Goal: Transaction & Acquisition: Book appointment/travel/reservation

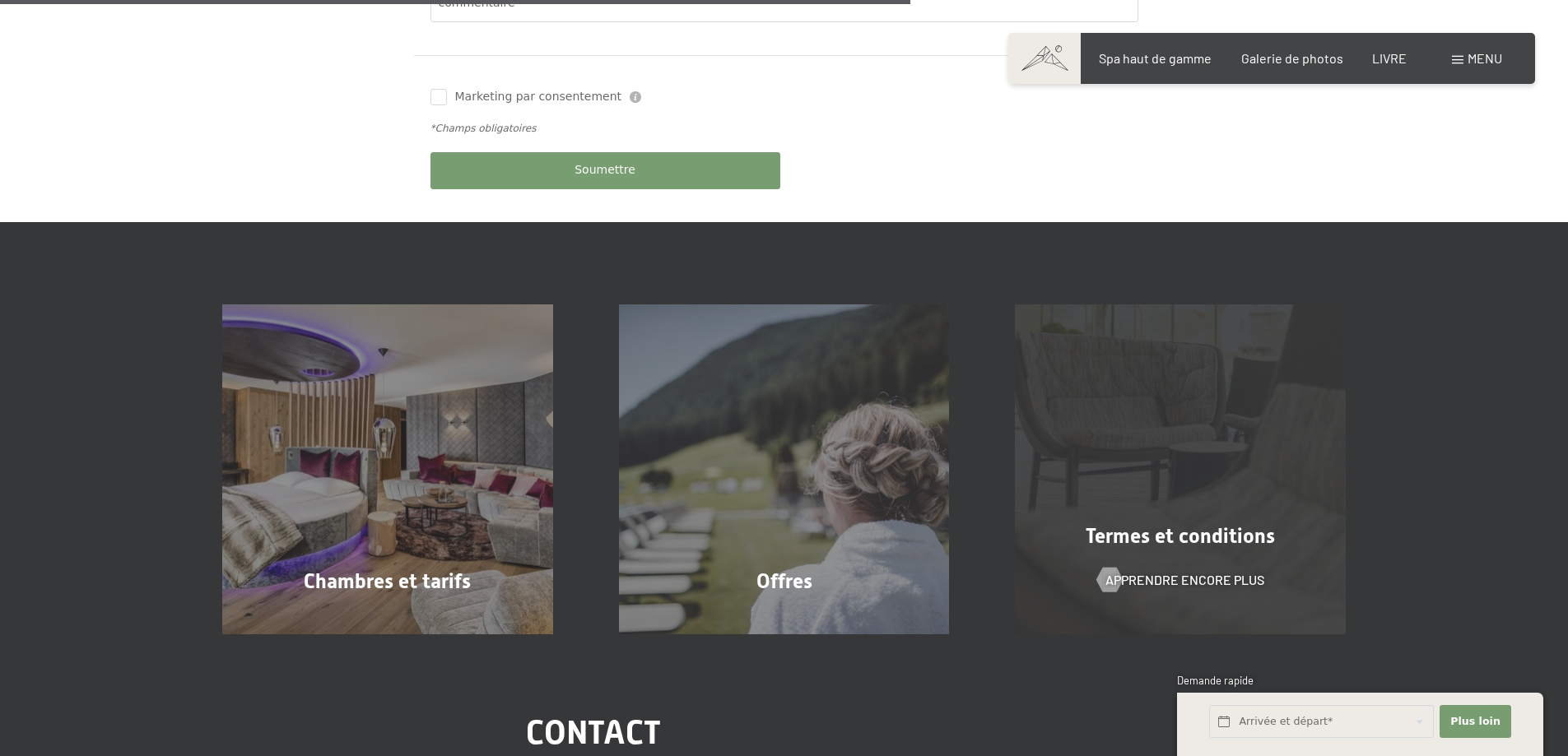
scroll to position [987, 0]
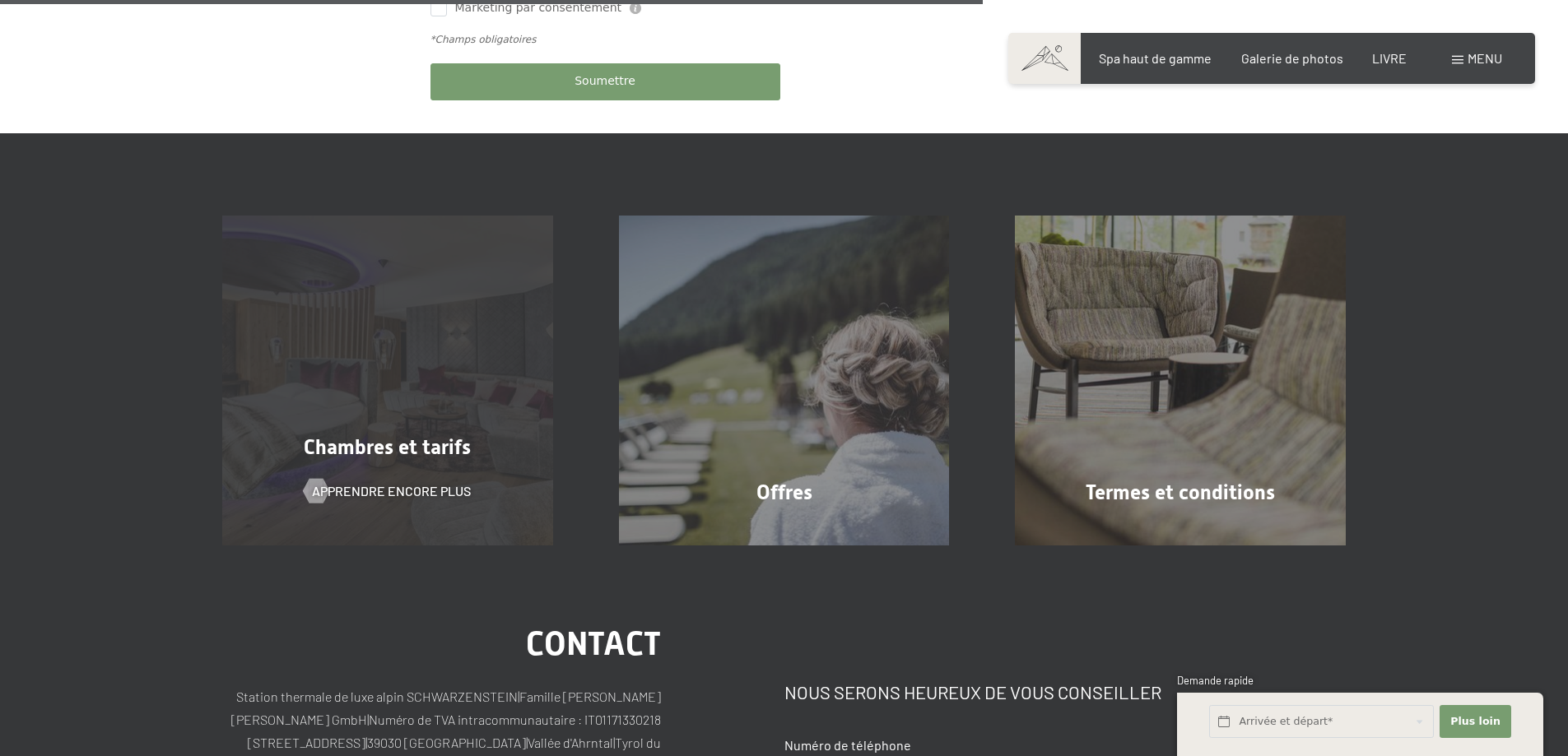
click at [437, 464] on div "Chambres et tarifs Apprendre encore plus" at bounding box center [387, 381] width 396 height 330
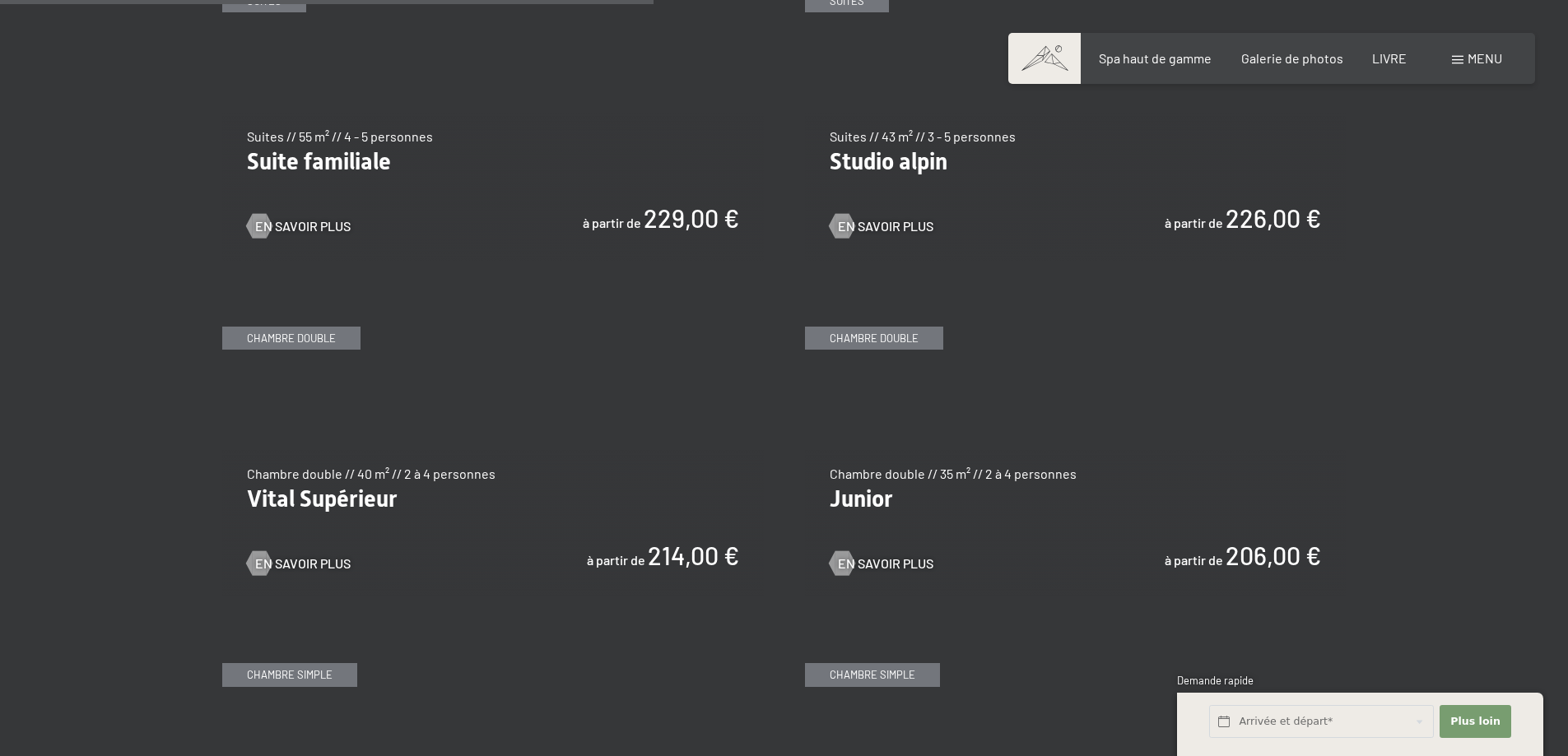
scroll to position [2222, 0]
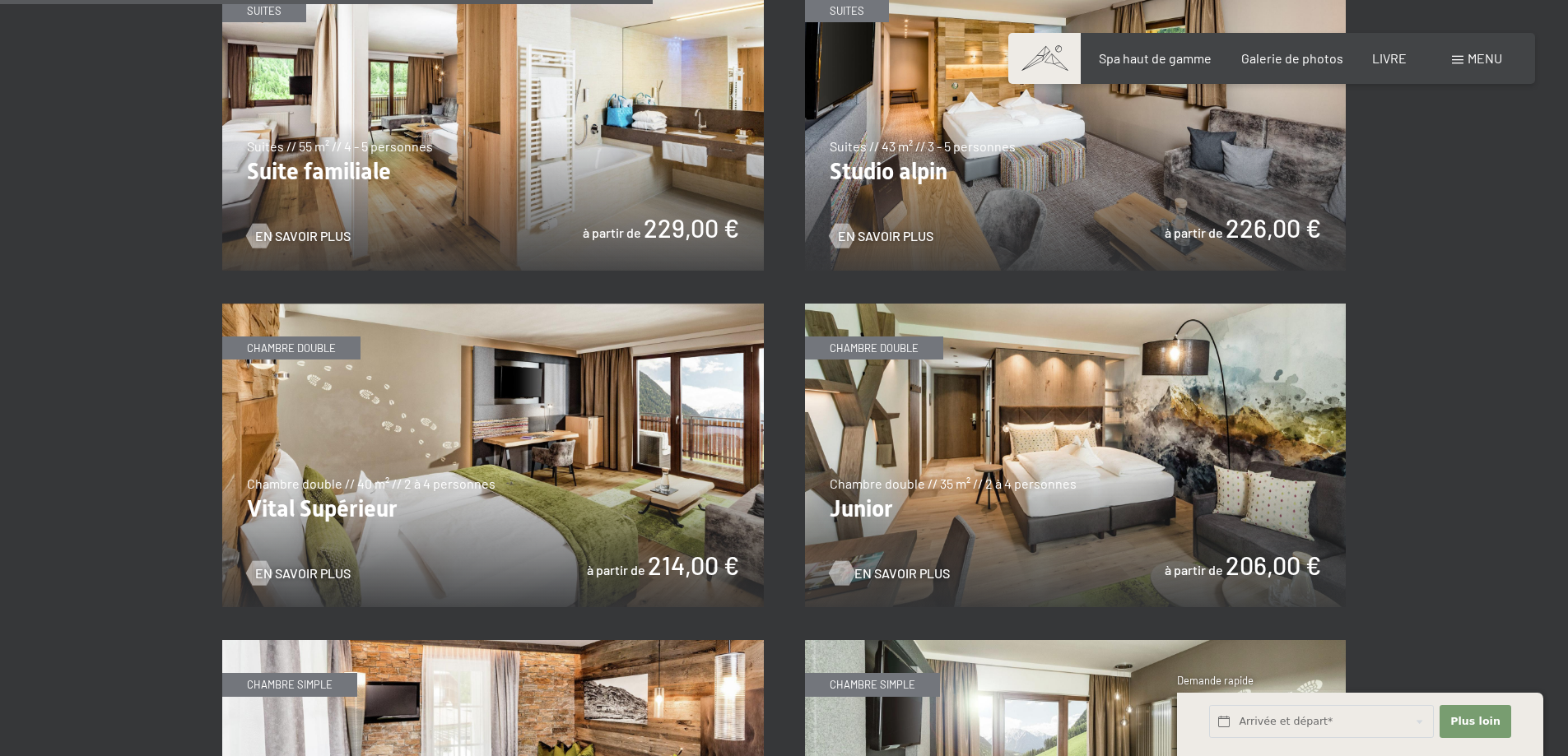
click at [896, 565] on font "En savoir plus" at bounding box center [902, 573] width 95 height 15
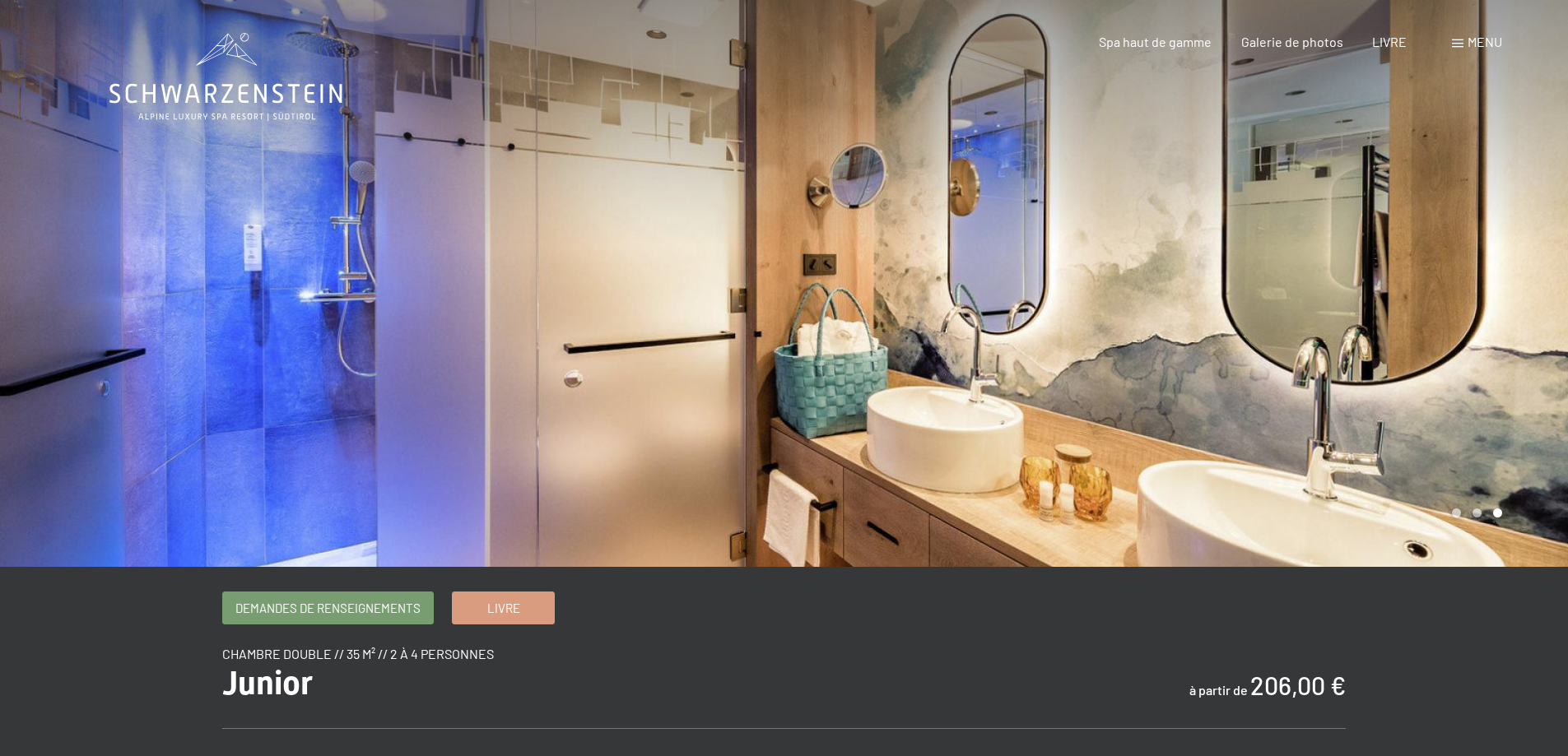
click at [1488, 330] on div at bounding box center [1177, 283] width 784 height 567
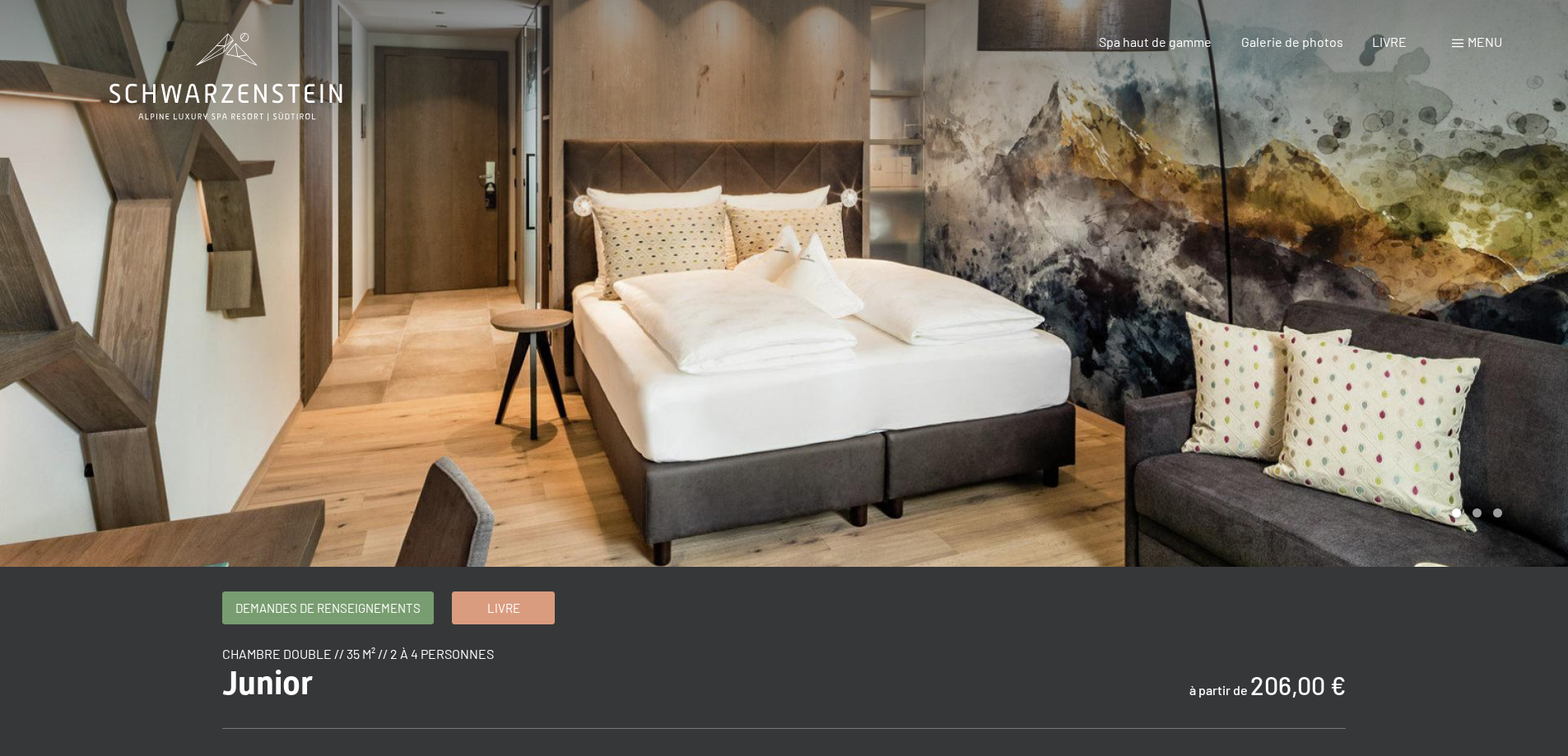
click at [1488, 330] on div at bounding box center [1177, 283] width 784 height 567
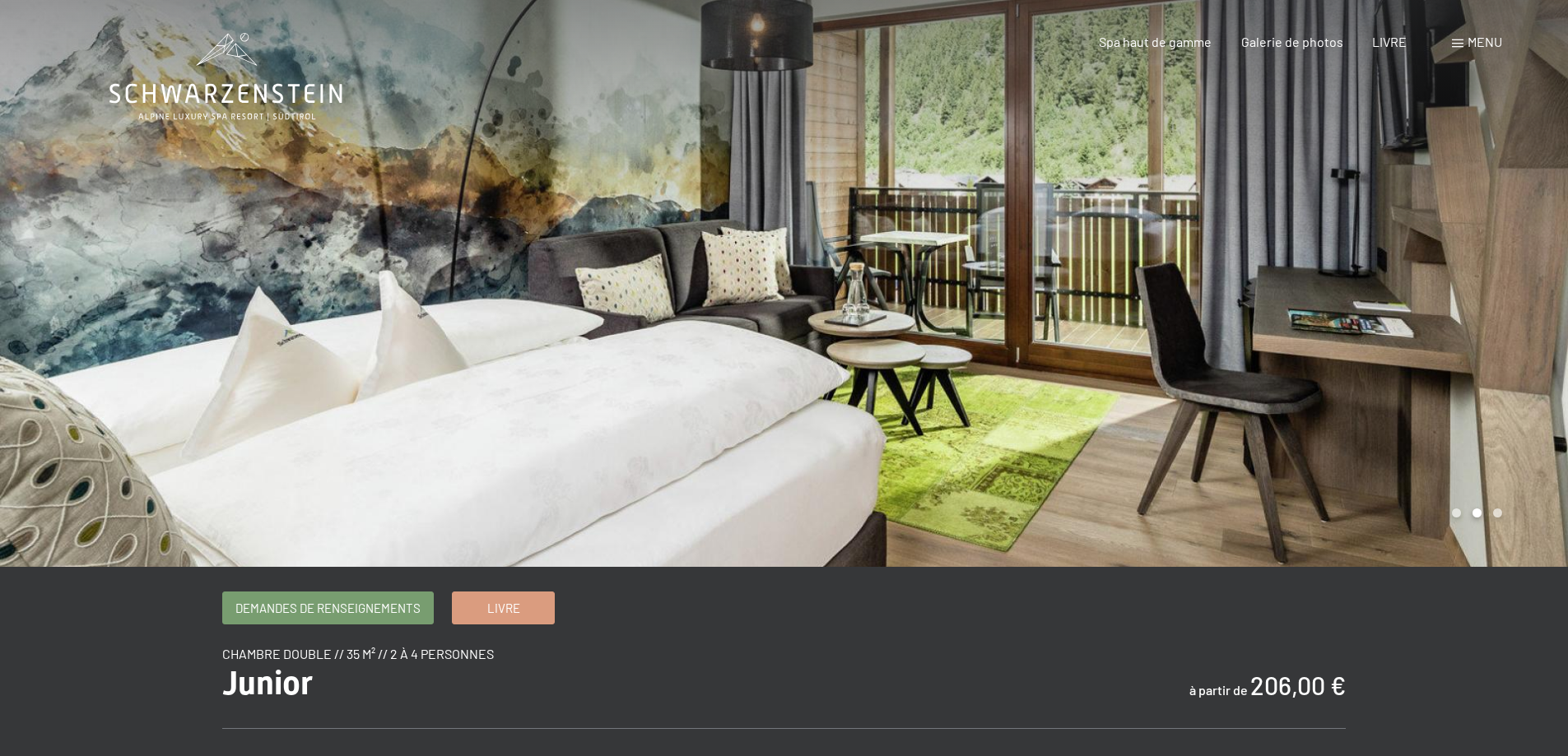
click at [1488, 330] on div at bounding box center [1177, 283] width 784 height 567
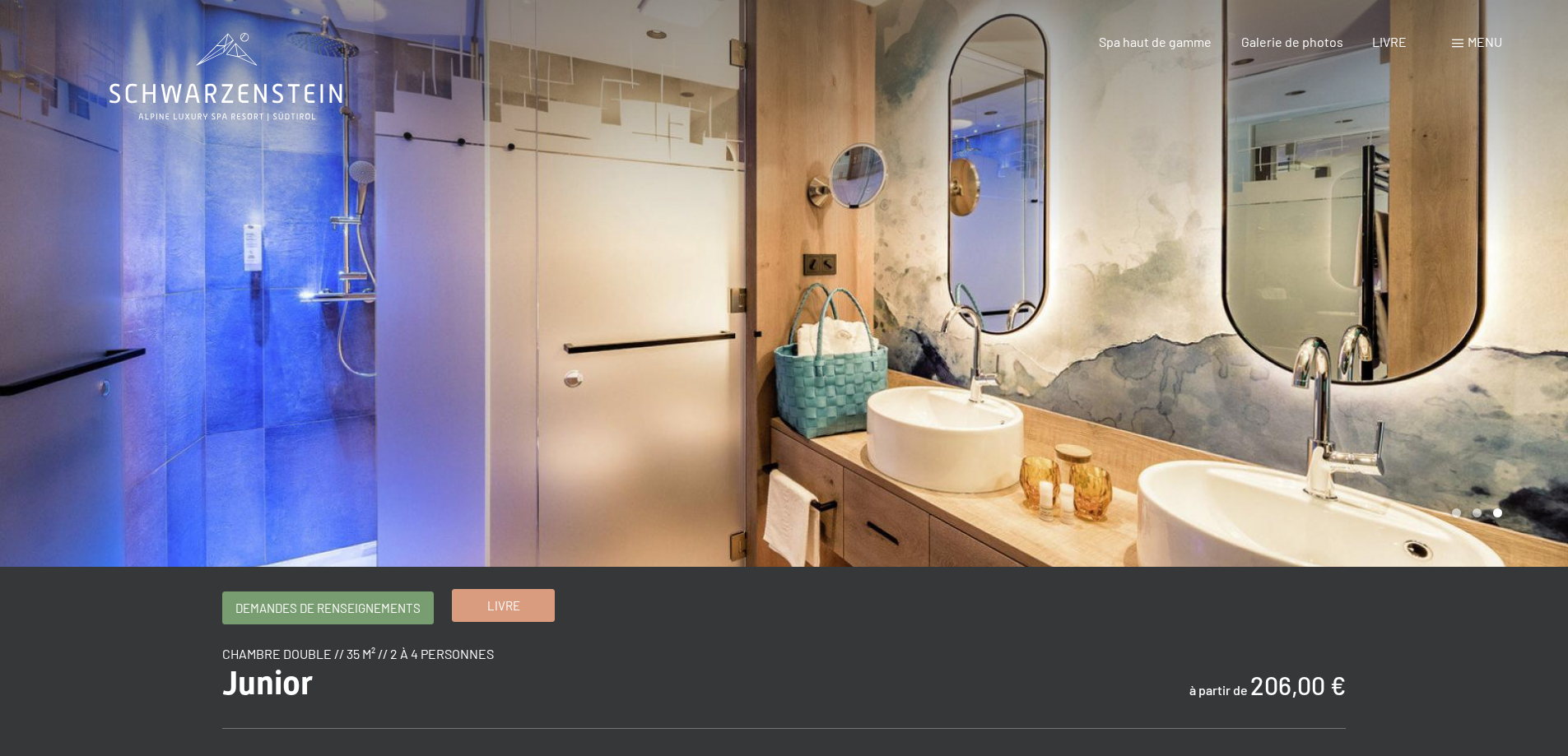
click at [512, 598] on span "Livre" at bounding box center [504, 606] width 33 height 17
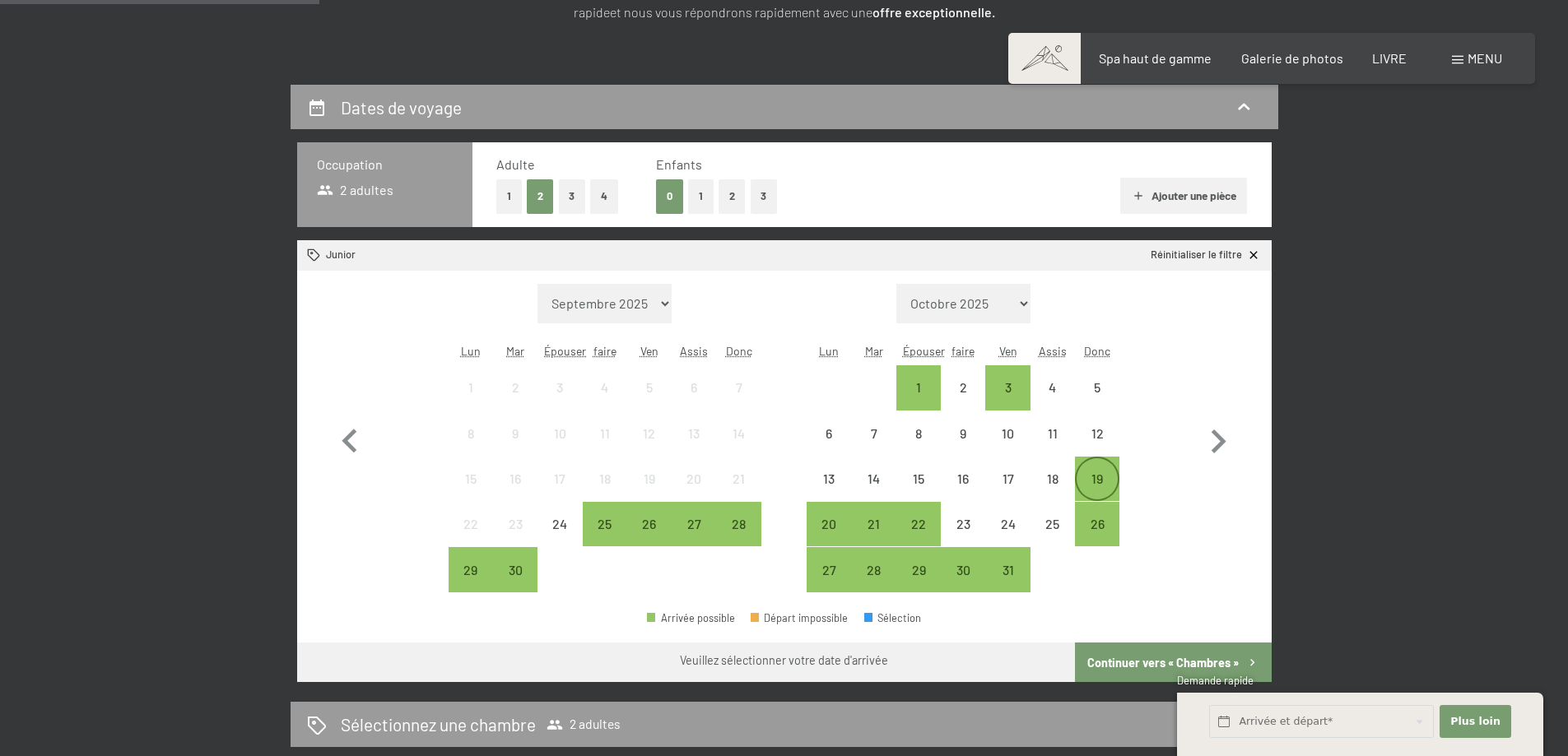
click at [1101, 474] on font "19" at bounding box center [1096, 479] width 11 height 15
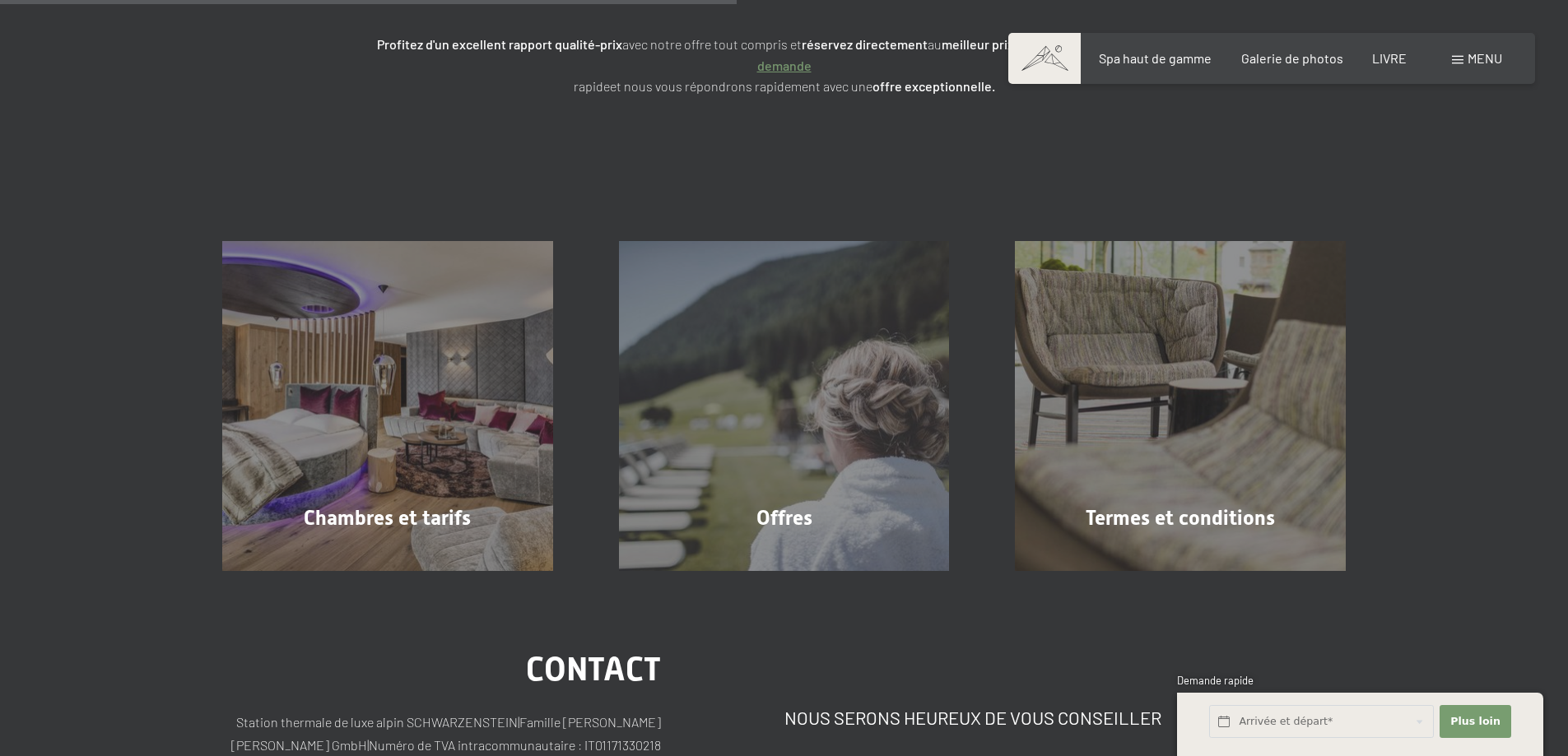
scroll to position [247, 0]
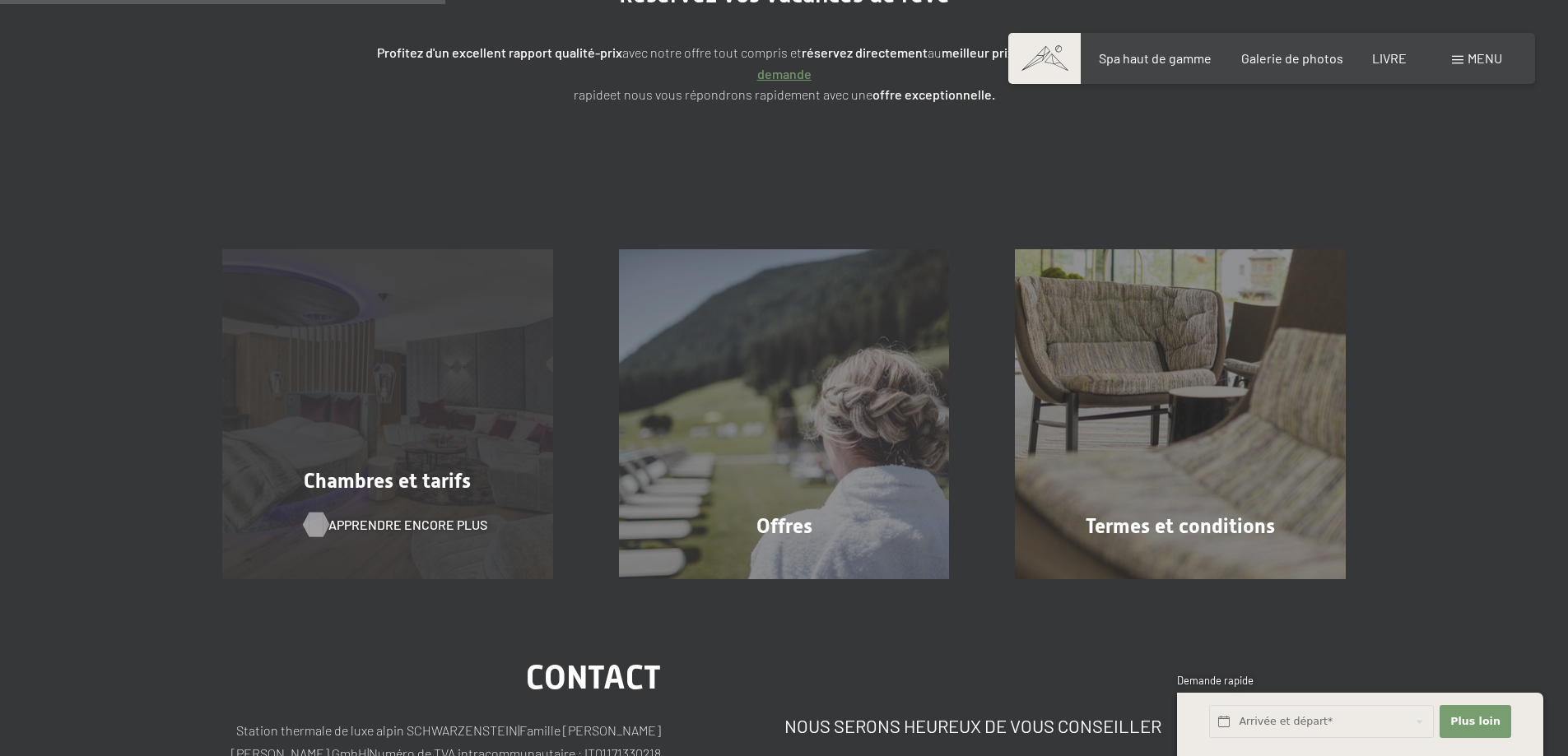
click at [435, 517] on font "Apprendre encore plus" at bounding box center [407, 525] width 158 height 15
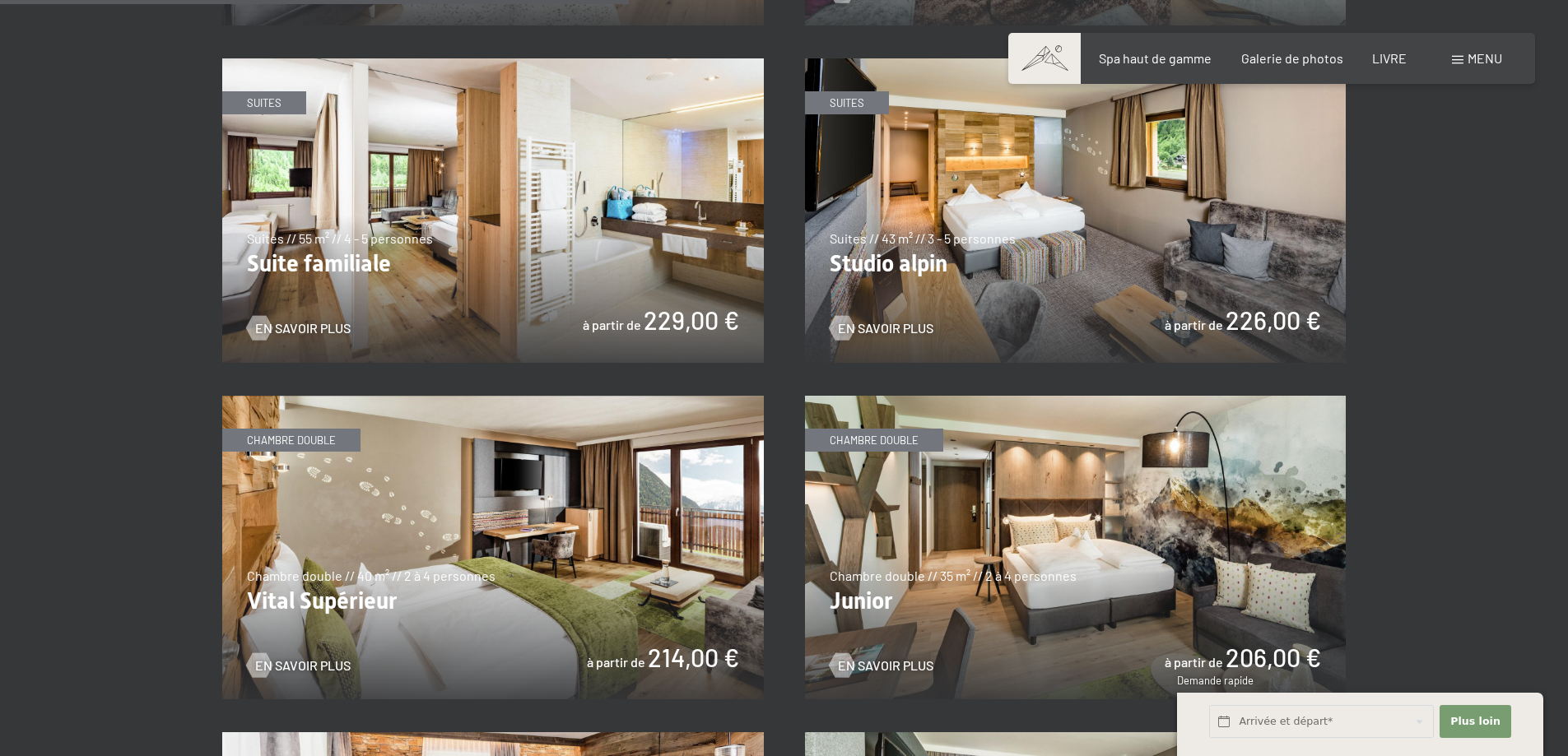
scroll to position [2140, 0]
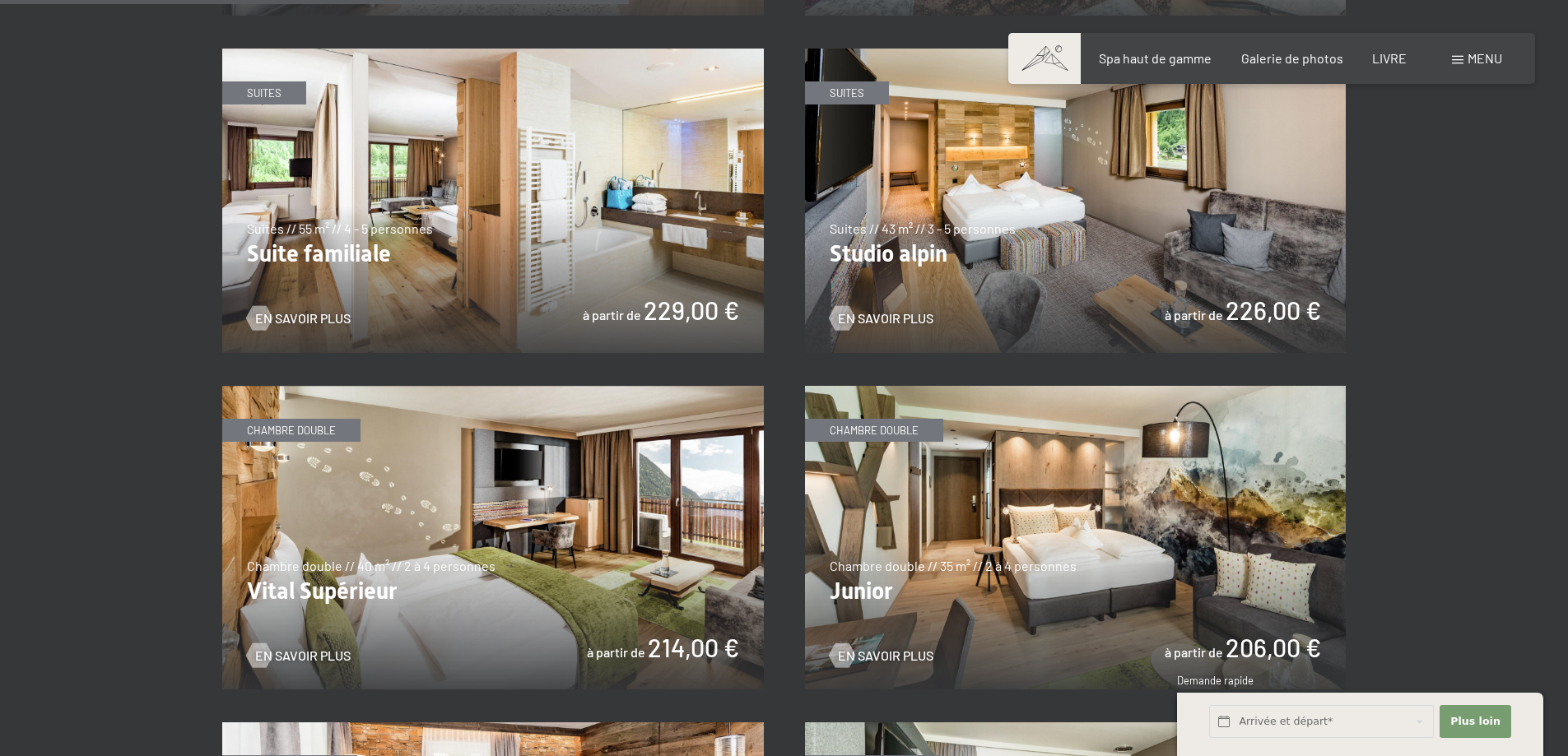
click at [1061, 539] on img at bounding box center [1076, 539] width 541 height 305
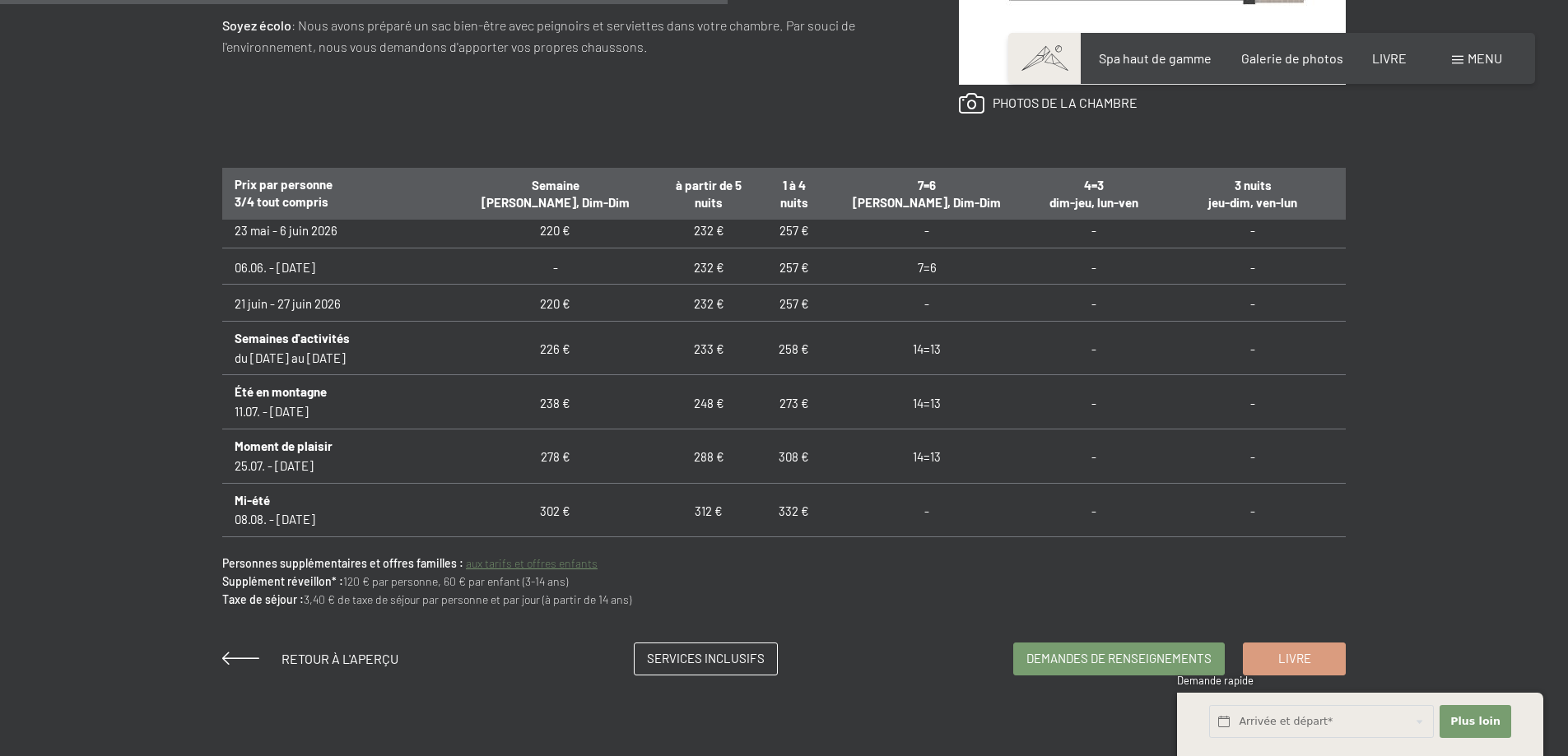
scroll to position [1069, 0]
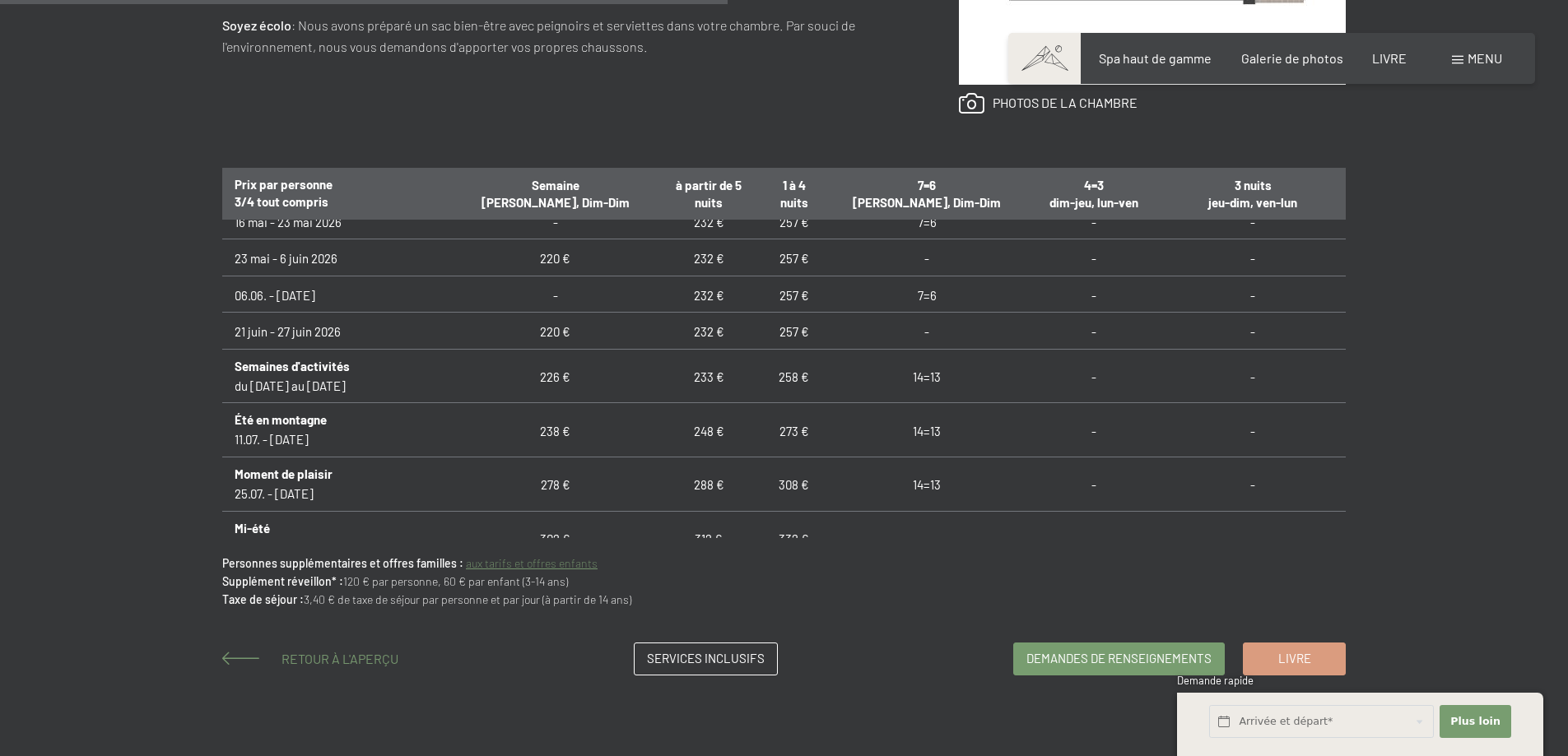
click at [264, 652] on link "Retour à l'aperçu" at bounding box center [310, 658] width 176 height 15
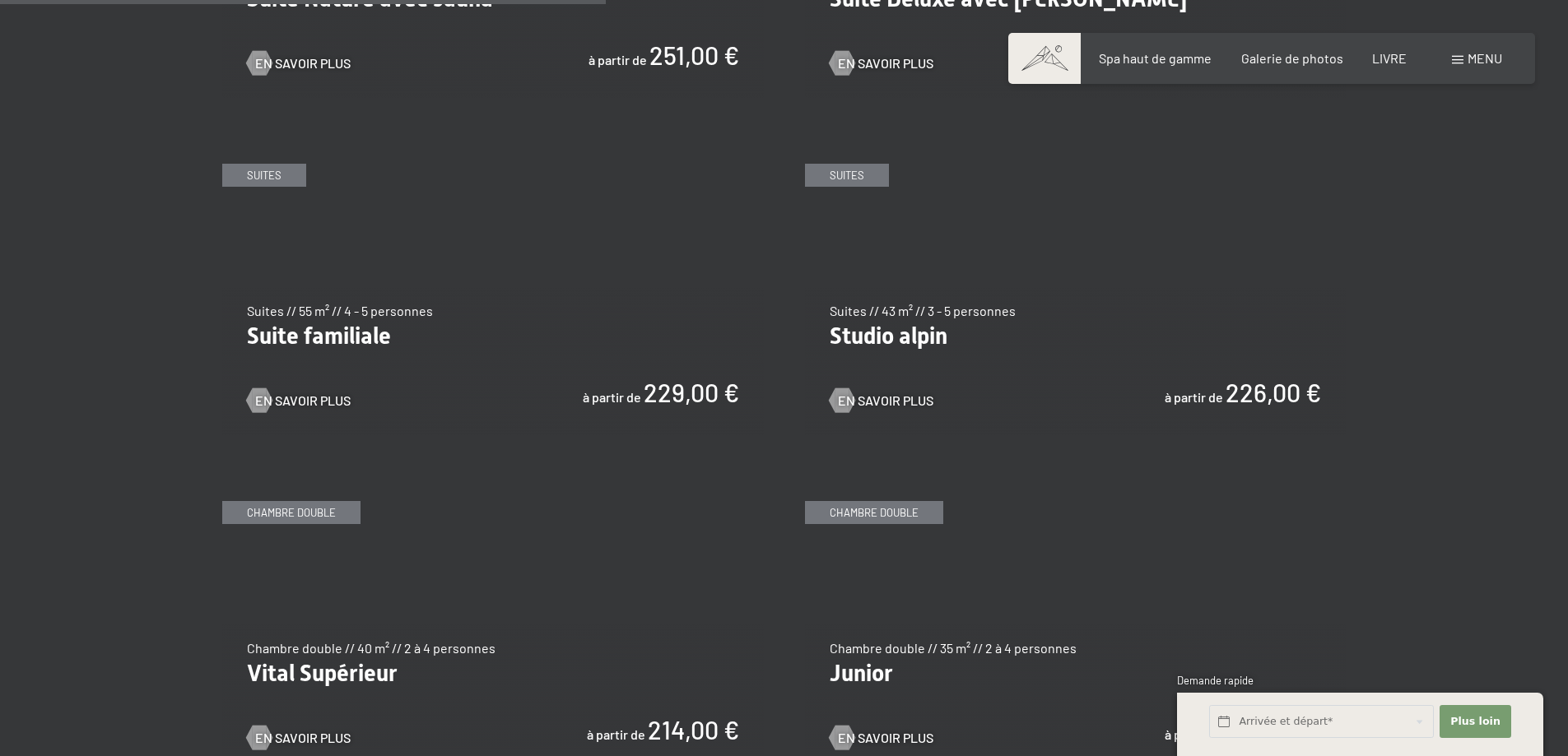
scroll to position [2140, 0]
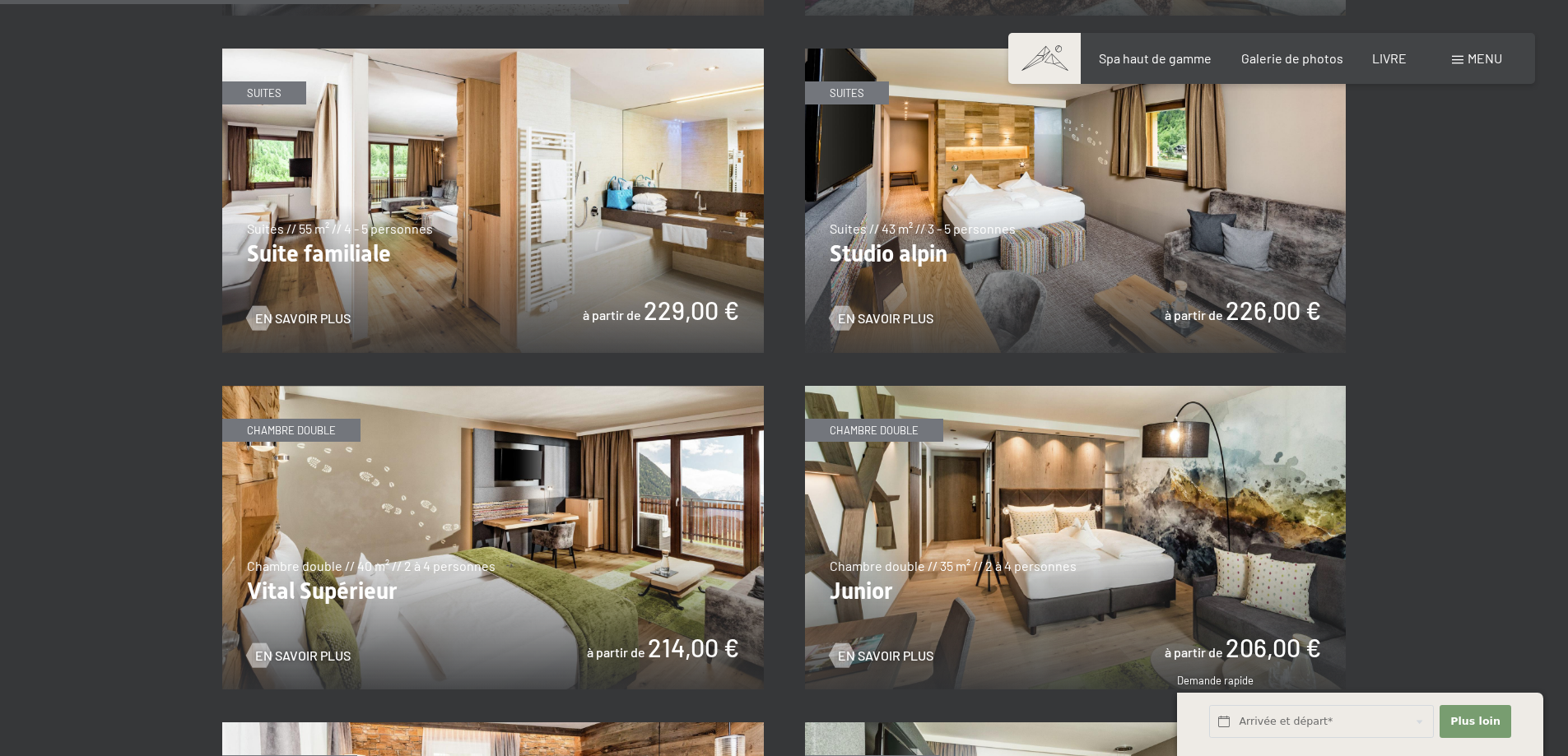
click at [606, 530] on img at bounding box center [492, 539] width 541 height 305
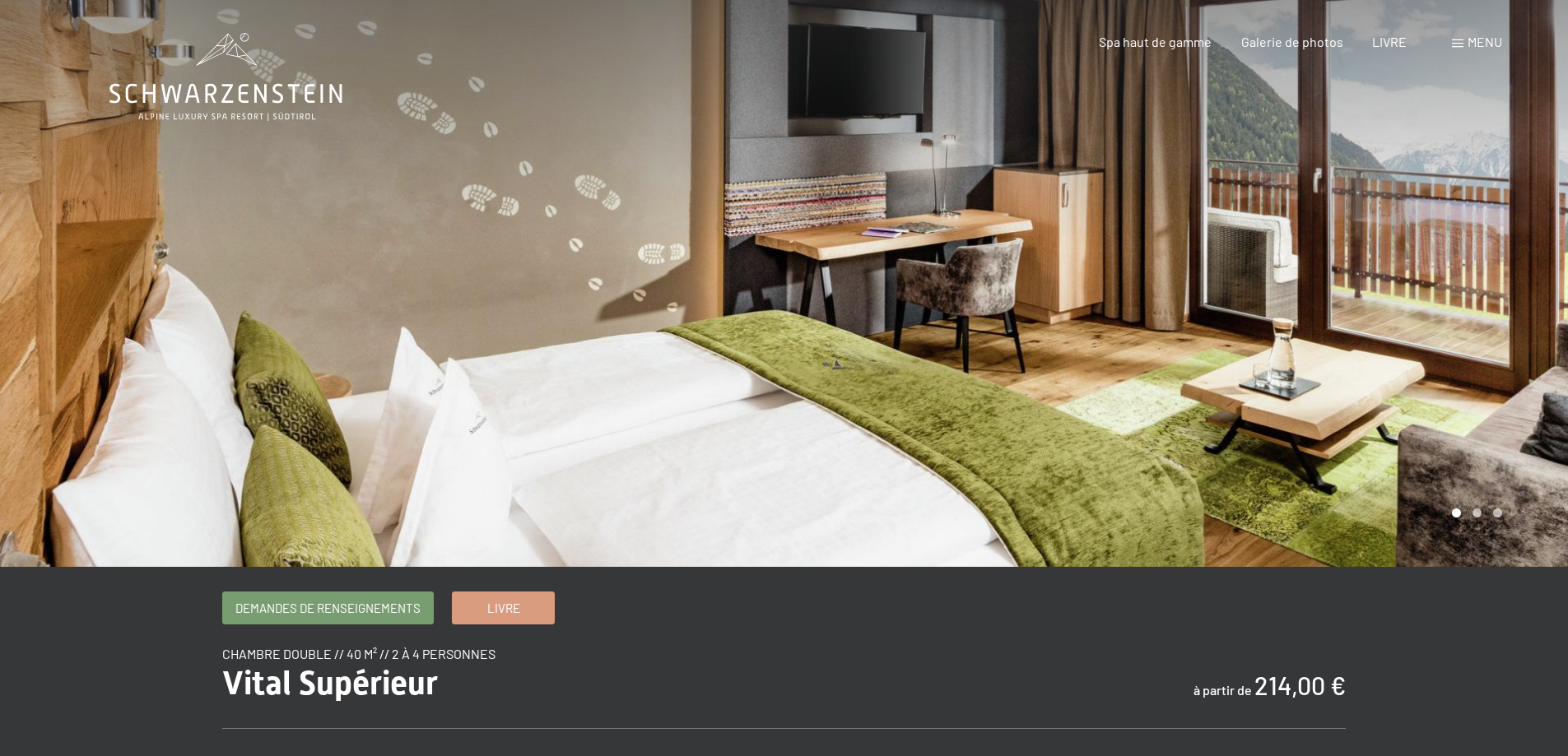
click at [1506, 280] on div at bounding box center [1177, 283] width 784 height 567
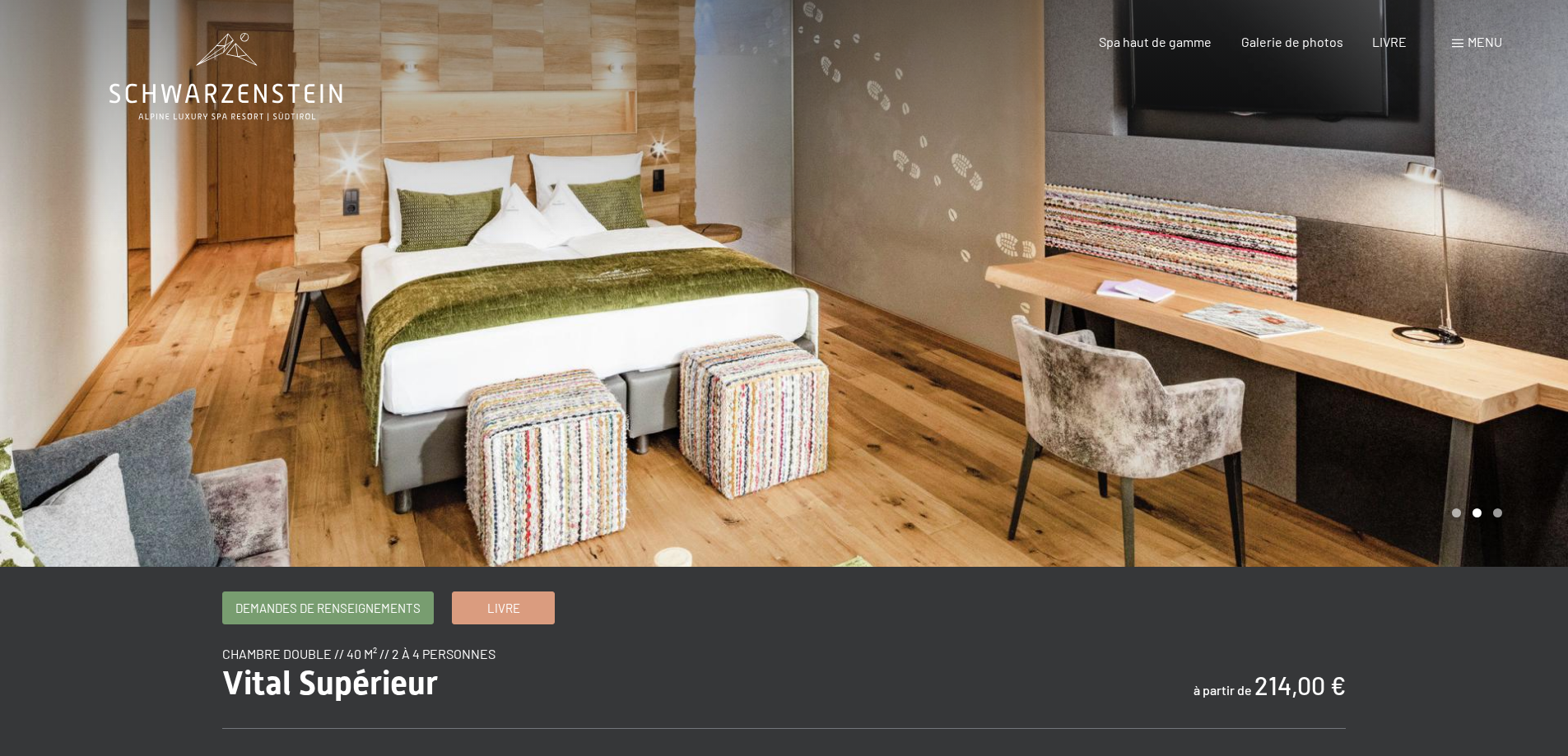
click at [1506, 280] on div at bounding box center [1177, 283] width 784 height 567
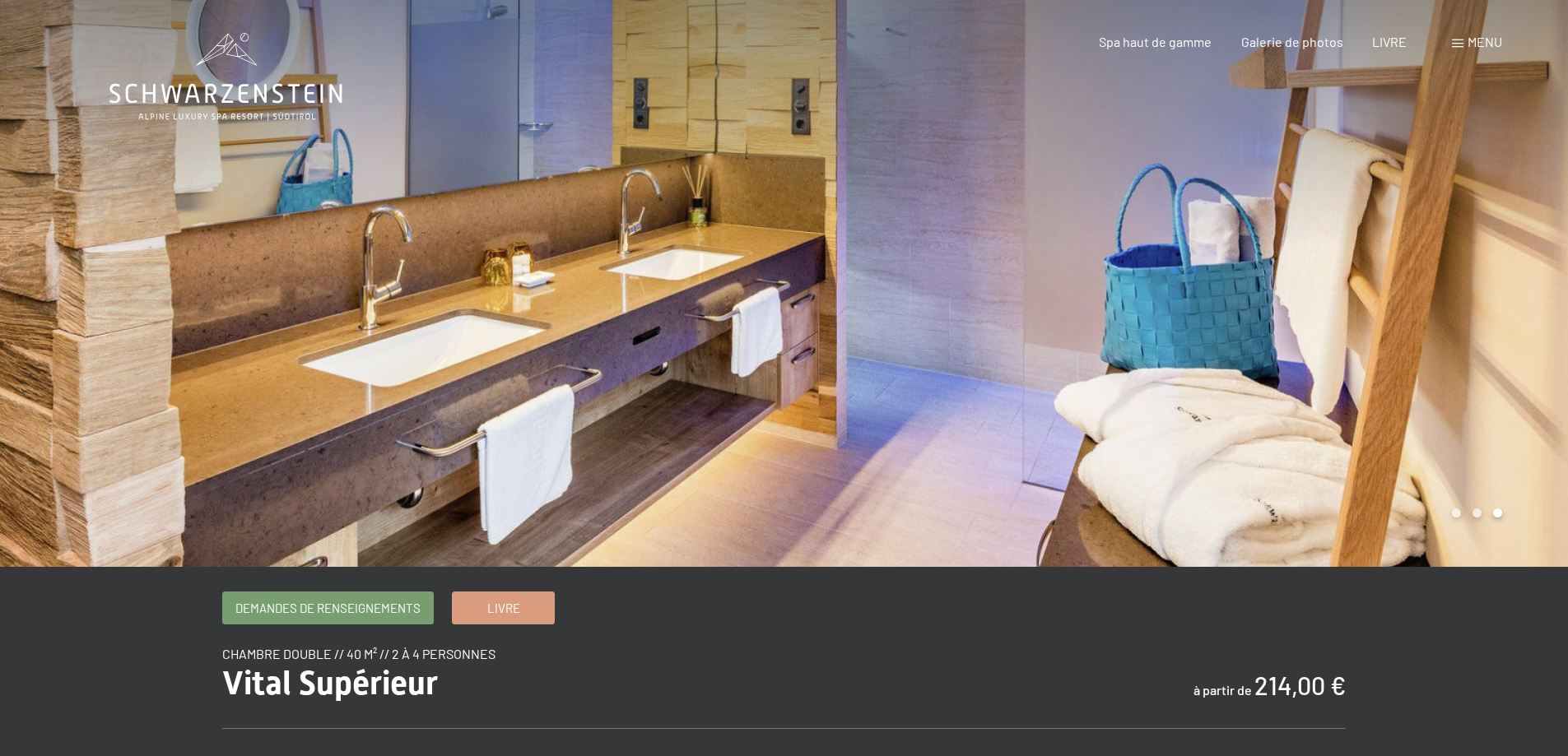
click at [1506, 281] on div at bounding box center [1177, 283] width 784 height 567
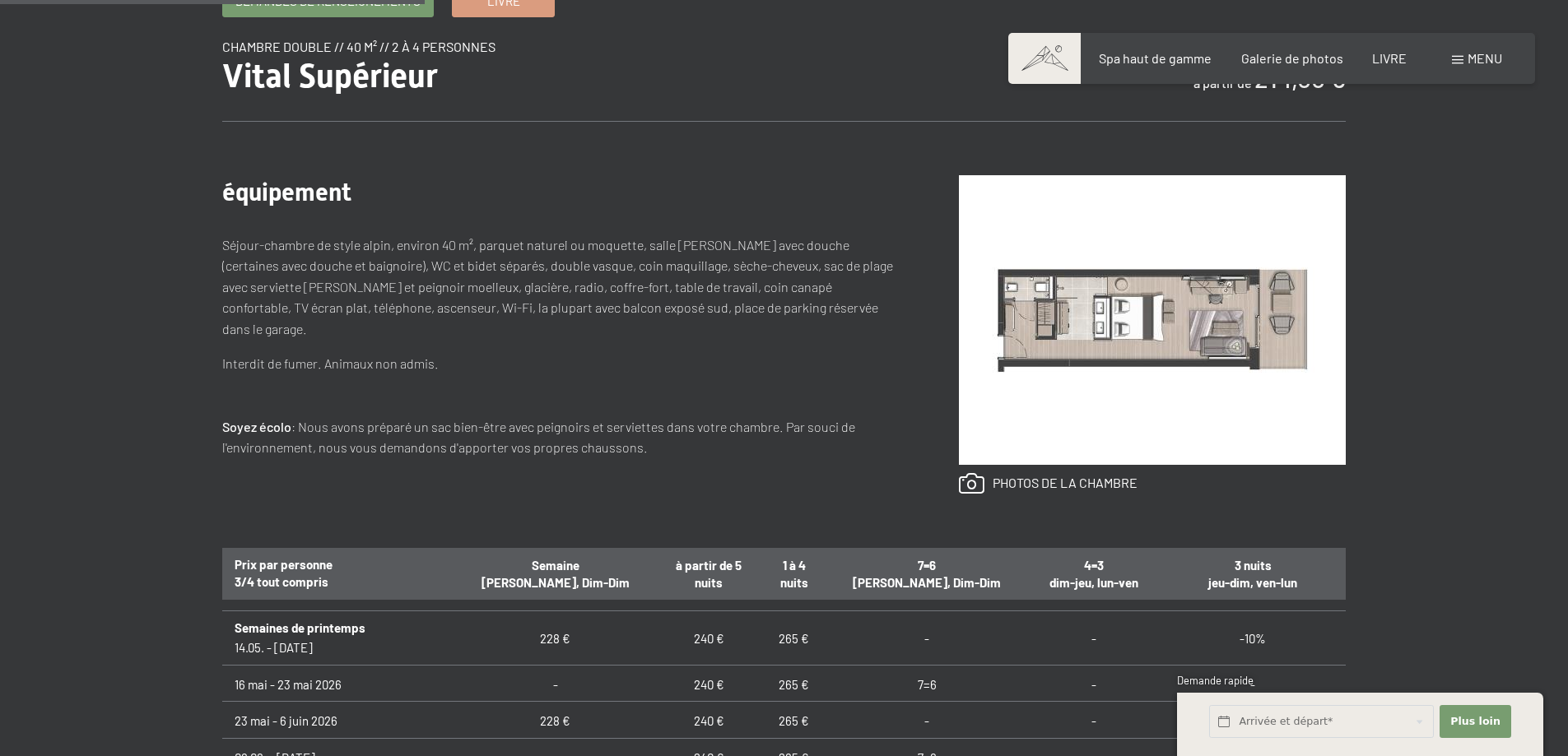
scroll to position [576, 0]
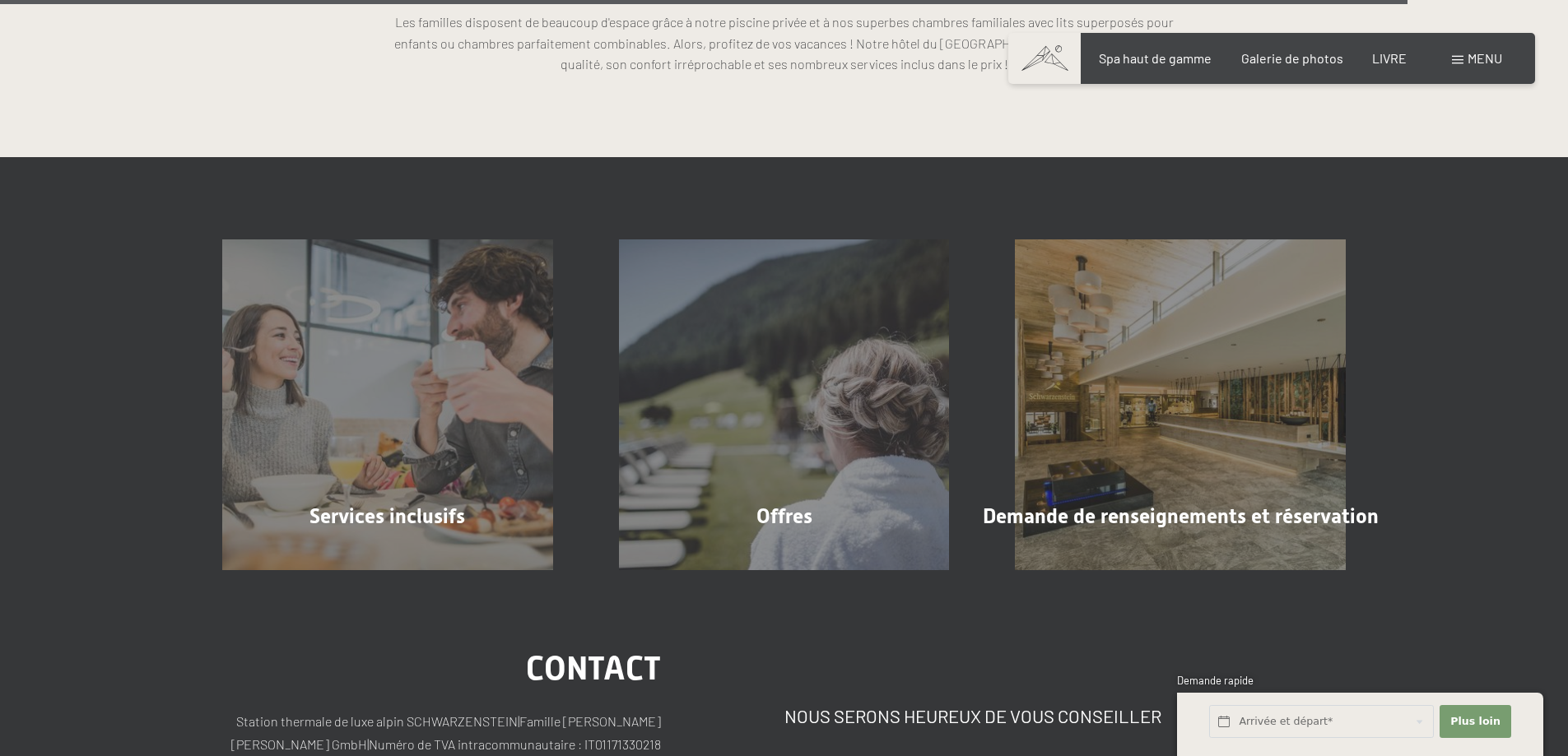
scroll to position [4854, 0]
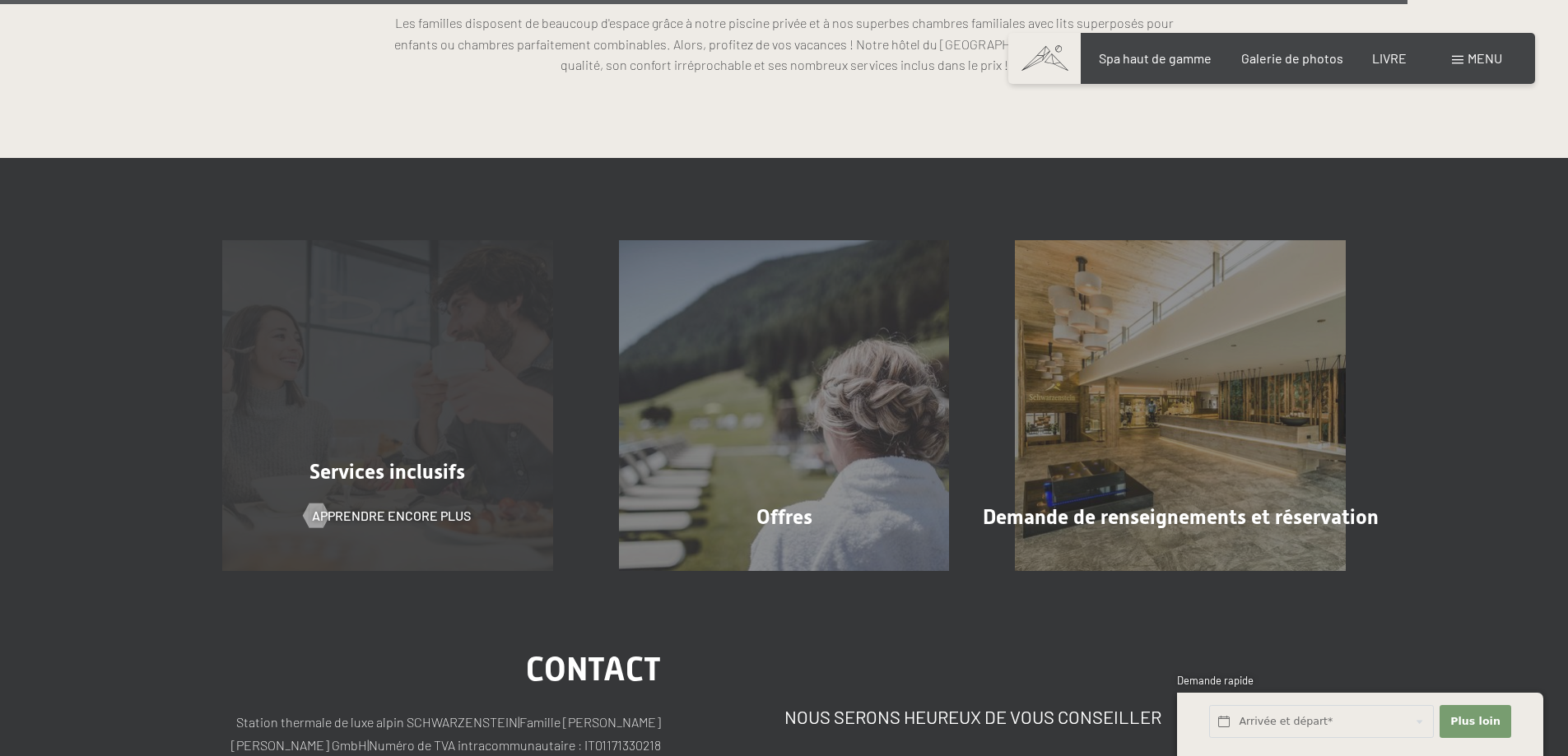
click at [418, 460] on font "Services inclusifs" at bounding box center [387, 472] width 156 height 24
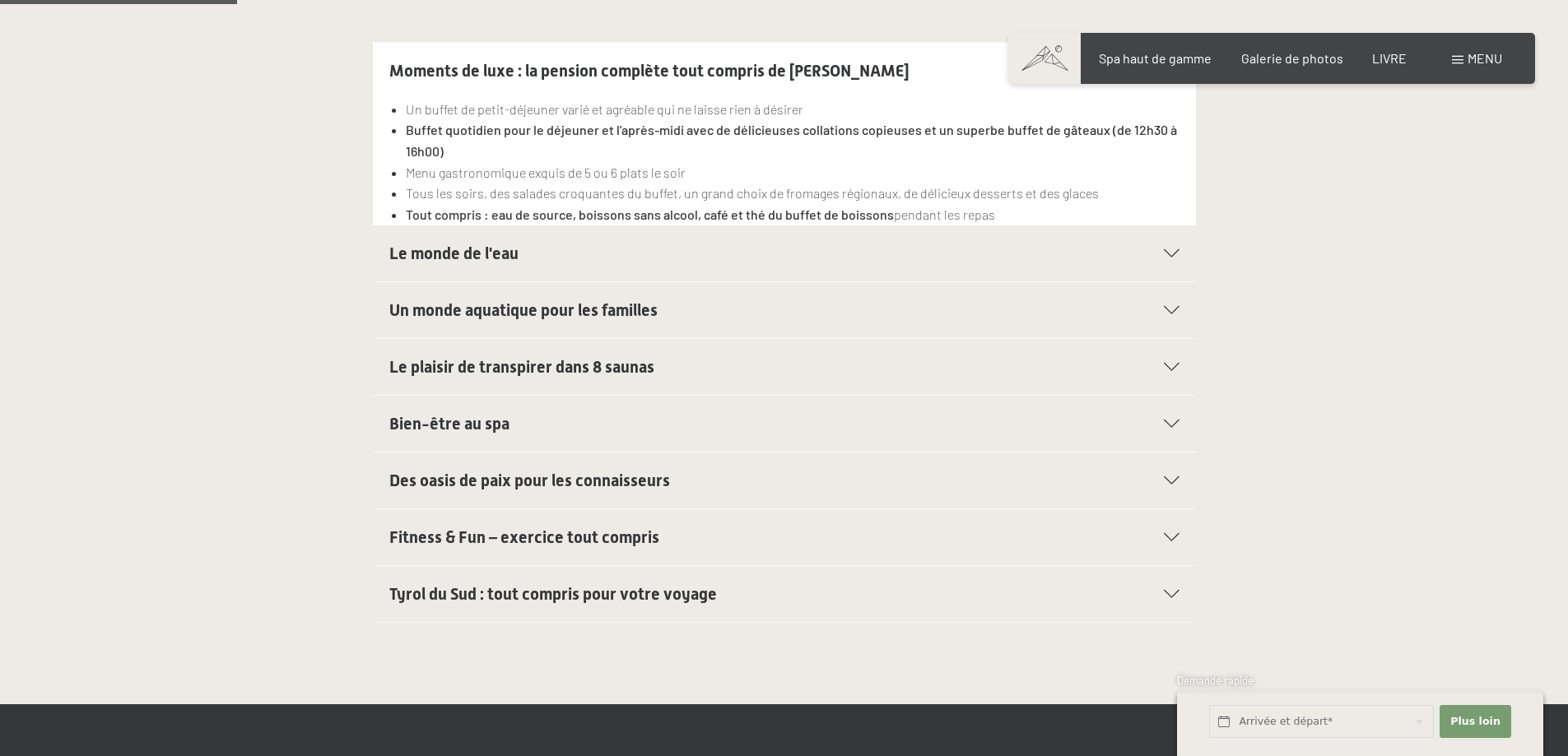
scroll to position [411, 0]
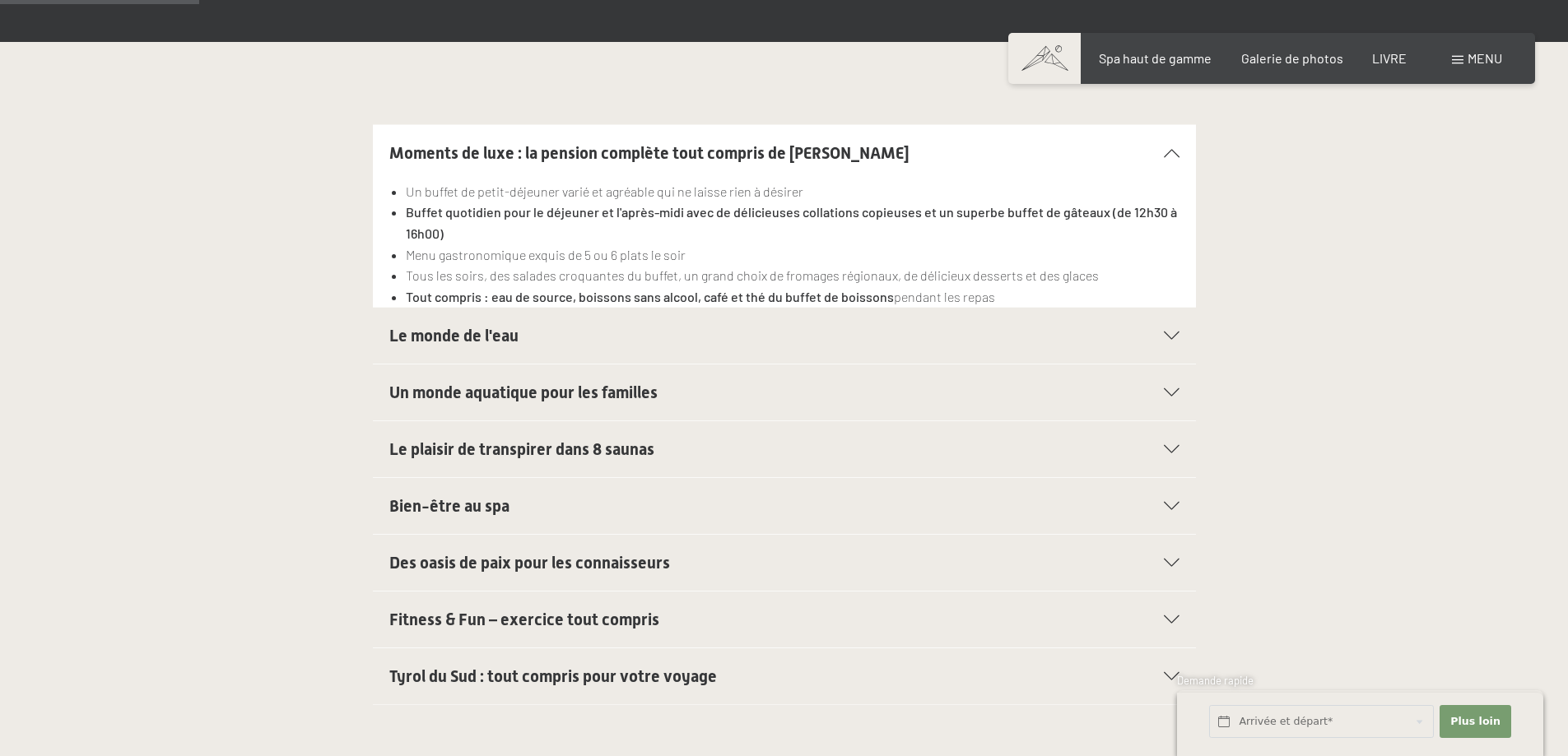
click at [1166, 327] on div "Le monde de l'eau" at bounding box center [784, 335] width 790 height 56
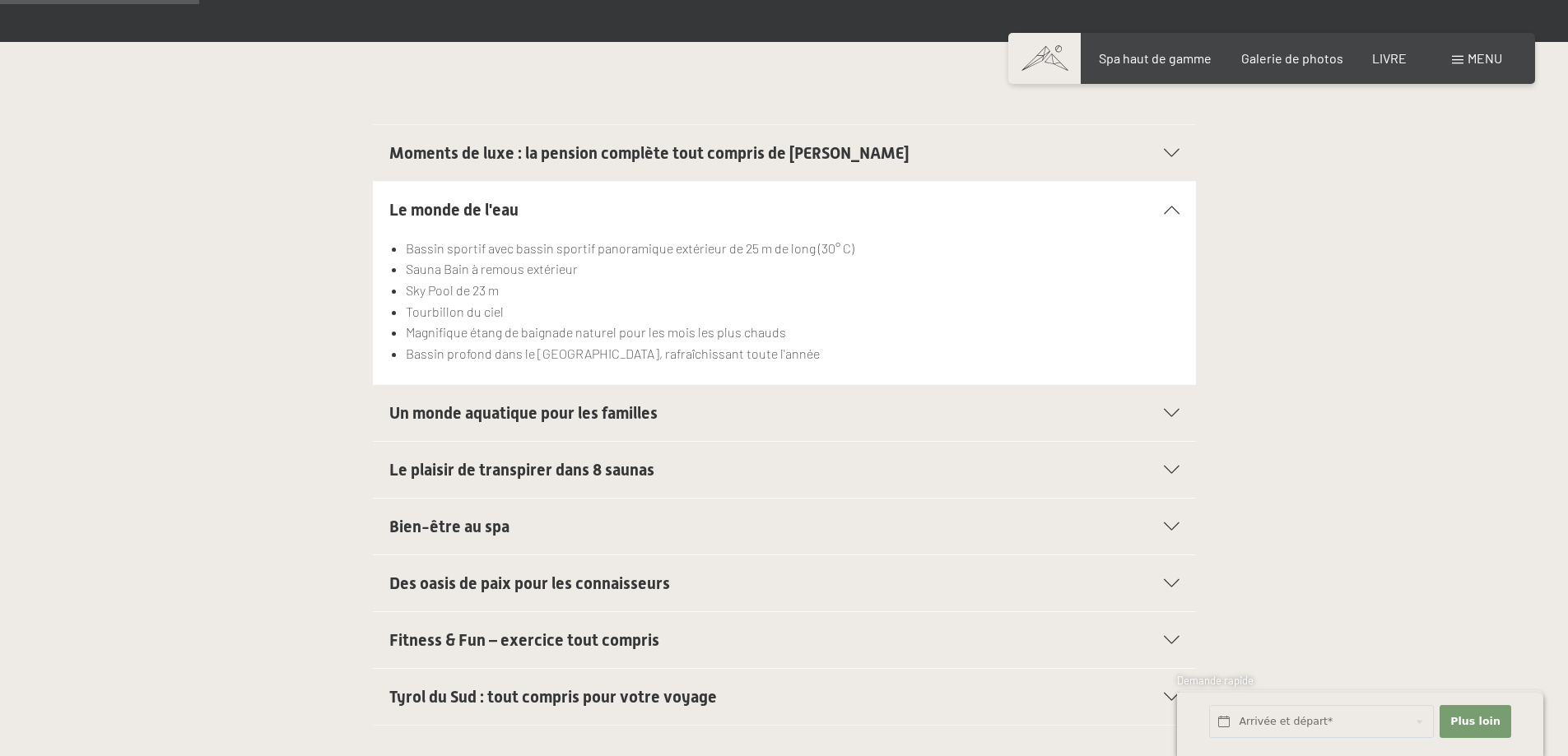
click at [1172, 411] on icon at bounding box center [1172, 414] width 15 height 9
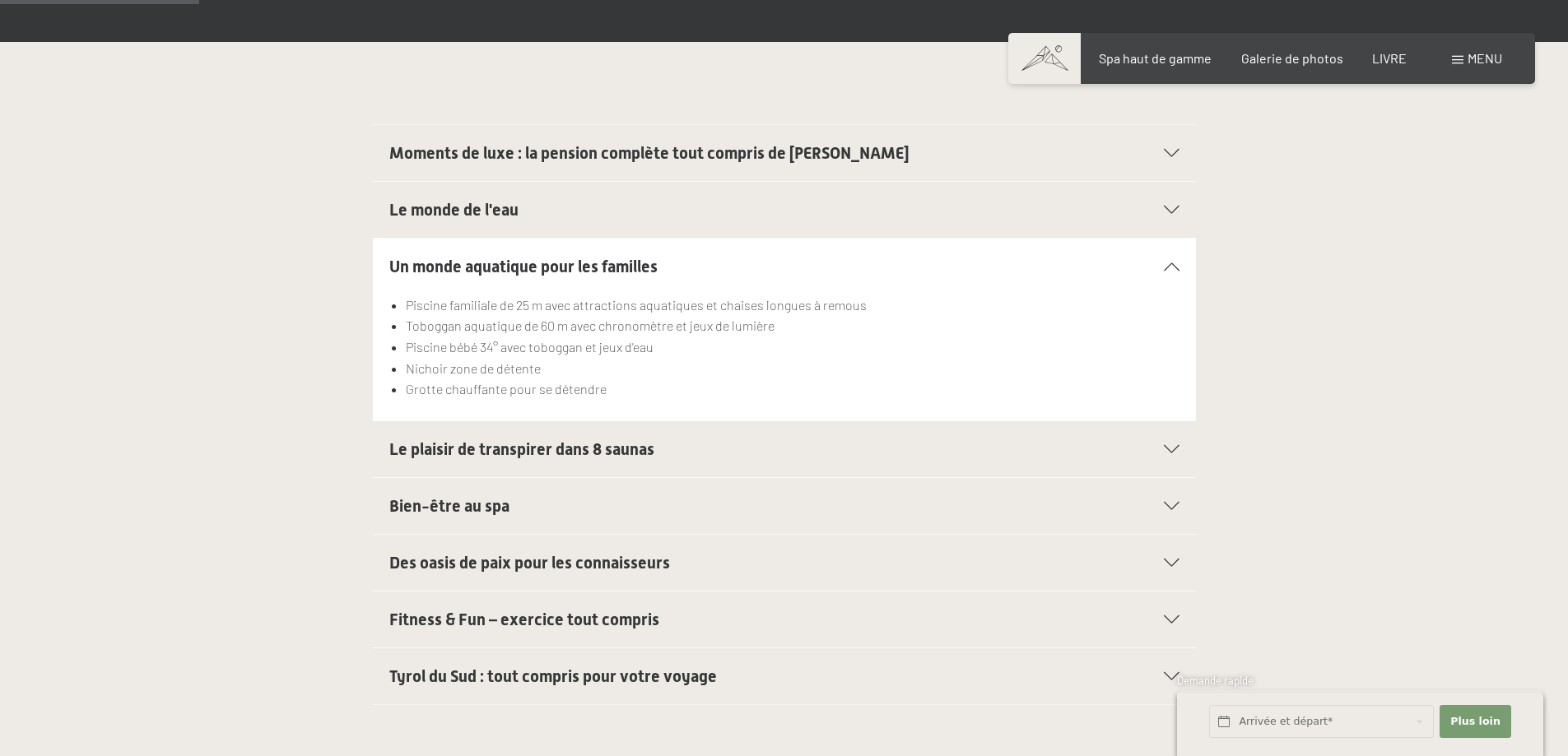
click at [1168, 449] on icon at bounding box center [1172, 449] width 15 height 9
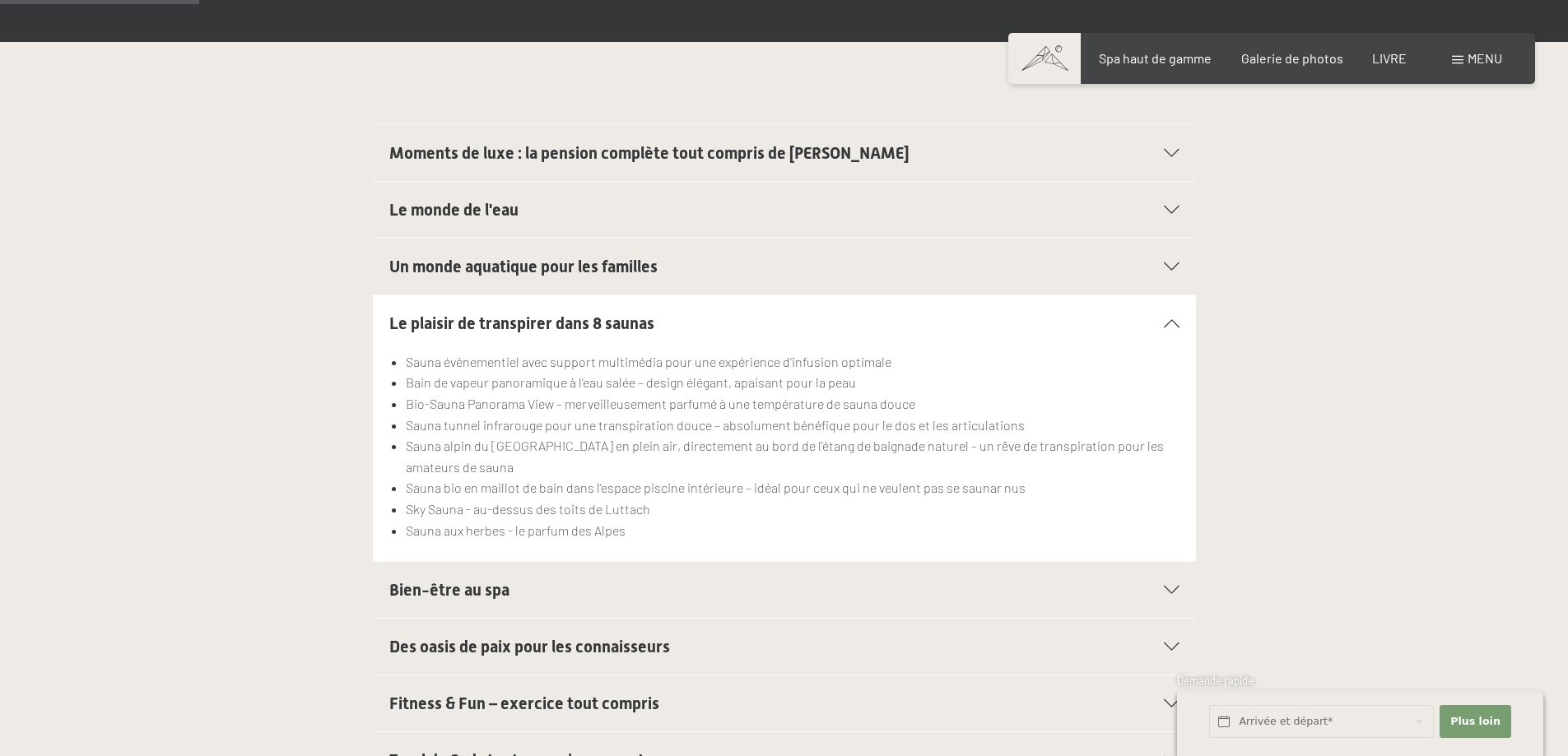
click at [1172, 586] on icon at bounding box center [1172, 590] width 15 height 9
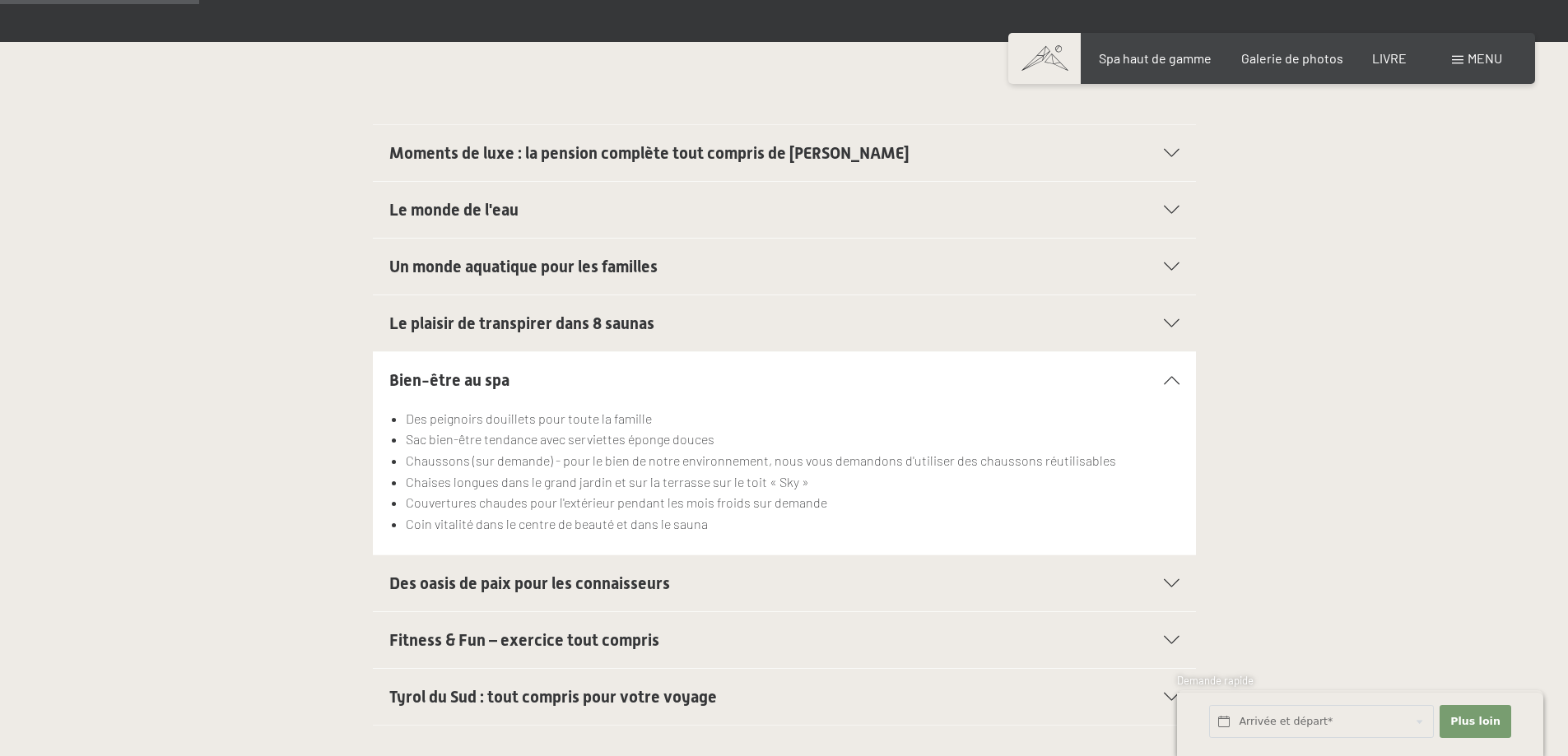
click at [1173, 580] on icon at bounding box center [1172, 584] width 15 height 9
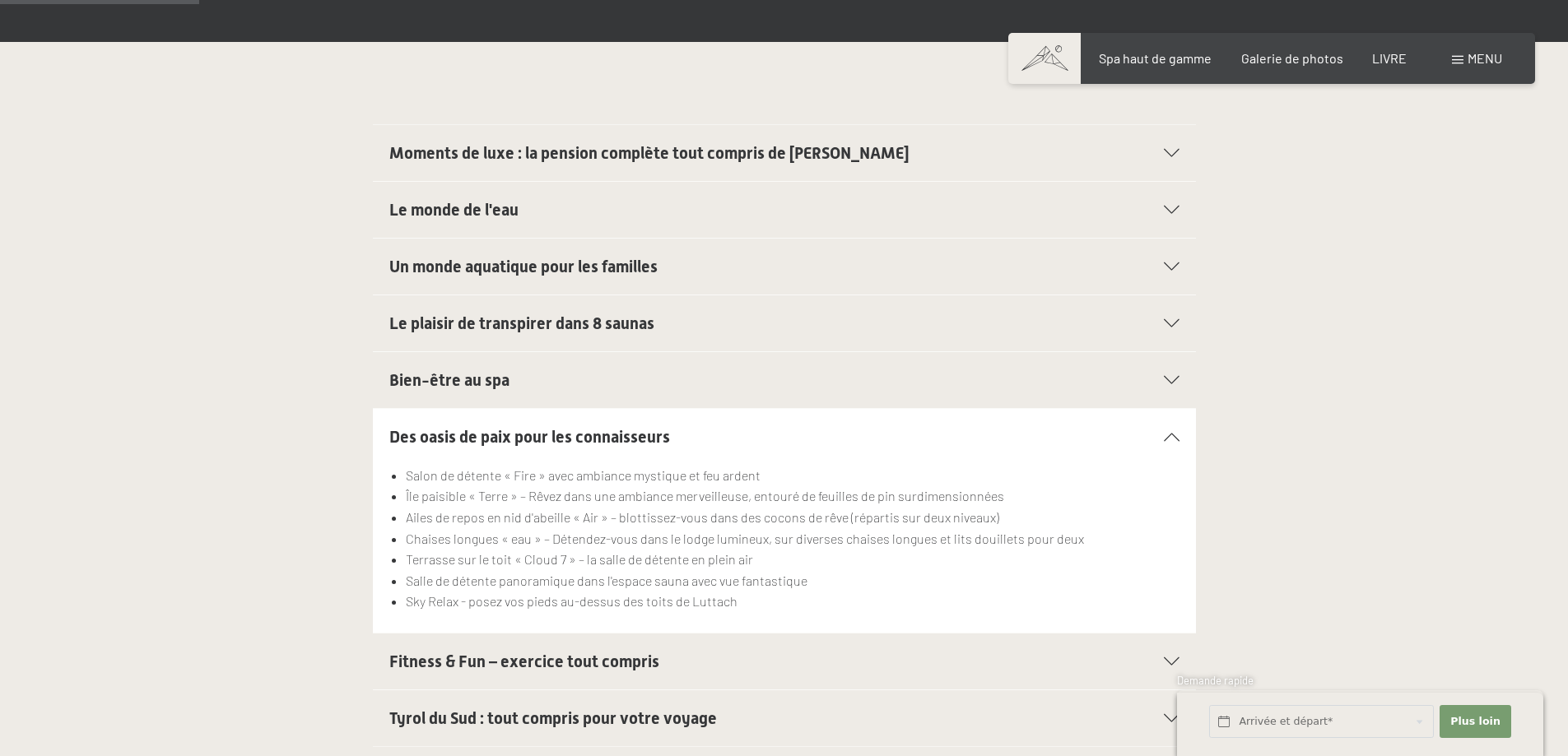
click at [1168, 655] on div "Fitness & Fun – exercice tout compris" at bounding box center [784, 661] width 790 height 56
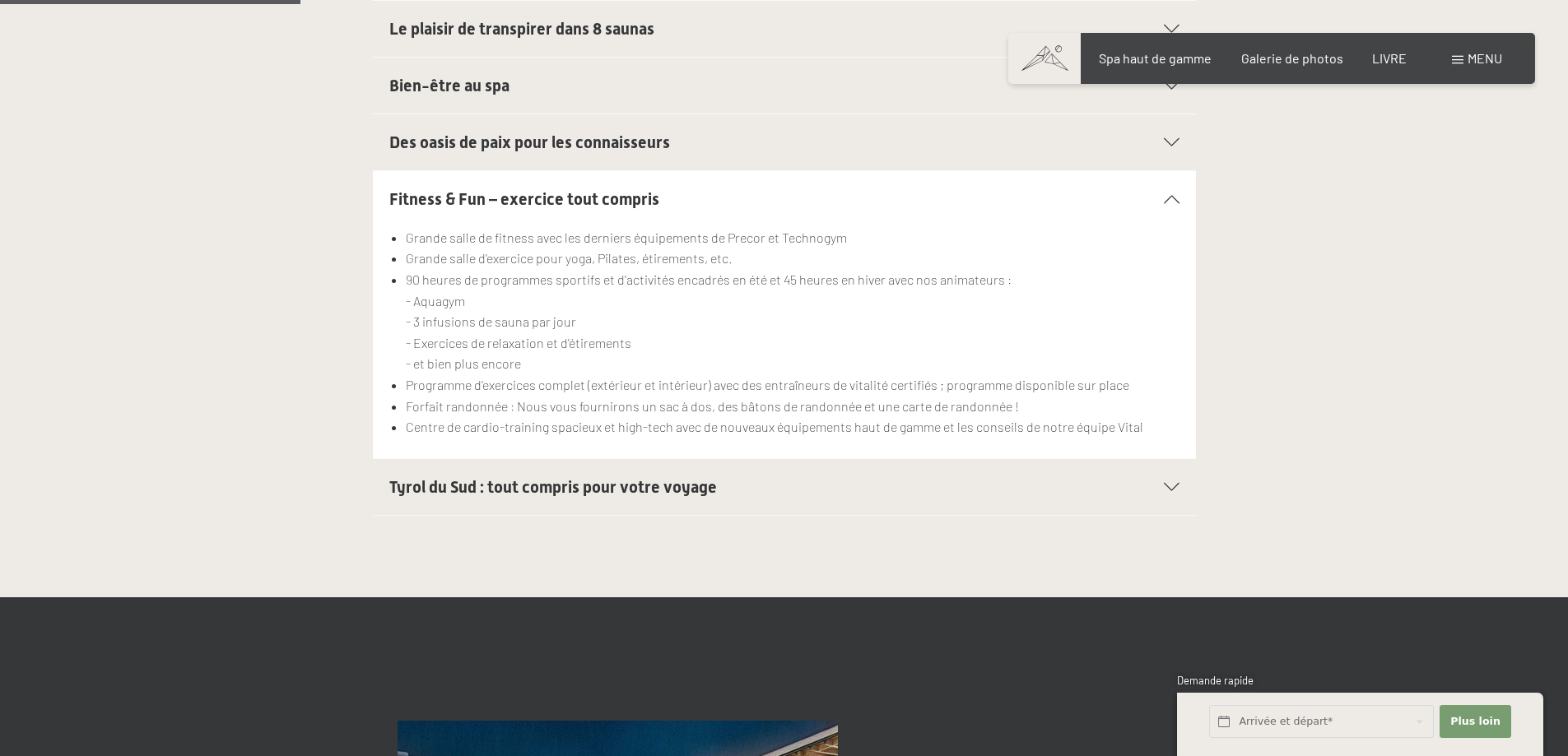
scroll to position [741, 0]
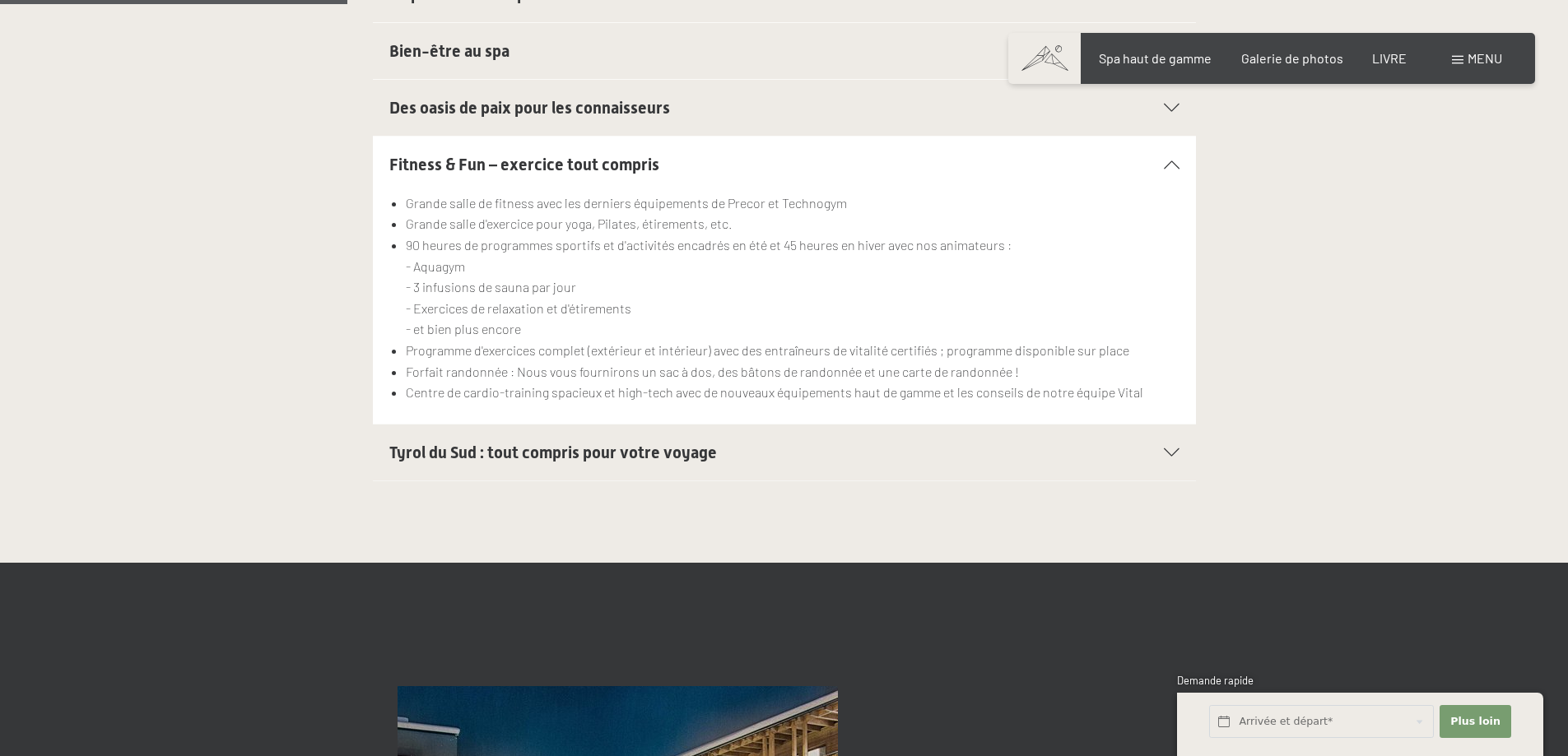
click at [1166, 450] on icon at bounding box center [1172, 453] width 15 height 9
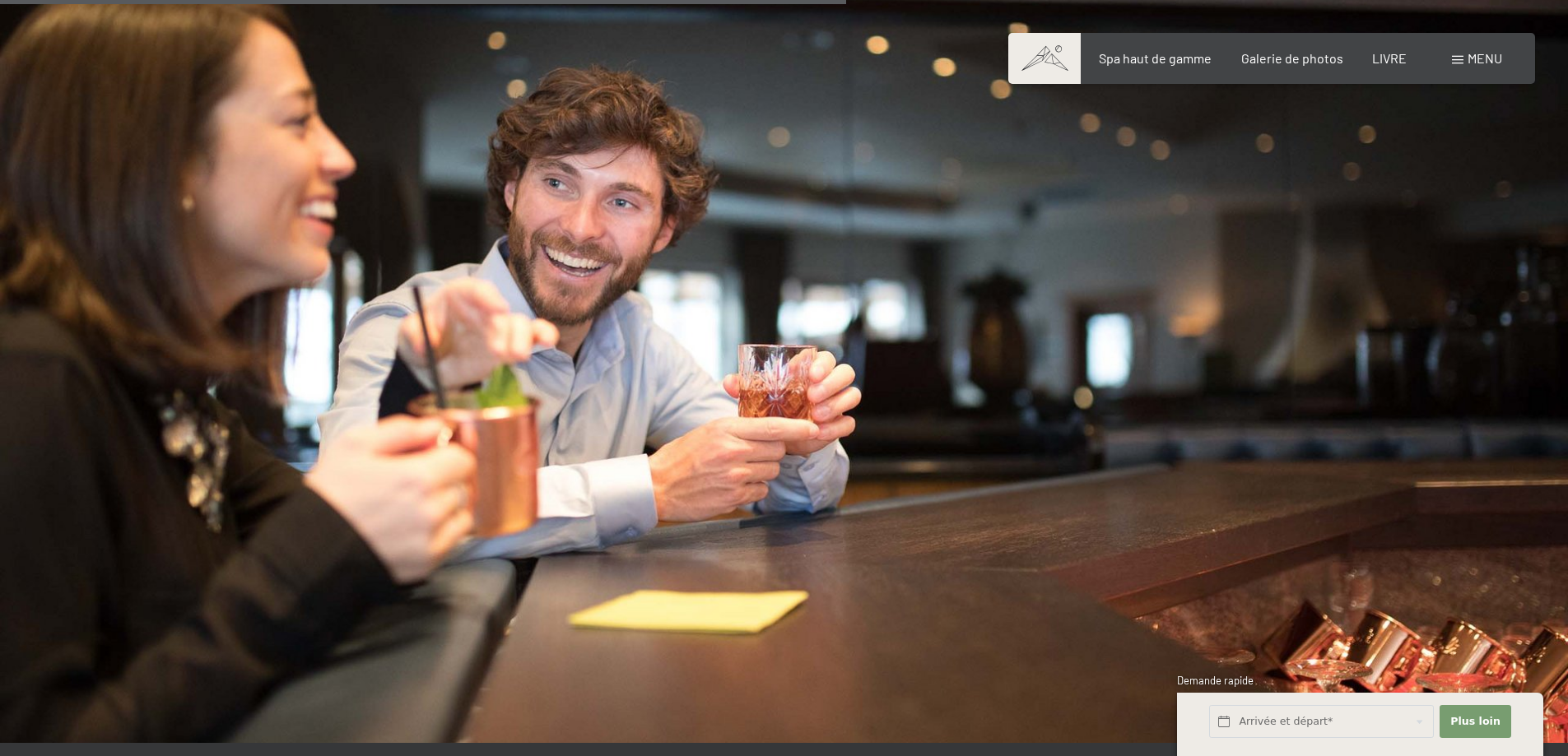
scroll to position [1728, 0]
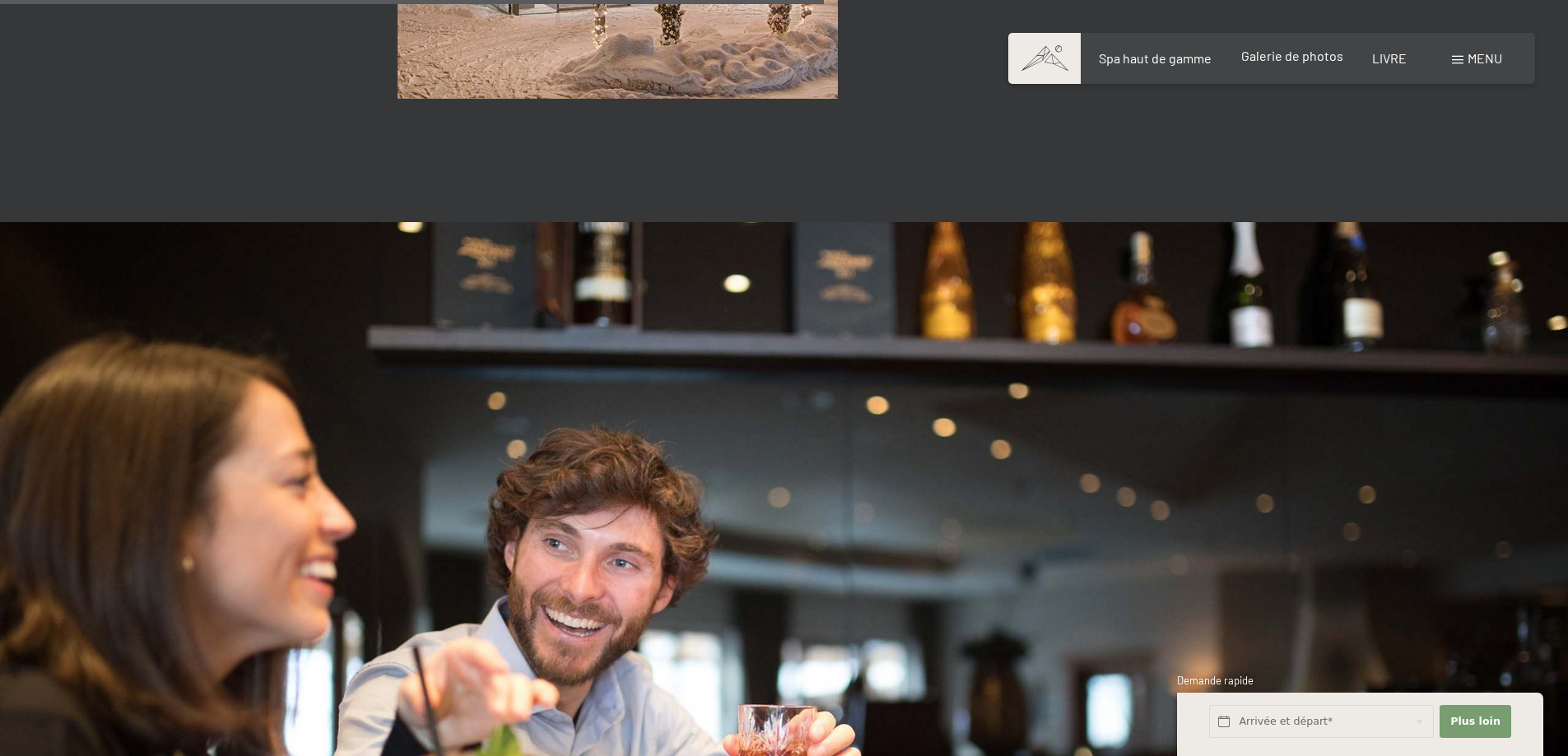
click at [1250, 53] on font "Galerie de photos" at bounding box center [1291, 56] width 102 height 15
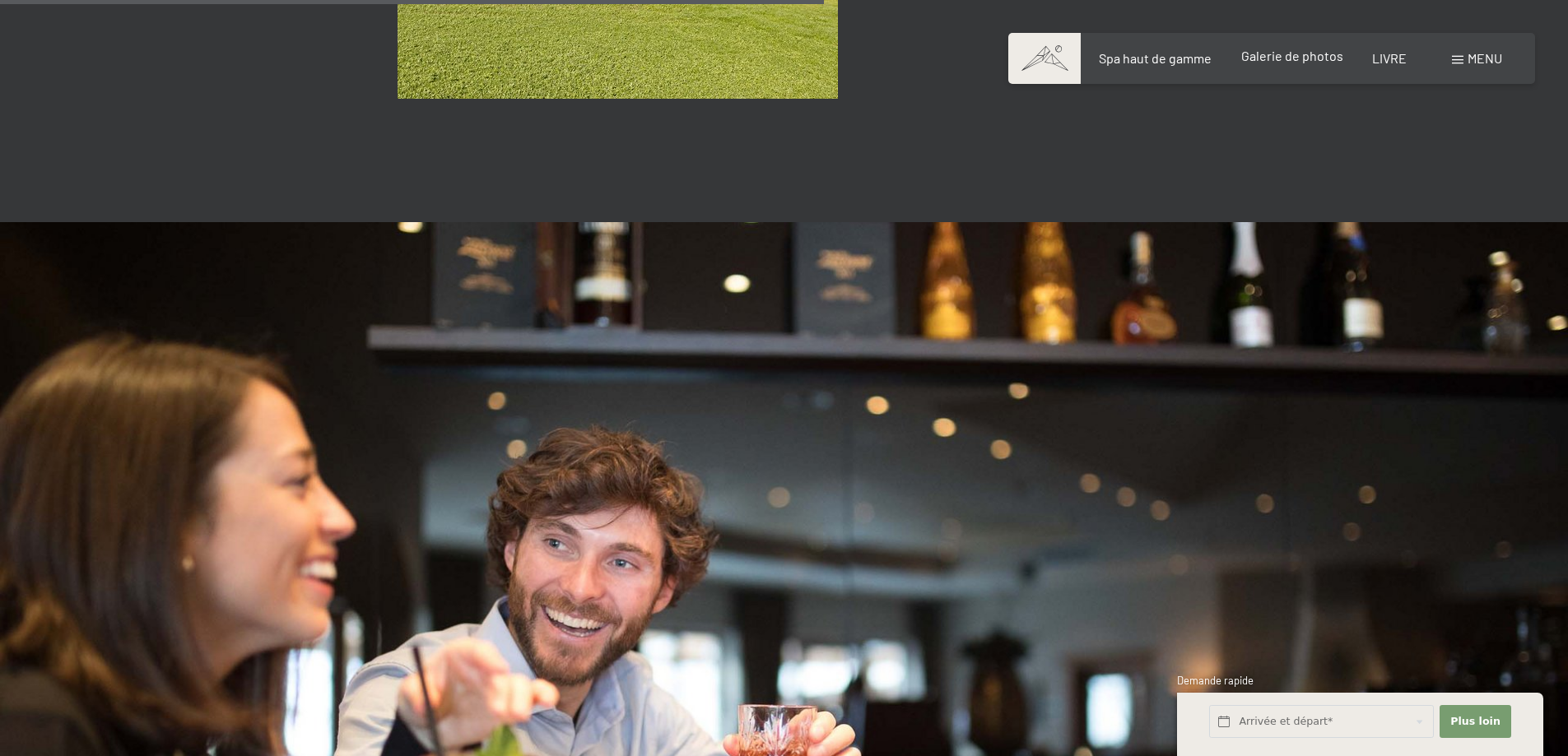
click at [1266, 57] on font "Galerie de photos" at bounding box center [1291, 56] width 102 height 15
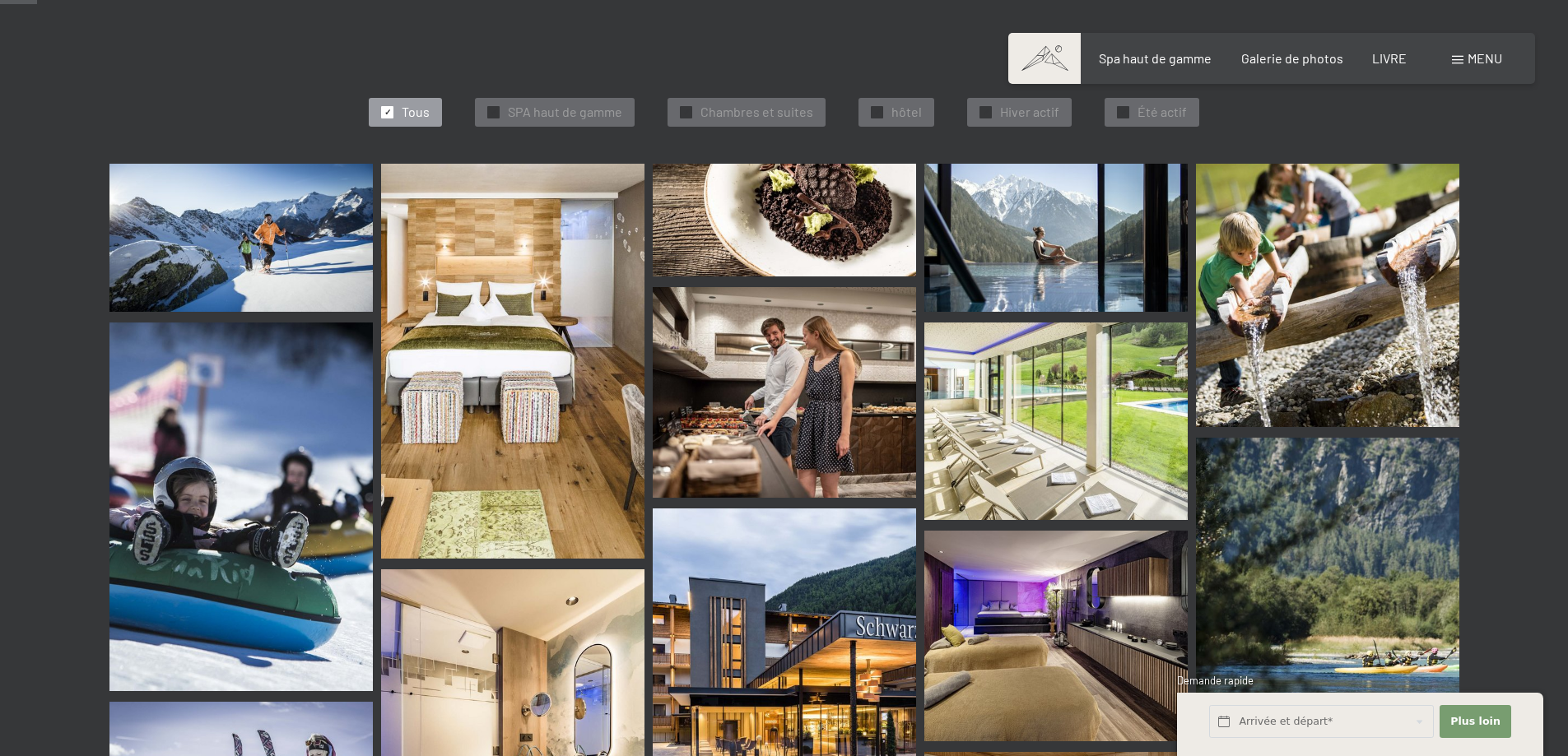
scroll to position [494, 0]
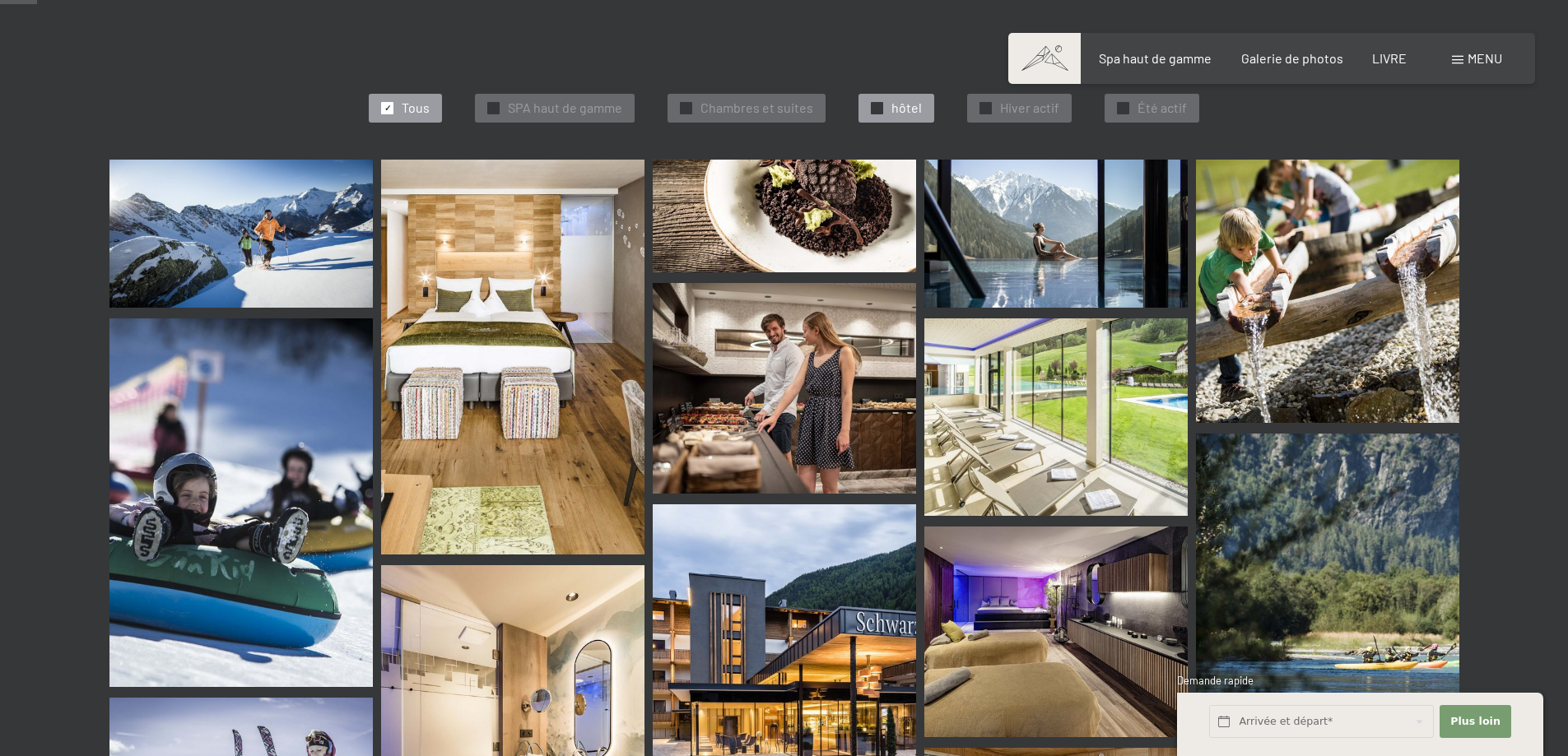
click at [898, 103] on font "hôtel" at bounding box center [907, 107] width 31 height 15
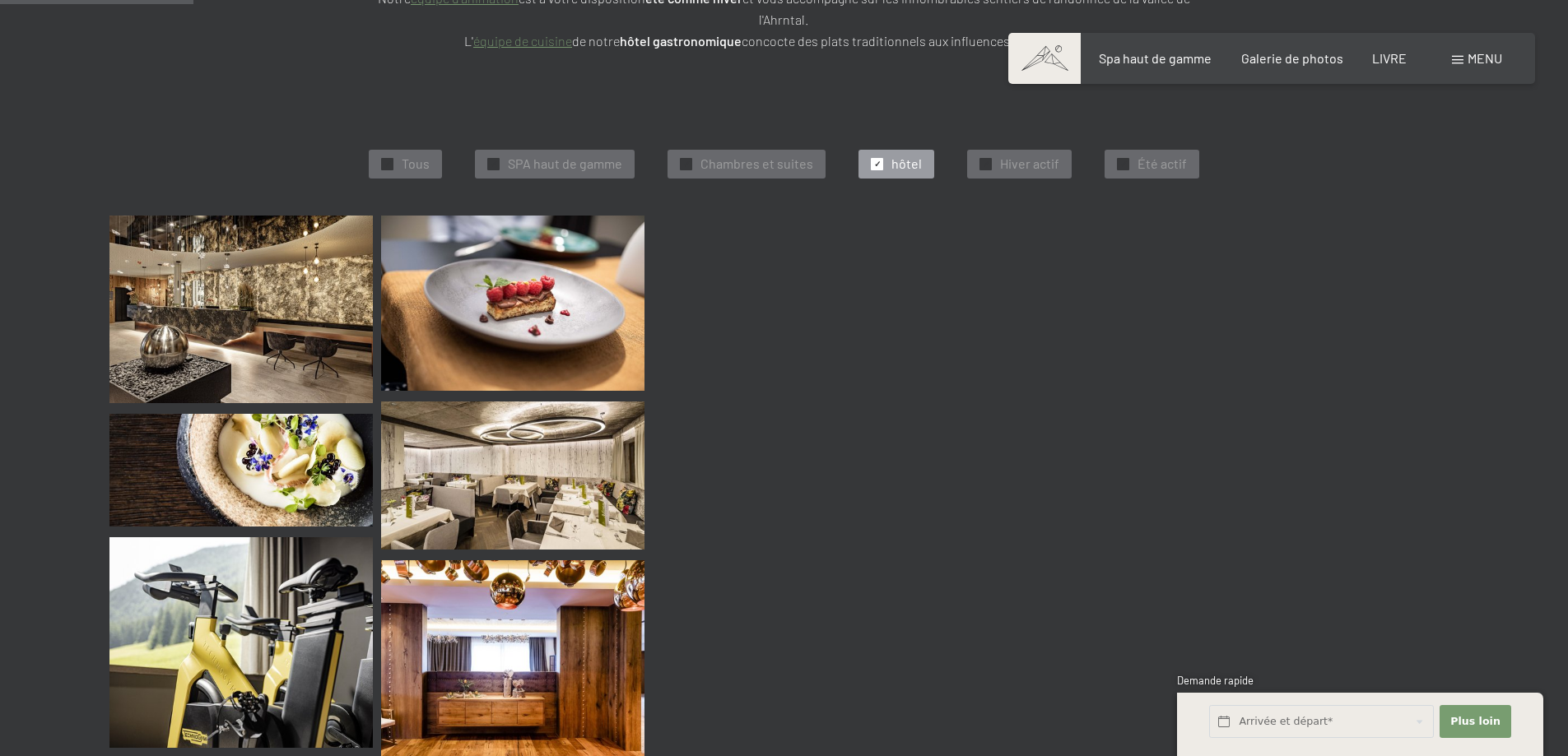
scroll to position [435, 0]
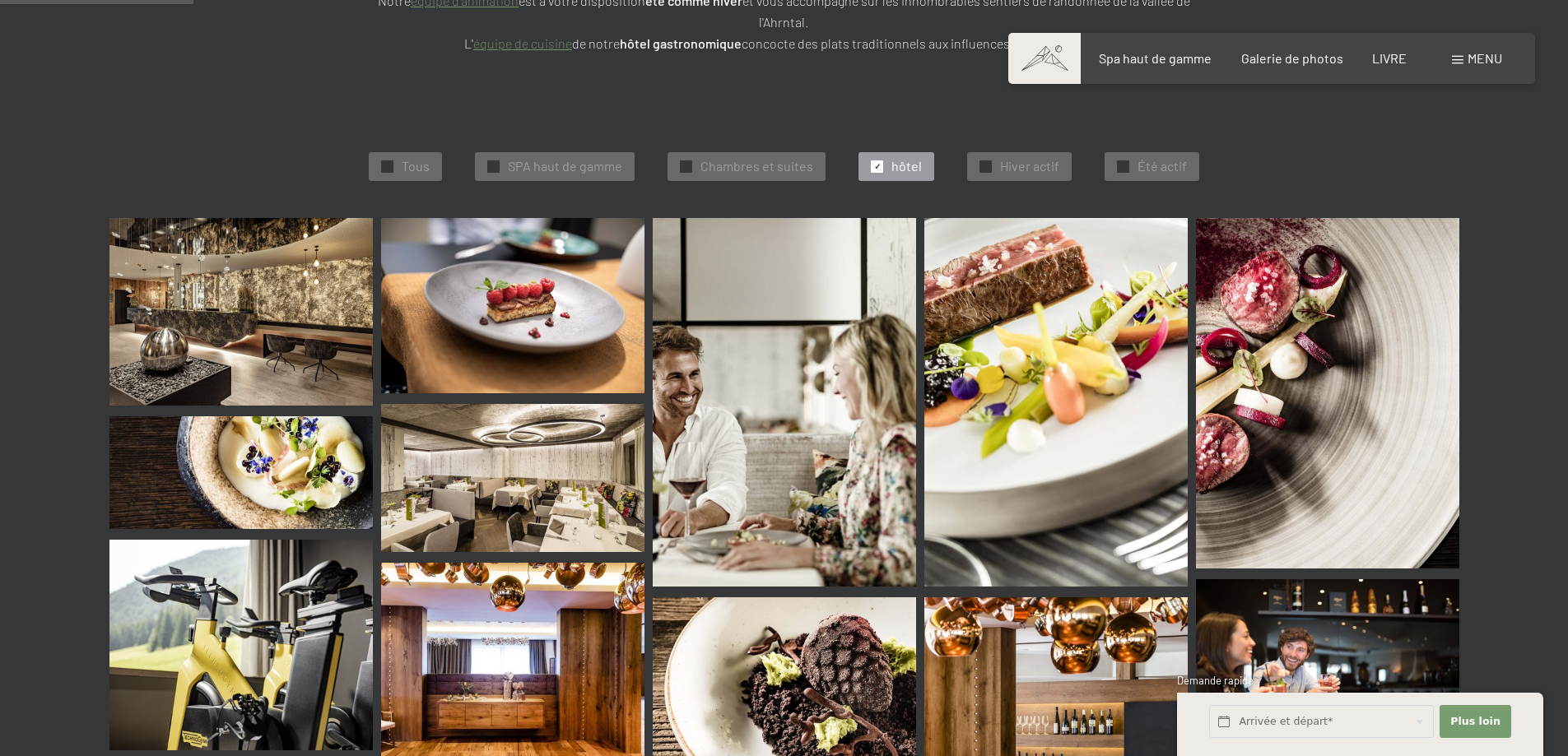
click at [268, 295] on img at bounding box center [241, 313] width 264 height 188
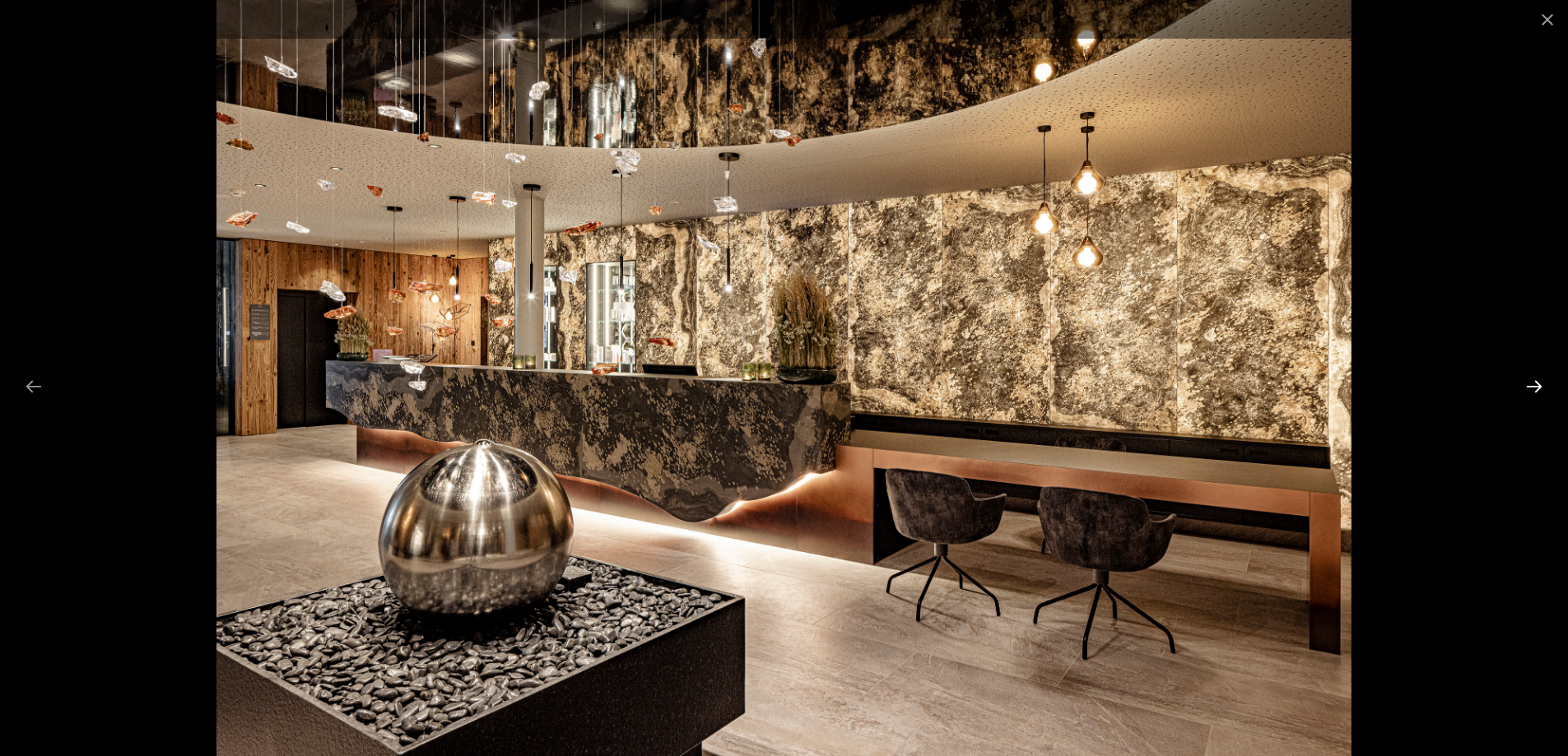
click at [1533, 380] on button "Next slide" at bounding box center [1534, 385] width 34 height 32
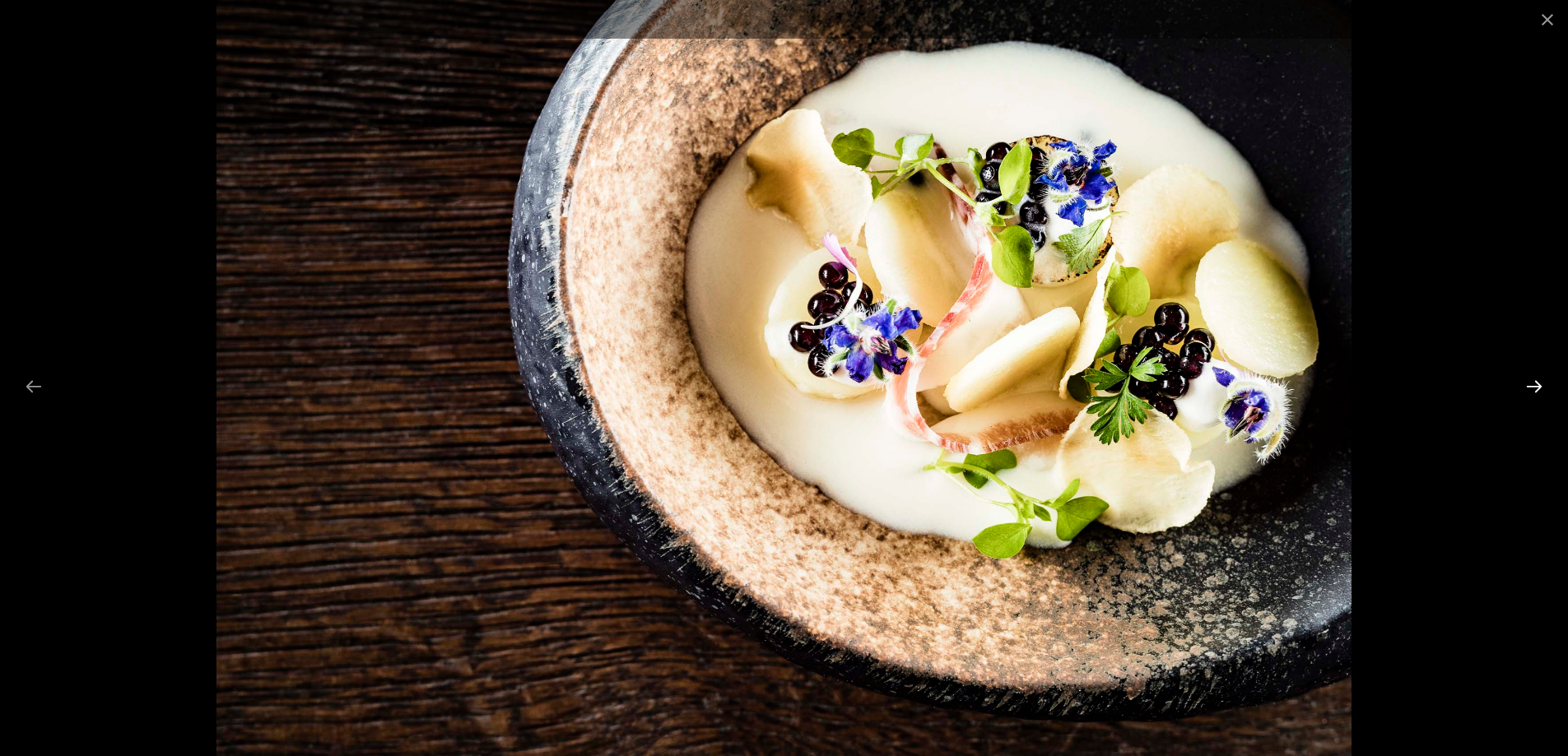
click at [1533, 381] on button "Next slide" at bounding box center [1534, 385] width 34 height 32
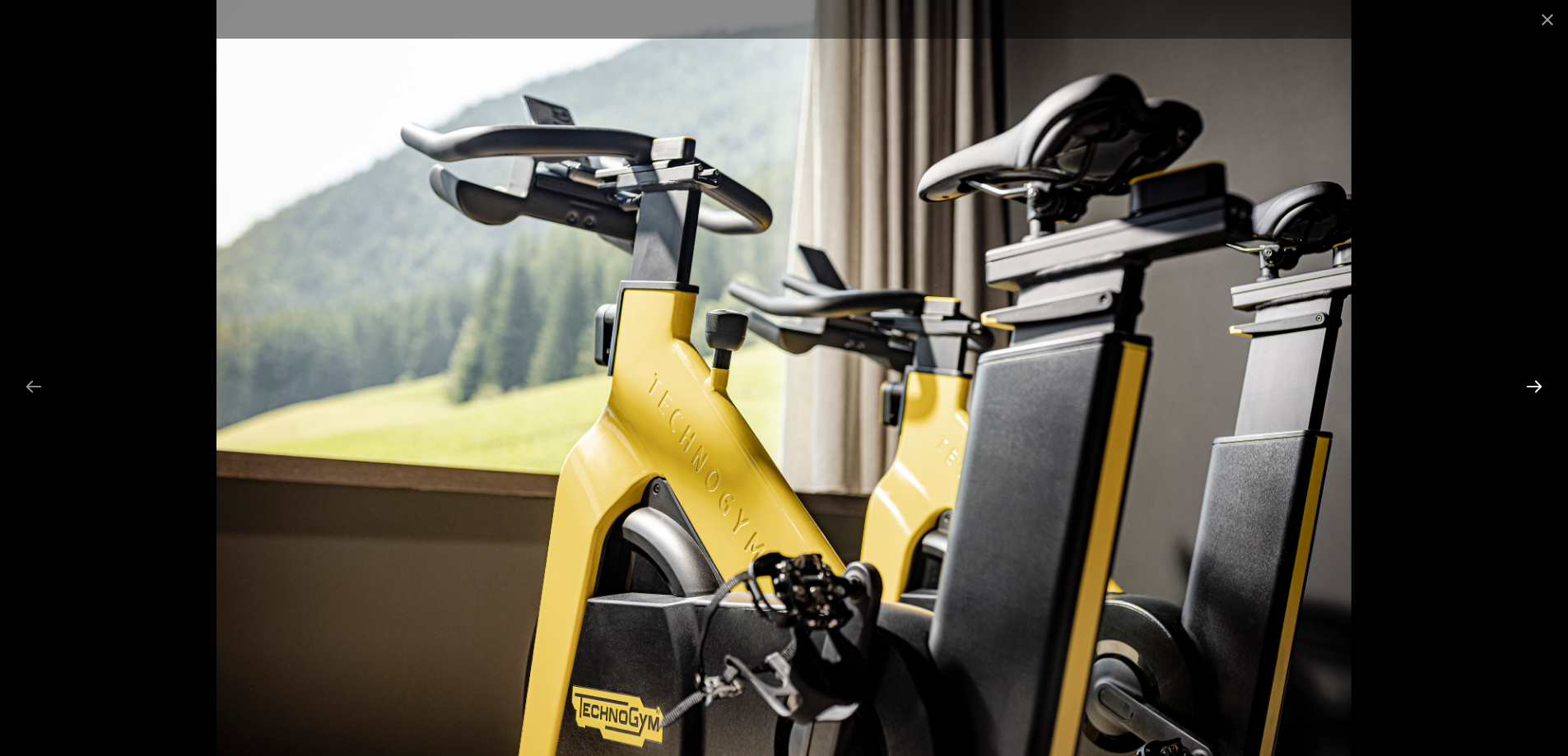
click at [1533, 381] on button "Next slide" at bounding box center [1534, 385] width 34 height 32
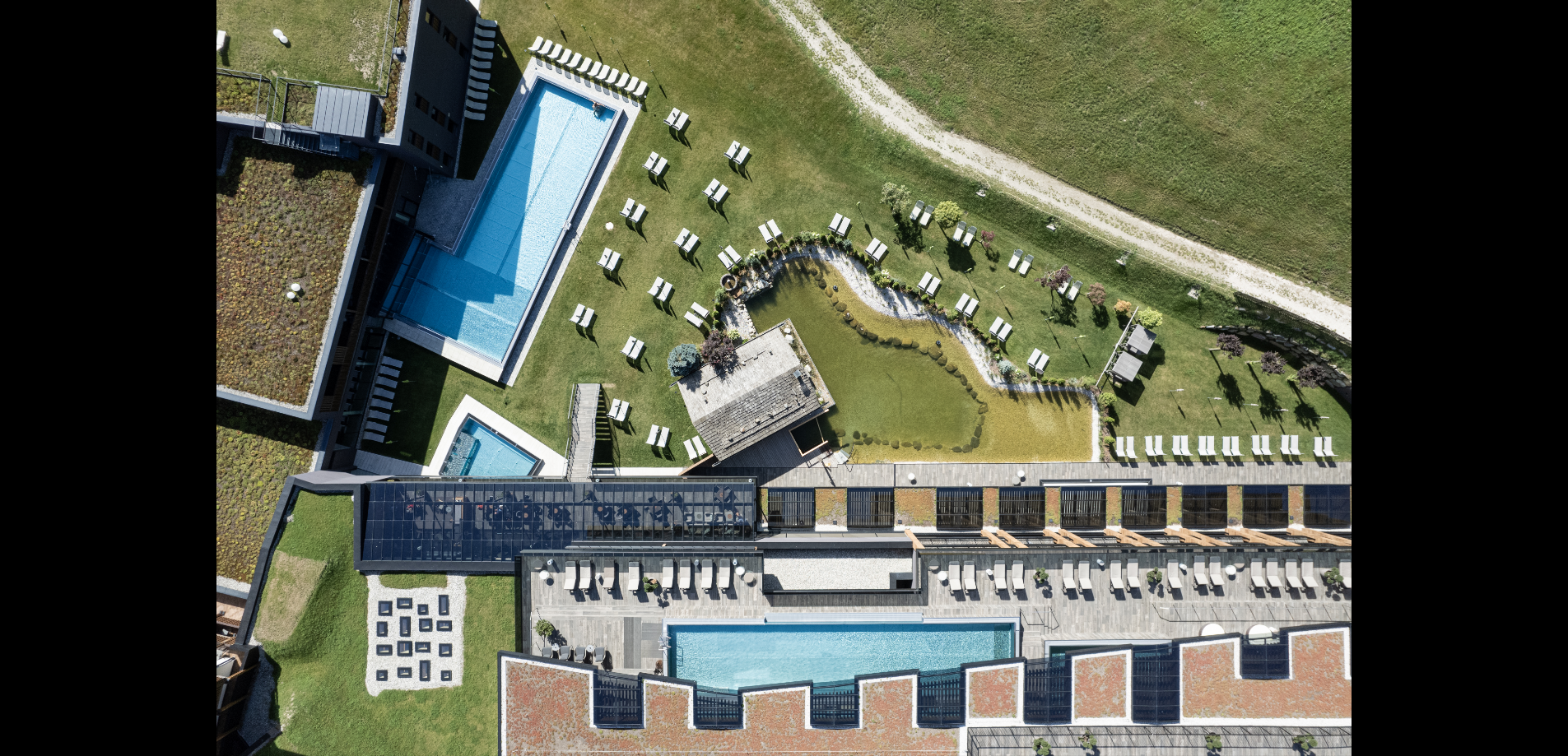
click at [1529, 376] on button "Next slide" at bounding box center [1542, 385] width 34 height 32
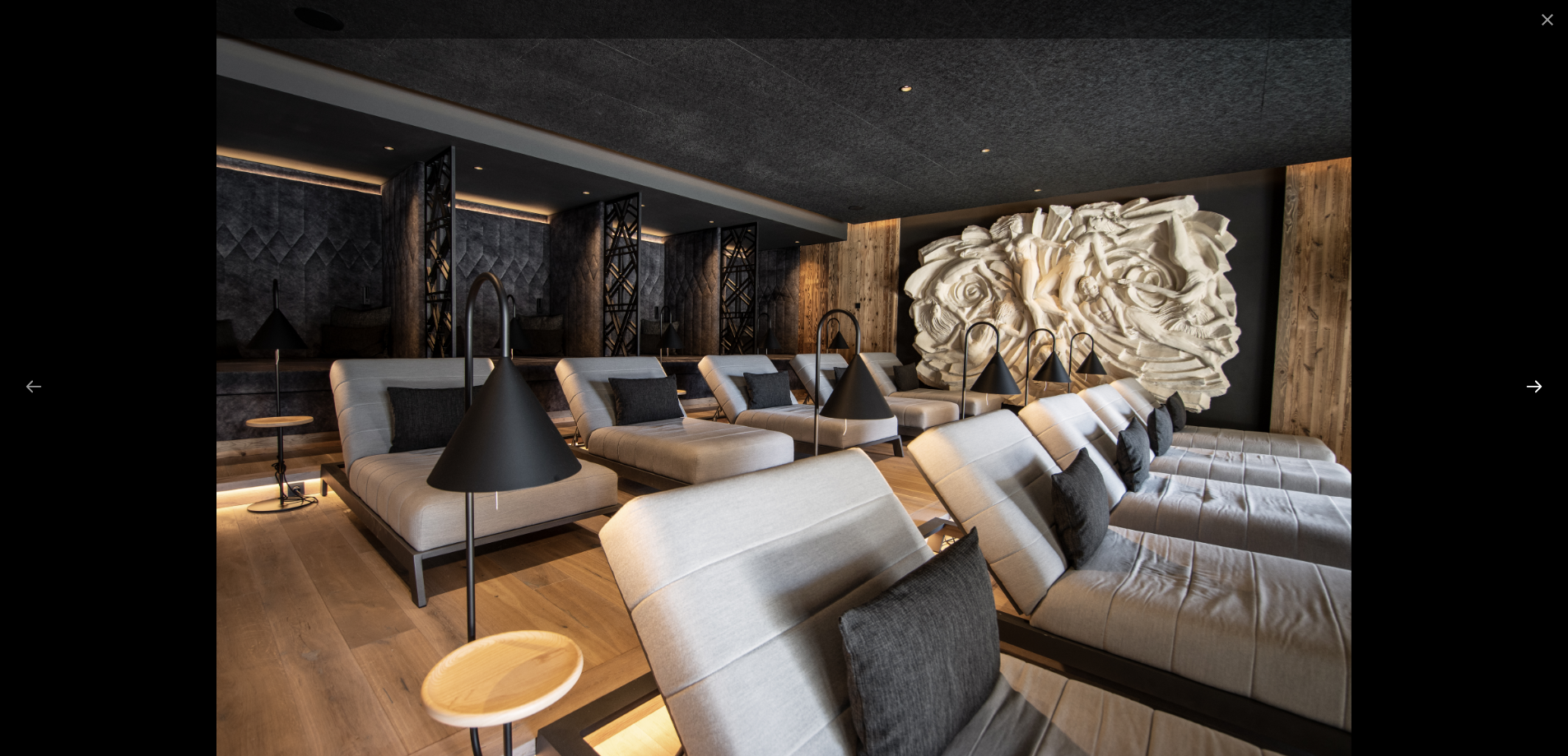
click at [1531, 378] on button "Next slide" at bounding box center [1534, 385] width 34 height 32
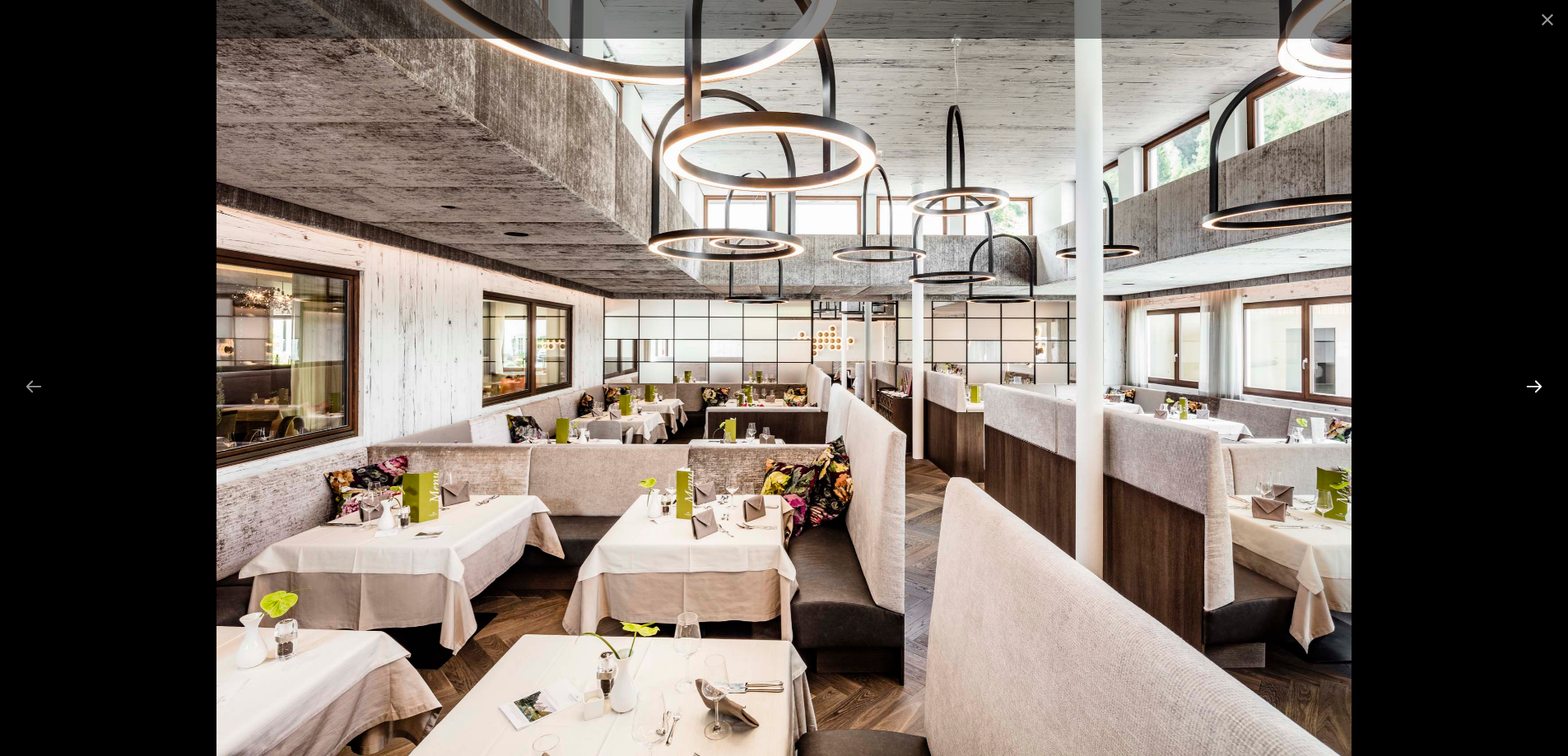
click at [1532, 377] on button "Next slide" at bounding box center [1534, 385] width 34 height 32
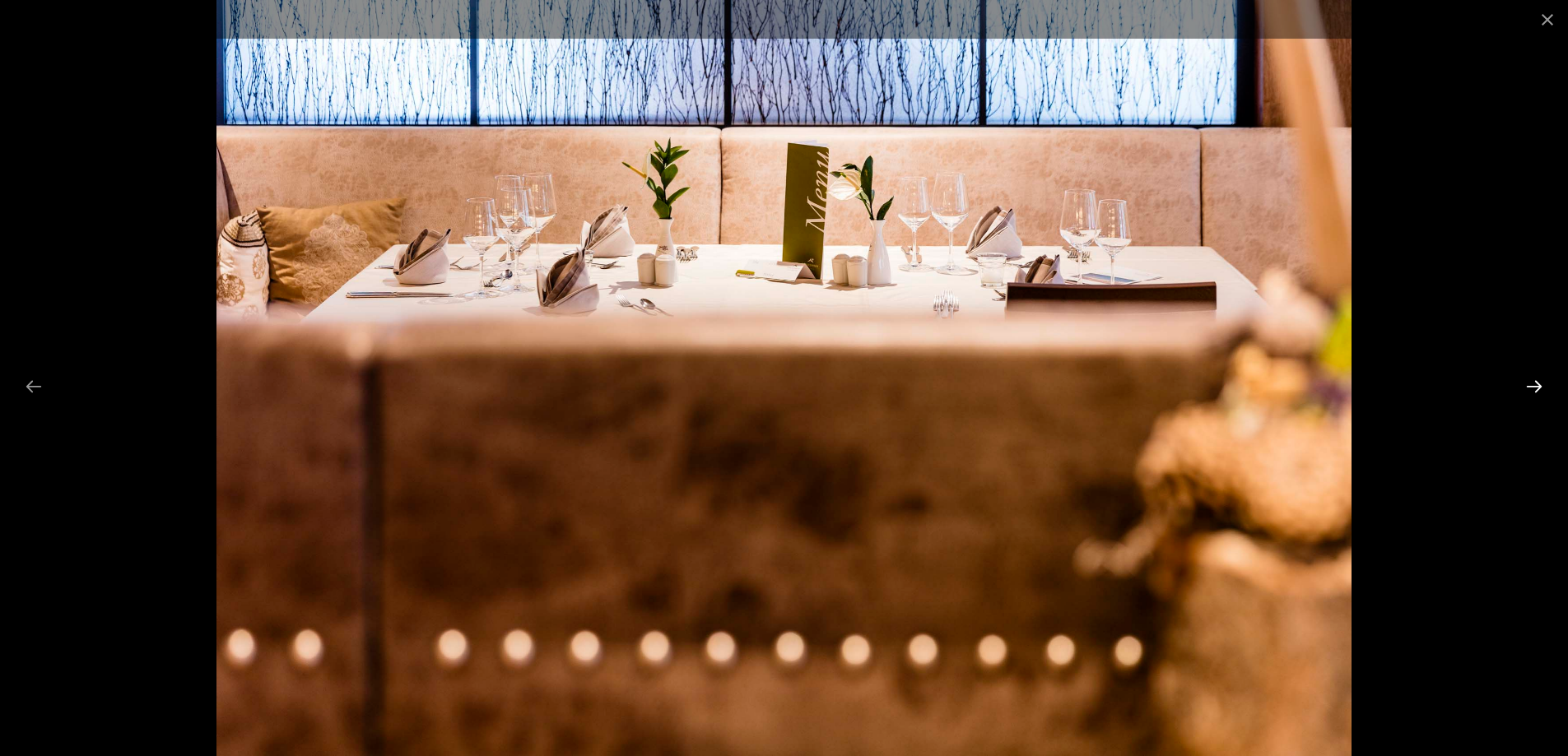
click at [1533, 377] on button "Next slide" at bounding box center [1534, 385] width 34 height 32
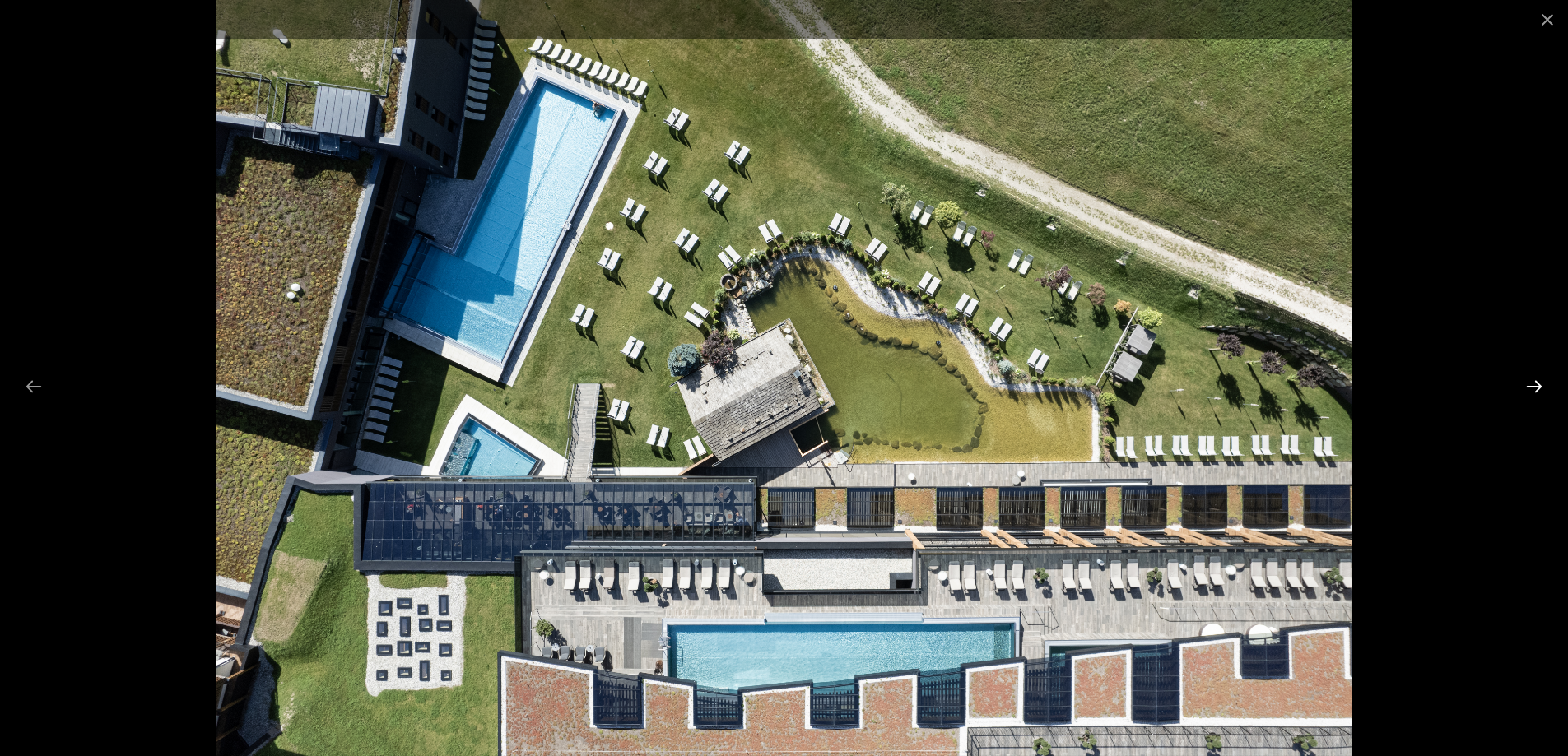
click at [1533, 377] on button "Next slide" at bounding box center [1534, 385] width 34 height 32
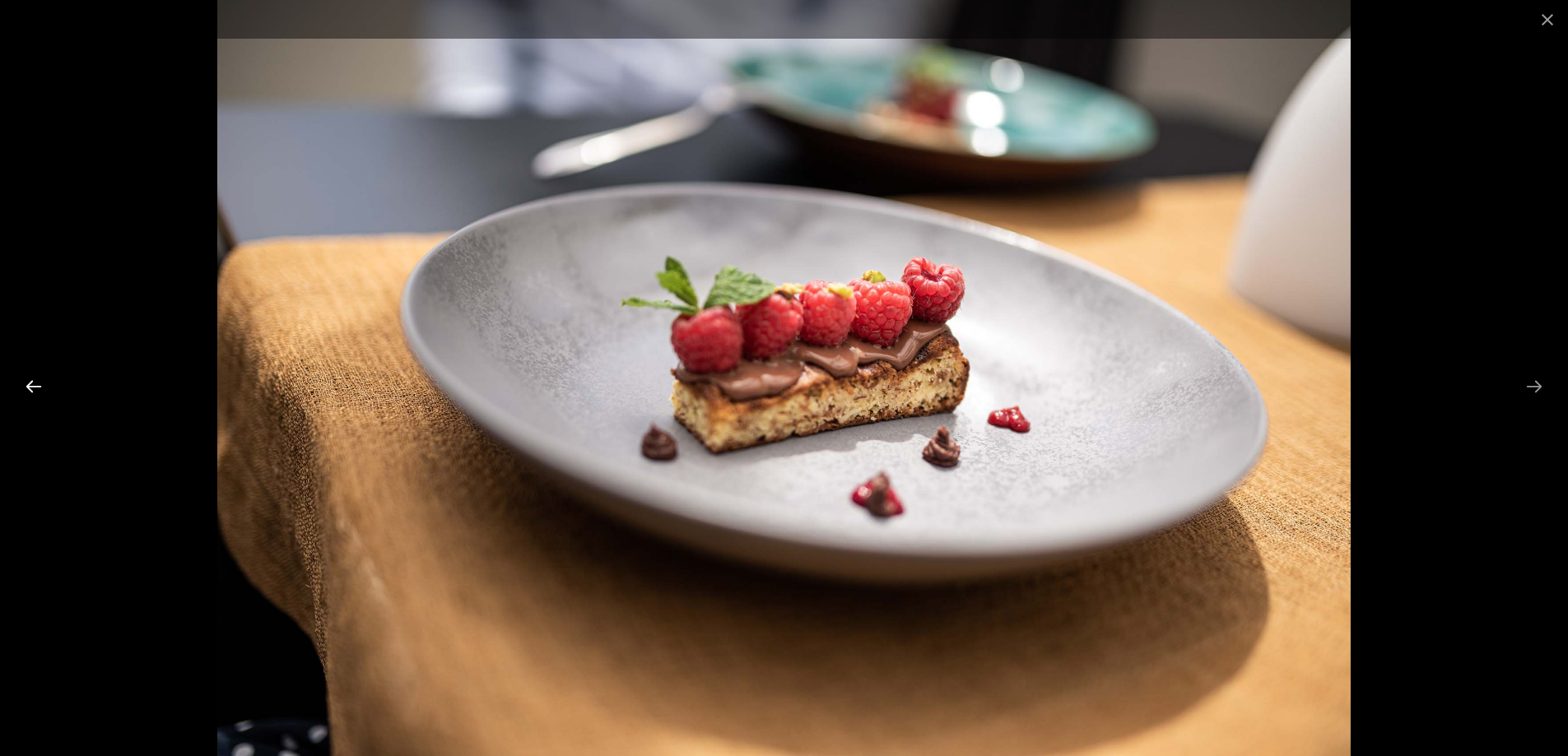
click at [28, 381] on button "Previous slide" at bounding box center [33, 385] width 34 height 32
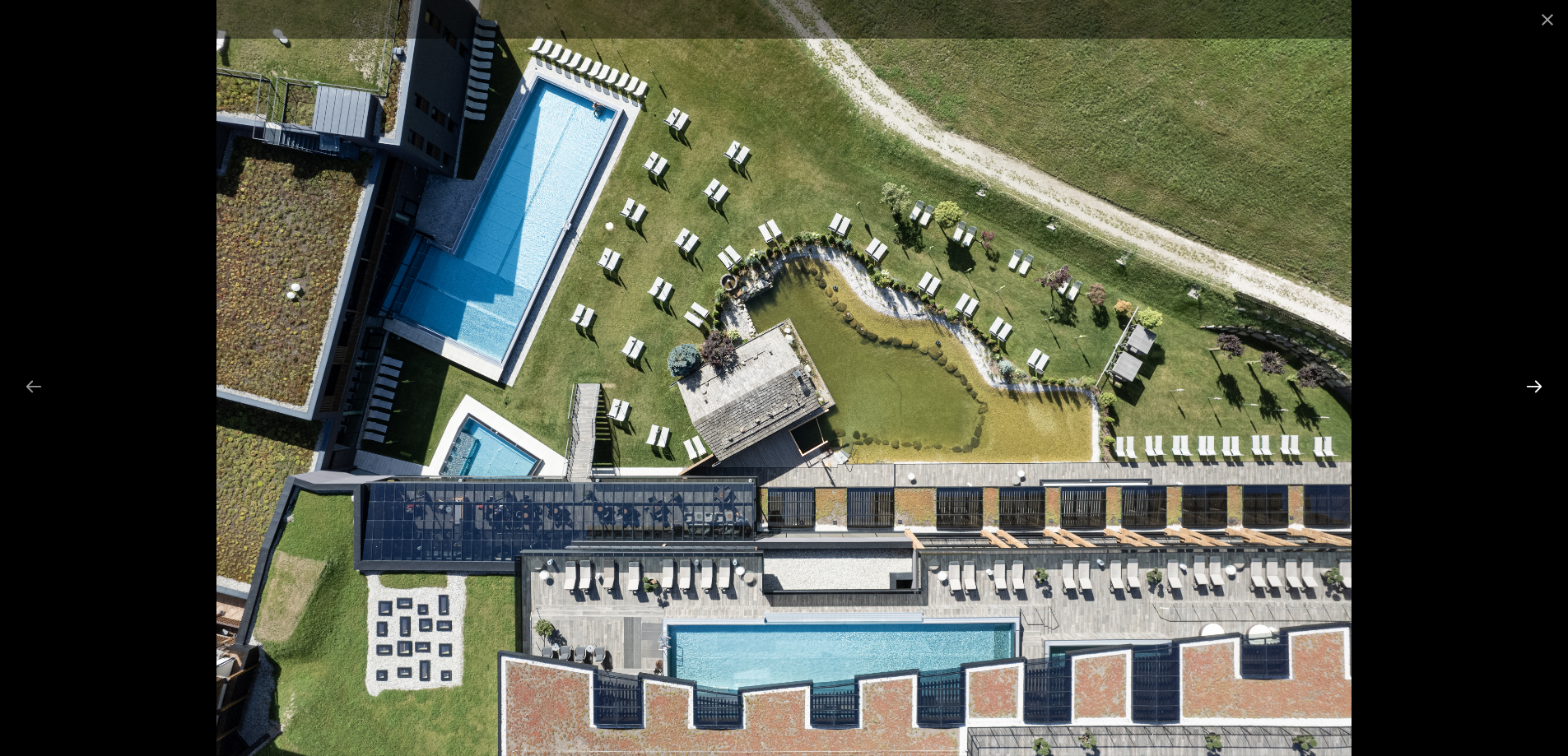
click at [1528, 382] on button "Next slide" at bounding box center [1534, 385] width 34 height 32
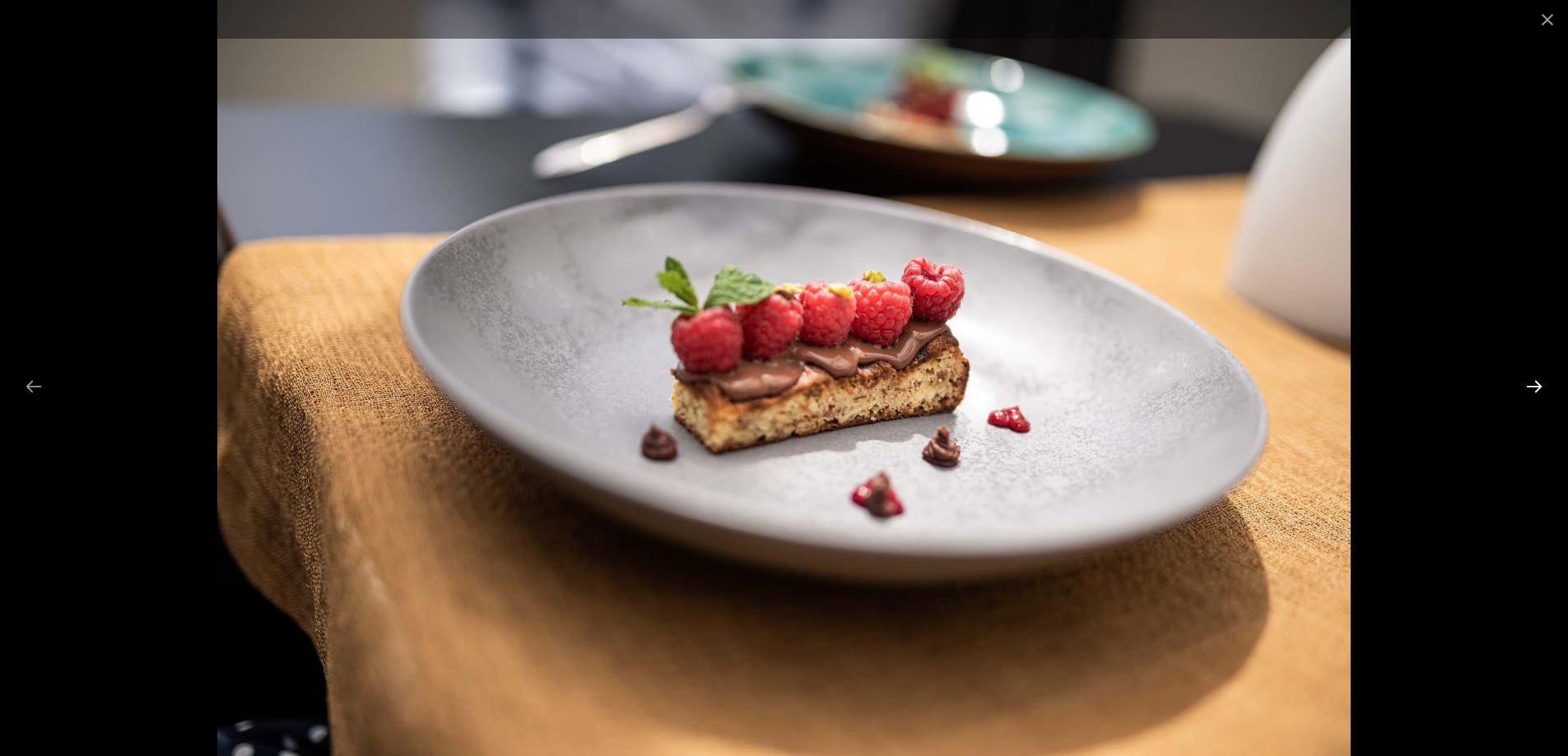
click at [1536, 381] on button "Next slide" at bounding box center [1534, 385] width 34 height 32
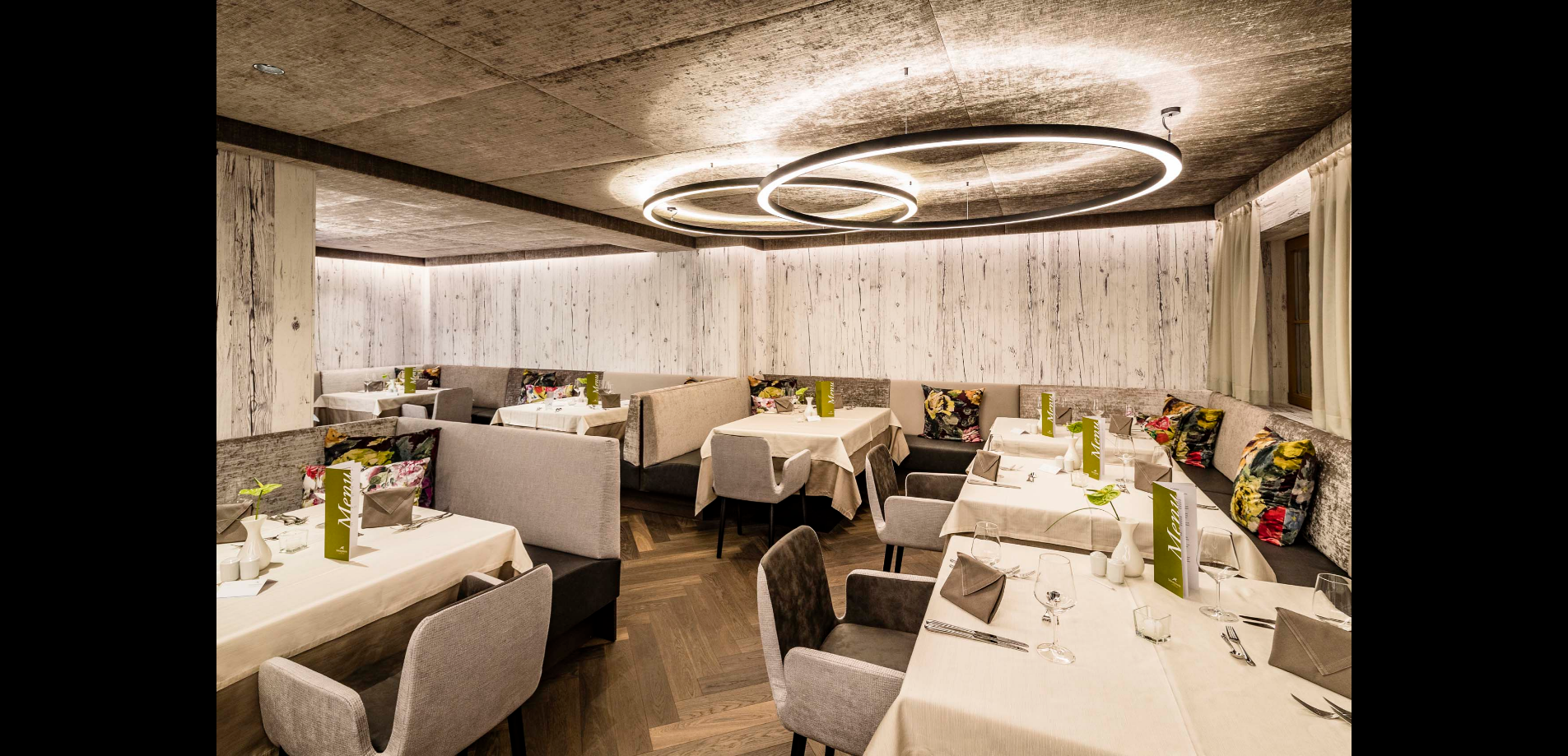
click at [1536, 381] on button "Next slide" at bounding box center [1542, 385] width 34 height 32
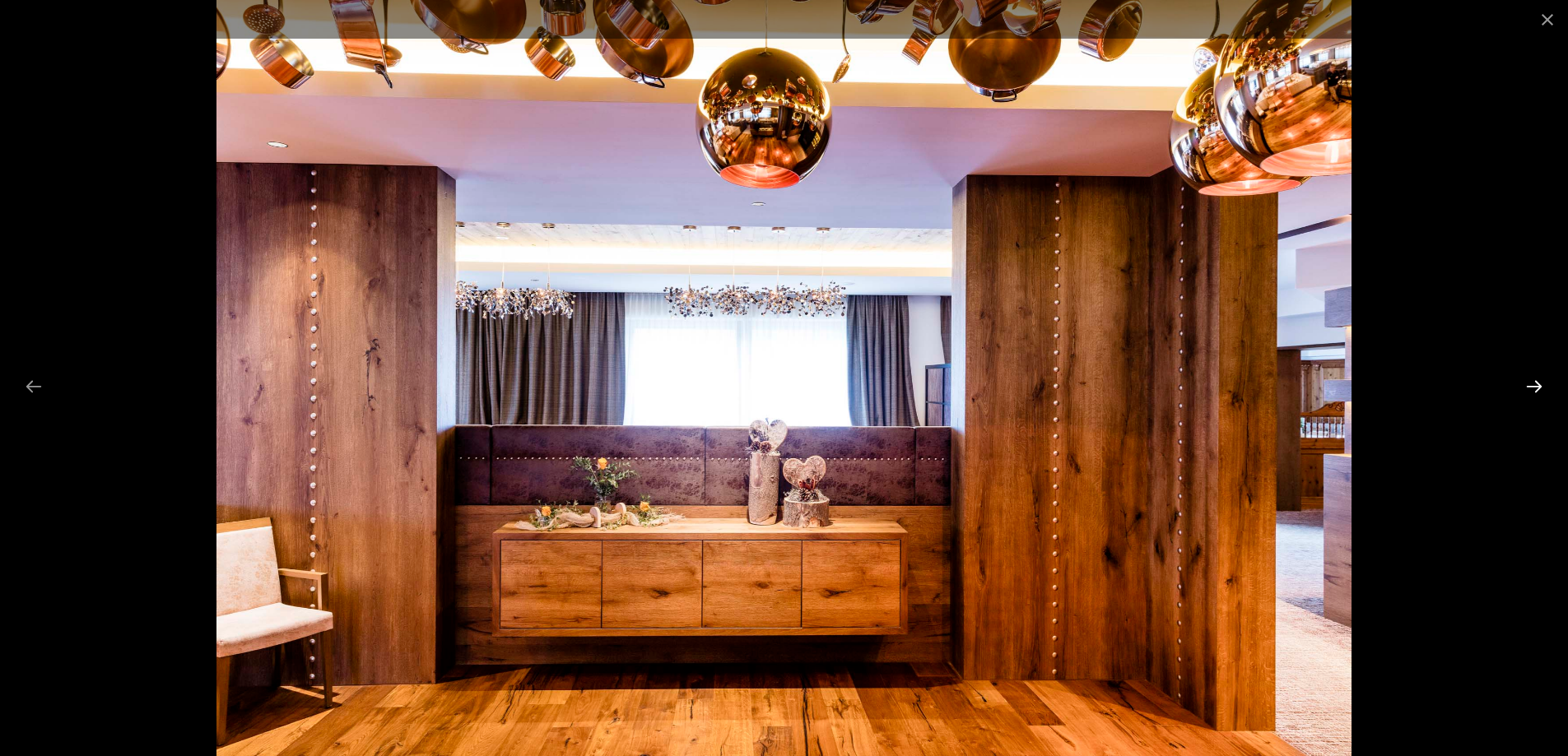
click at [1536, 381] on button "Next slide" at bounding box center [1534, 385] width 34 height 32
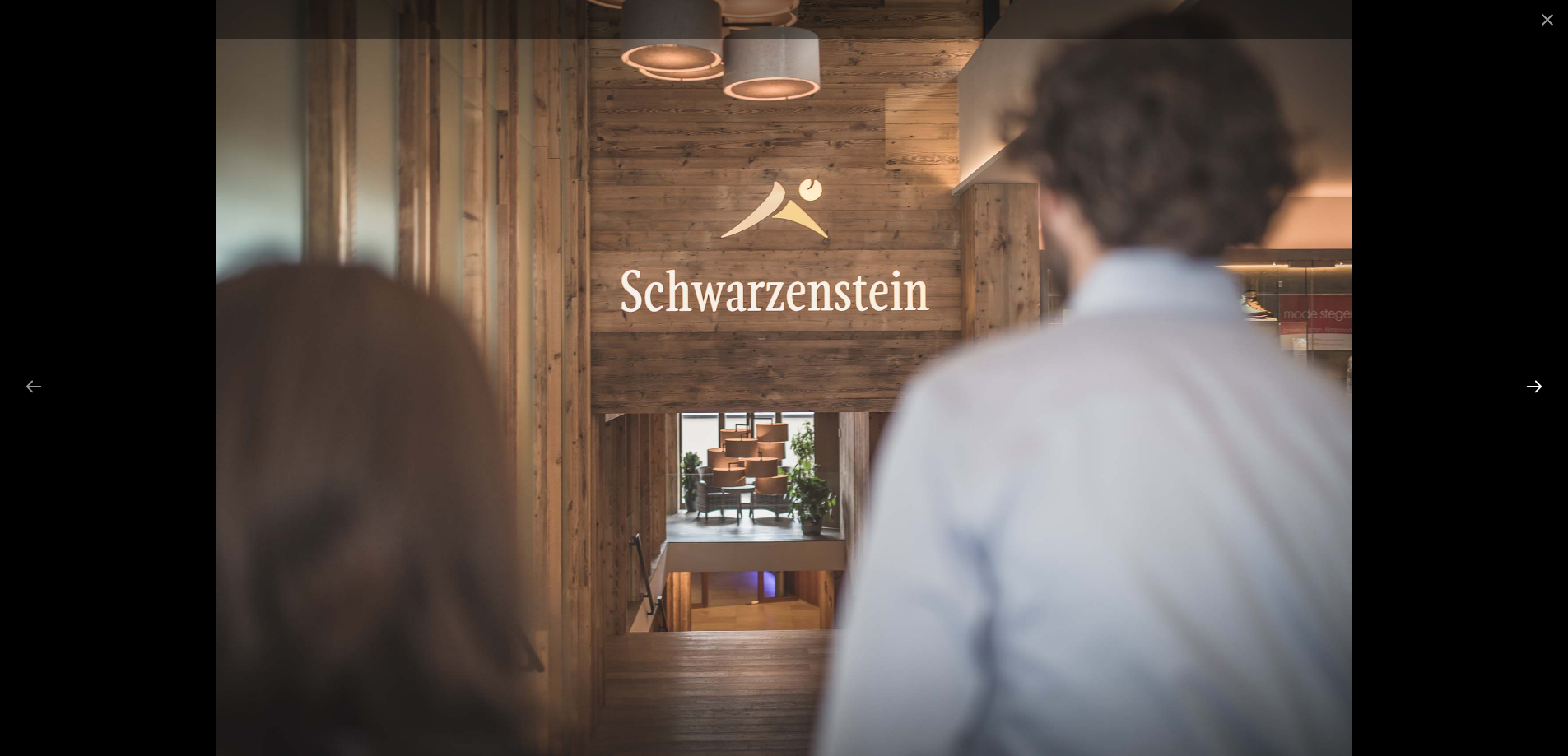
click at [1536, 381] on button "Next slide" at bounding box center [1534, 385] width 34 height 32
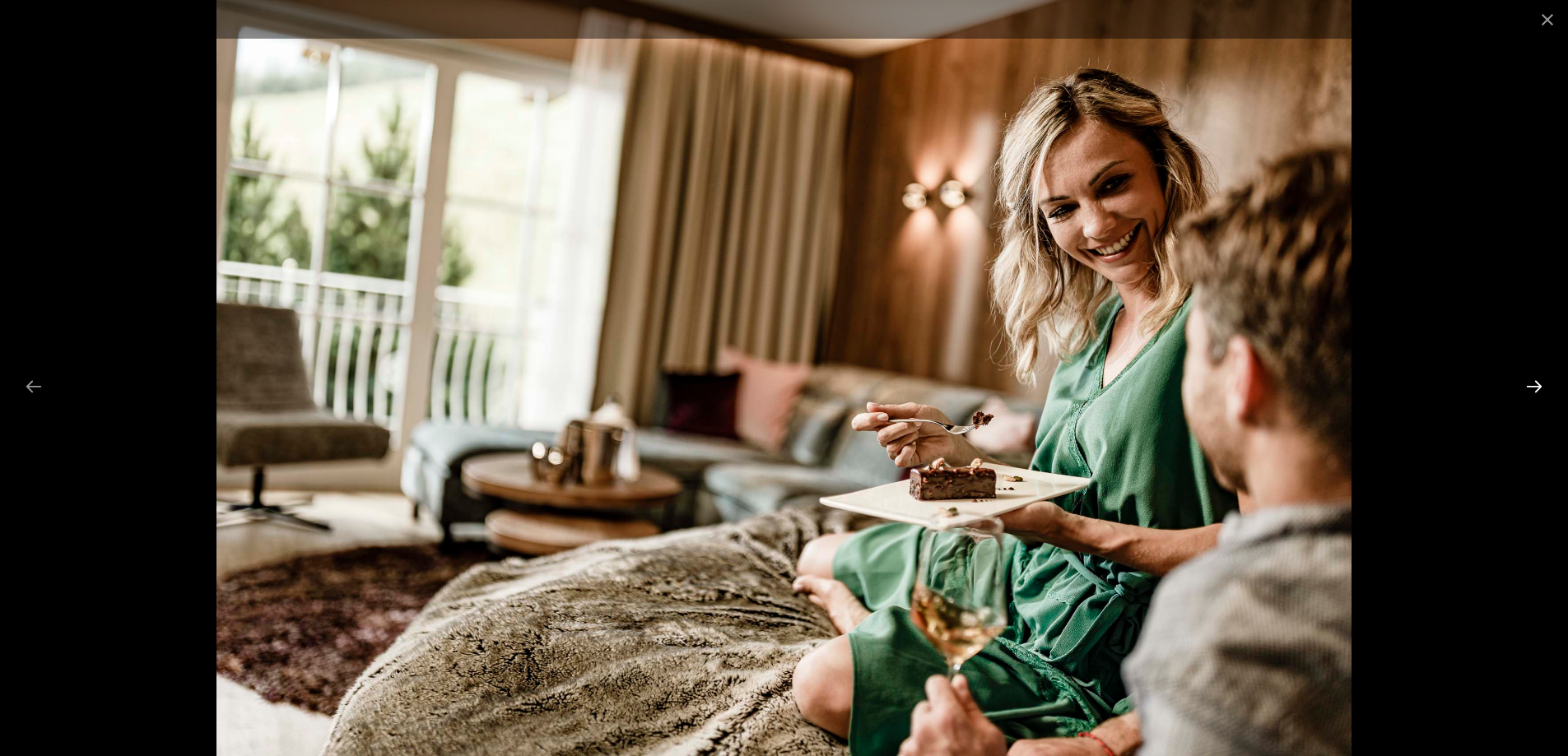
click at [1536, 381] on button "Next slide" at bounding box center [1534, 385] width 34 height 32
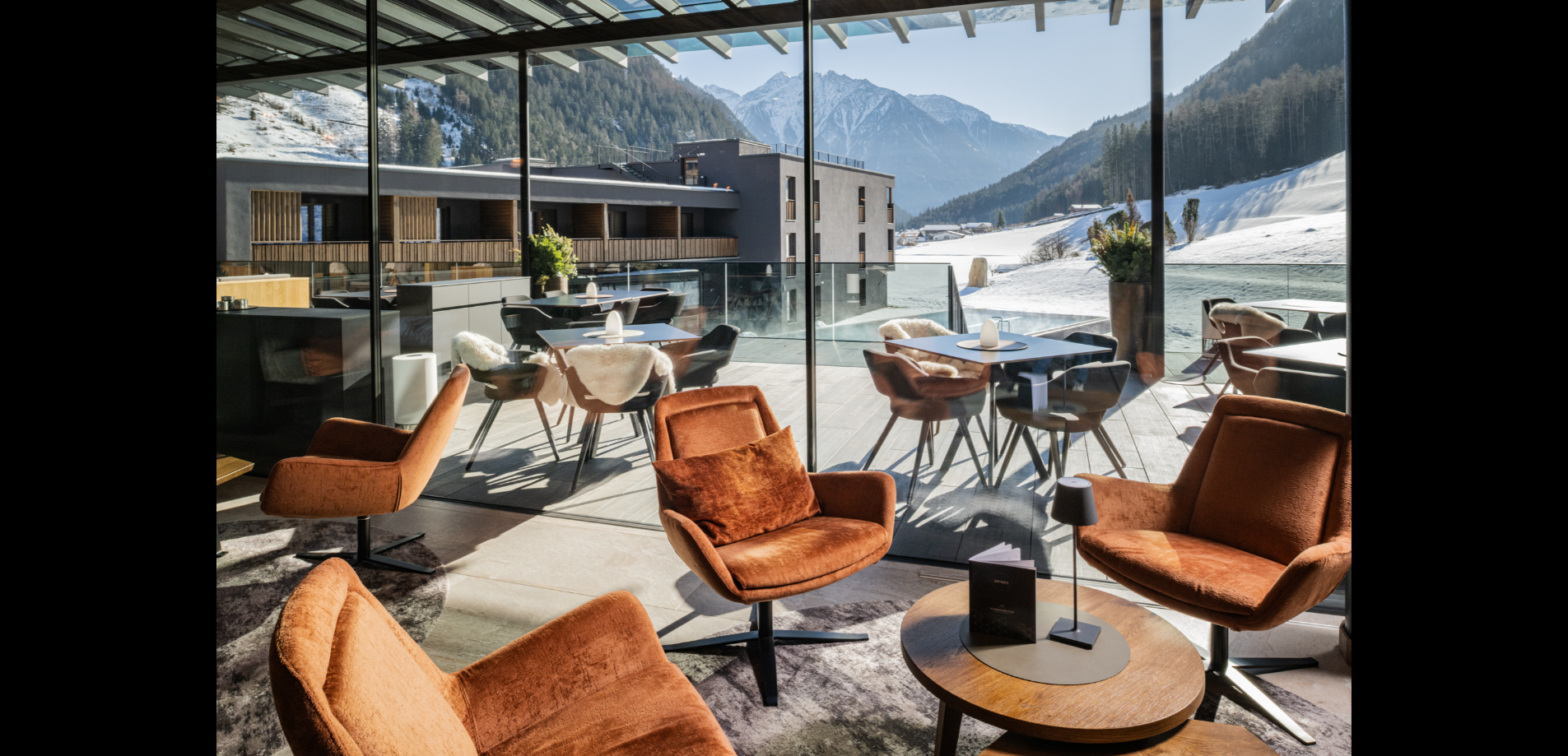
click at [1536, 381] on button "Next slide" at bounding box center [1542, 385] width 34 height 32
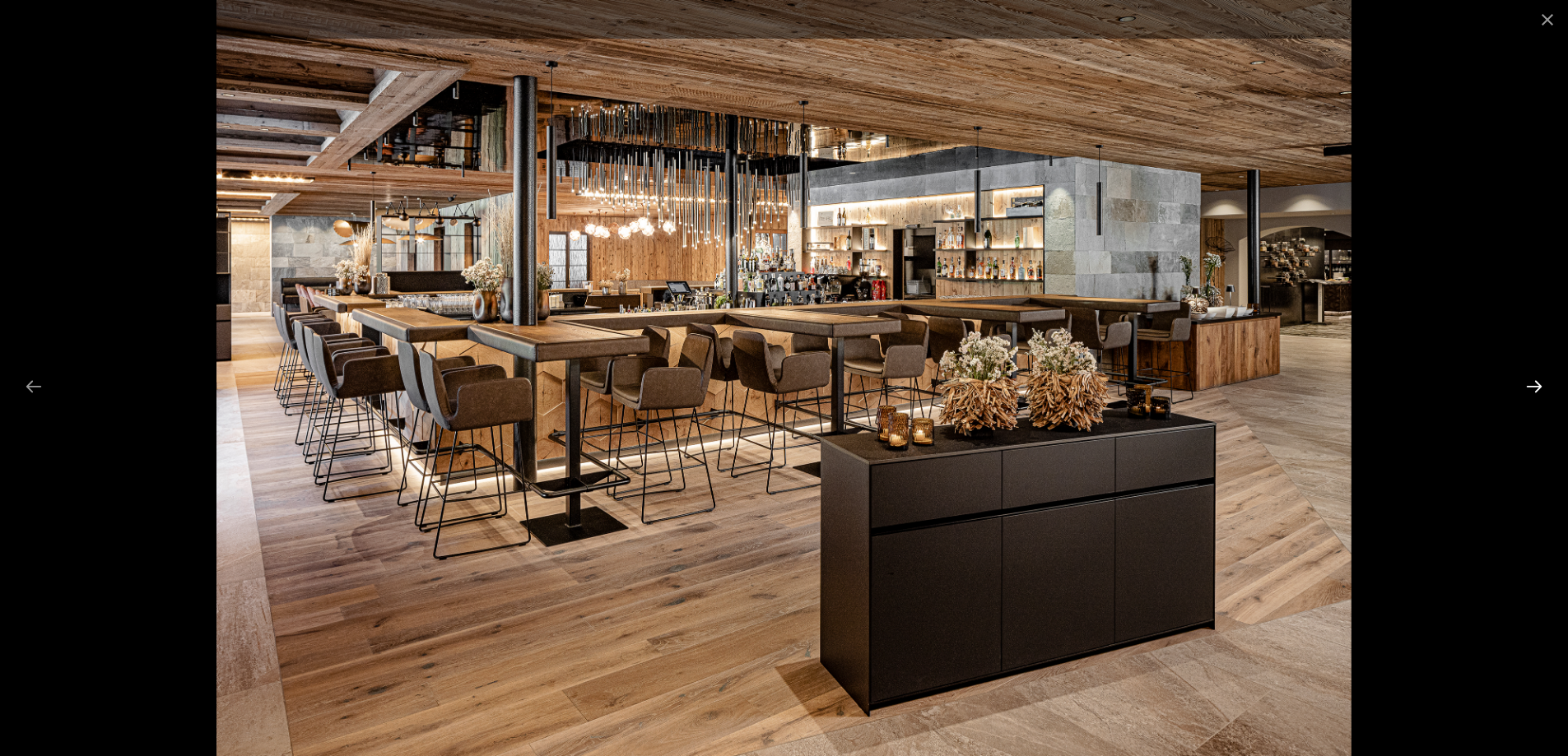
click at [1538, 377] on button "Next slide" at bounding box center [1534, 385] width 34 height 32
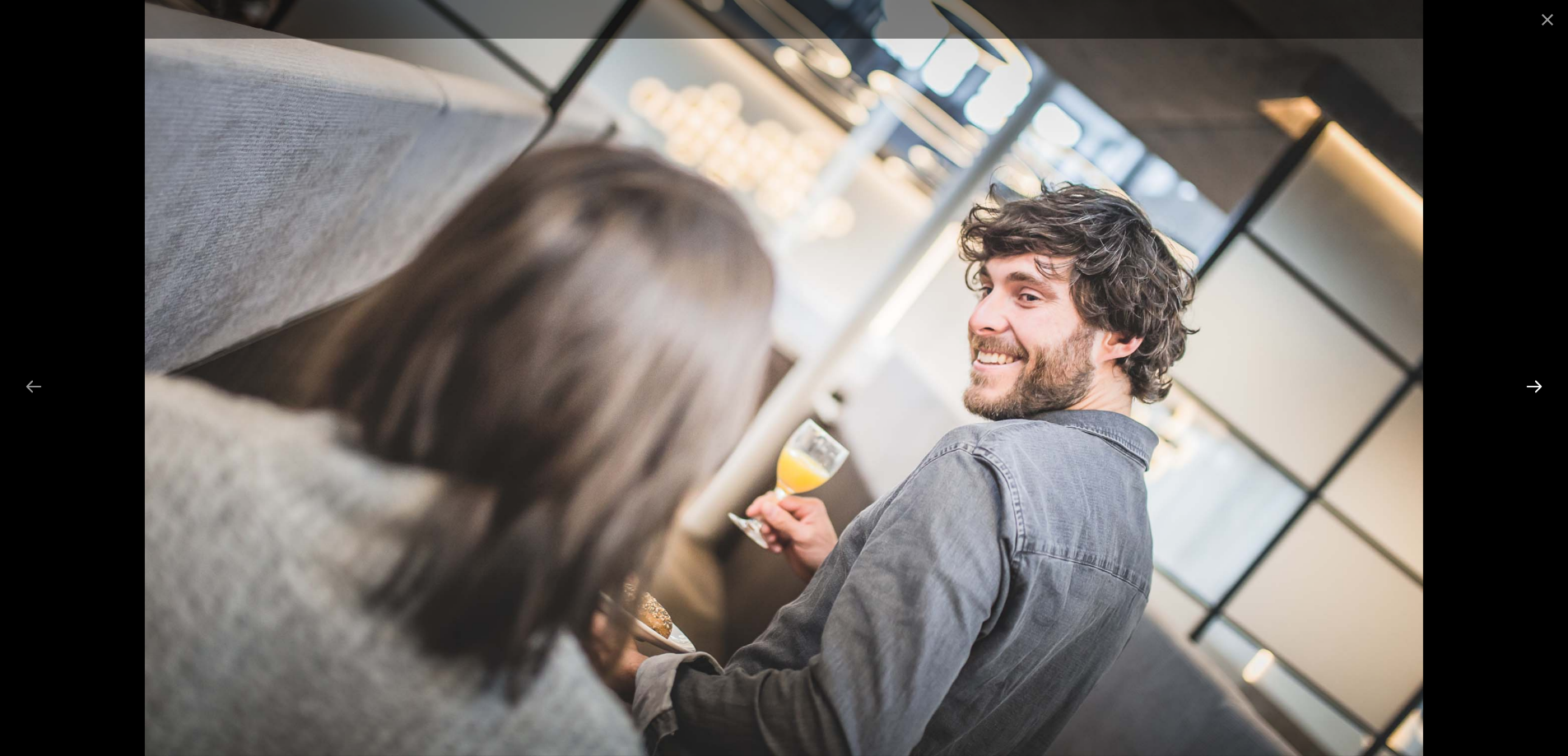
click at [1538, 377] on button "Next slide" at bounding box center [1534, 385] width 34 height 32
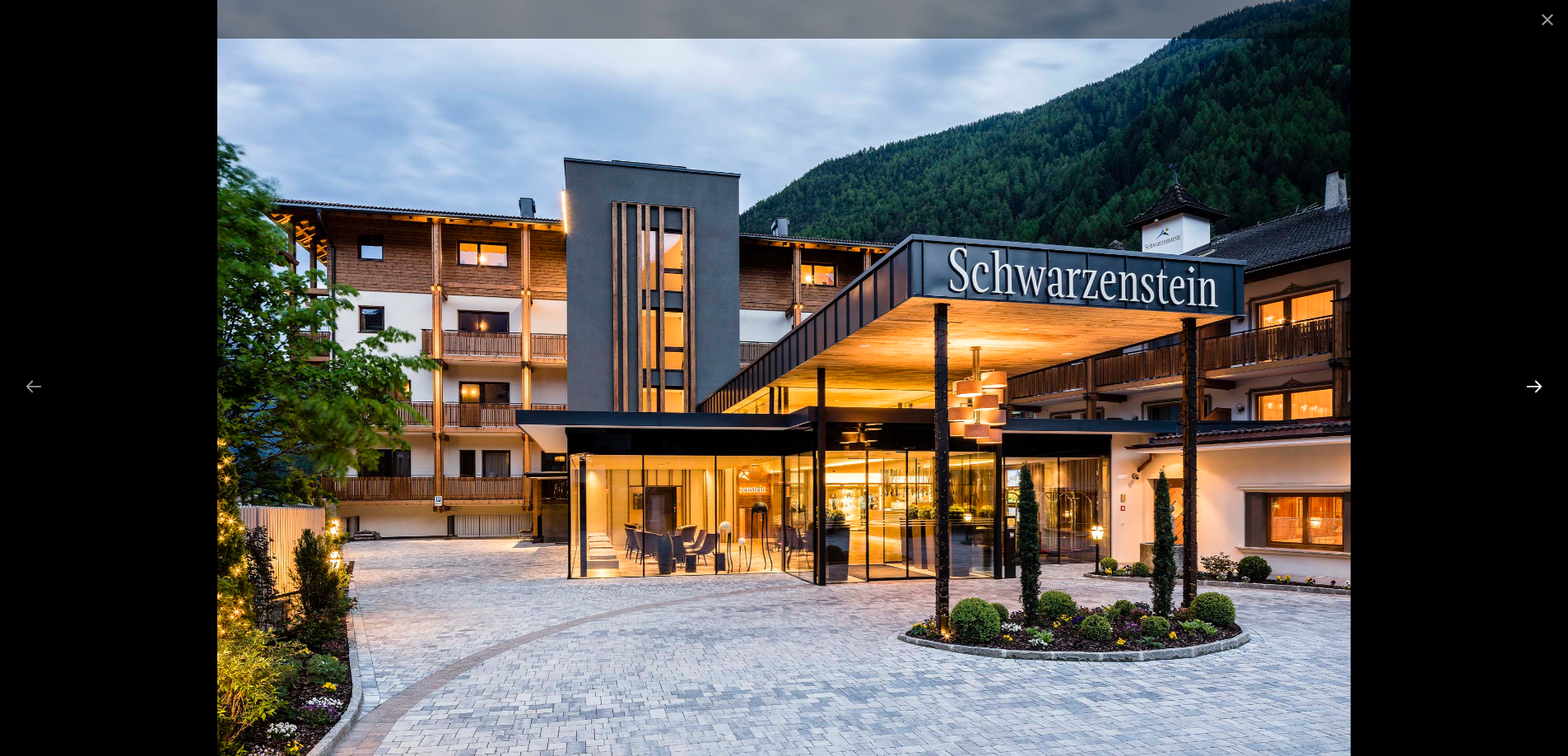
click at [1538, 377] on button "Next slide" at bounding box center [1534, 385] width 34 height 32
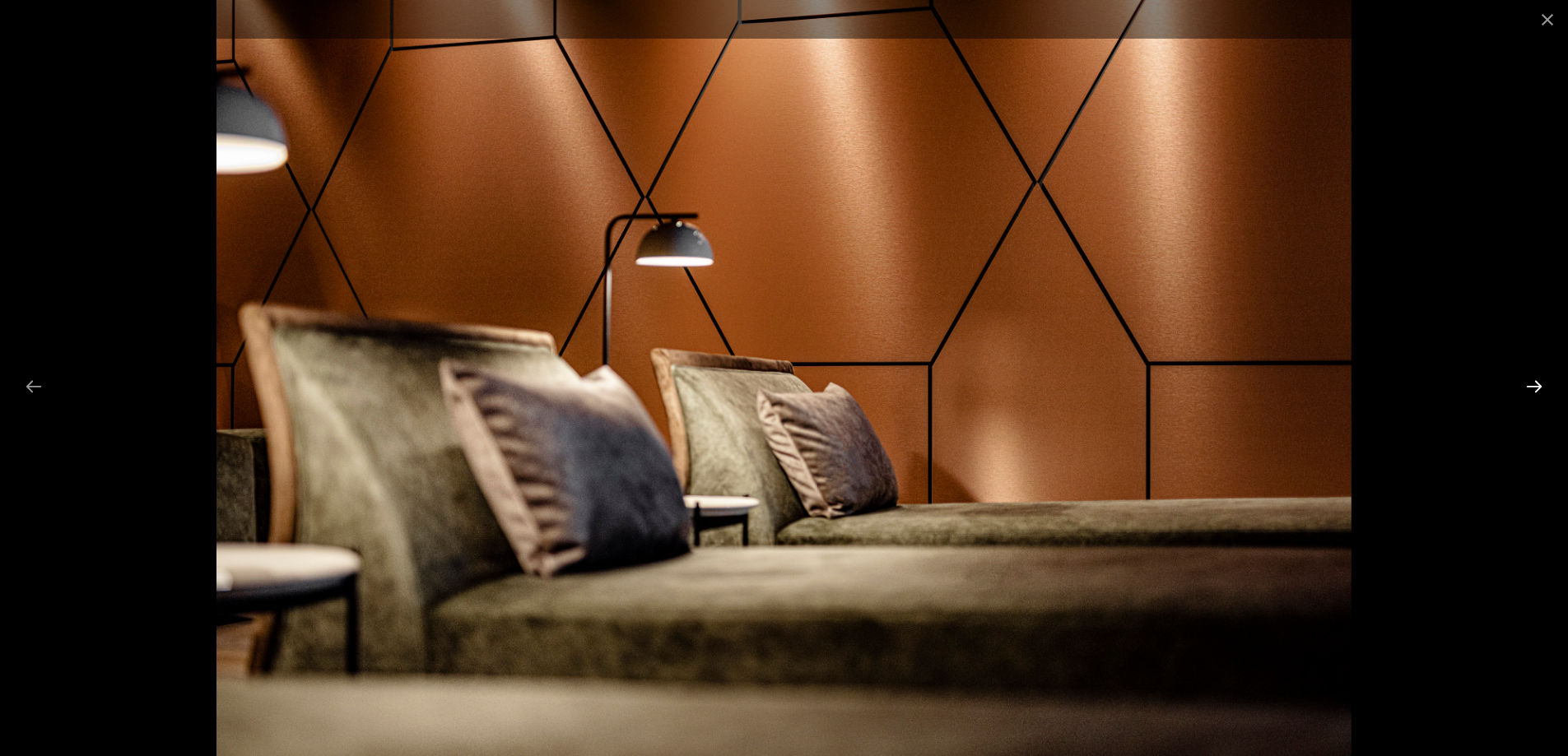
click at [1538, 377] on button "Next slide" at bounding box center [1534, 385] width 34 height 32
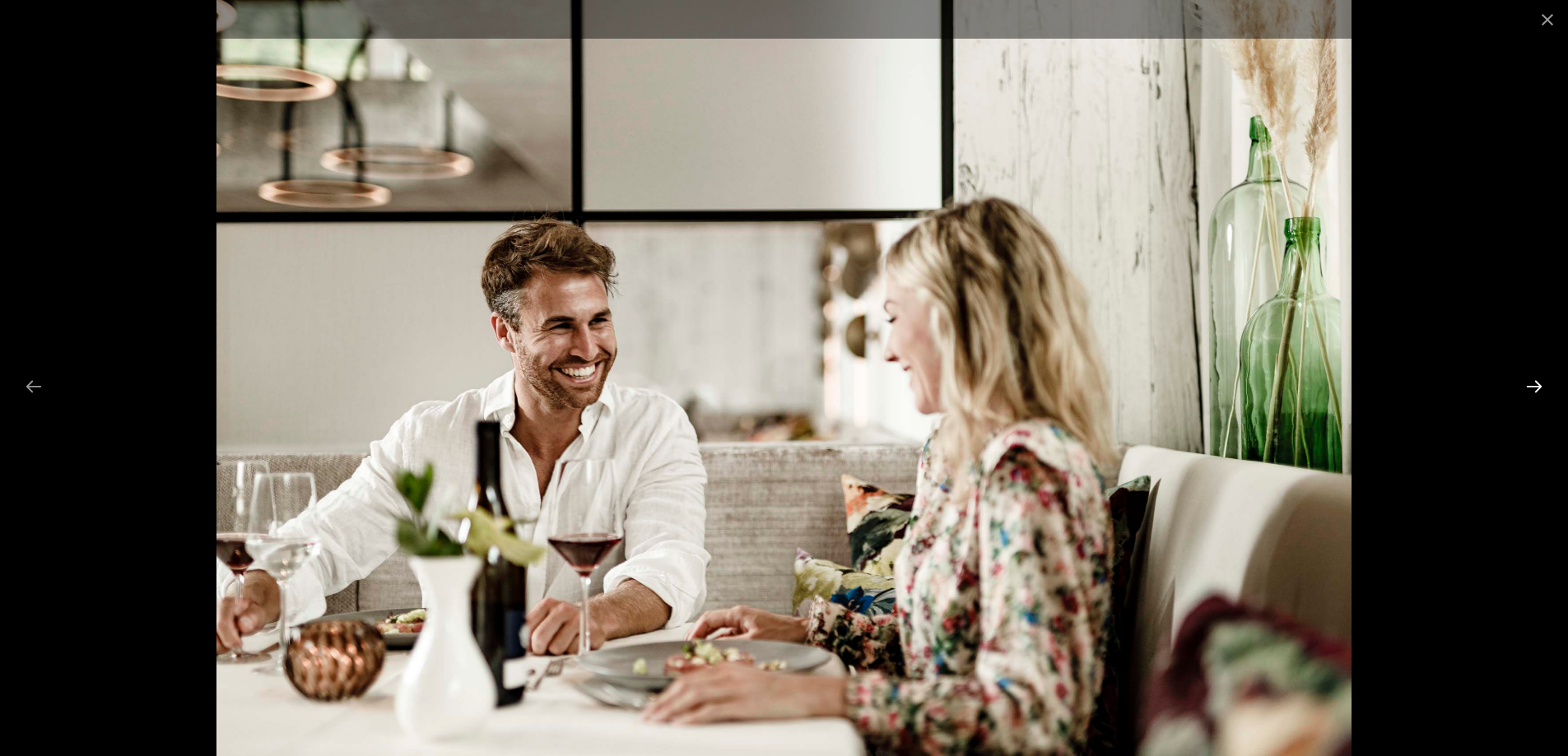
click at [1538, 377] on button "Next slide" at bounding box center [1534, 385] width 34 height 32
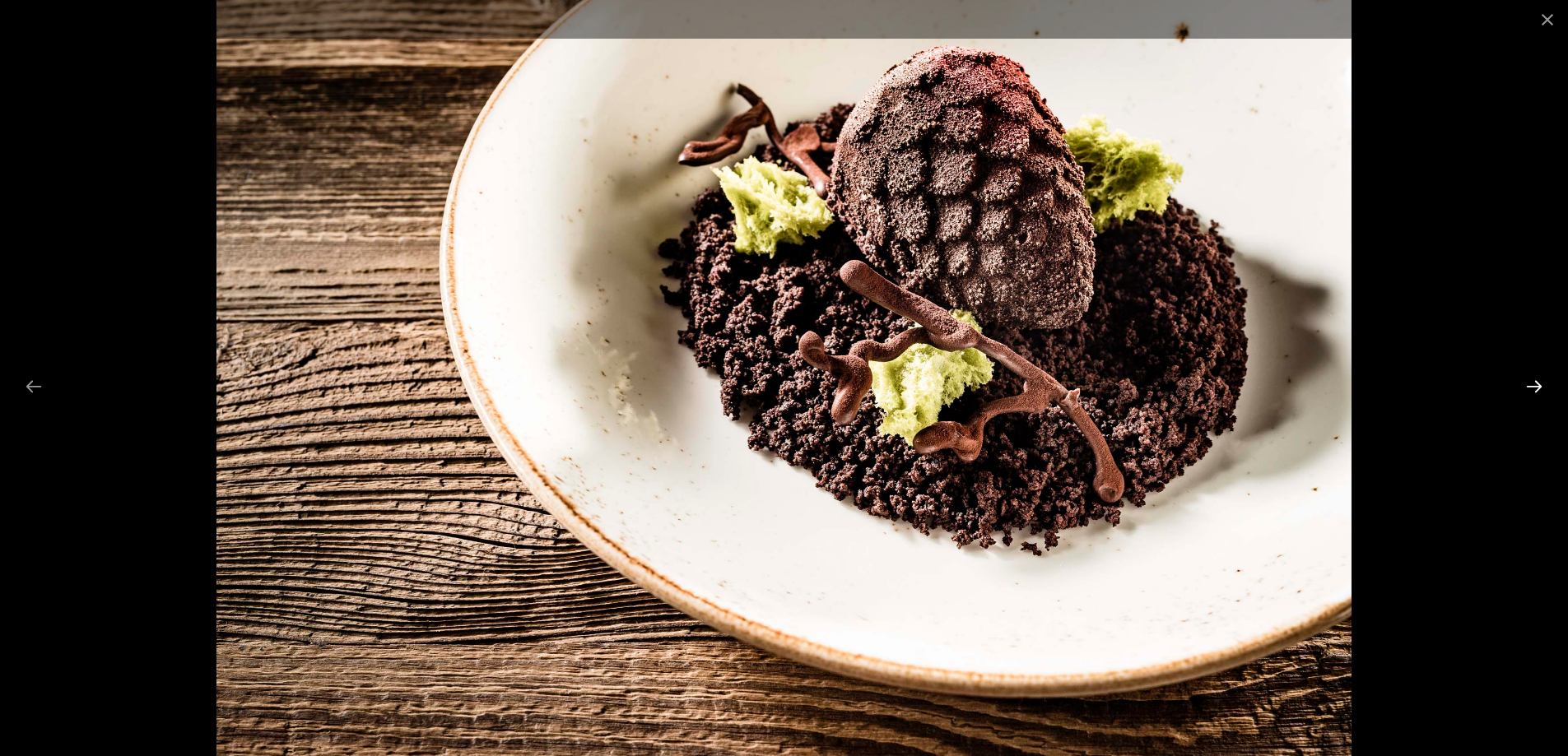
click at [1538, 377] on button "Next slide" at bounding box center [1534, 385] width 34 height 32
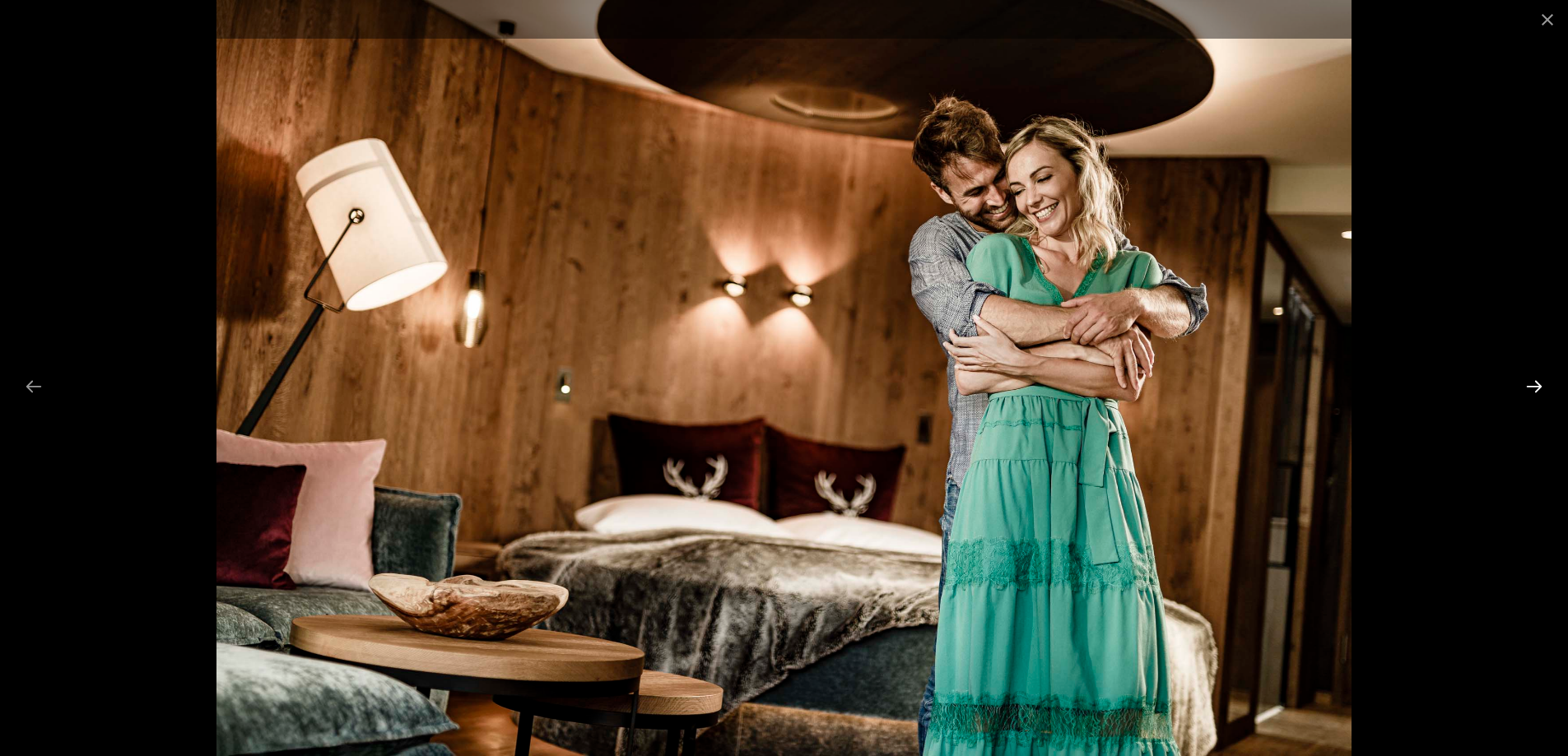
click at [1538, 377] on button "Next slide" at bounding box center [1534, 385] width 34 height 32
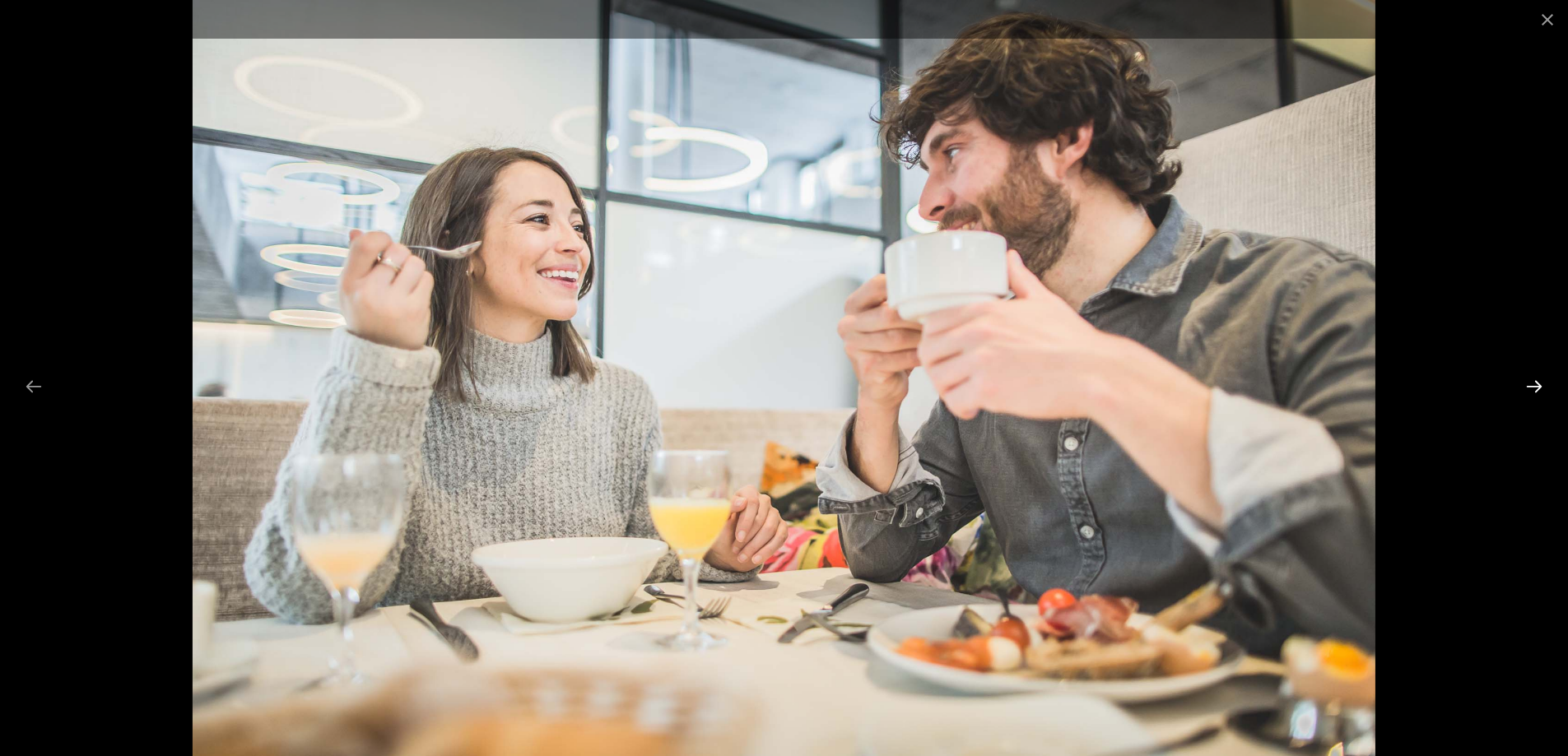
click at [1538, 377] on button "Next slide" at bounding box center [1534, 385] width 34 height 32
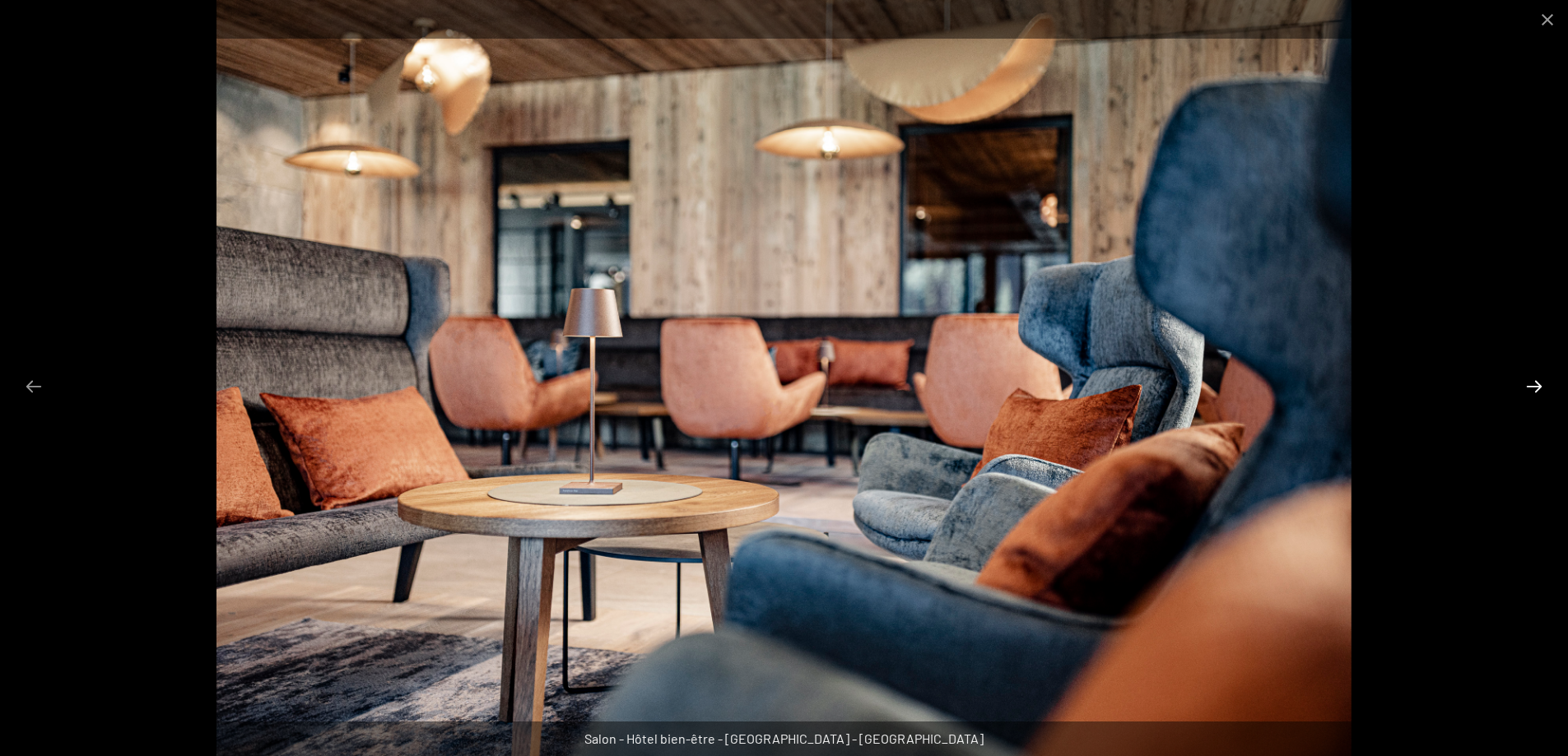
click at [1538, 377] on button "Diapositive suivante" at bounding box center [1534, 385] width 34 height 32
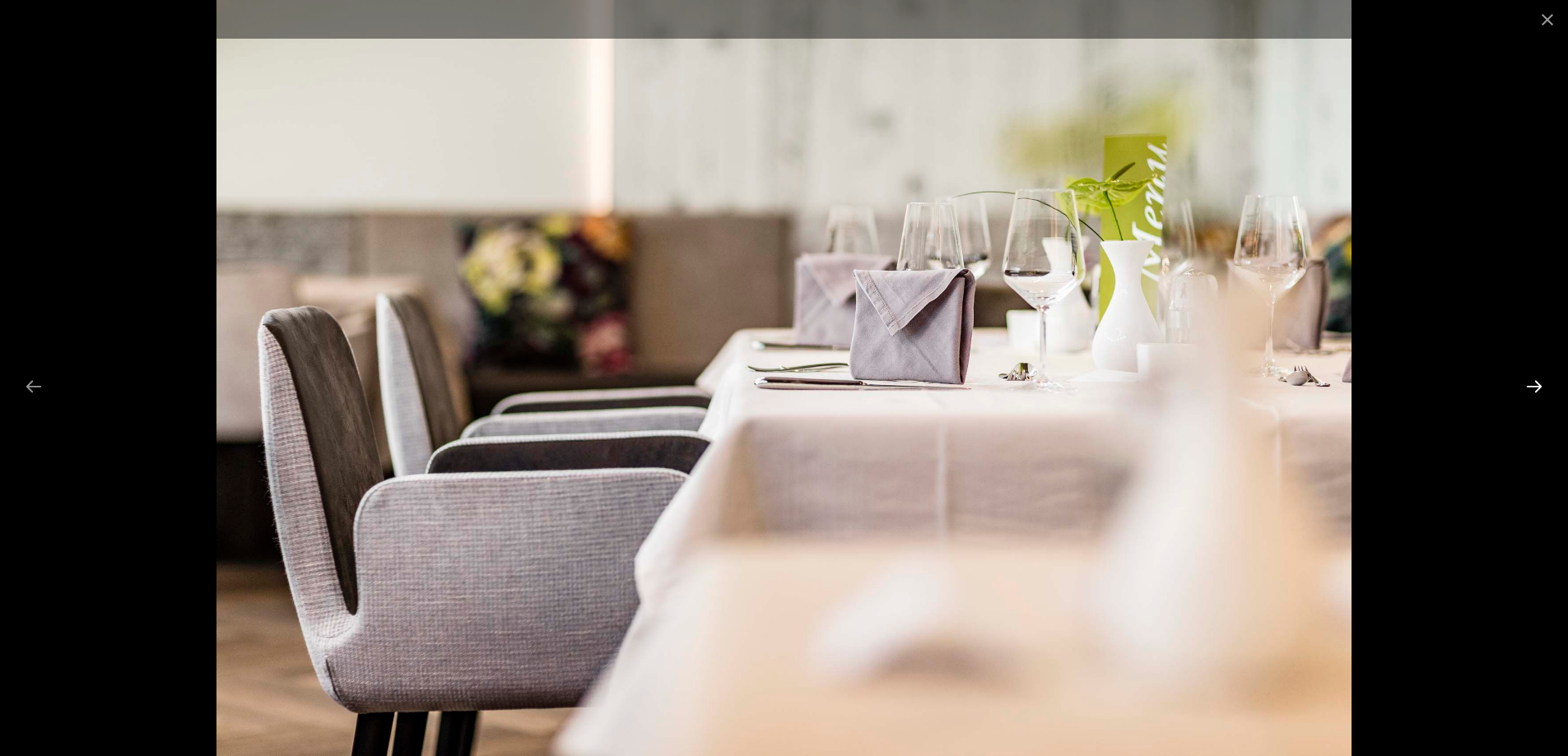
click at [1538, 377] on button "Diapositive suivante" at bounding box center [1534, 385] width 34 height 32
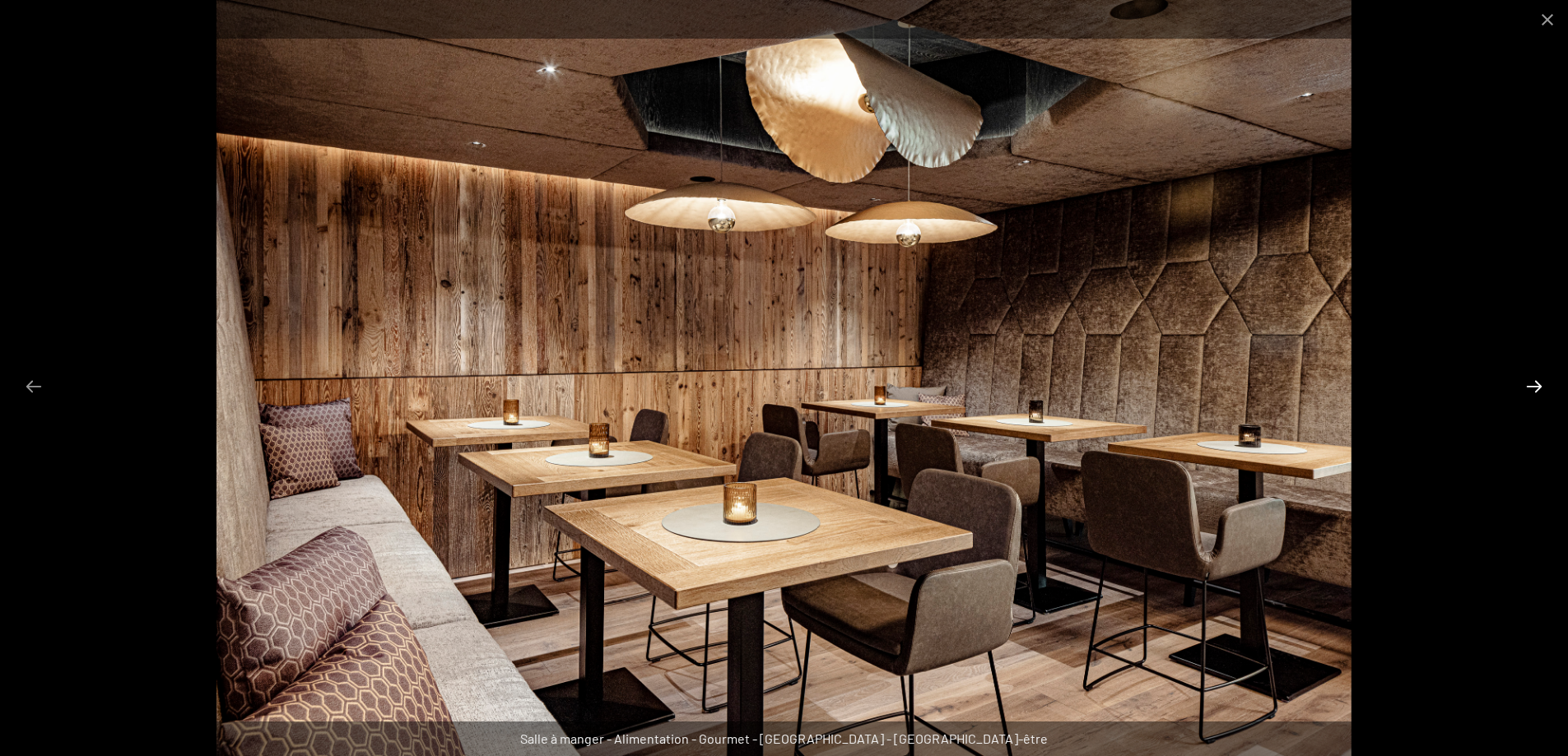
click at [1538, 377] on button "Diapositive suivante" at bounding box center [1534, 385] width 34 height 32
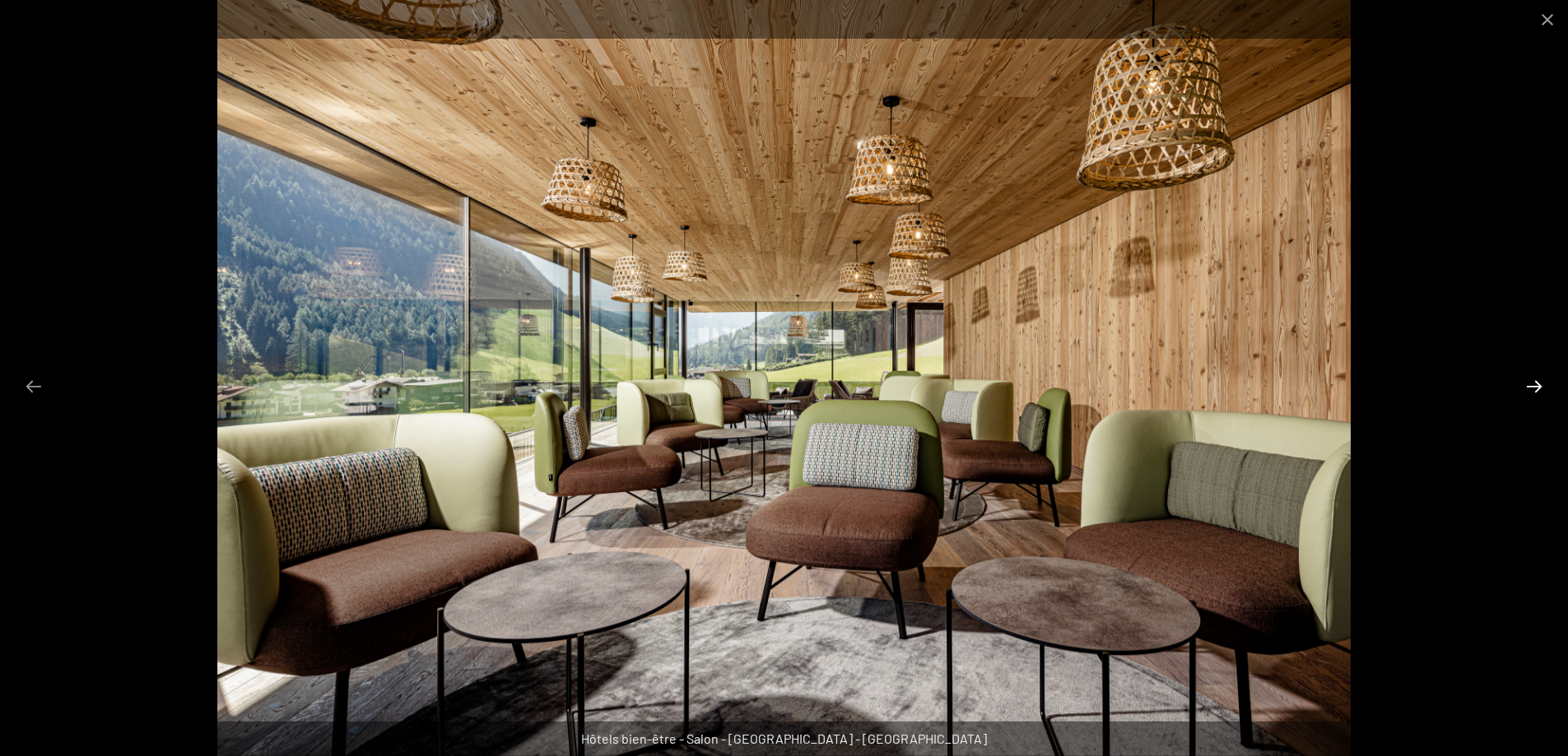
click at [1536, 377] on button "Diapositive suivante" at bounding box center [1534, 385] width 34 height 32
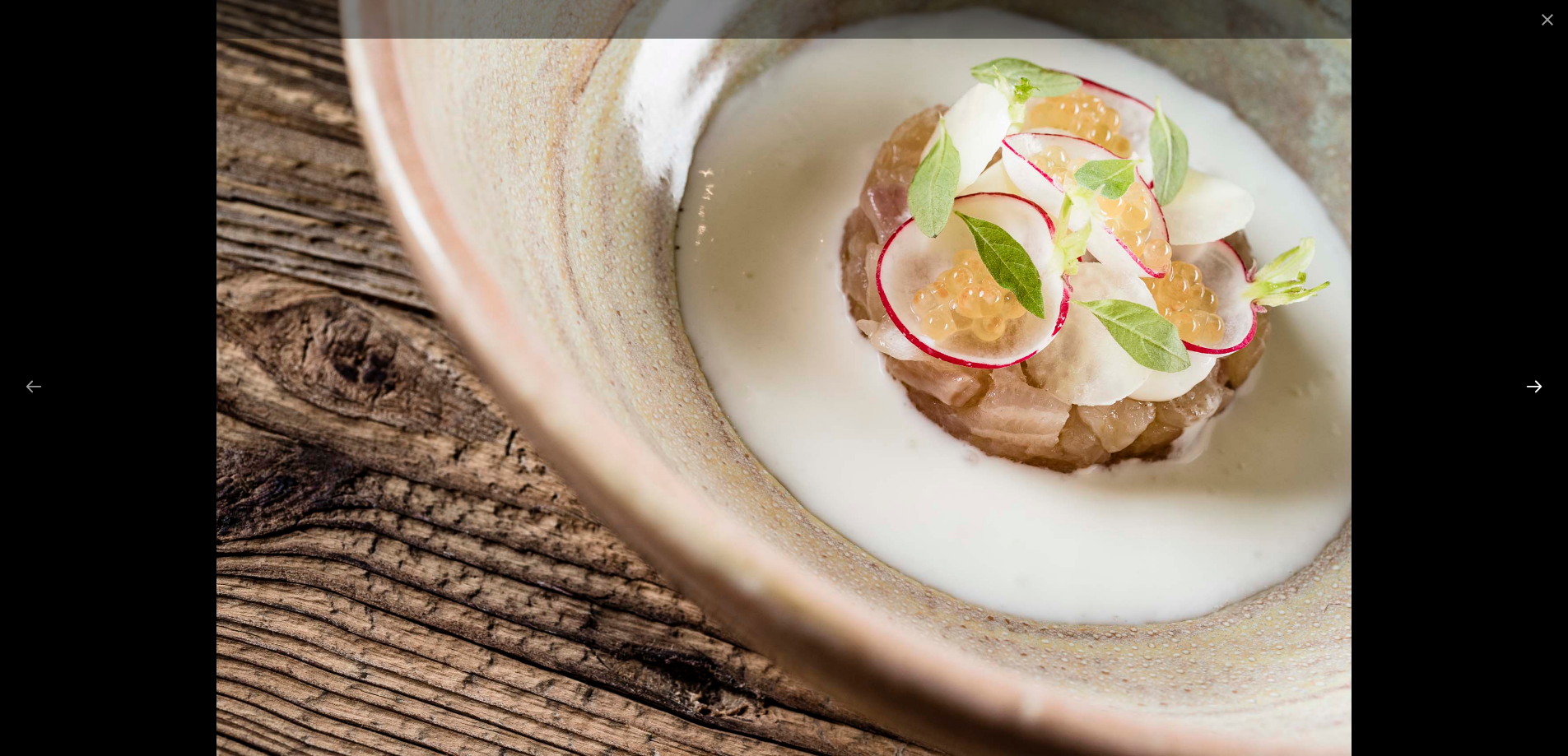
click at [1536, 377] on button "Diapositive suivante" at bounding box center [1534, 385] width 34 height 32
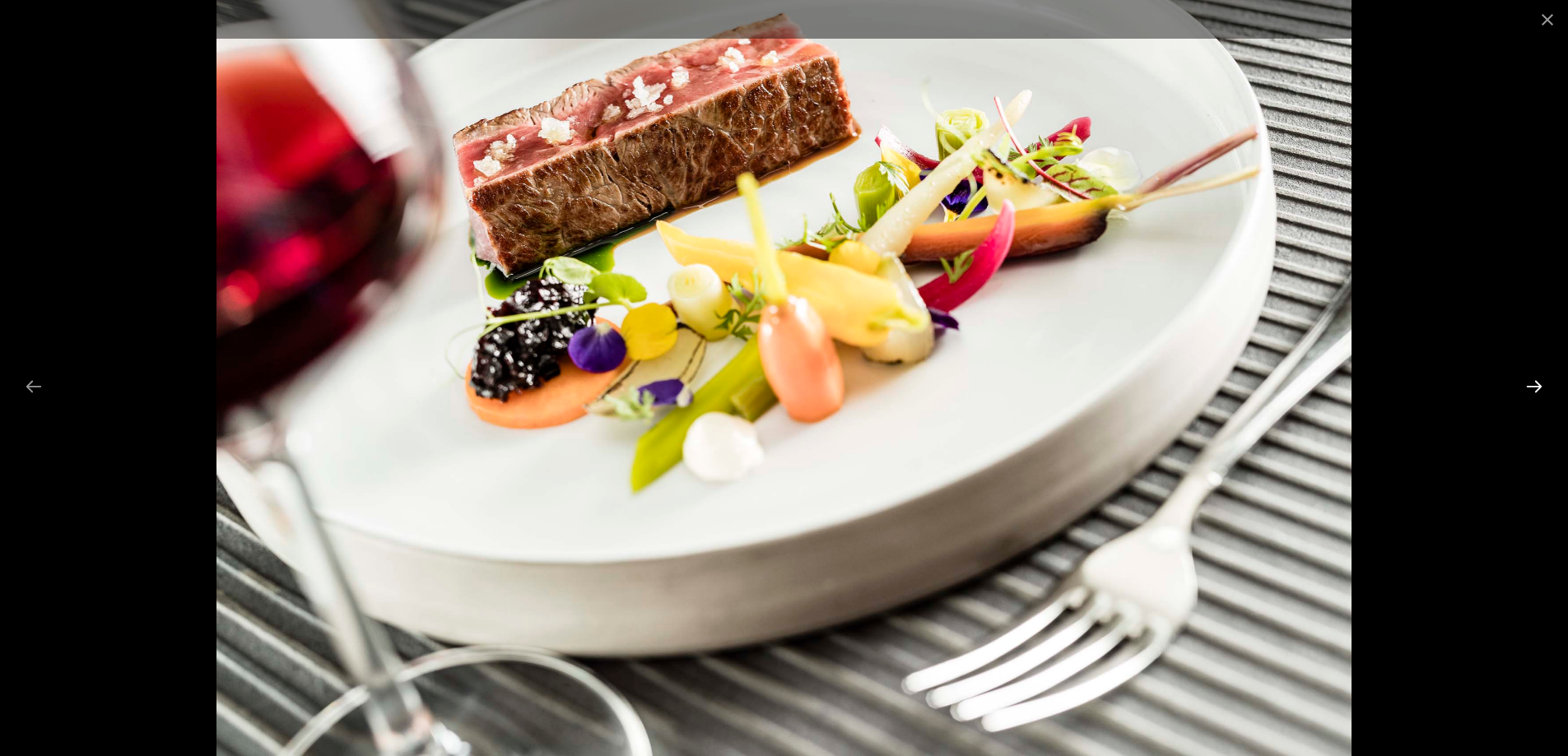
click at [1536, 377] on button "Diapositive suivante" at bounding box center [1534, 385] width 34 height 32
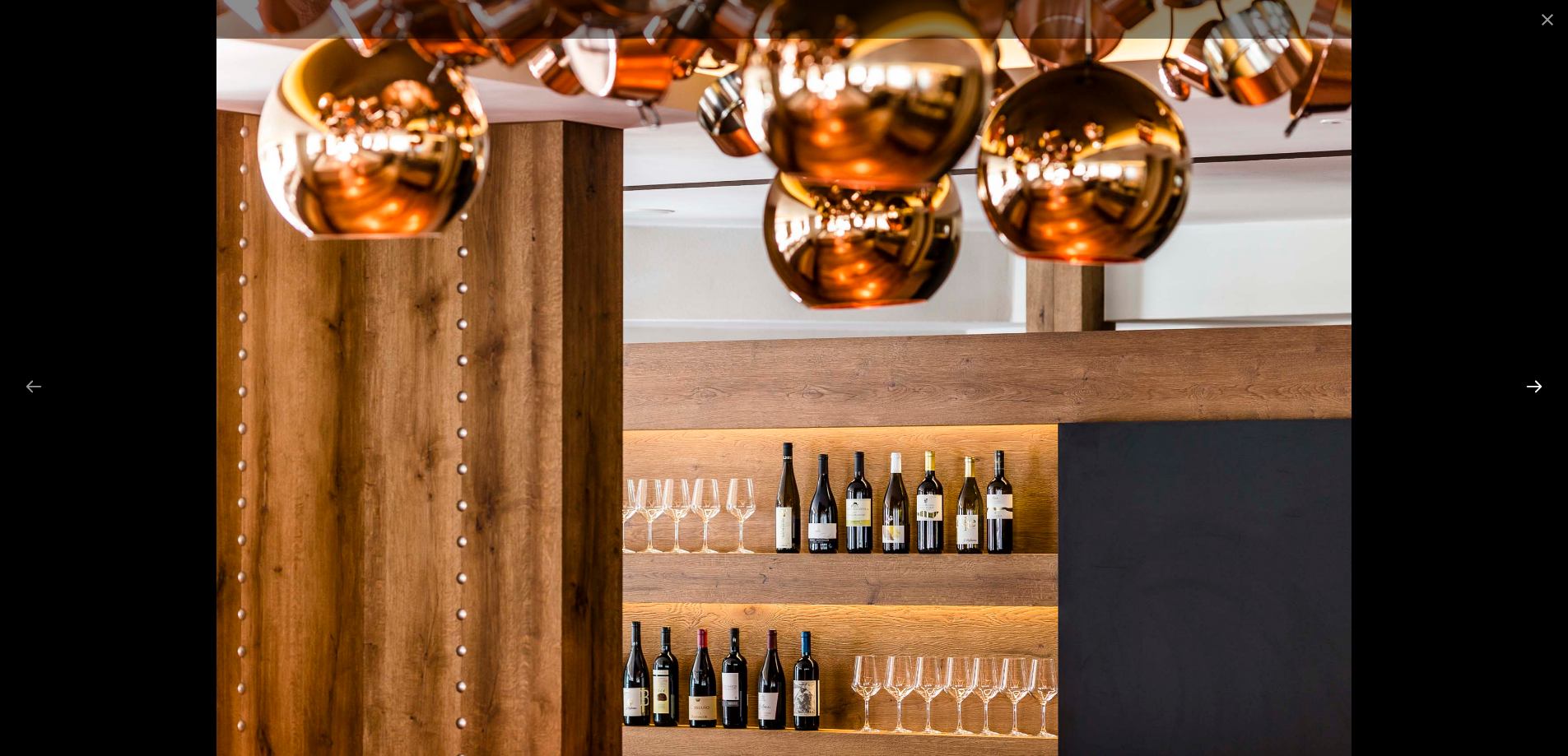
click at [1536, 377] on button "Diapositive suivante" at bounding box center [1534, 385] width 34 height 32
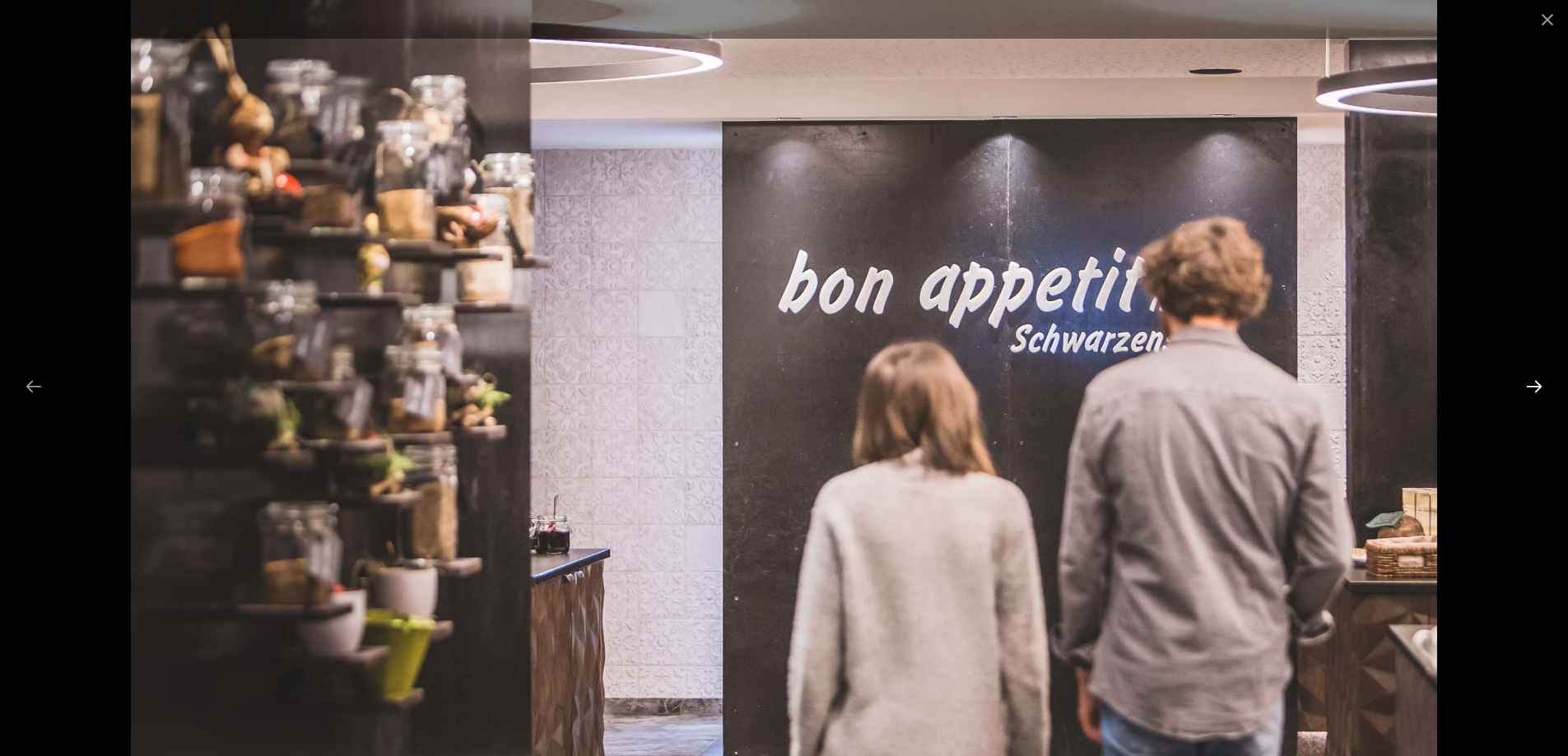
click at [1536, 377] on button "Diapositive suivante" at bounding box center [1534, 385] width 34 height 32
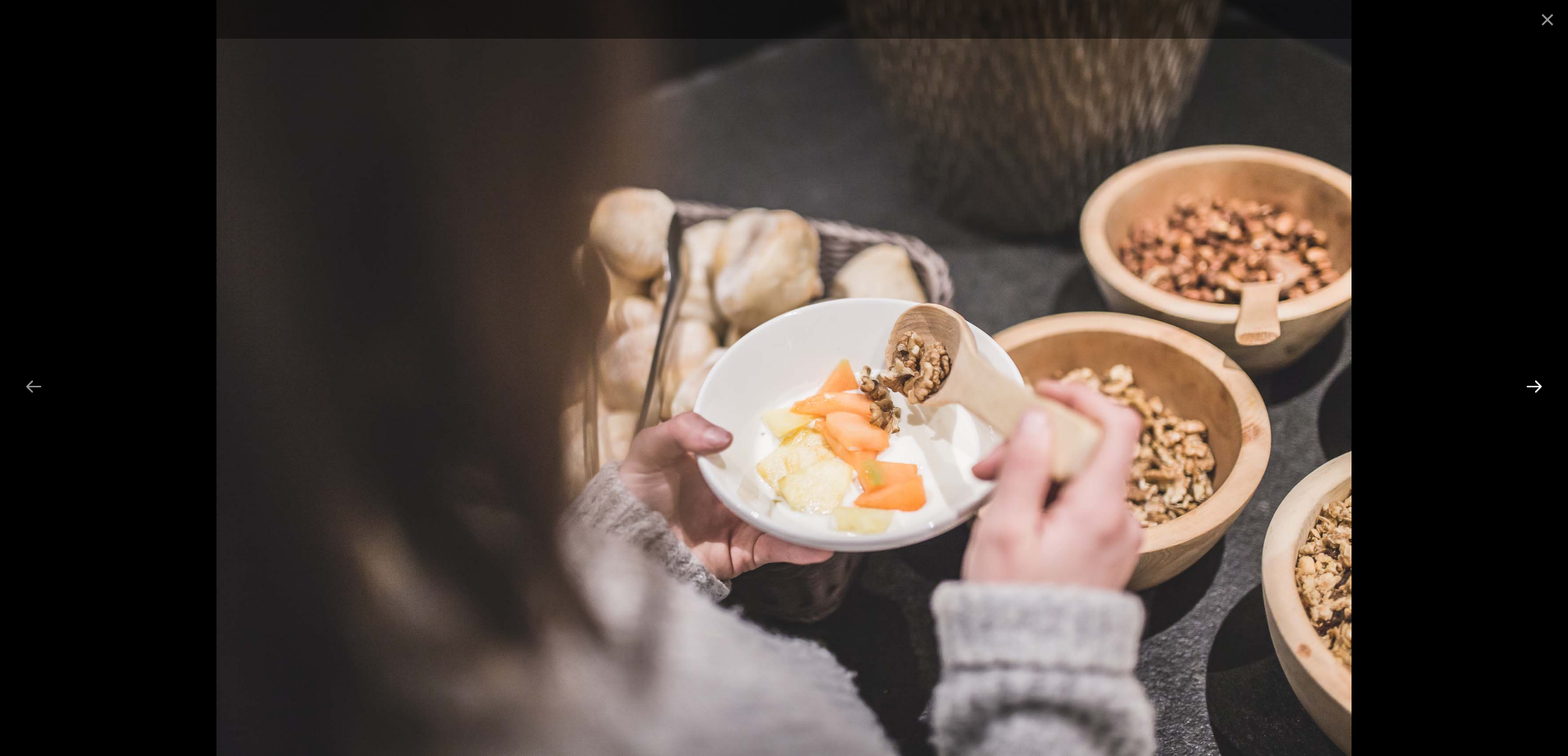
click at [1536, 377] on button "Diapositive suivante" at bounding box center [1534, 385] width 34 height 32
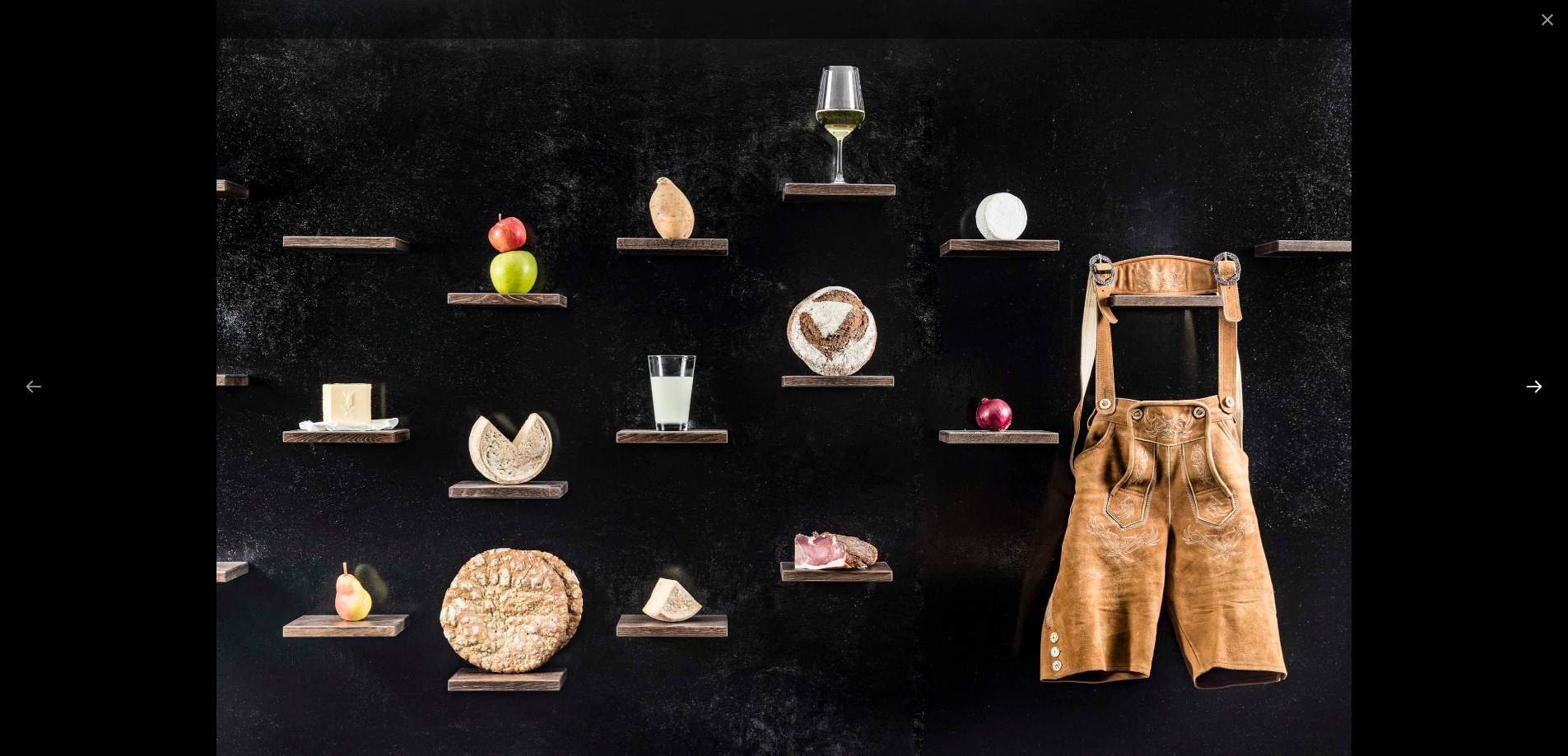
click at [1536, 377] on button "Diapositive suivante" at bounding box center [1534, 385] width 34 height 32
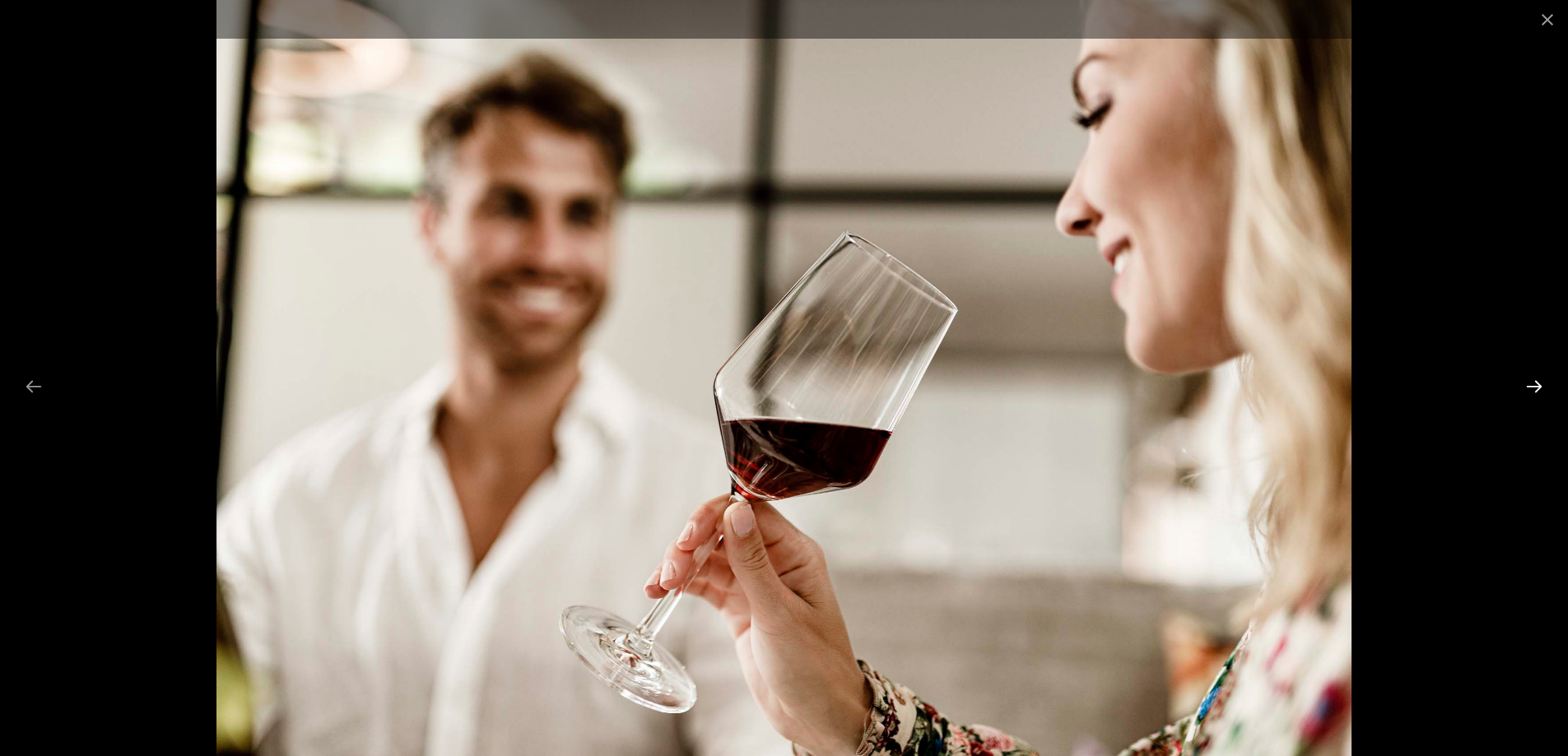
click at [1536, 377] on button "Diapositive suivante" at bounding box center [1534, 385] width 34 height 32
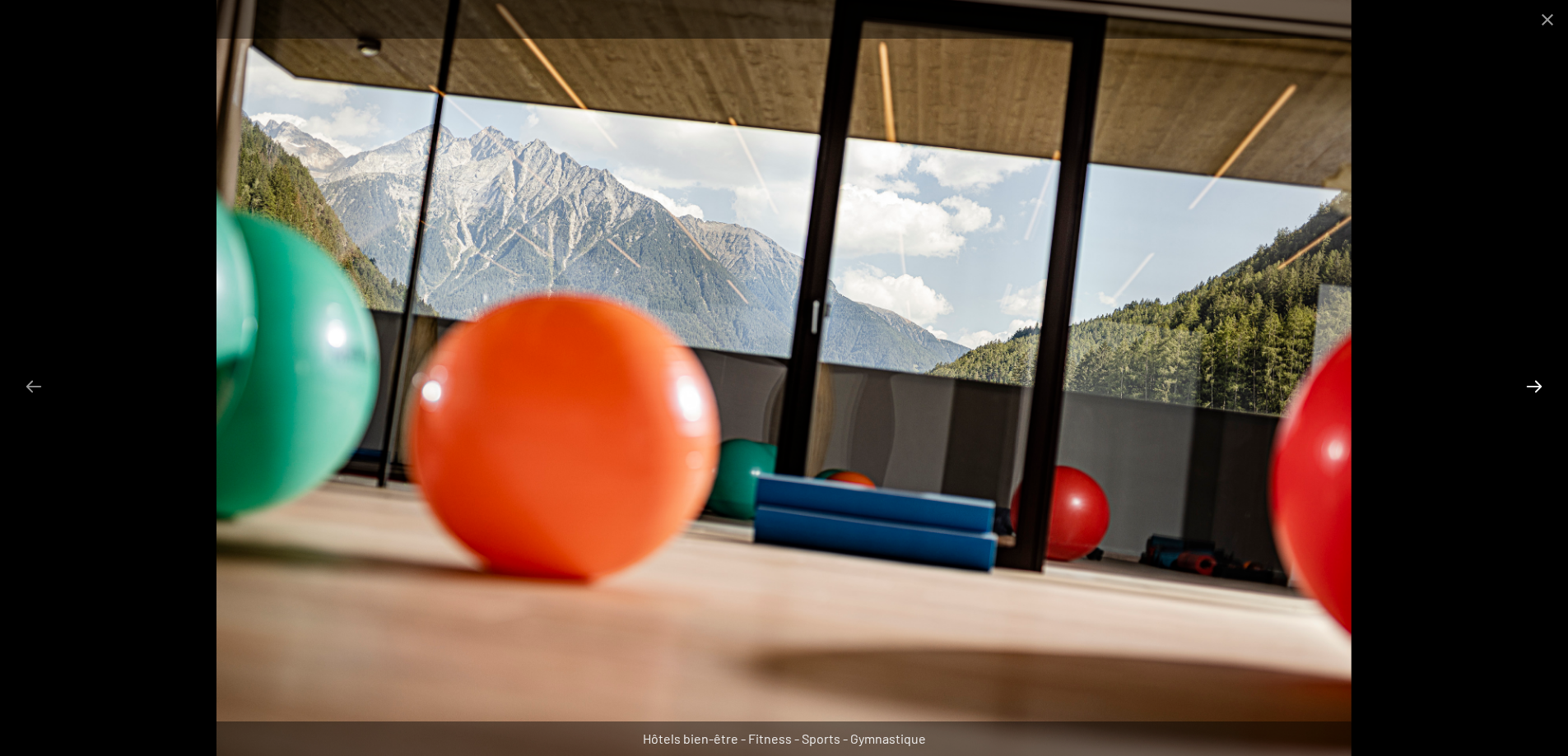
click at [1536, 377] on button "Diapositive suivante" at bounding box center [1534, 385] width 34 height 32
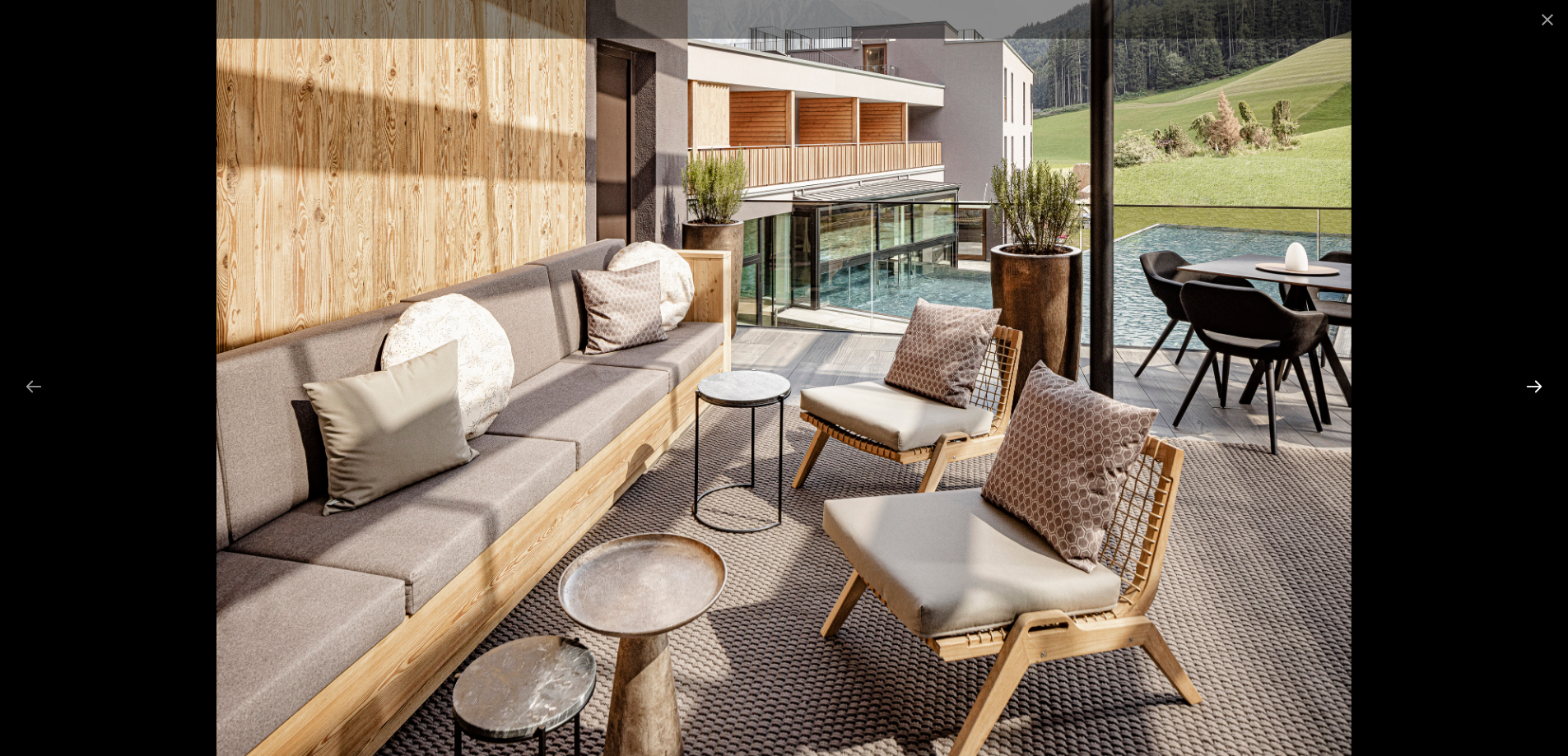
click at [1536, 377] on button "Diapositive suivante" at bounding box center [1534, 385] width 34 height 32
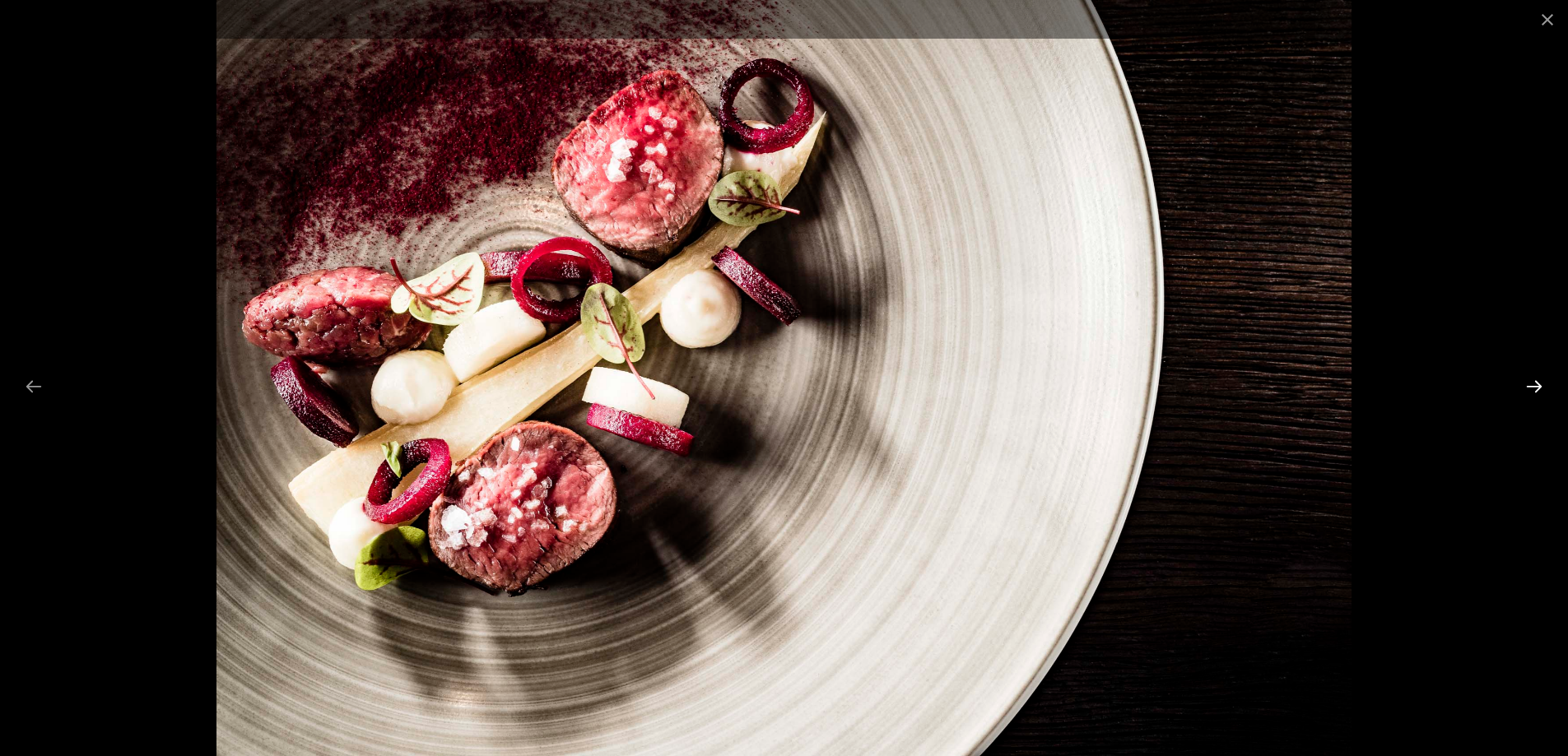
click at [1536, 377] on button "Diapositive suivante" at bounding box center [1534, 385] width 34 height 32
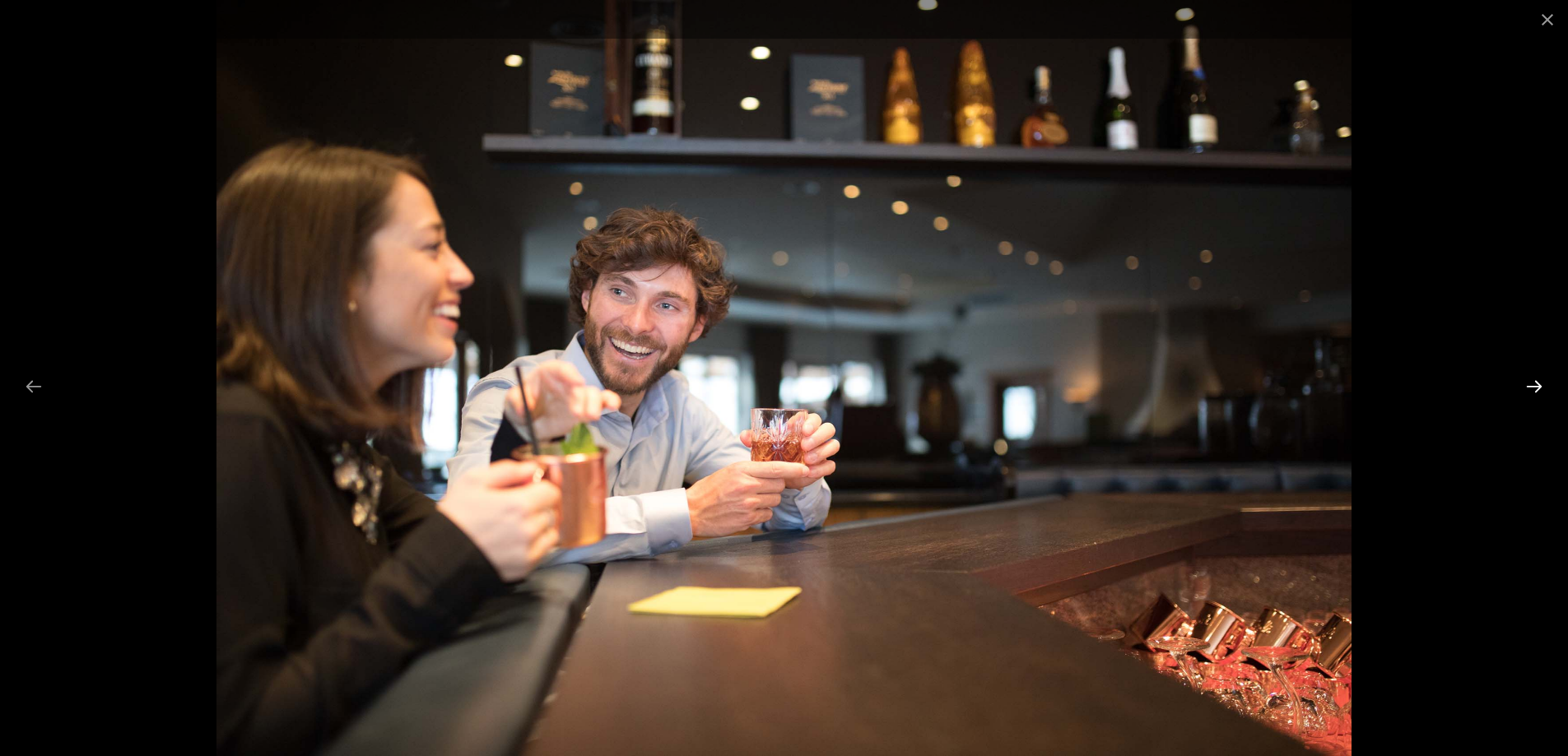
click at [1536, 377] on button "Diapositive suivante" at bounding box center [1534, 385] width 34 height 32
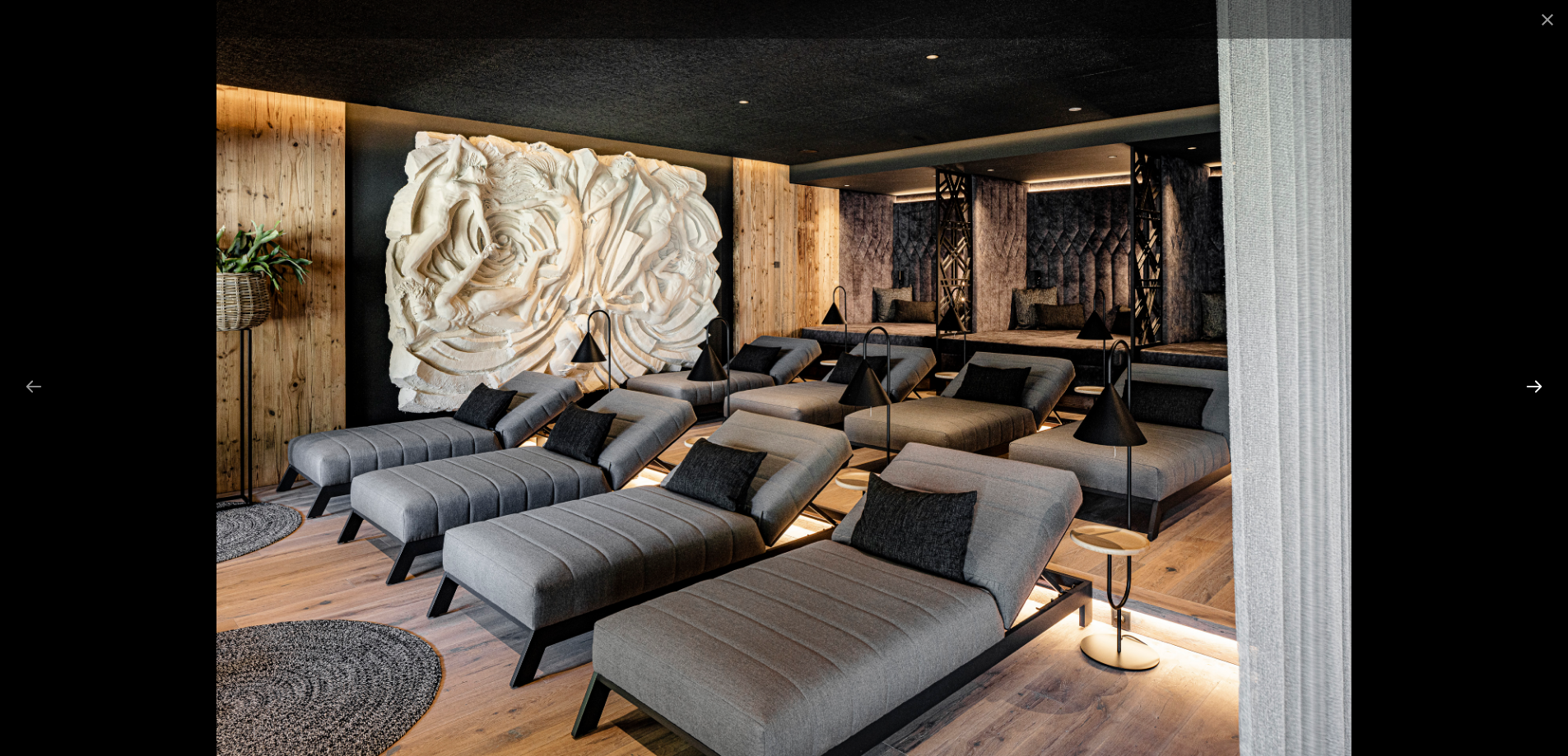
click at [1536, 377] on button "Diapositive suivante" at bounding box center [1534, 385] width 34 height 32
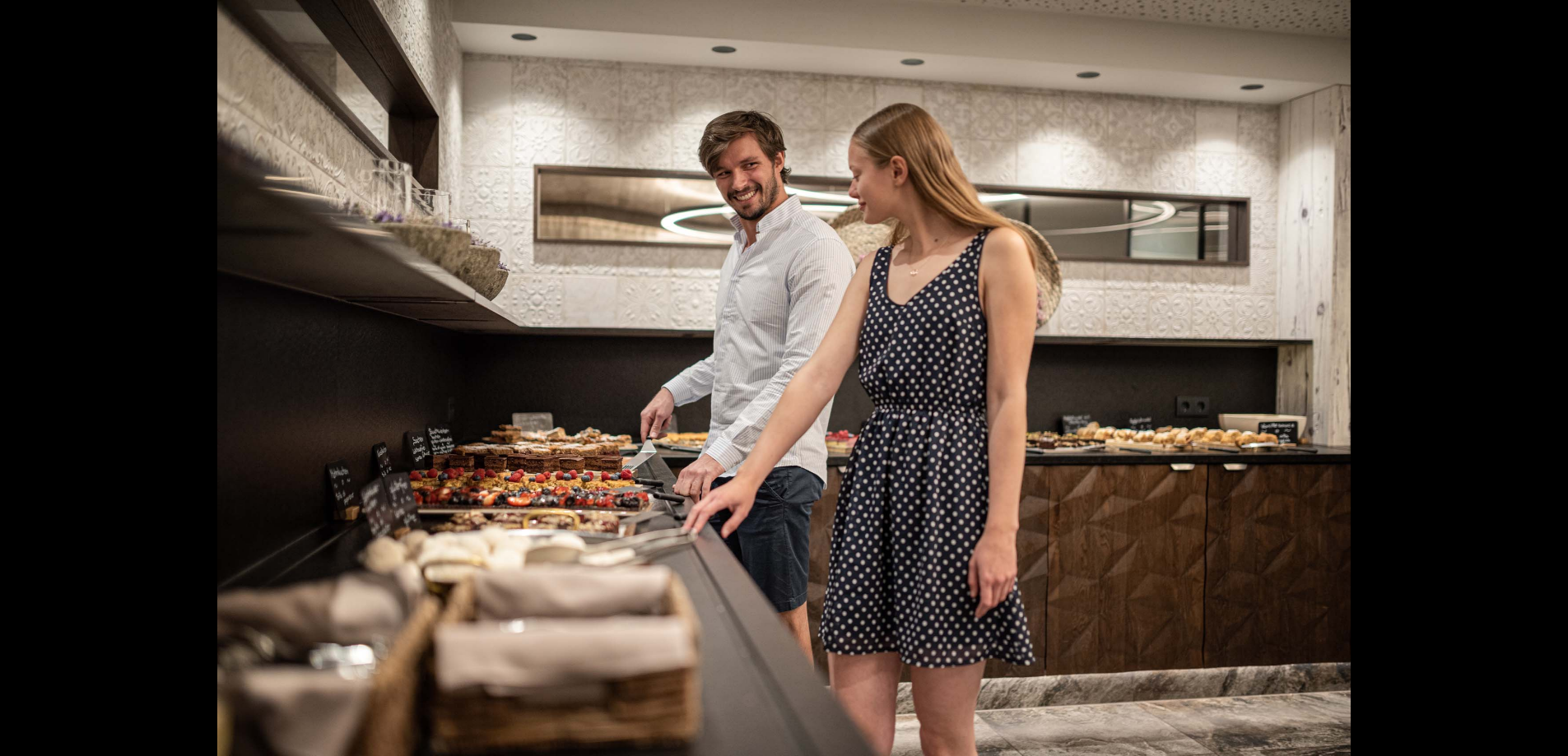
click at [1536, 377] on button "Diapositive suivante" at bounding box center [1542, 385] width 34 height 32
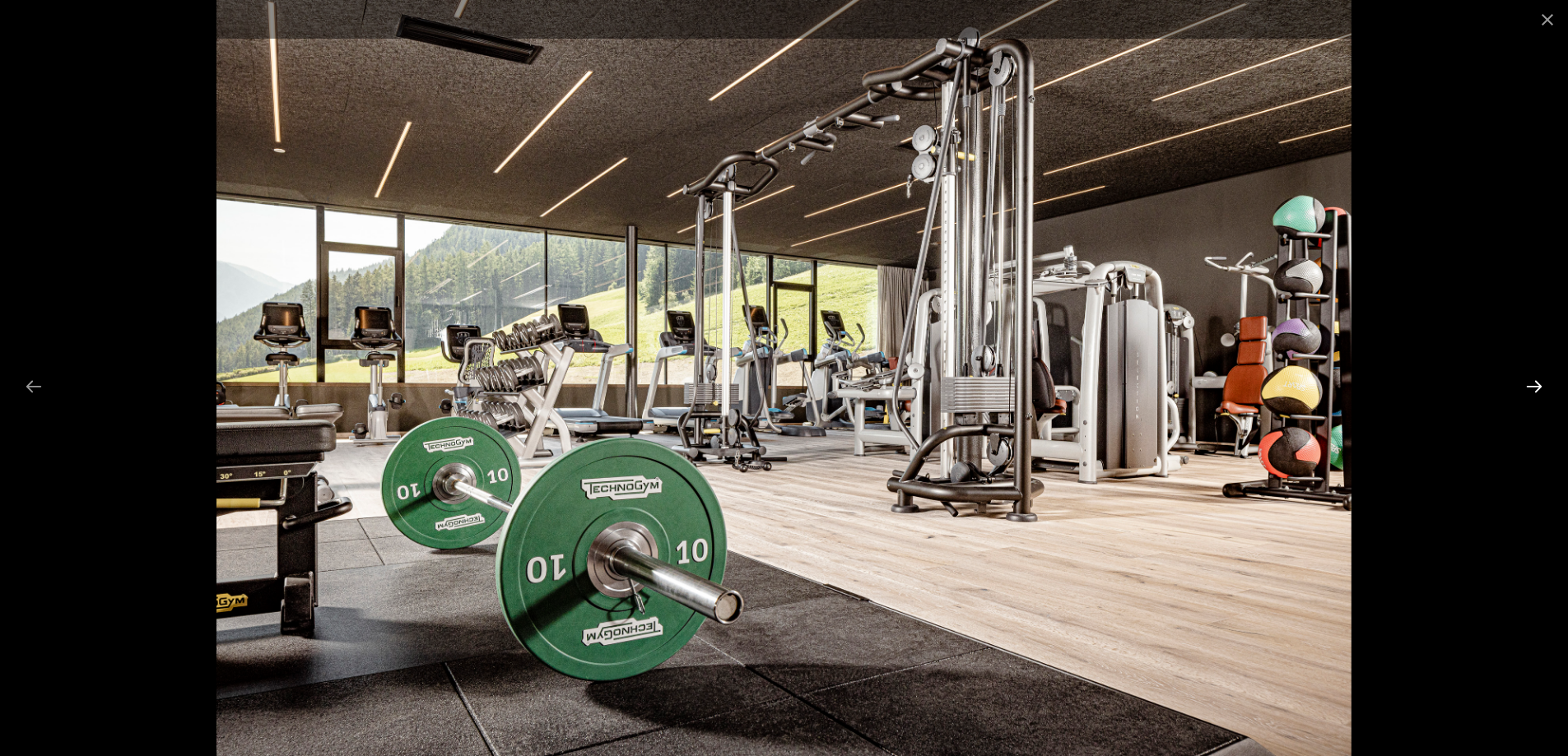
click at [1536, 377] on button "Diapositive suivante" at bounding box center [1534, 385] width 34 height 32
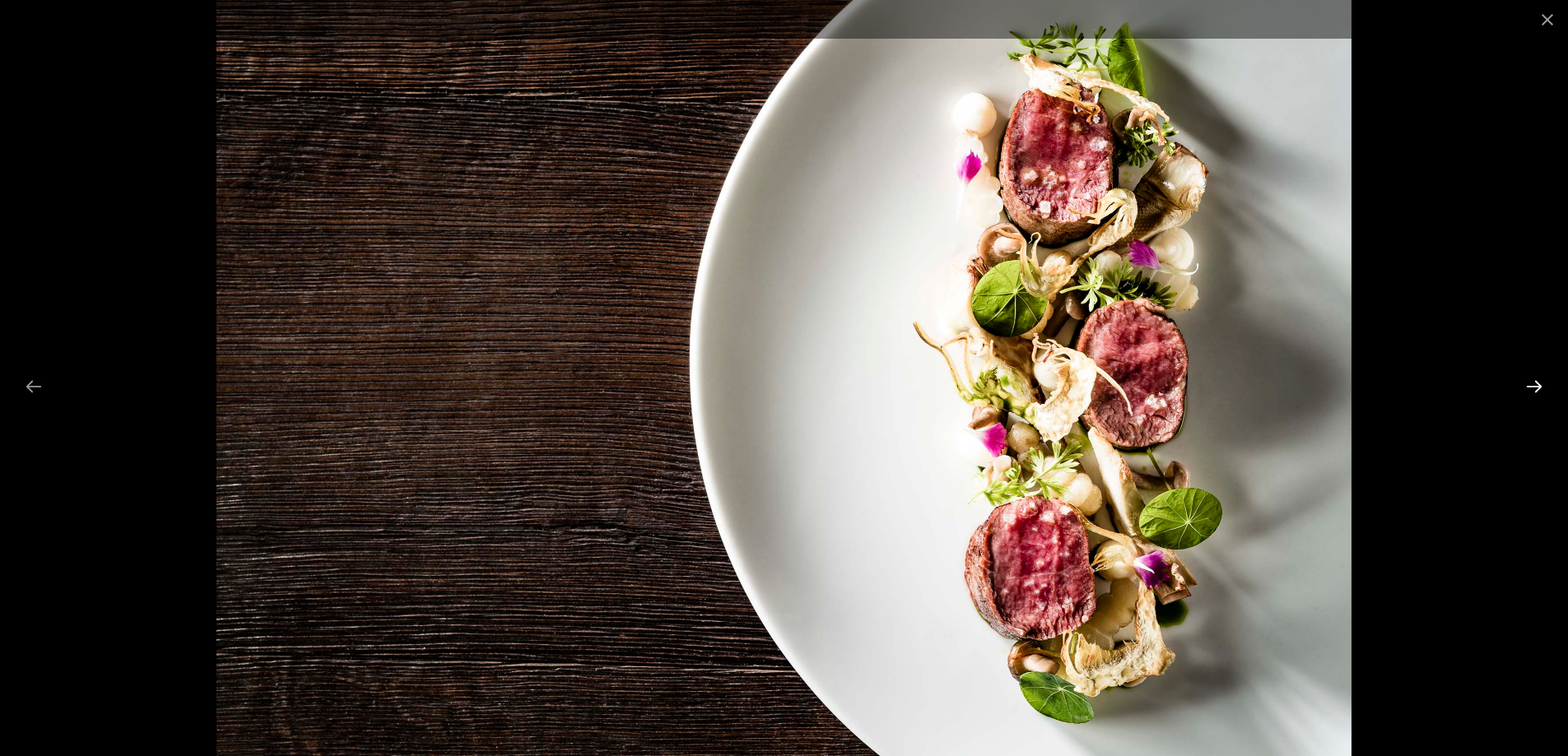
click at [1536, 377] on button "Diapositive suivante" at bounding box center [1534, 385] width 34 height 32
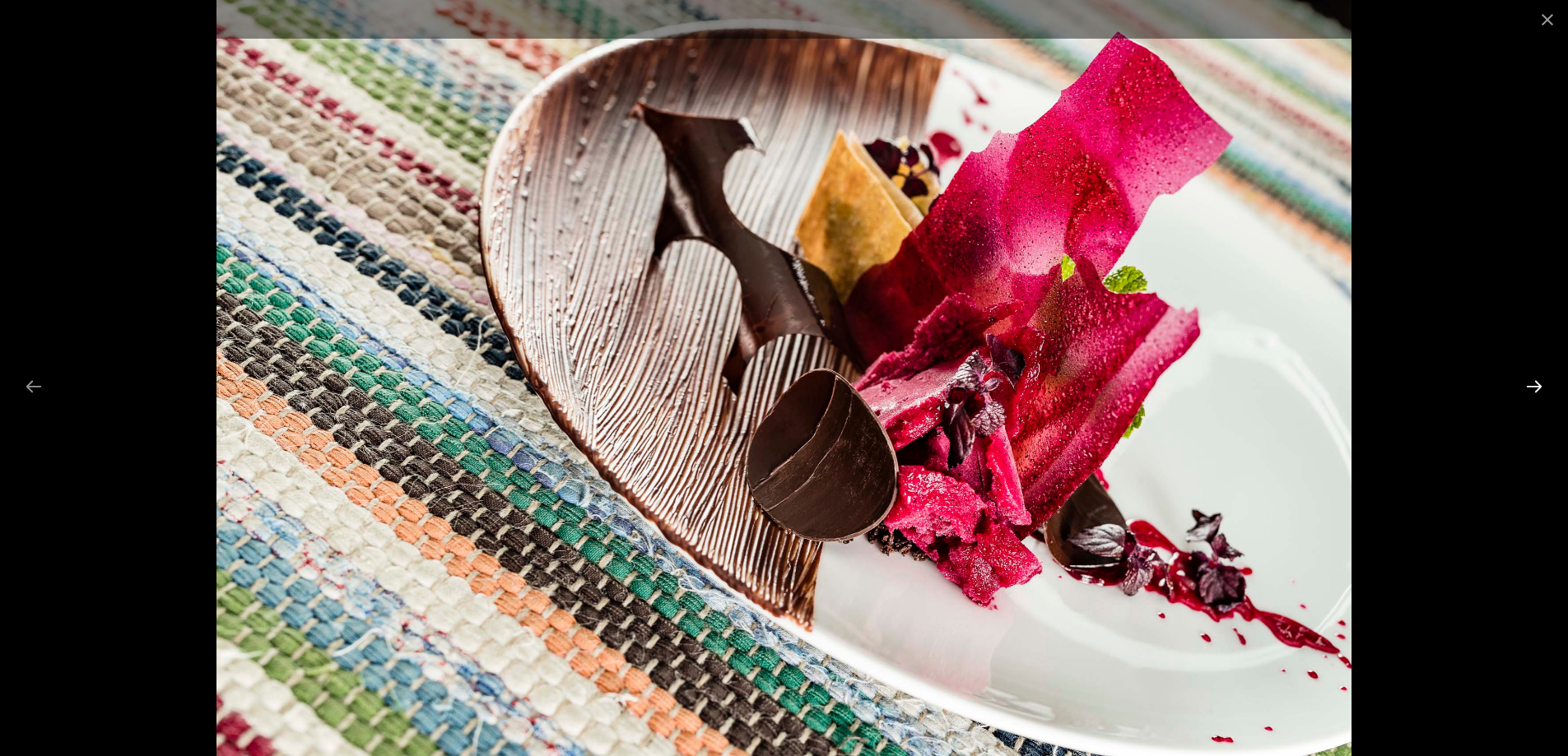
click at [1536, 377] on button "Diapositive suivante" at bounding box center [1534, 385] width 34 height 32
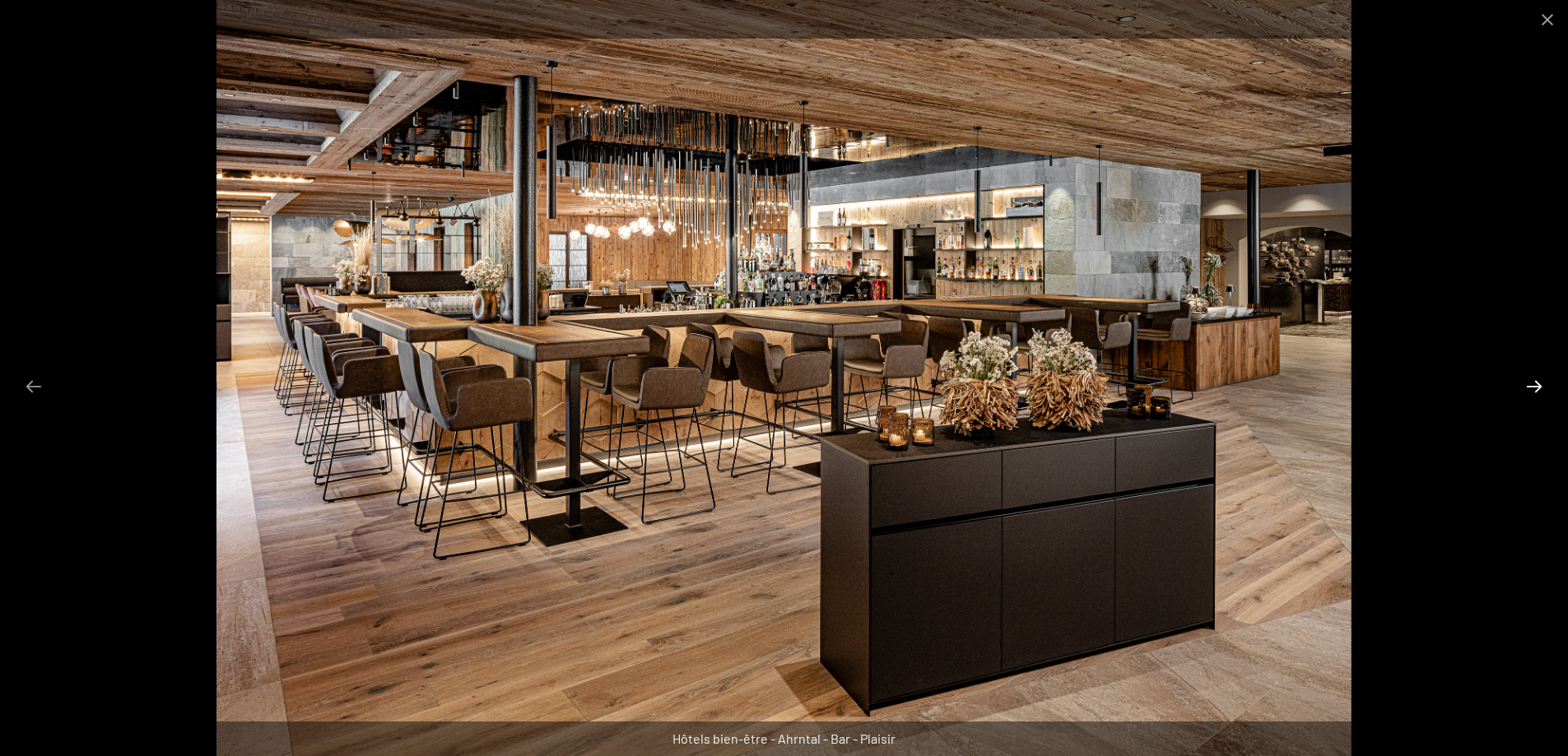
click at [1536, 377] on button "Diapositive suivante" at bounding box center [1534, 385] width 34 height 32
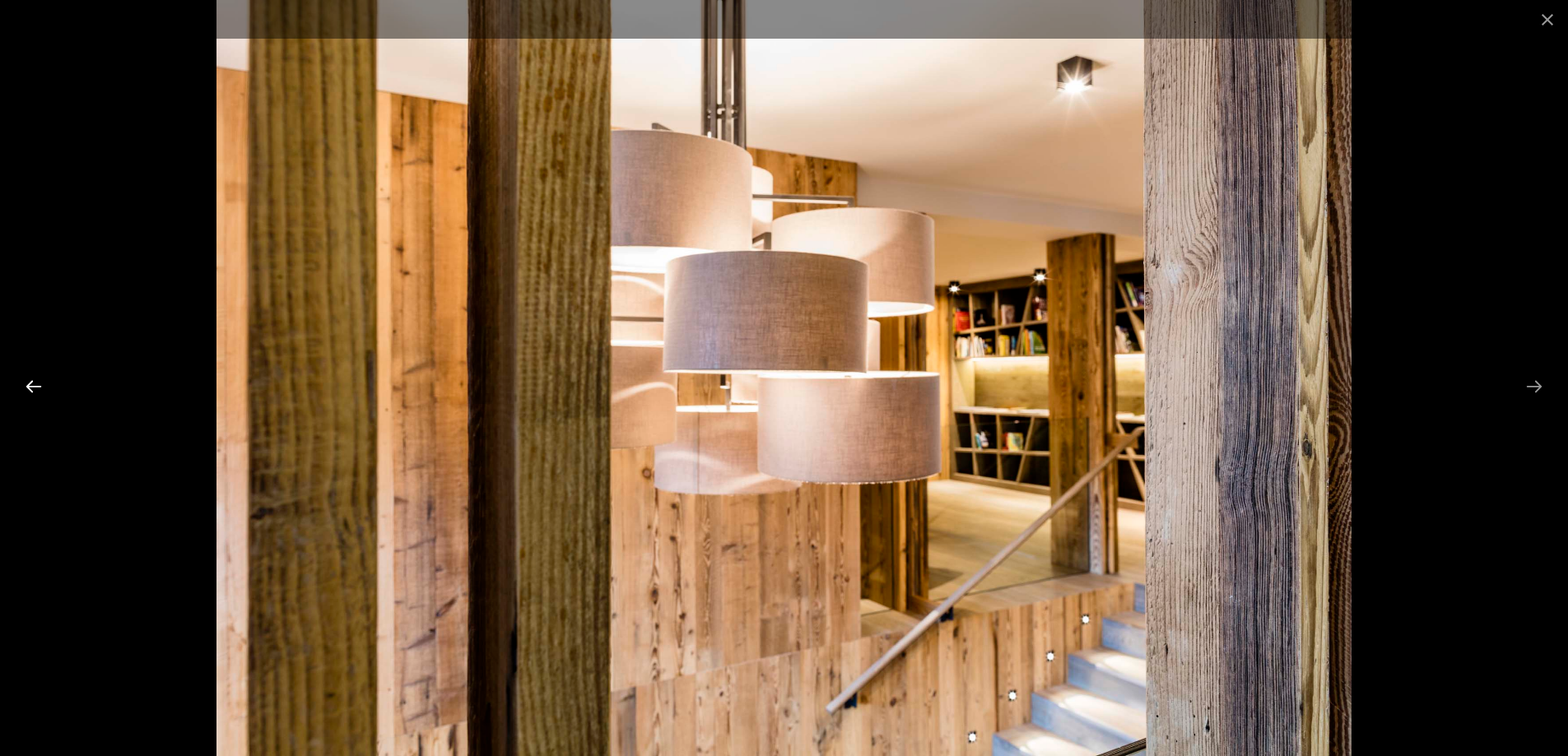
click at [31, 379] on button "Diapositive précédente" at bounding box center [33, 385] width 34 height 32
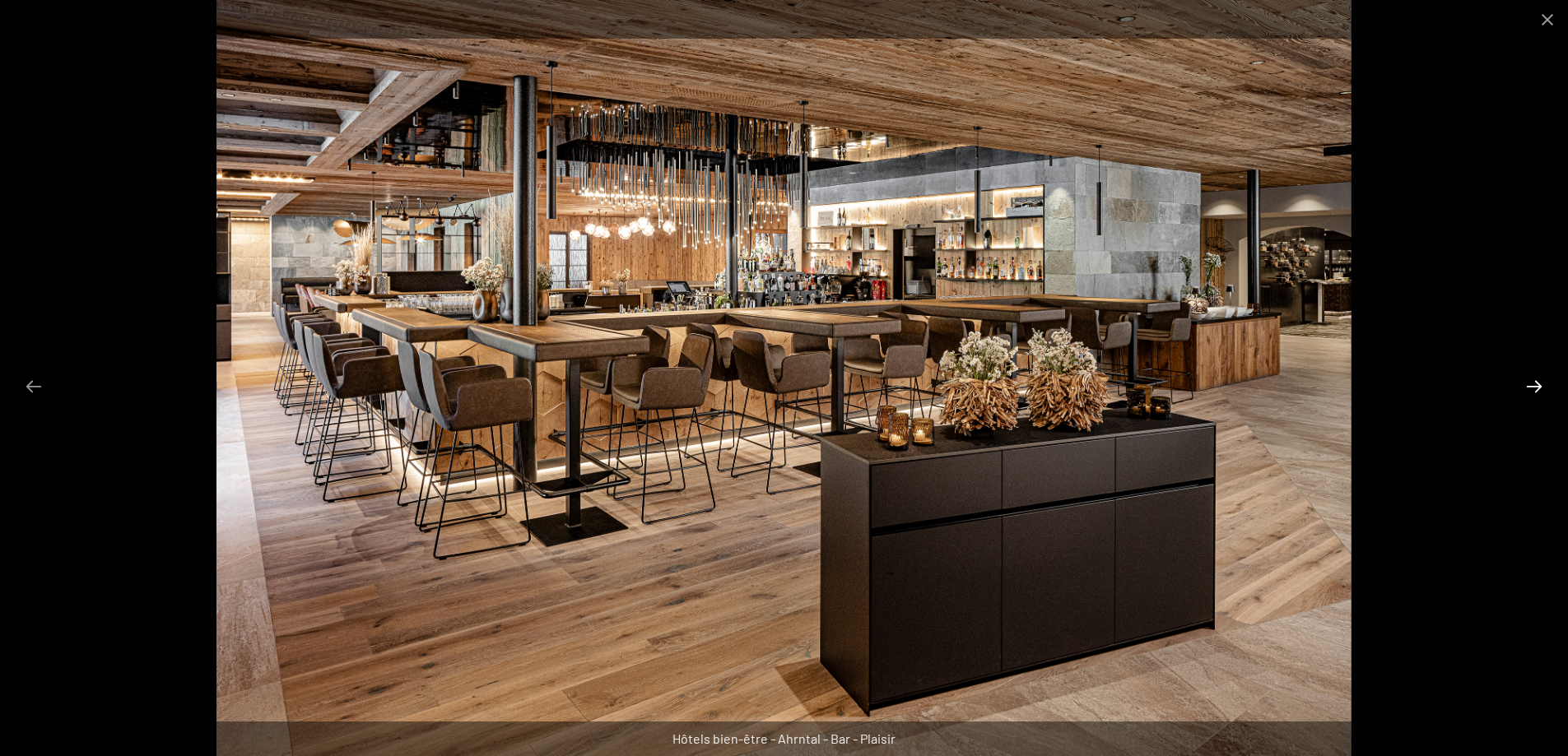
click at [1531, 379] on button "Diapositive suivante" at bounding box center [1534, 385] width 34 height 32
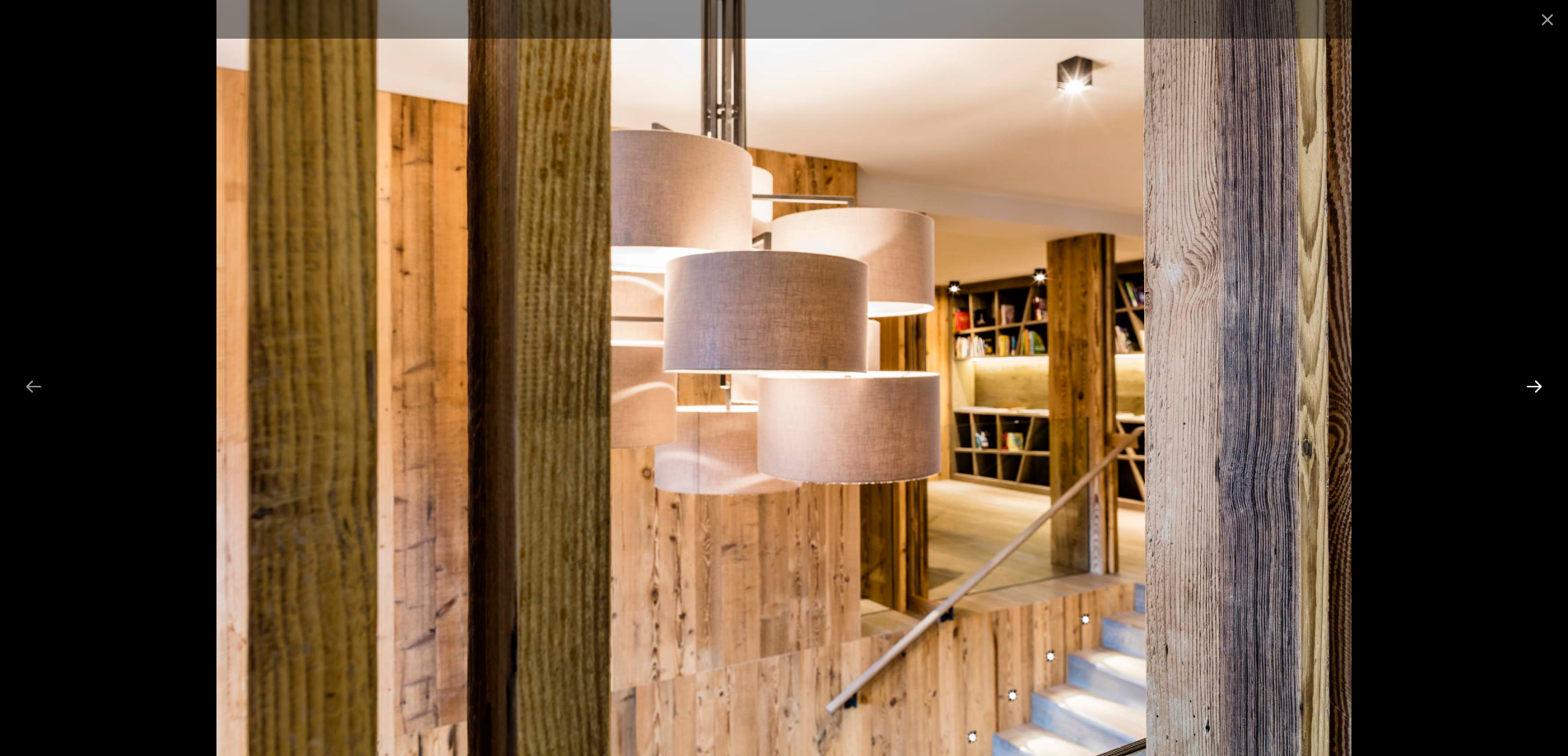
click at [1530, 379] on button "Diapositive suivante" at bounding box center [1534, 385] width 34 height 32
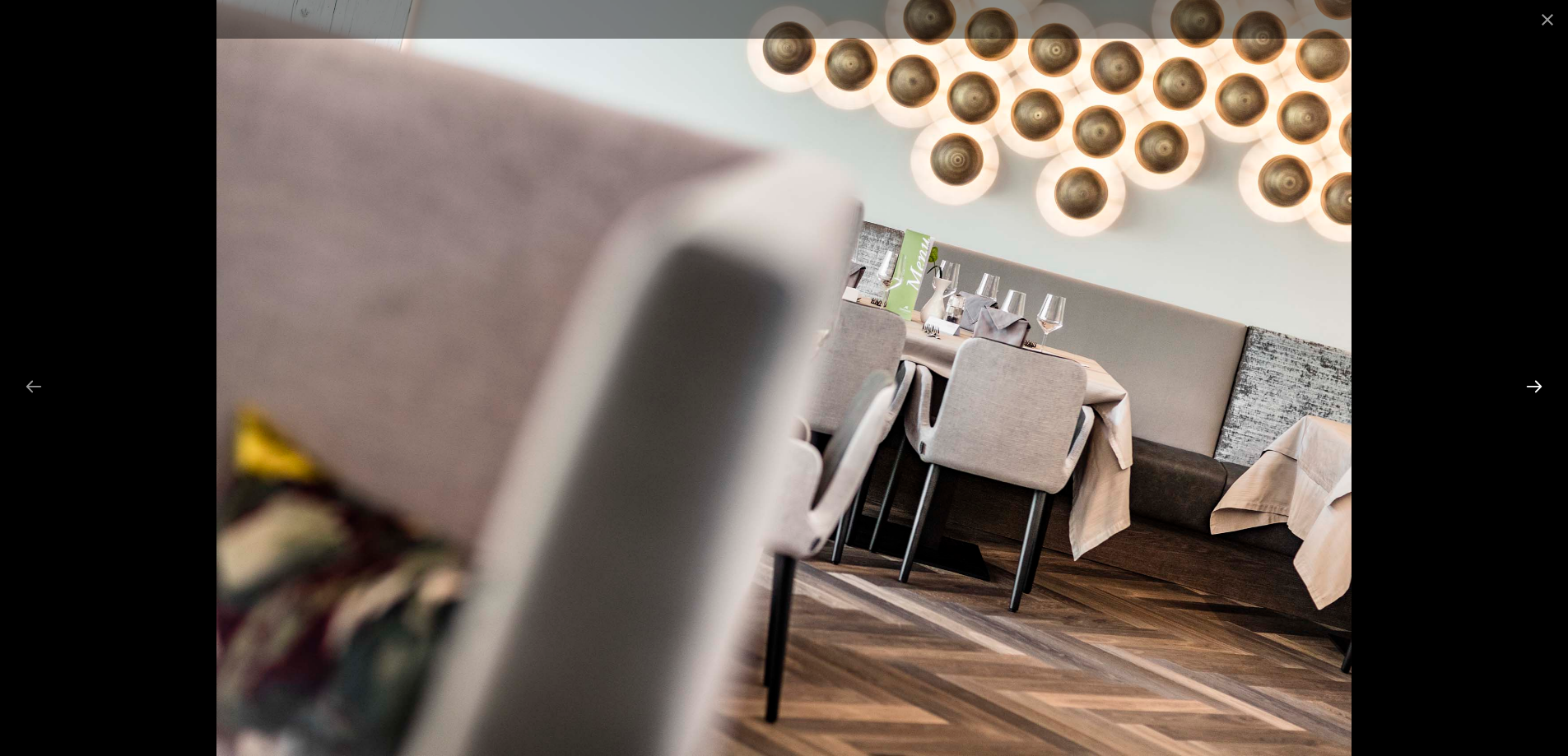
click at [1530, 379] on button "Diapositive suivante" at bounding box center [1534, 385] width 34 height 32
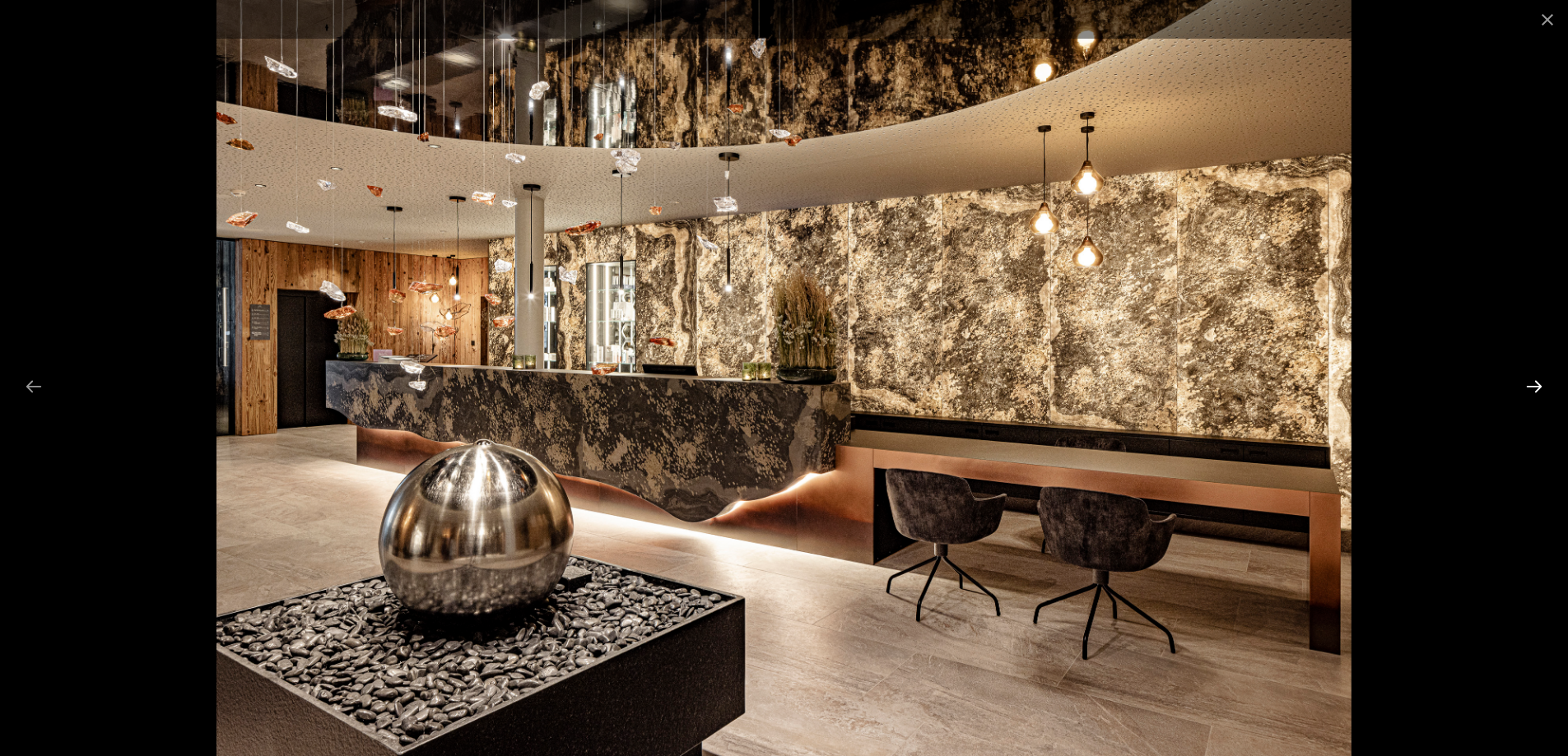
click at [1530, 379] on button "Diapositive suivante" at bounding box center [1534, 385] width 34 height 32
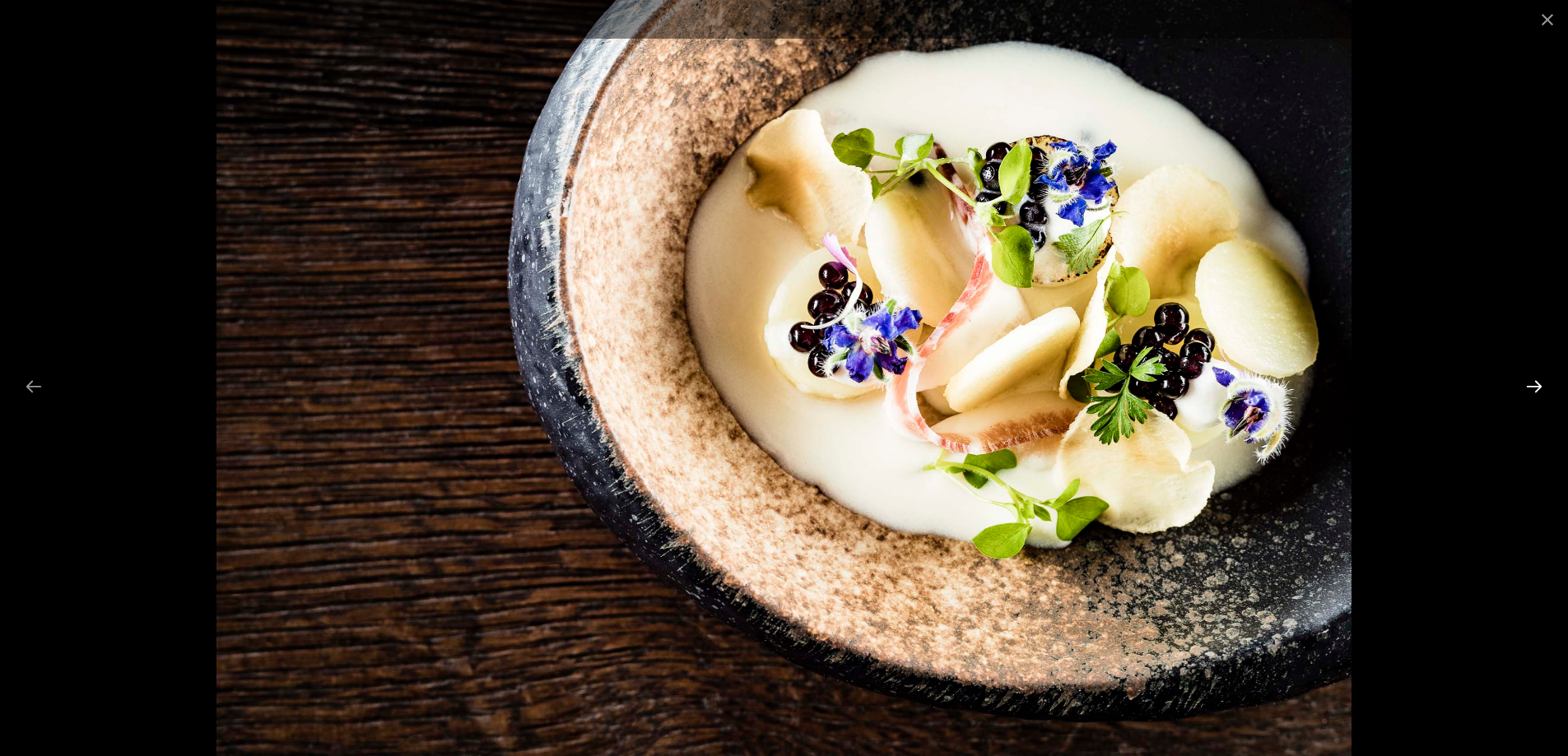
click at [1530, 379] on button "Diapositive suivante" at bounding box center [1534, 385] width 34 height 32
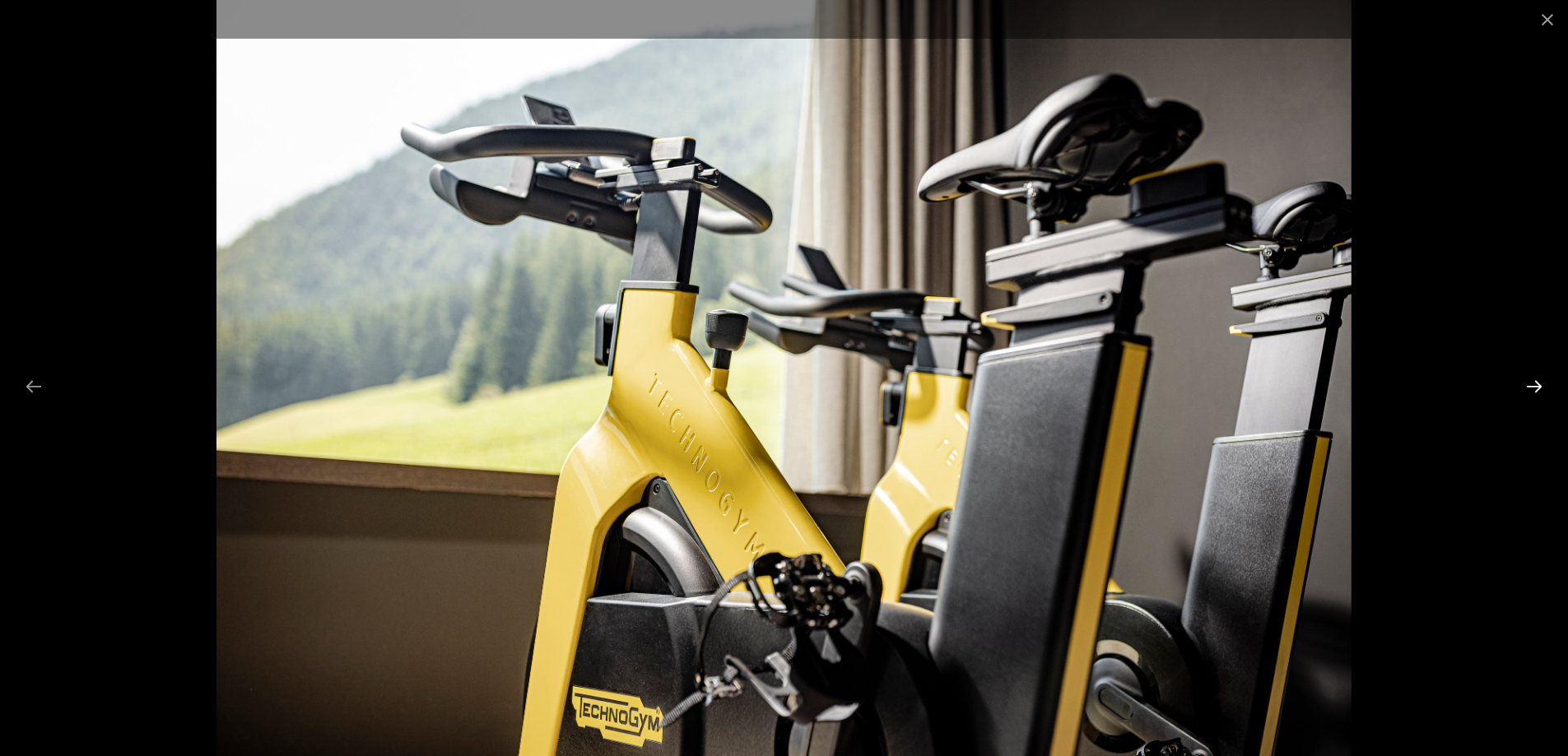
click at [1530, 379] on button "Diapositive suivante" at bounding box center [1534, 385] width 34 height 32
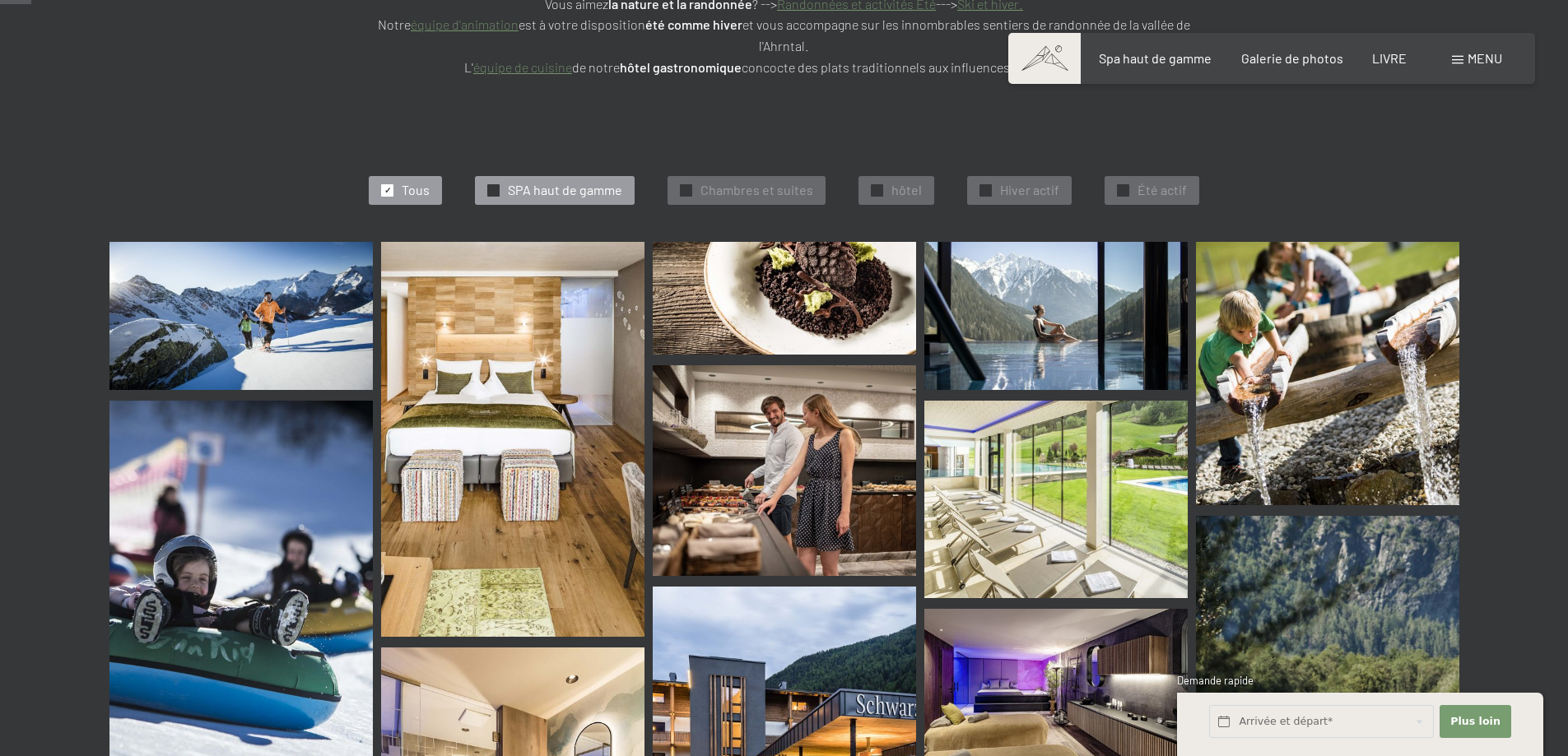
click at [568, 183] on font "SPA haut de gamme" at bounding box center [565, 189] width 115 height 15
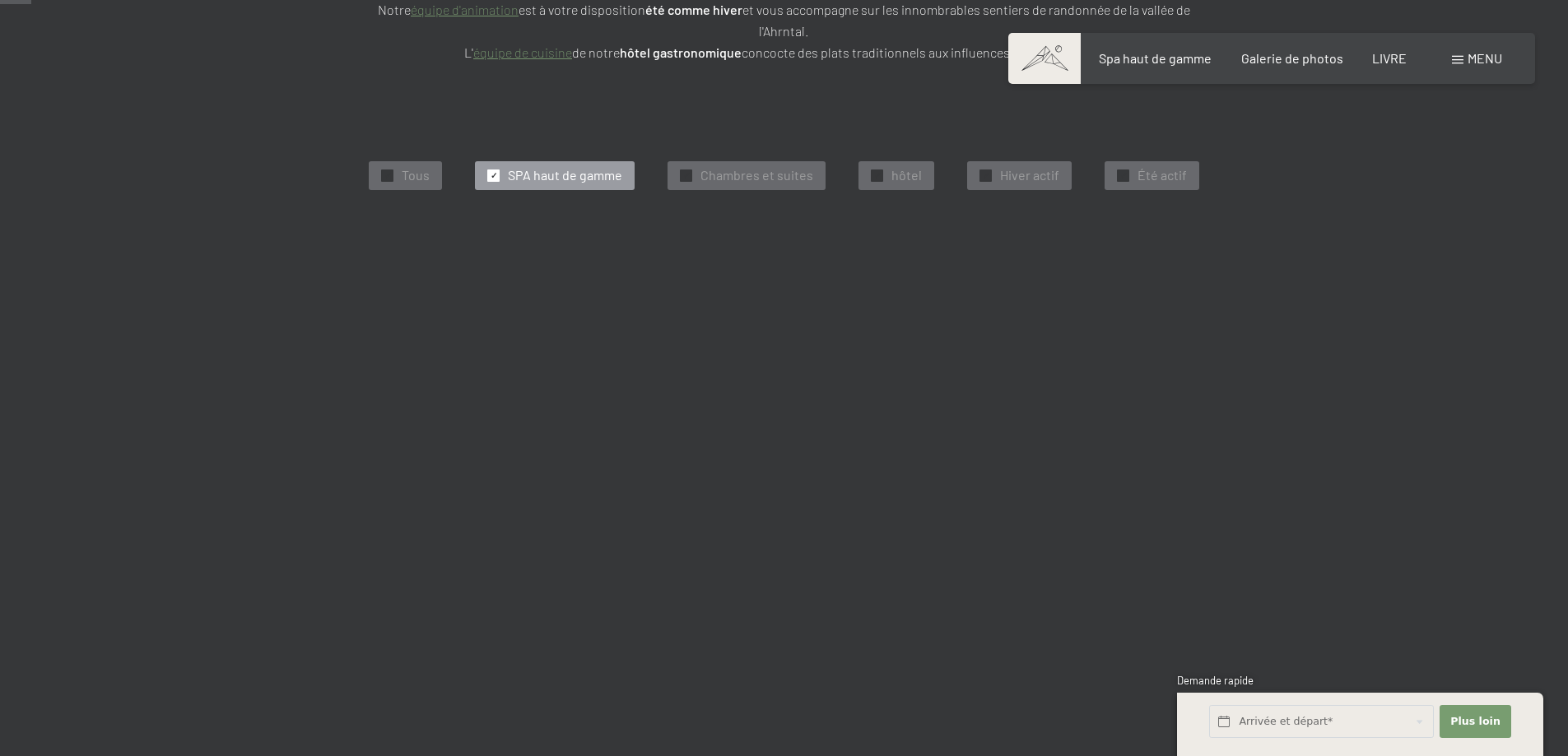
scroll to position [435, 0]
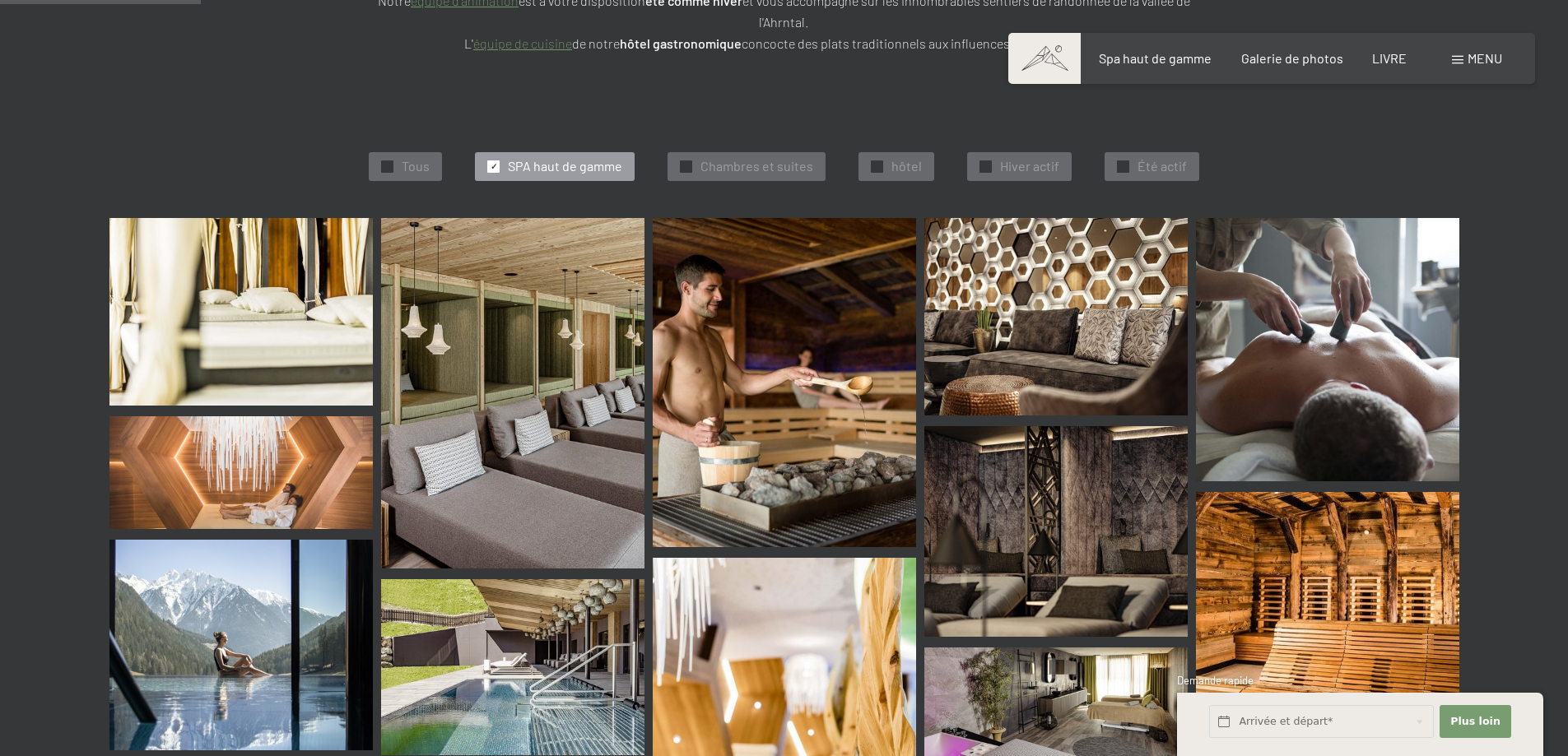
click at [315, 299] on img at bounding box center [241, 313] width 264 height 188
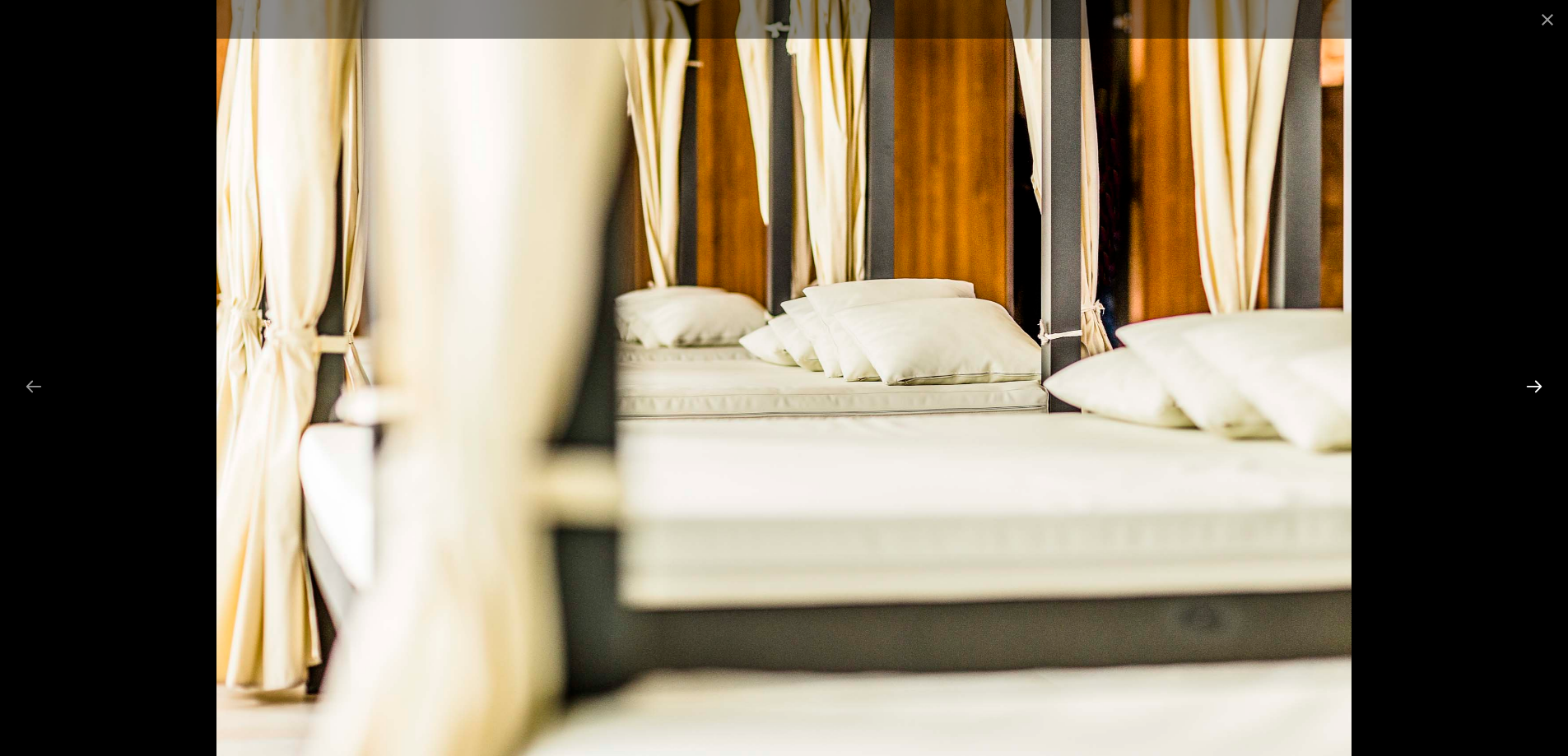
click at [1528, 384] on button "Next slide" at bounding box center [1534, 385] width 34 height 32
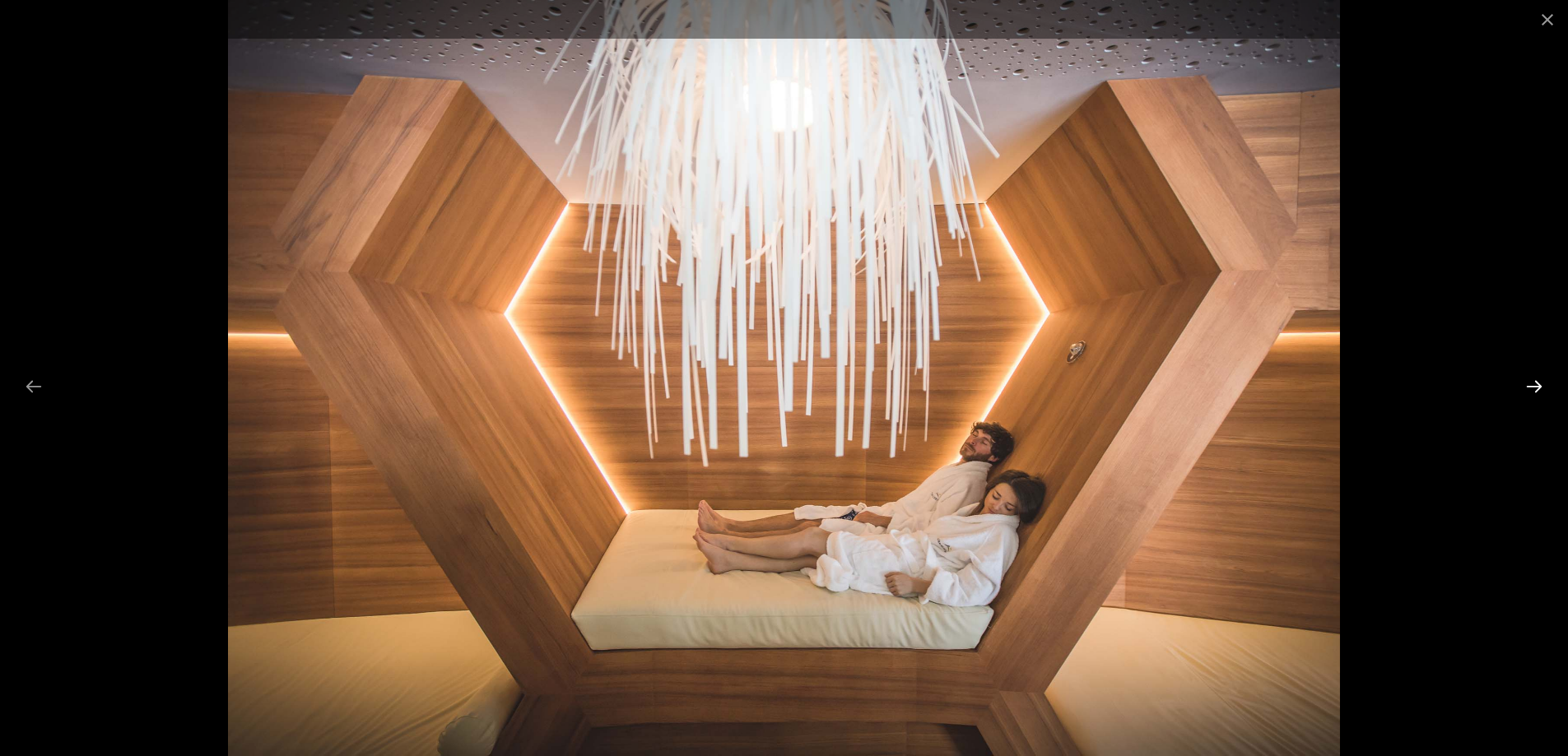
click at [1528, 384] on button "Next slide" at bounding box center [1534, 385] width 34 height 32
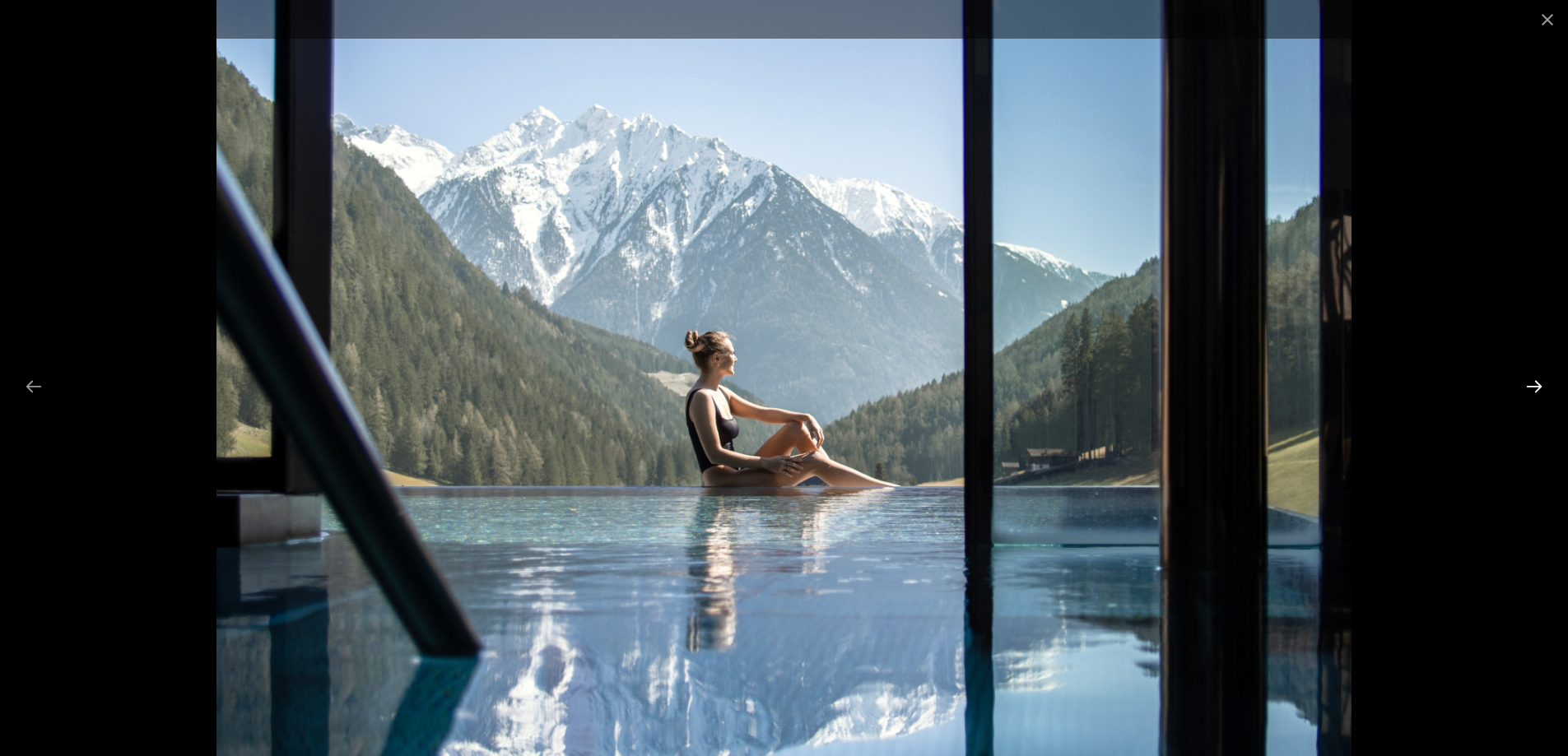
click at [1533, 381] on button "Next slide" at bounding box center [1534, 385] width 34 height 32
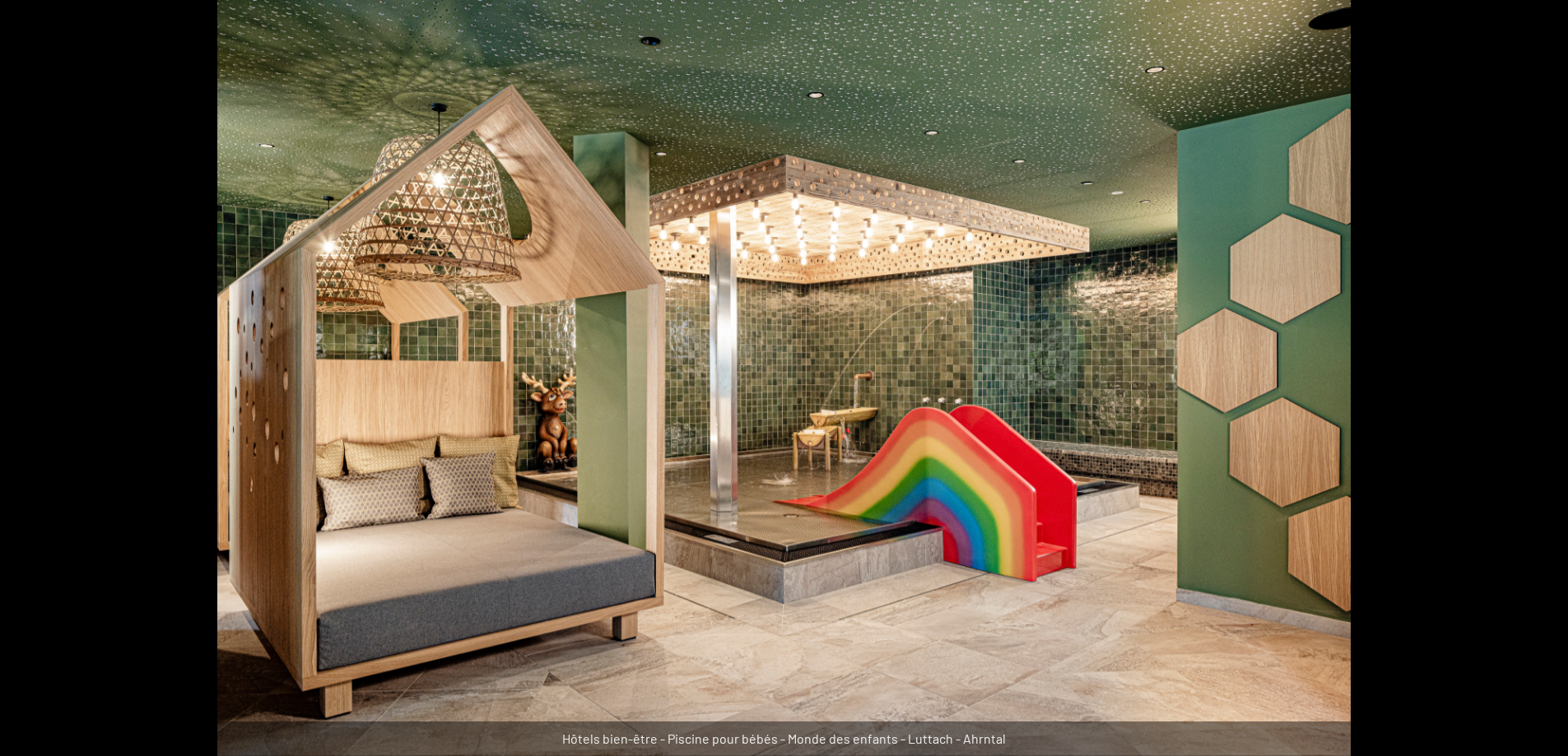
click at [1533, 380] on button "Diapositive suivante" at bounding box center [1542, 385] width 34 height 32
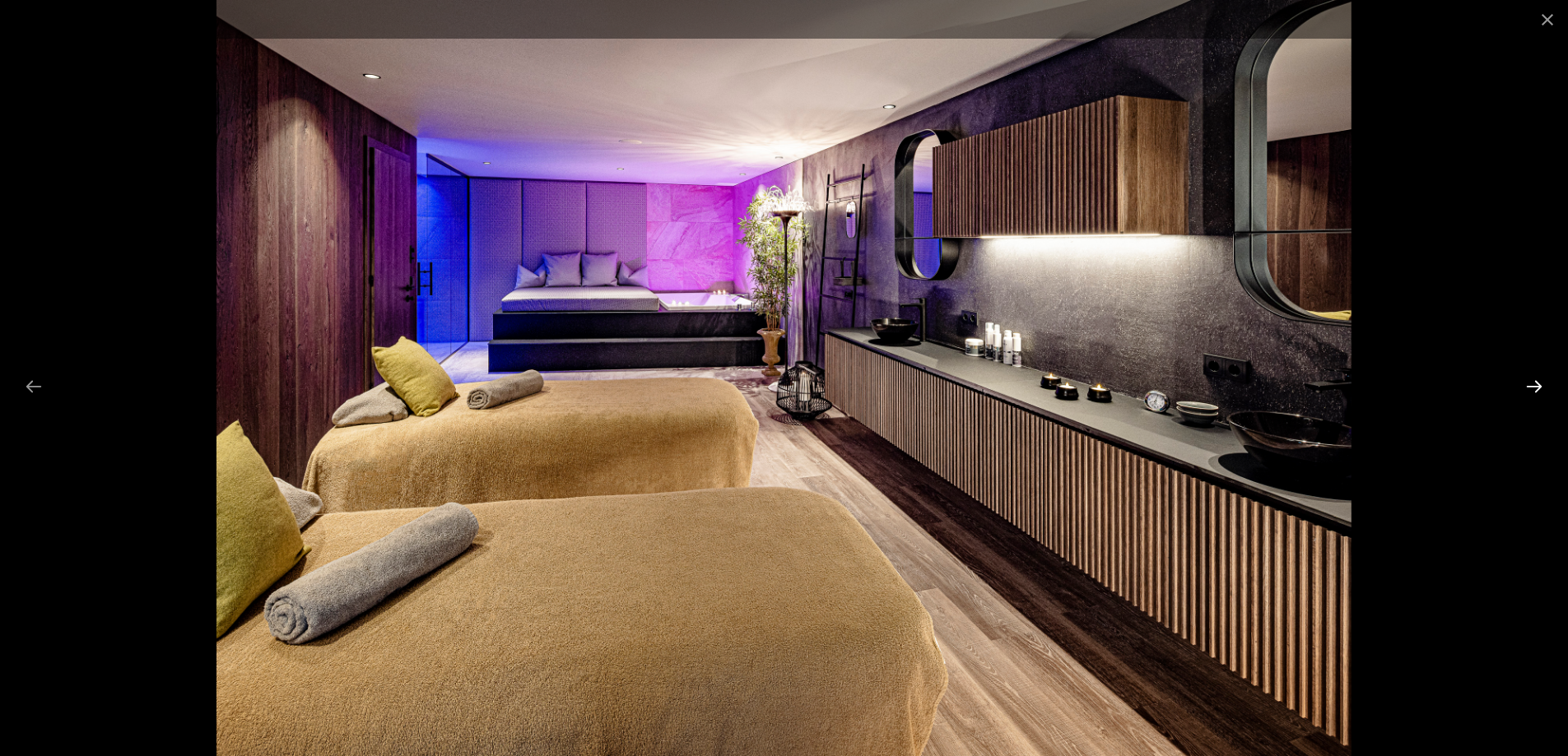
click at [1533, 380] on button "Diapositive suivante" at bounding box center [1534, 385] width 34 height 32
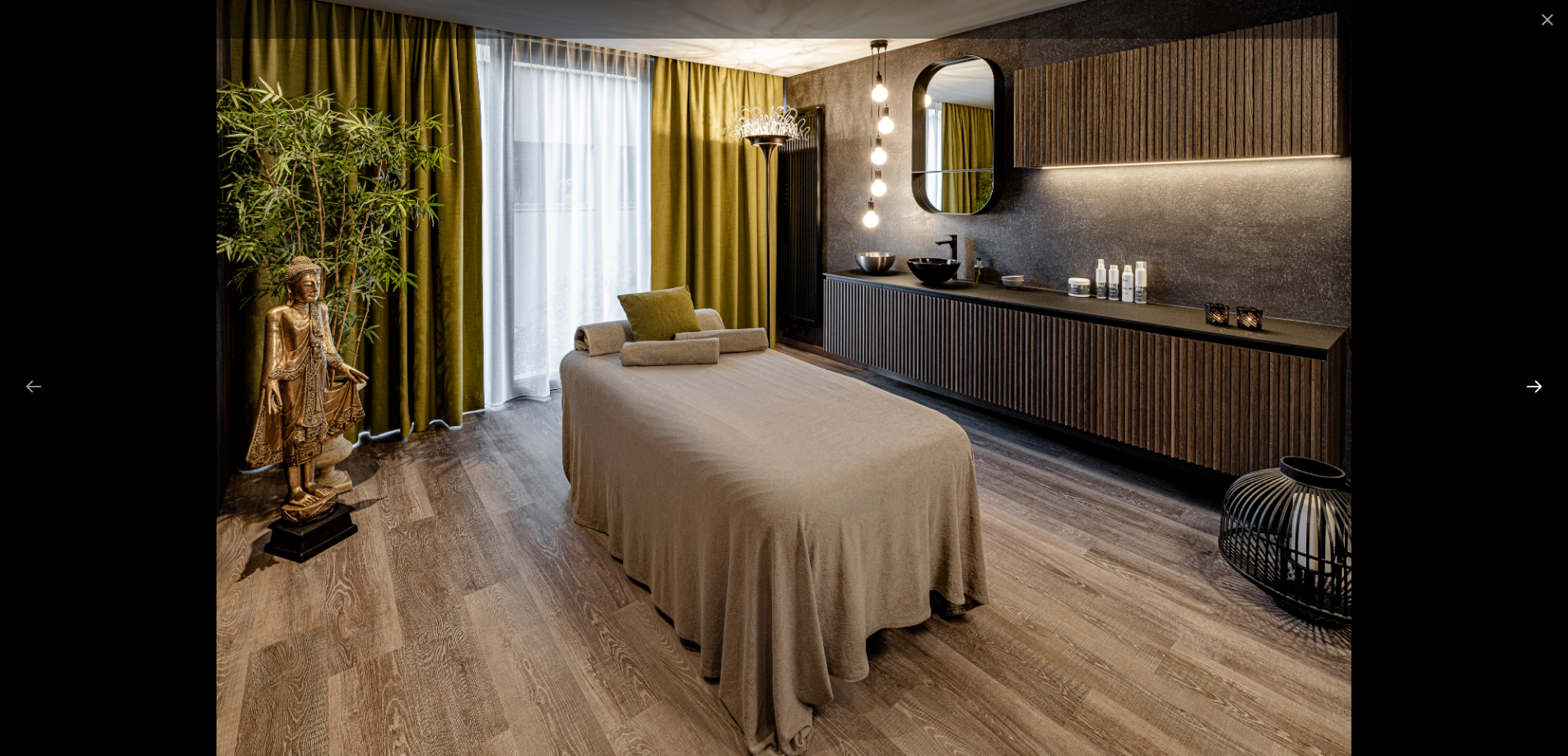
click at [1533, 380] on button "Diapositive suivante" at bounding box center [1534, 385] width 34 height 32
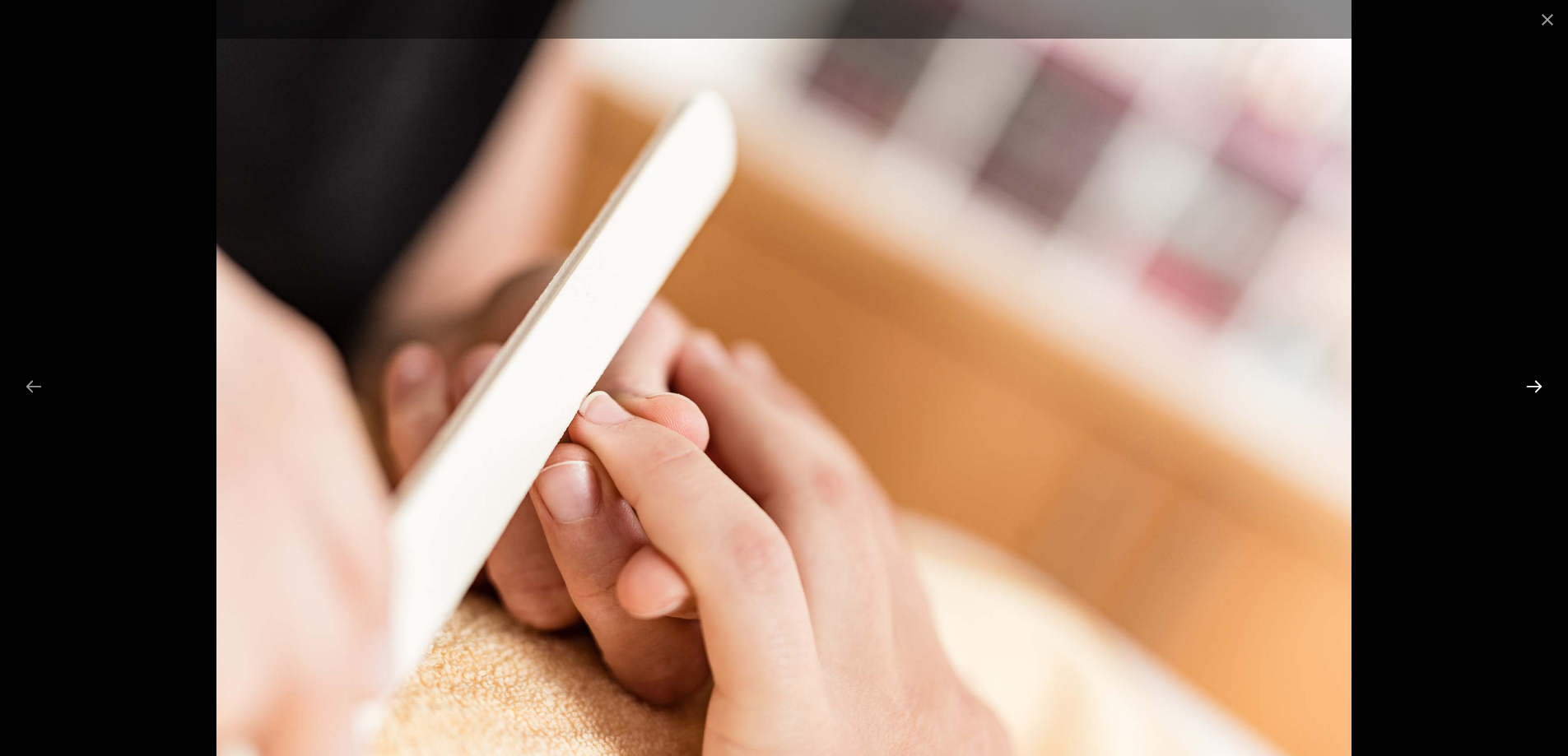
click at [1533, 380] on button "Diapositive suivante" at bounding box center [1534, 385] width 34 height 32
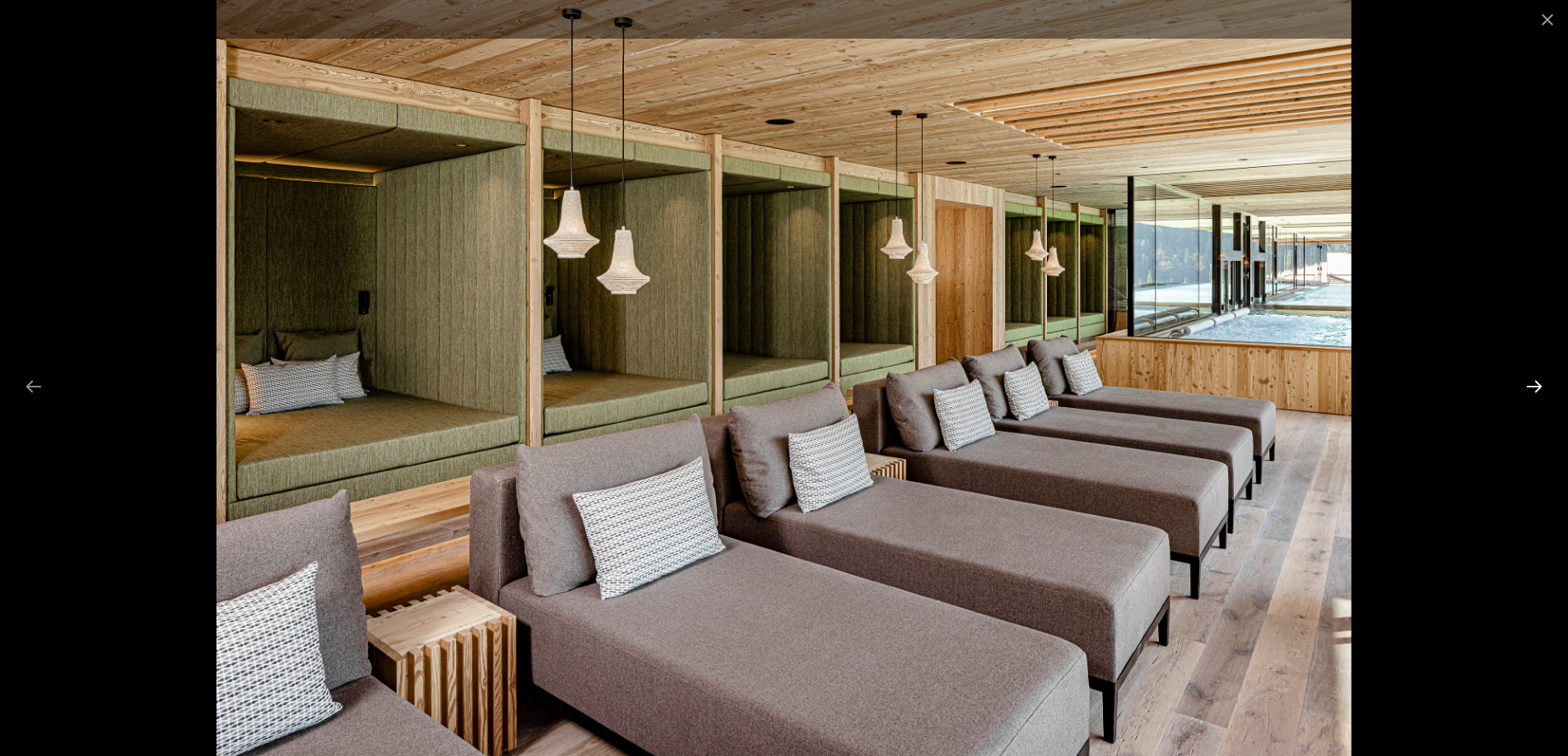
click at [1533, 378] on button "Diapositive suivante" at bounding box center [1534, 385] width 34 height 32
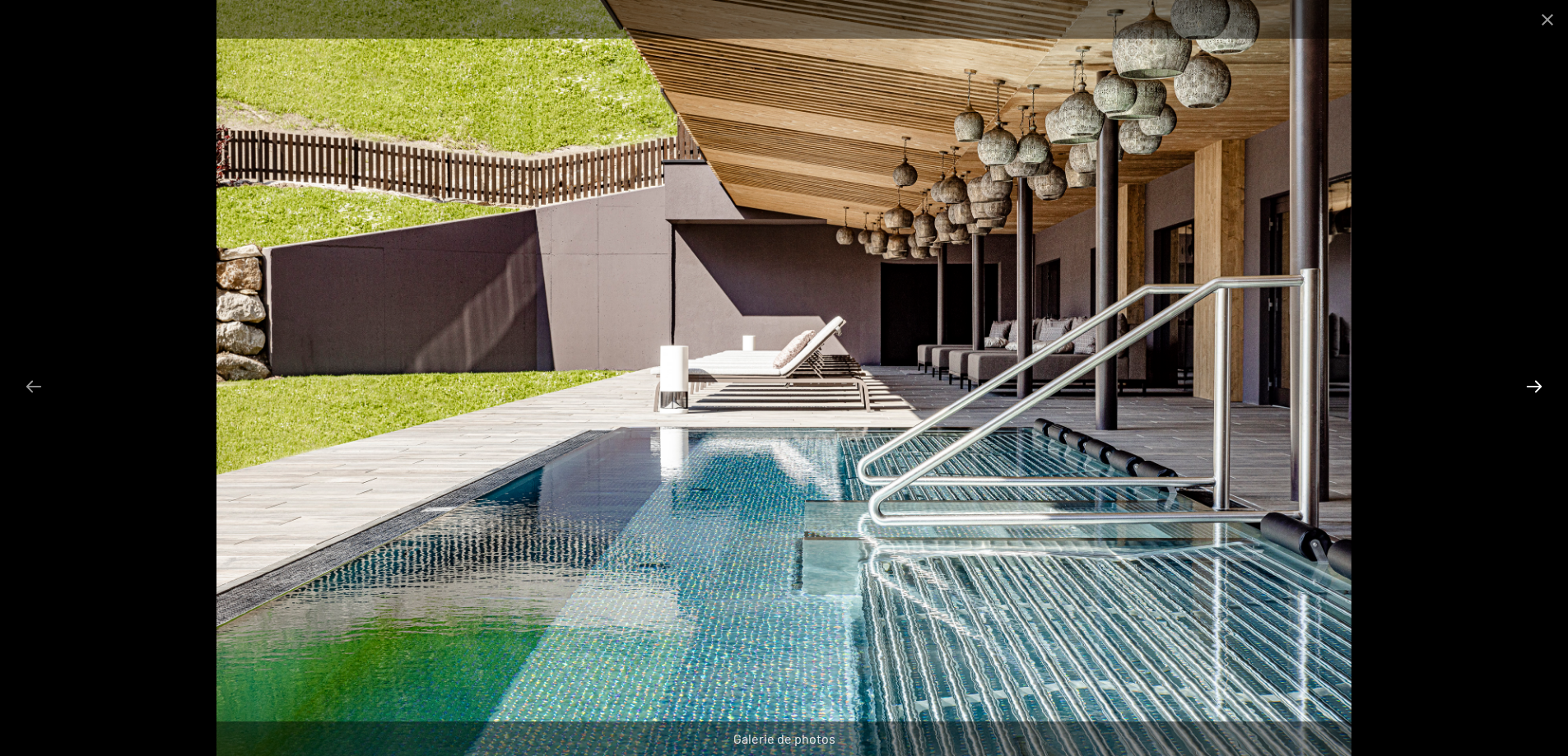
click at [1533, 378] on button "Diapositive suivante" at bounding box center [1534, 385] width 34 height 32
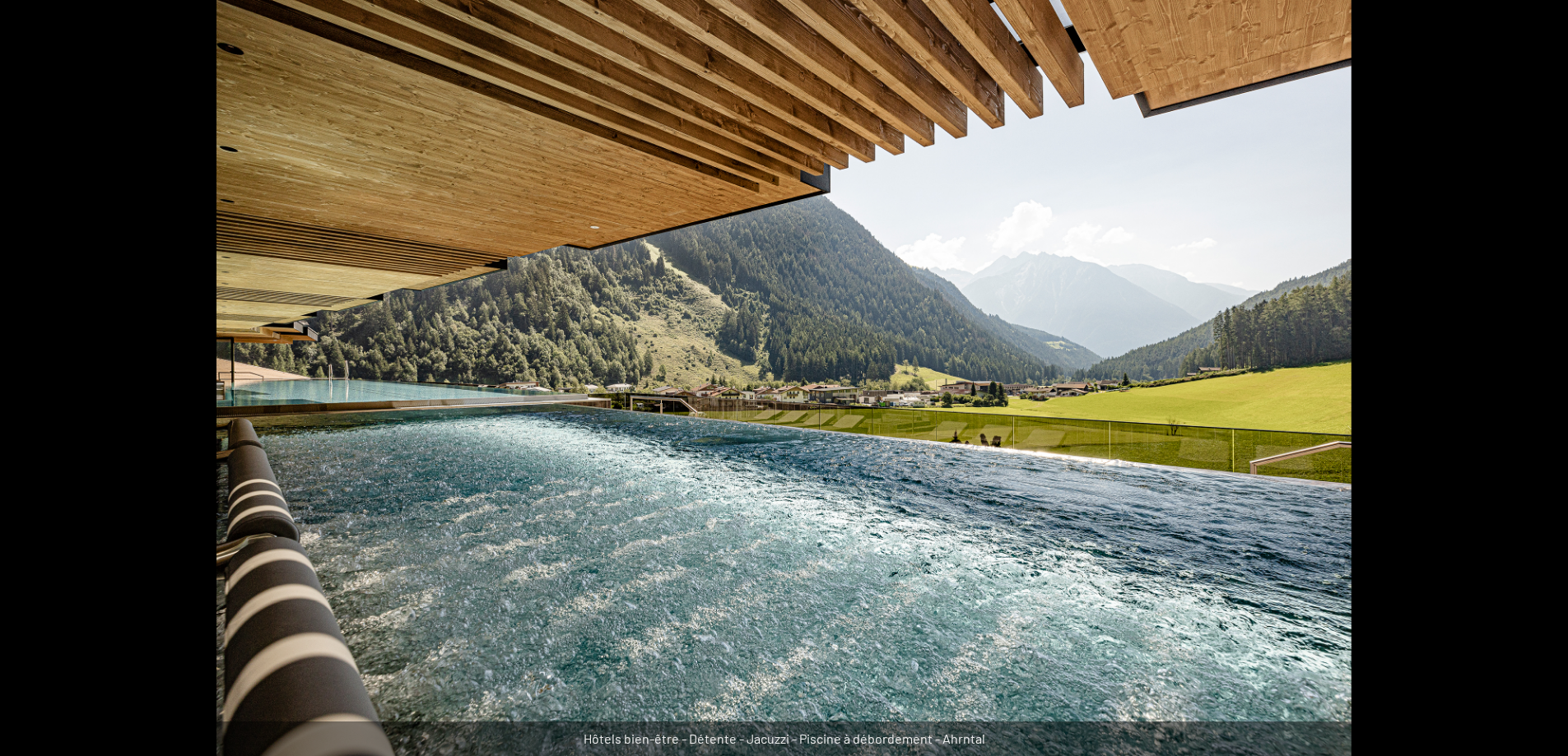
click at [1533, 378] on button "Diapositive suivante" at bounding box center [1542, 385] width 34 height 32
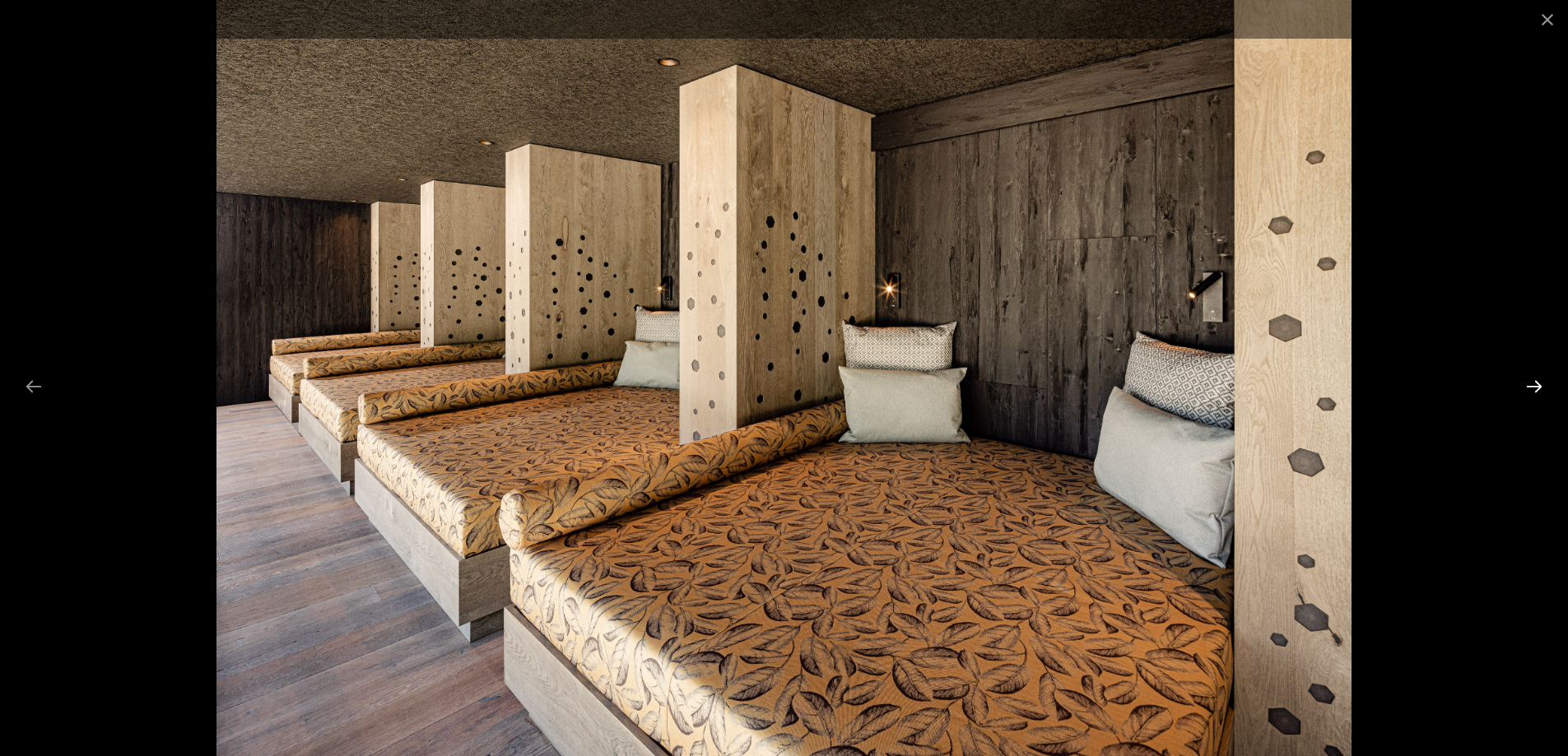
click at [1533, 378] on button "Diapositive suivante" at bounding box center [1534, 385] width 34 height 32
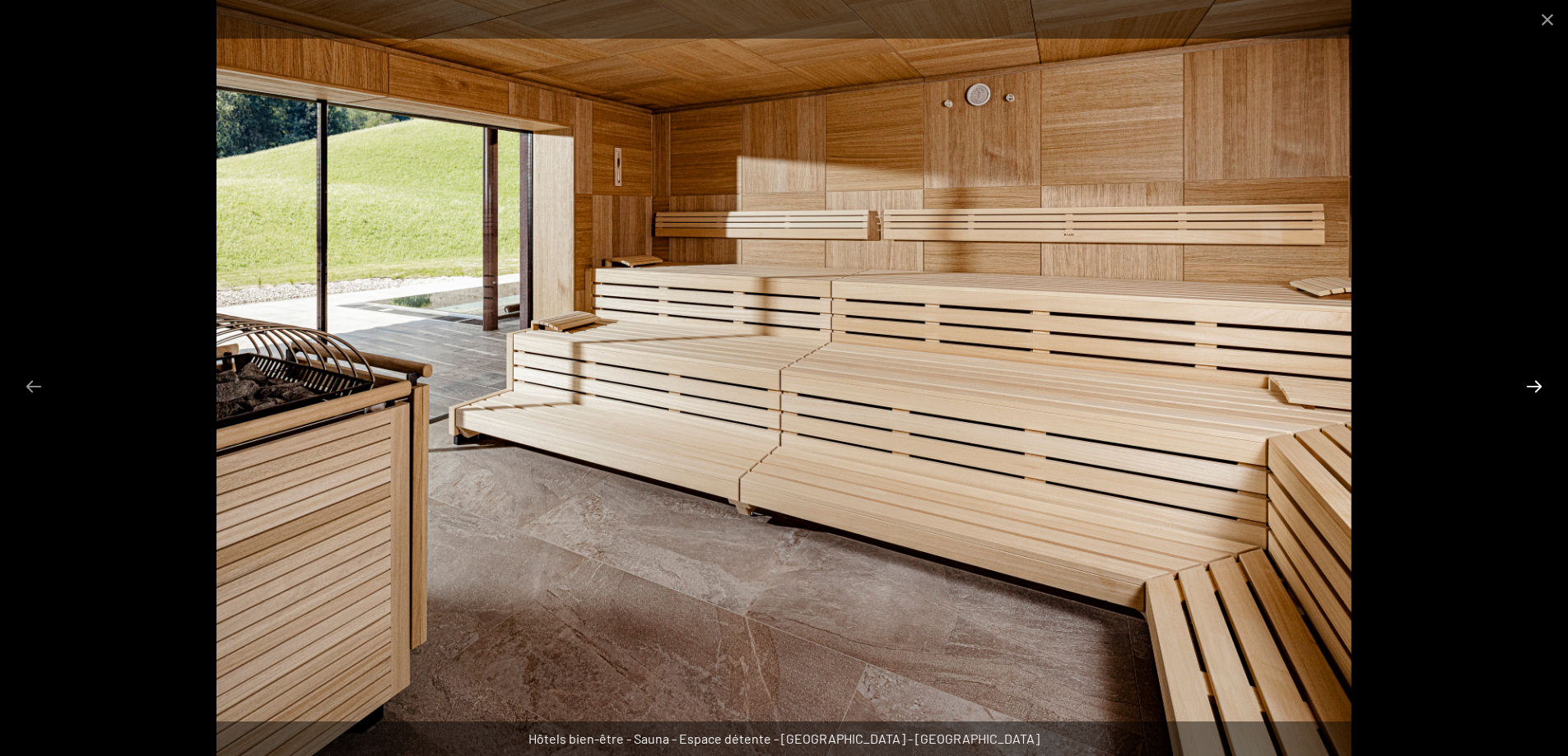
click at [1533, 378] on button "Diapositive suivante" at bounding box center [1534, 385] width 34 height 32
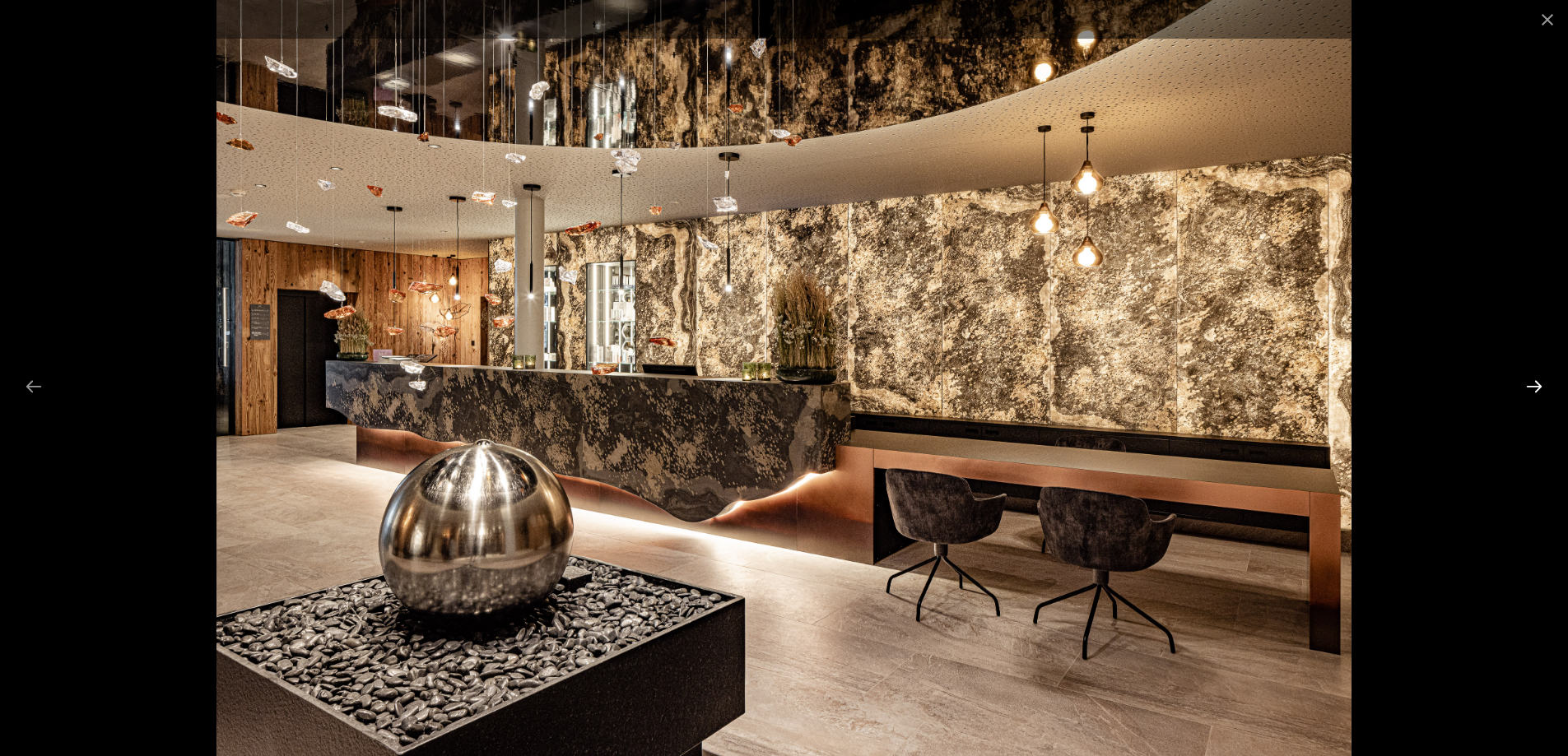
click at [1533, 378] on button "Diapositive suivante" at bounding box center [1534, 385] width 34 height 32
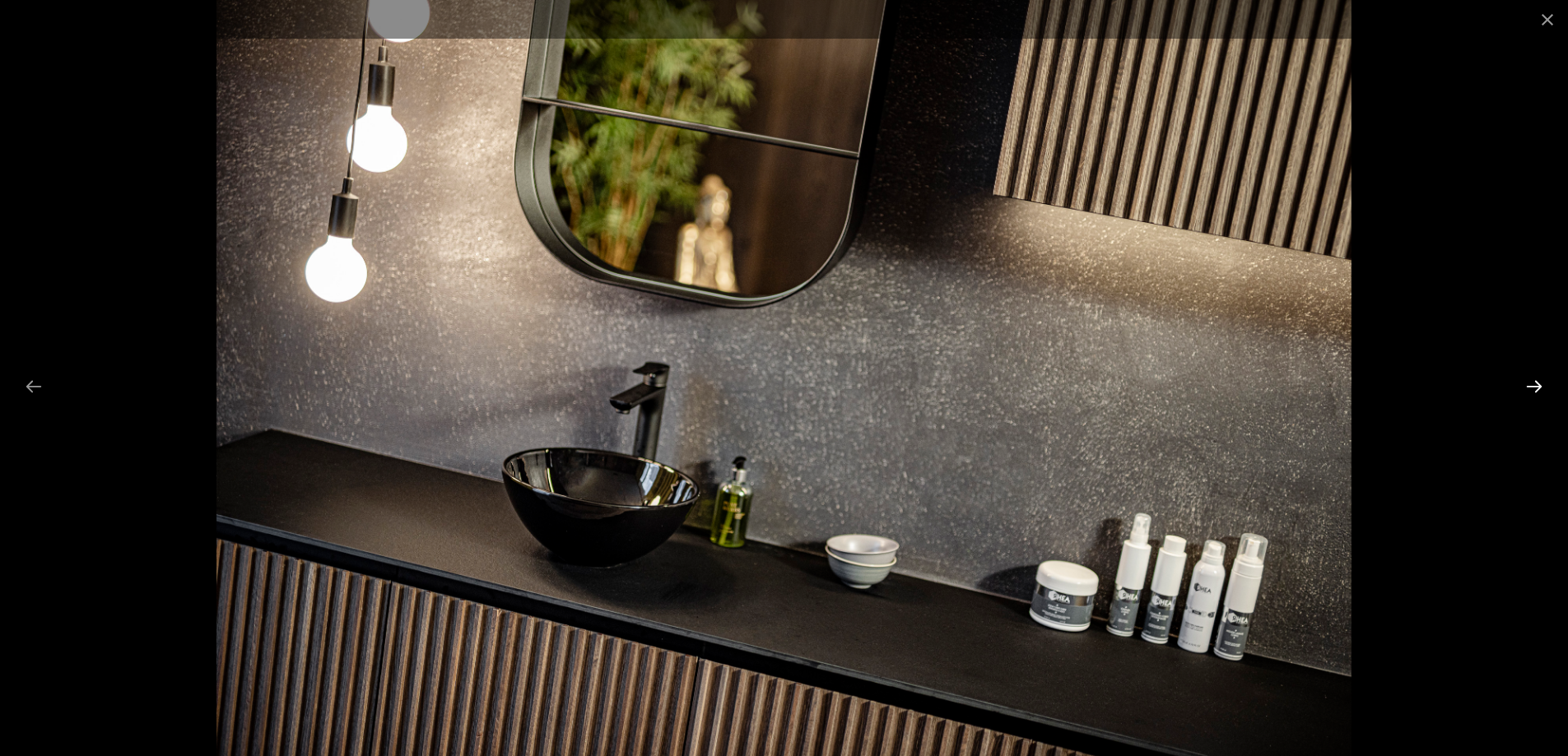
click at [1533, 378] on button "Diapositive suivante" at bounding box center [1534, 385] width 34 height 32
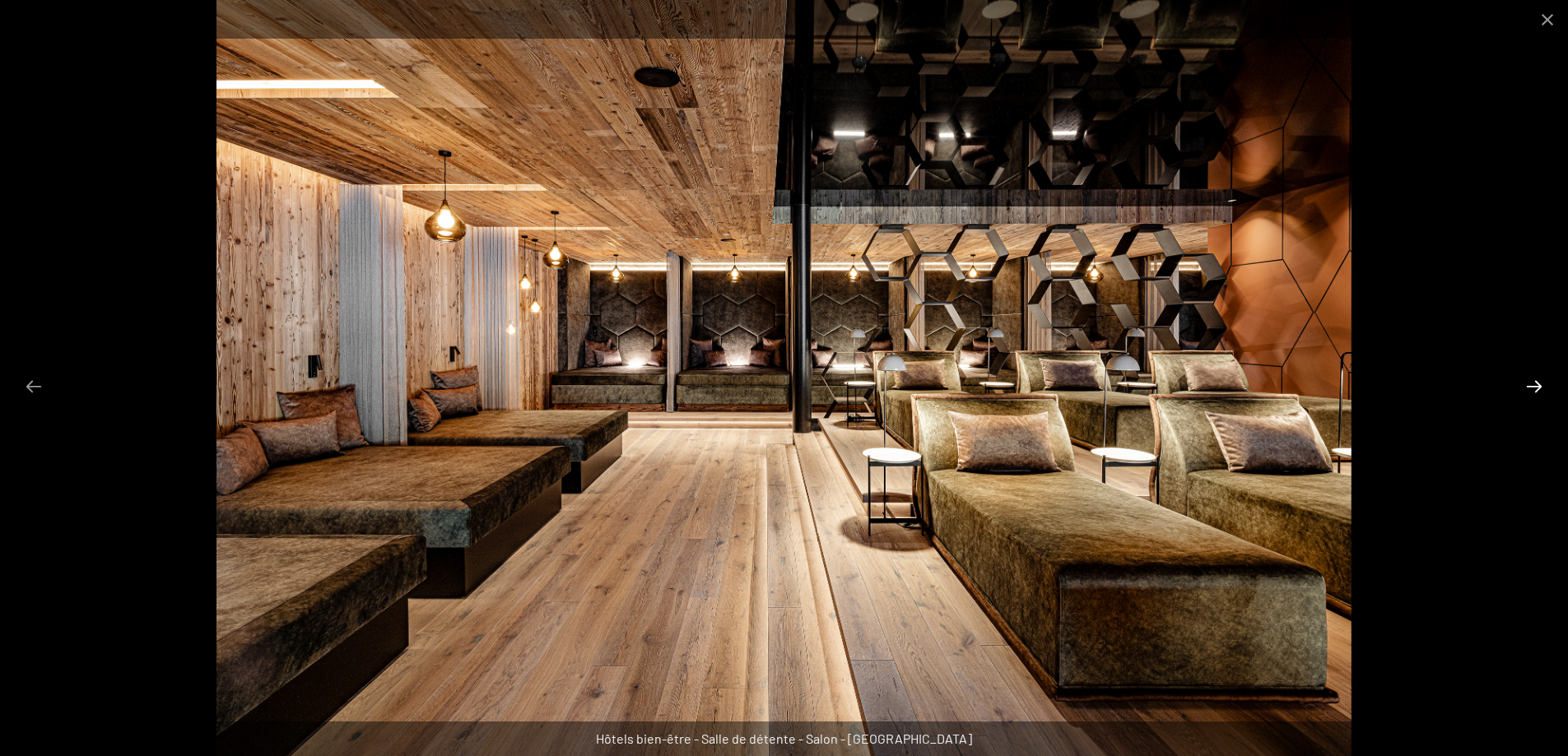
click at [1533, 378] on button "Diapositive suivante" at bounding box center [1534, 385] width 34 height 32
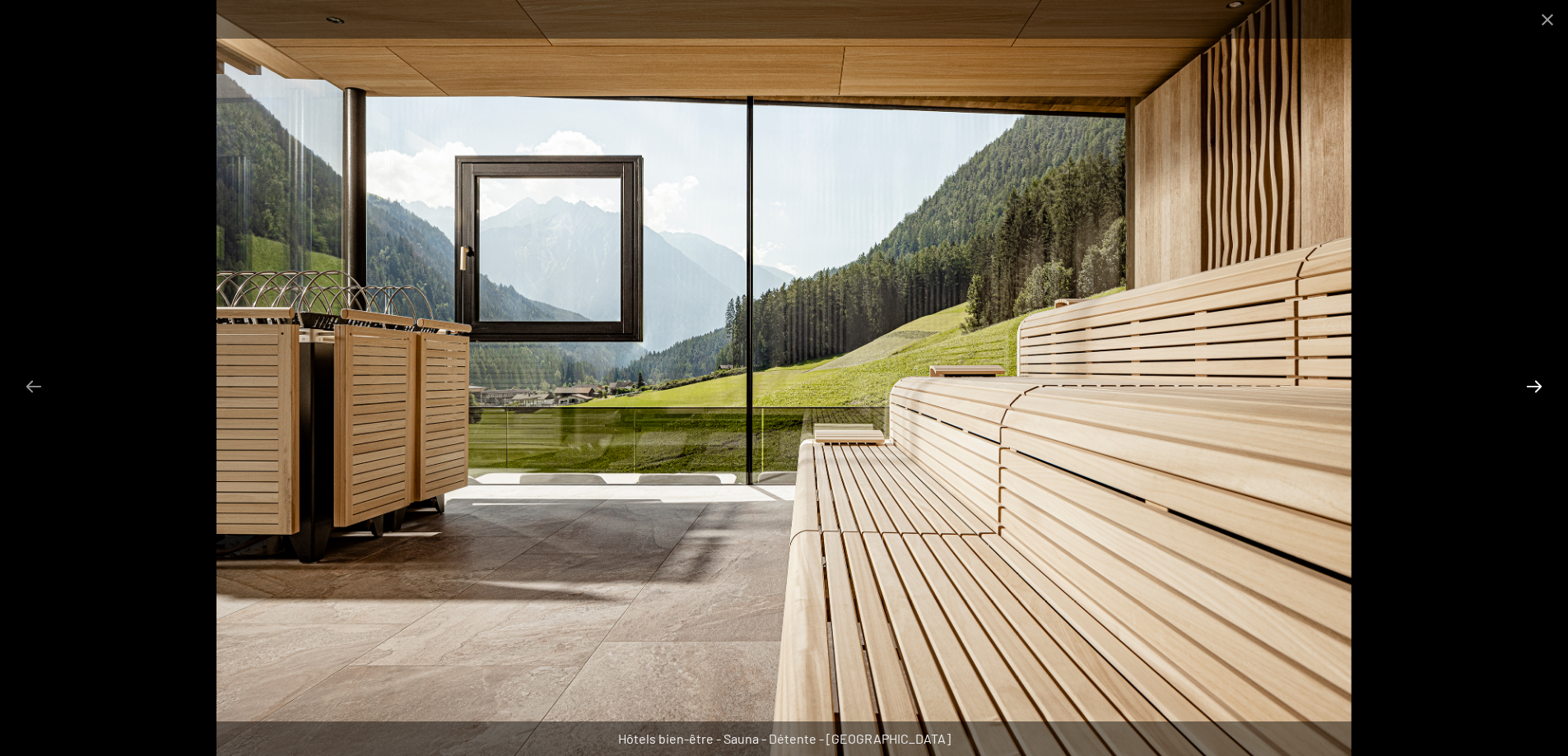
click at [1533, 378] on button "Diapositive suivante" at bounding box center [1534, 385] width 34 height 32
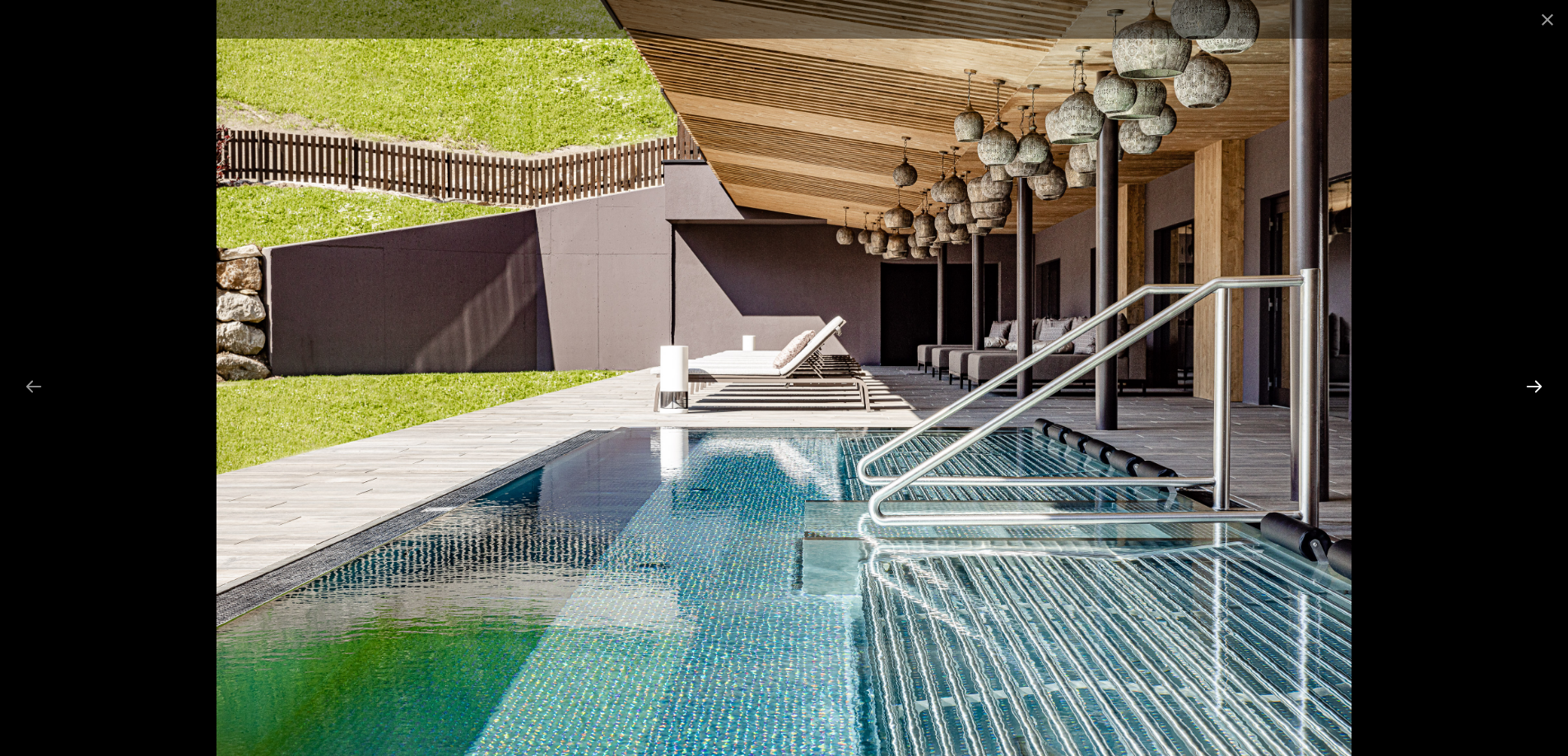
click at [1533, 378] on button "Diapositive suivante" at bounding box center [1534, 385] width 34 height 32
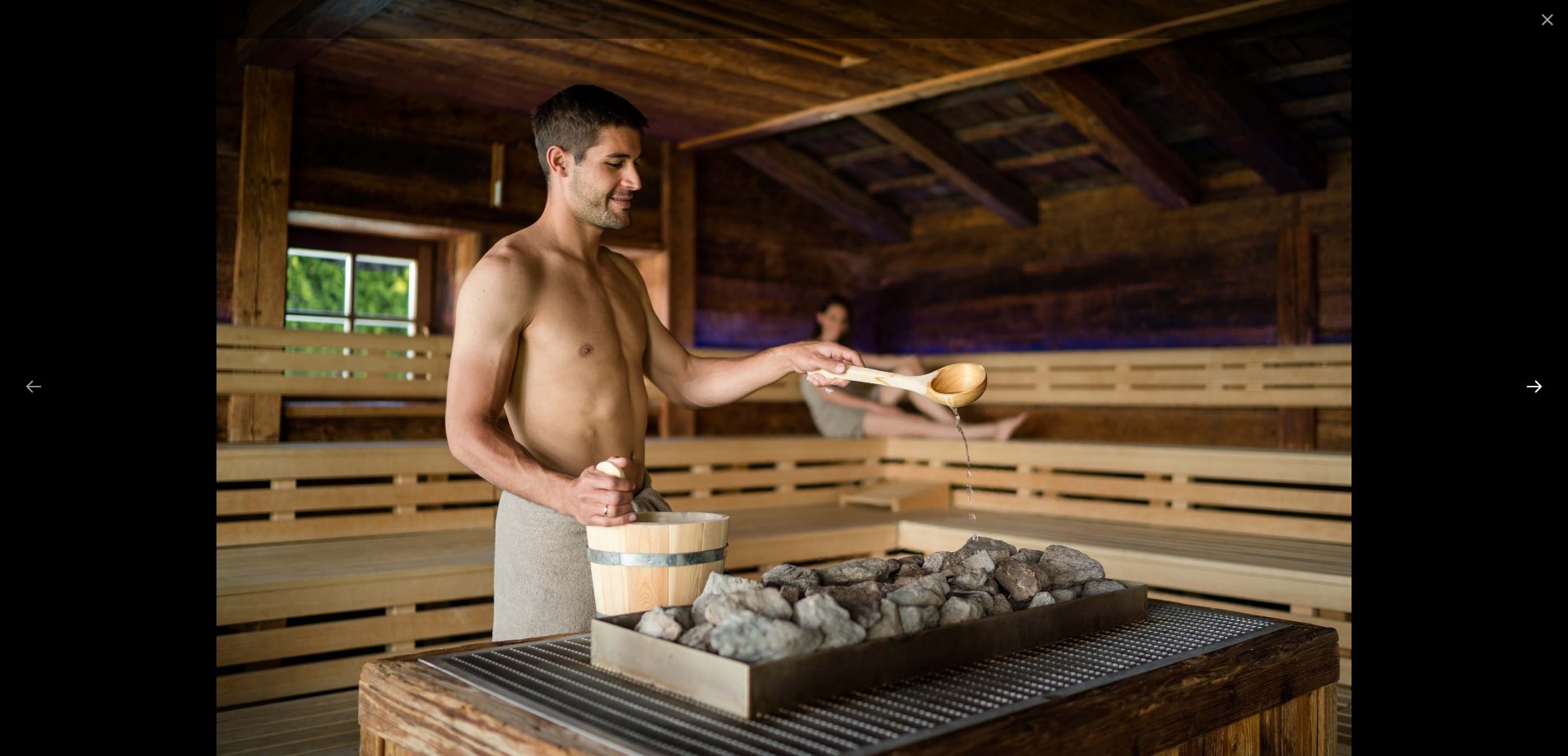
click at [1533, 378] on button "Diapositive suivante" at bounding box center [1534, 385] width 34 height 32
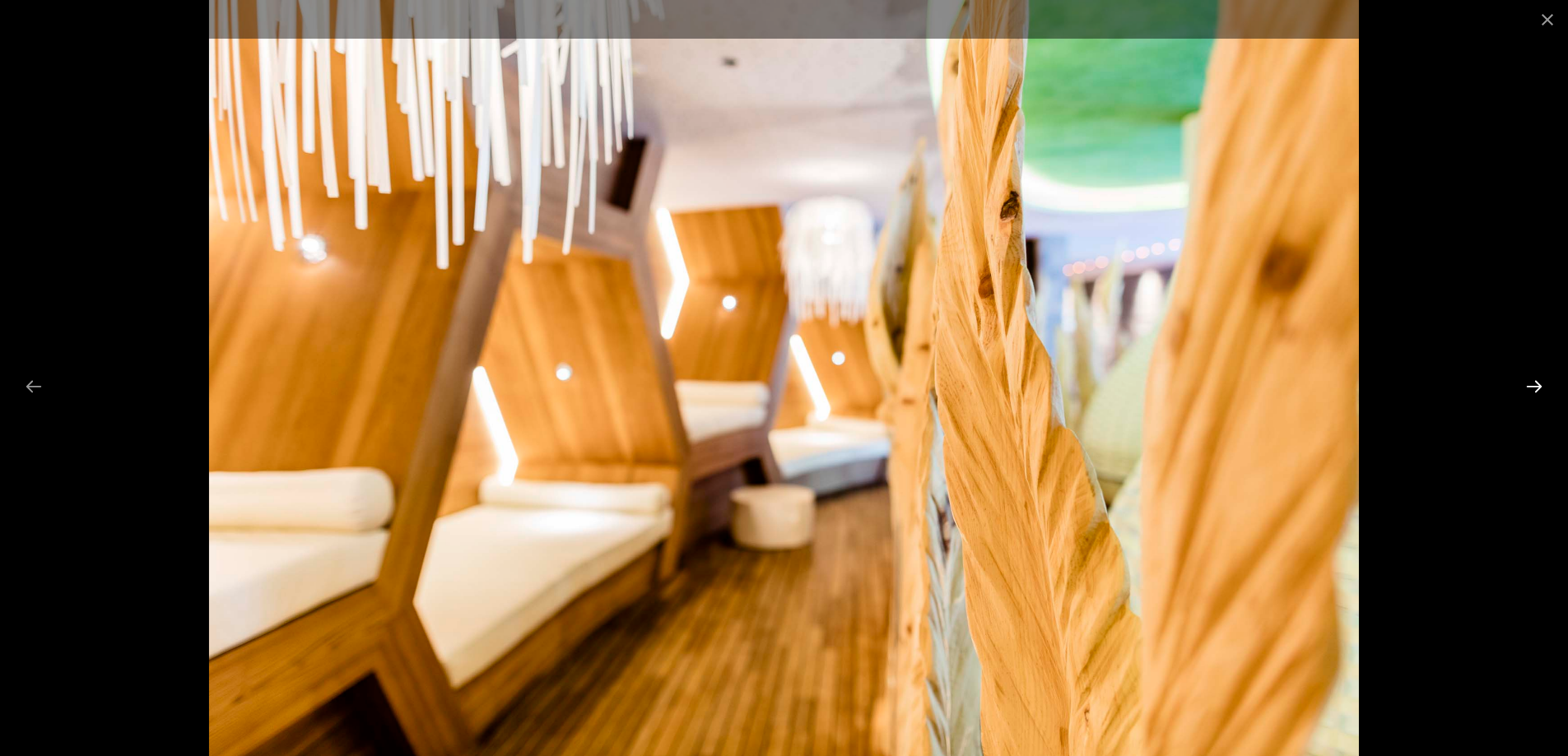
click at [1533, 378] on button "Diapositive suivante" at bounding box center [1534, 385] width 34 height 32
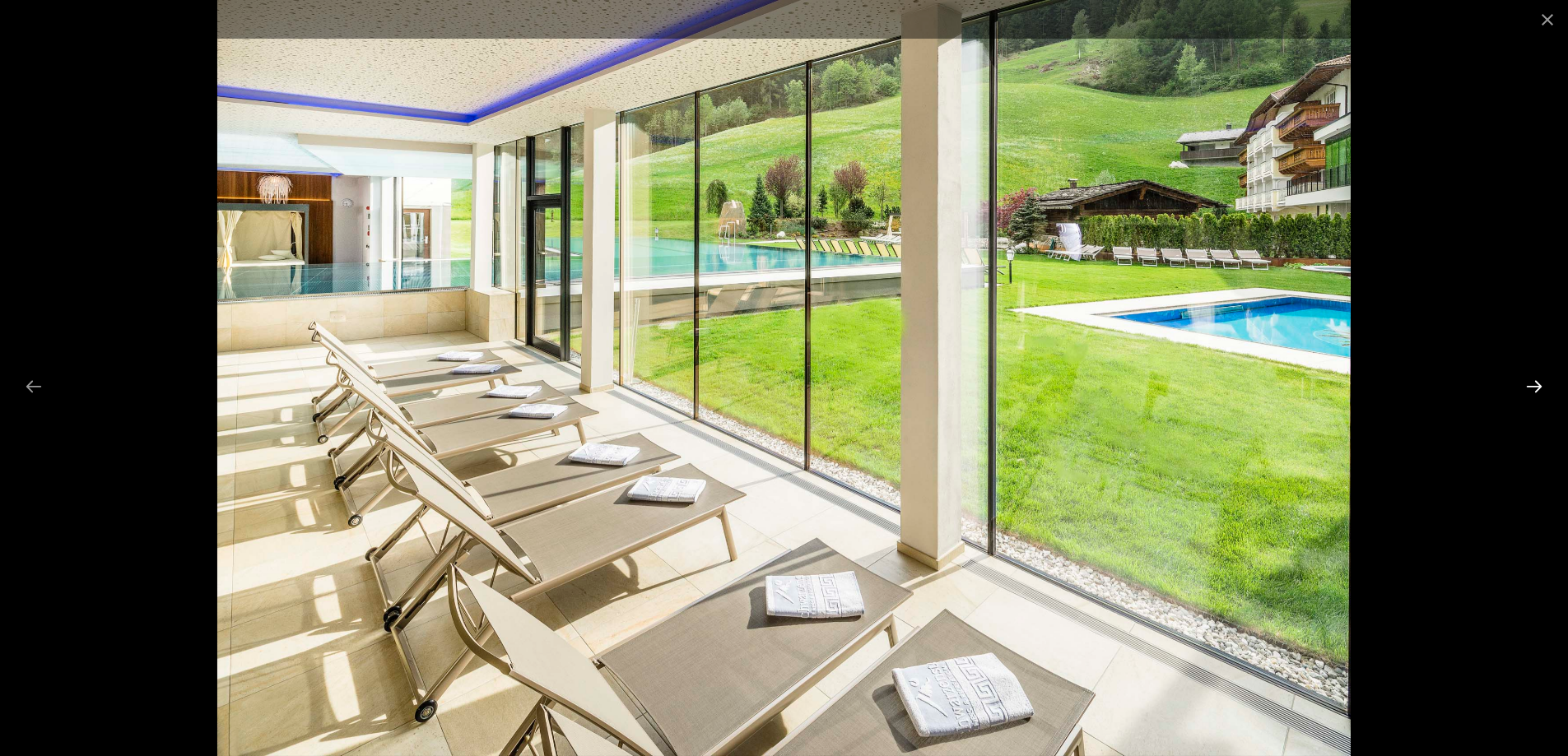
click at [1533, 376] on button "Diapositive suivante" at bounding box center [1534, 385] width 34 height 32
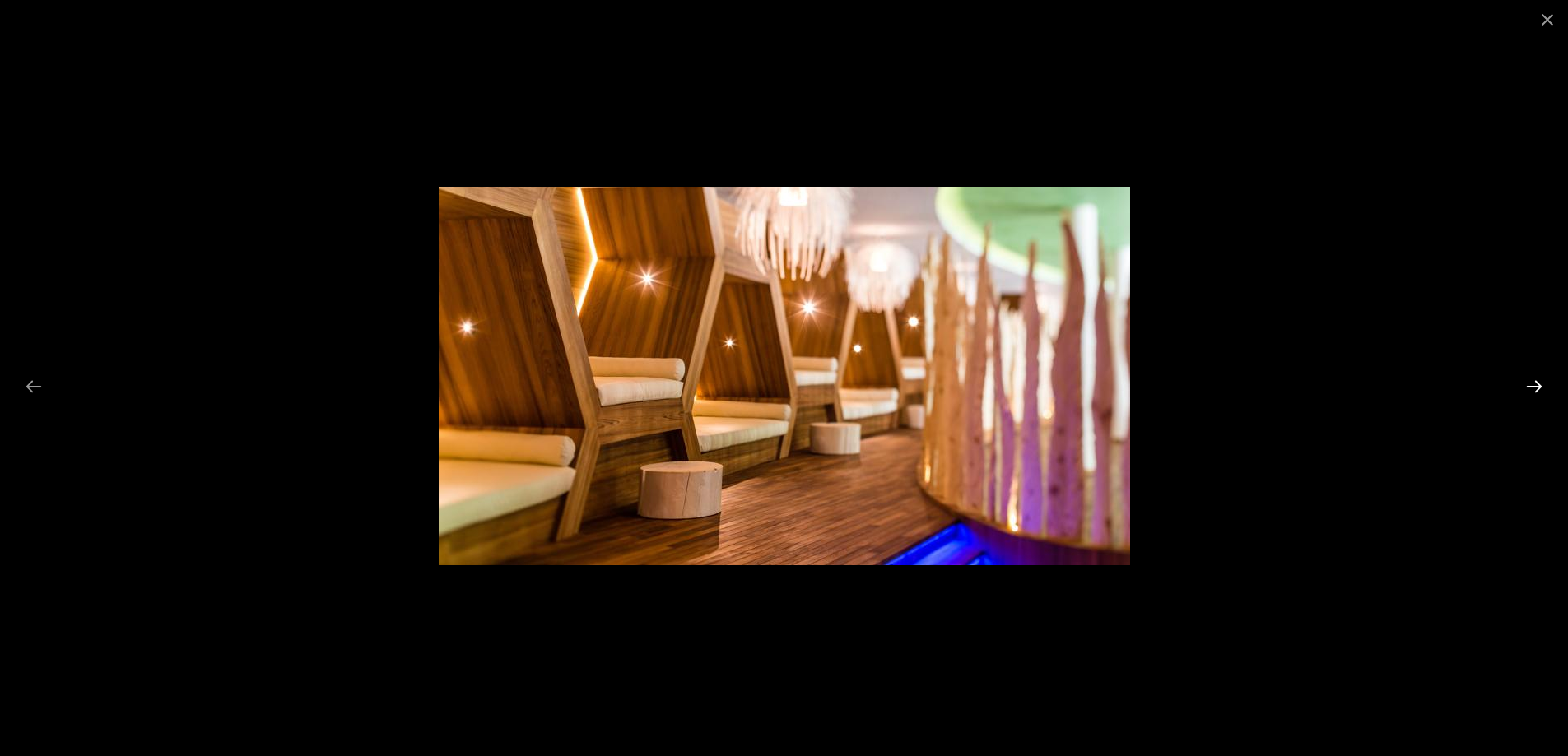
click at [1533, 376] on button "Diapositive suivante" at bounding box center [1534, 385] width 34 height 32
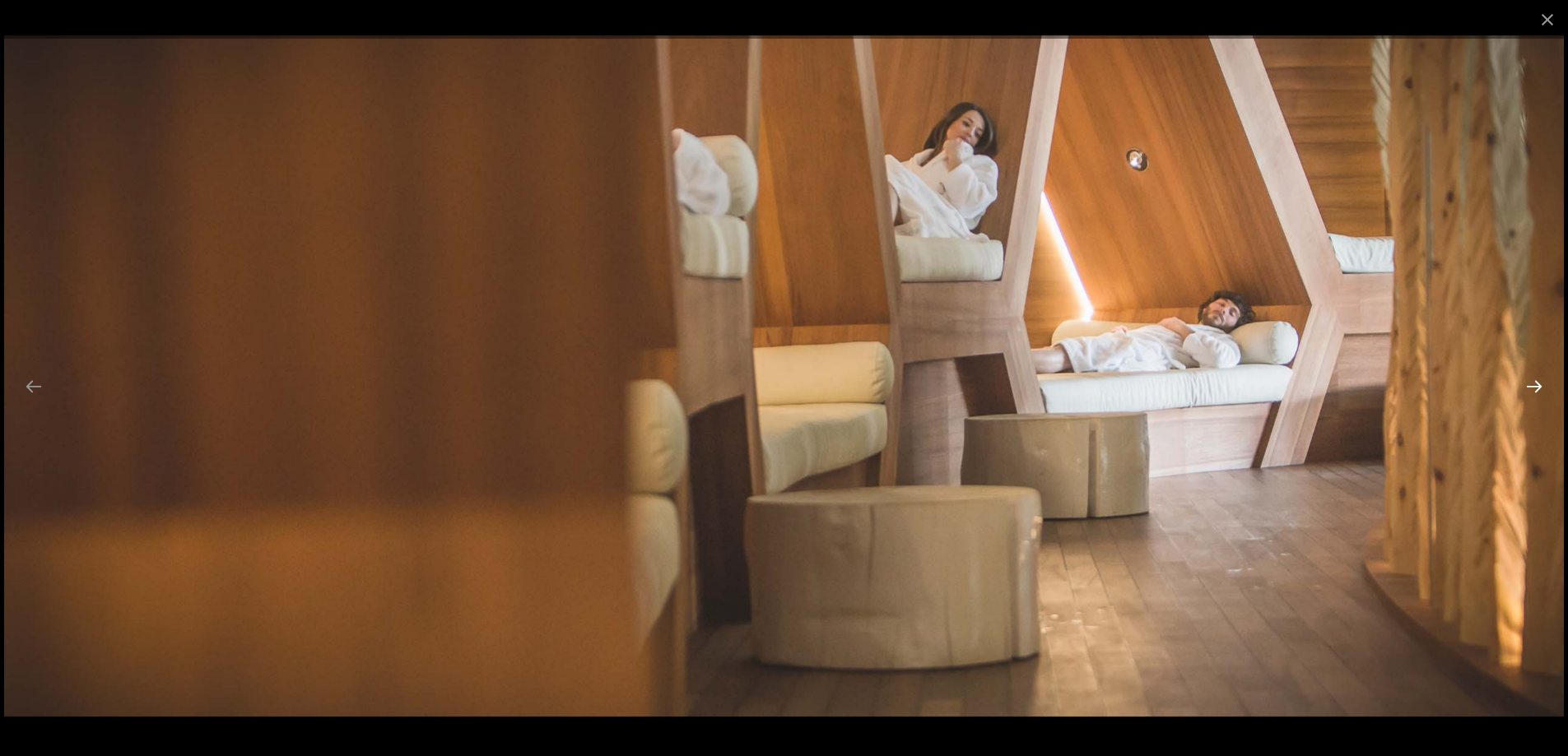
click at [1533, 376] on button "Diapositive suivante" at bounding box center [1534, 385] width 34 height 32
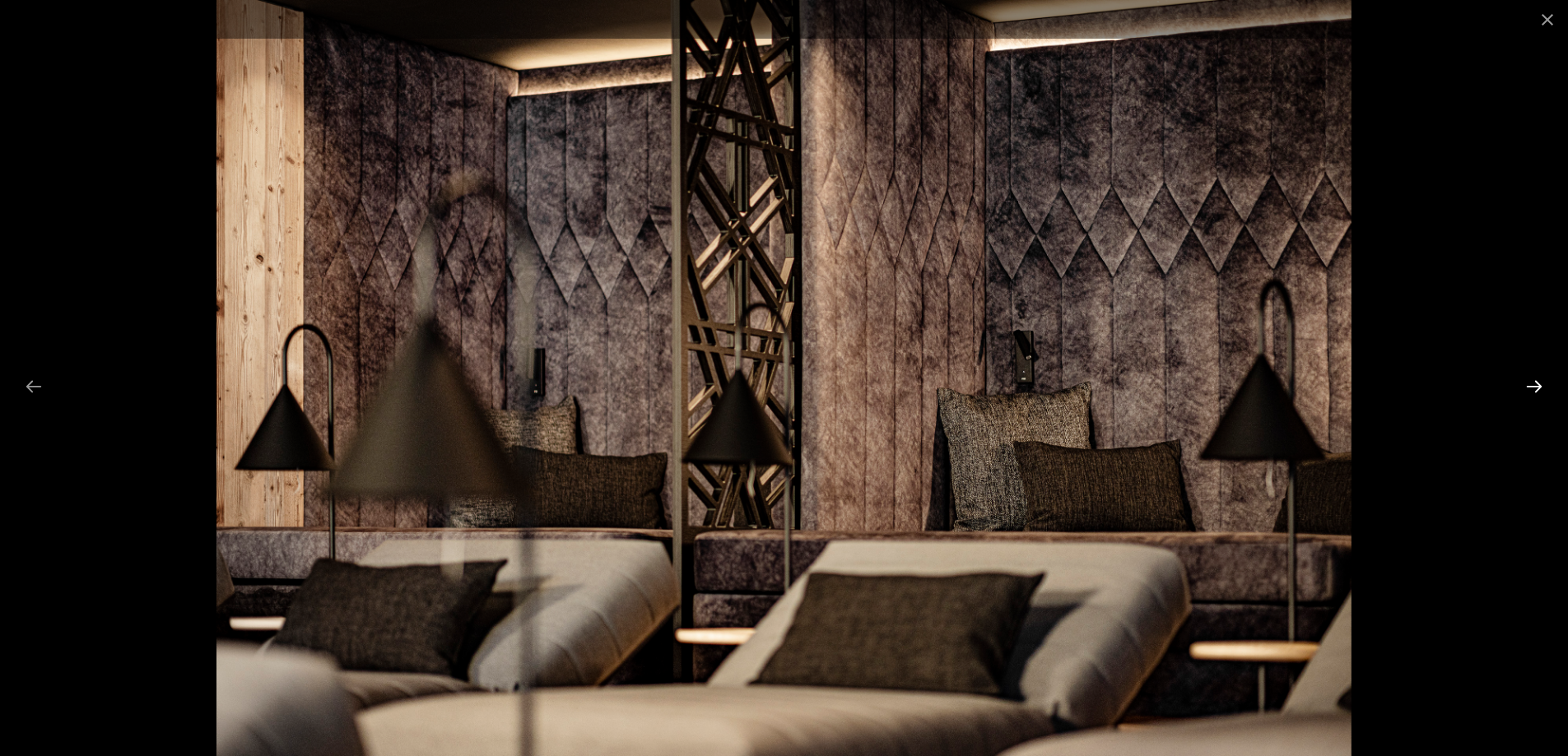
click at [1533, 376] on button "Diapositive suivante" at bounding box center [1534, 385] width 34 height 32
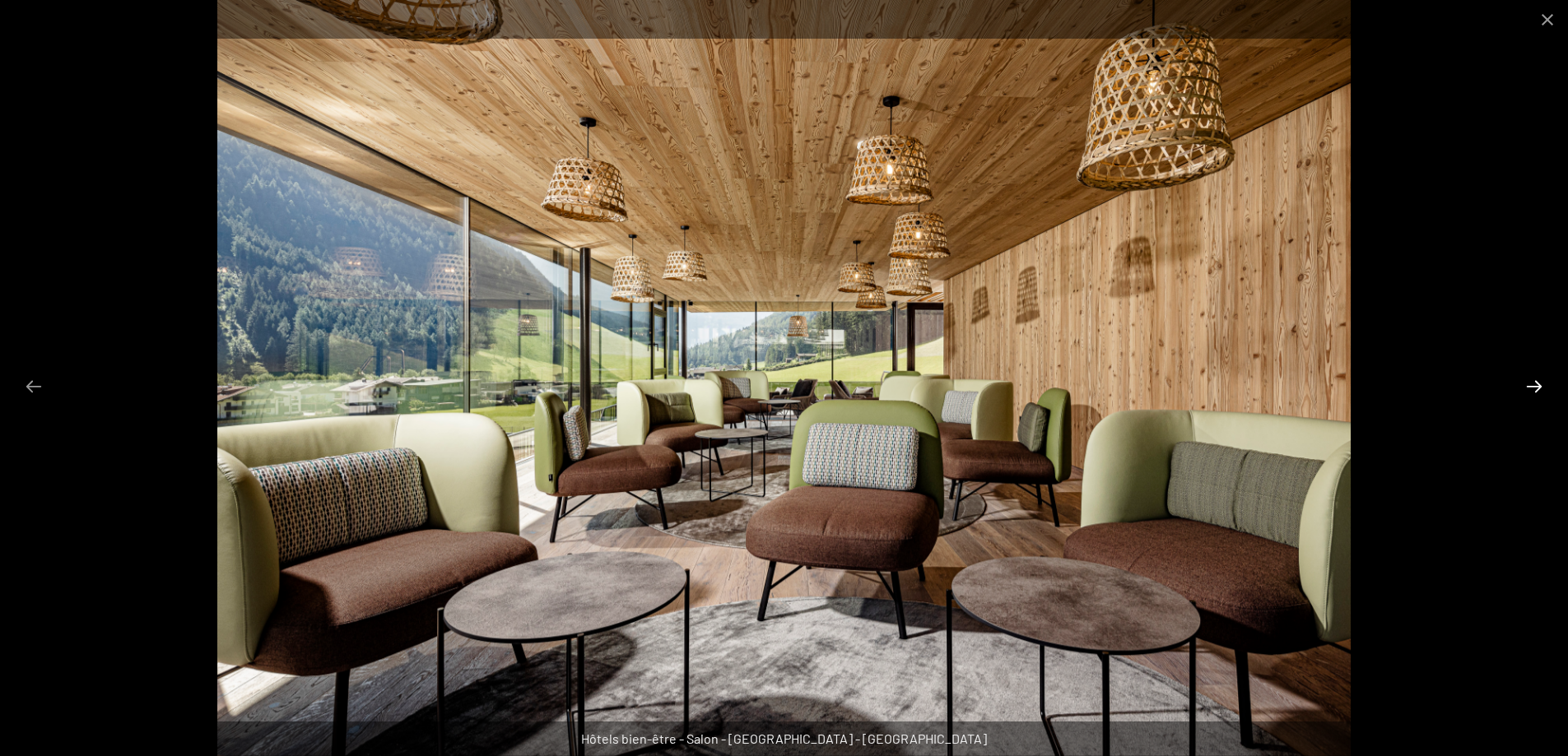
click at [1533, 376] on button "Diapositive suivante" at bounding box center [1534, 385] width 34 height 32
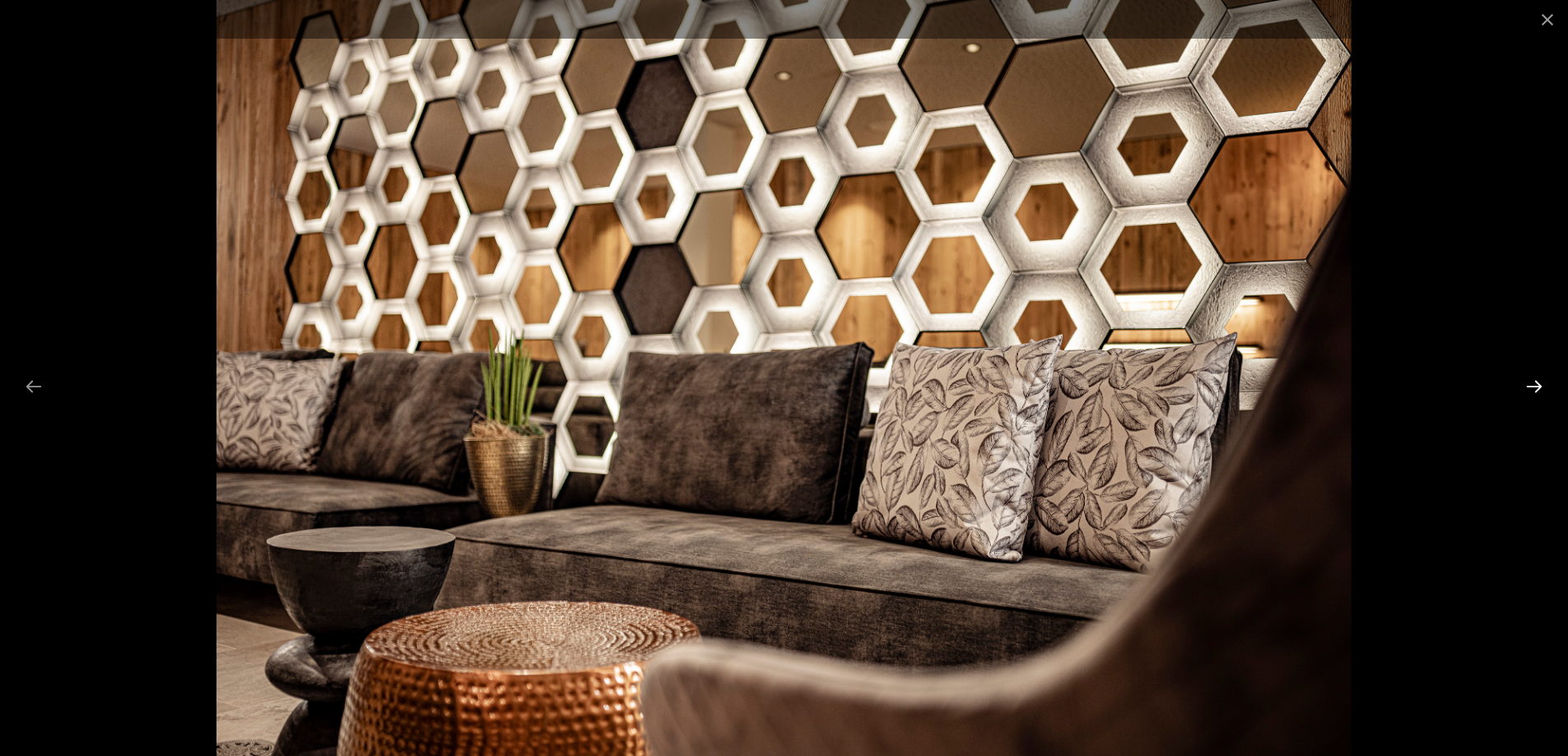
click at [1533, 376] on button "Diapositive suivante" at bounding box center [1534, 385] width 34 height 32
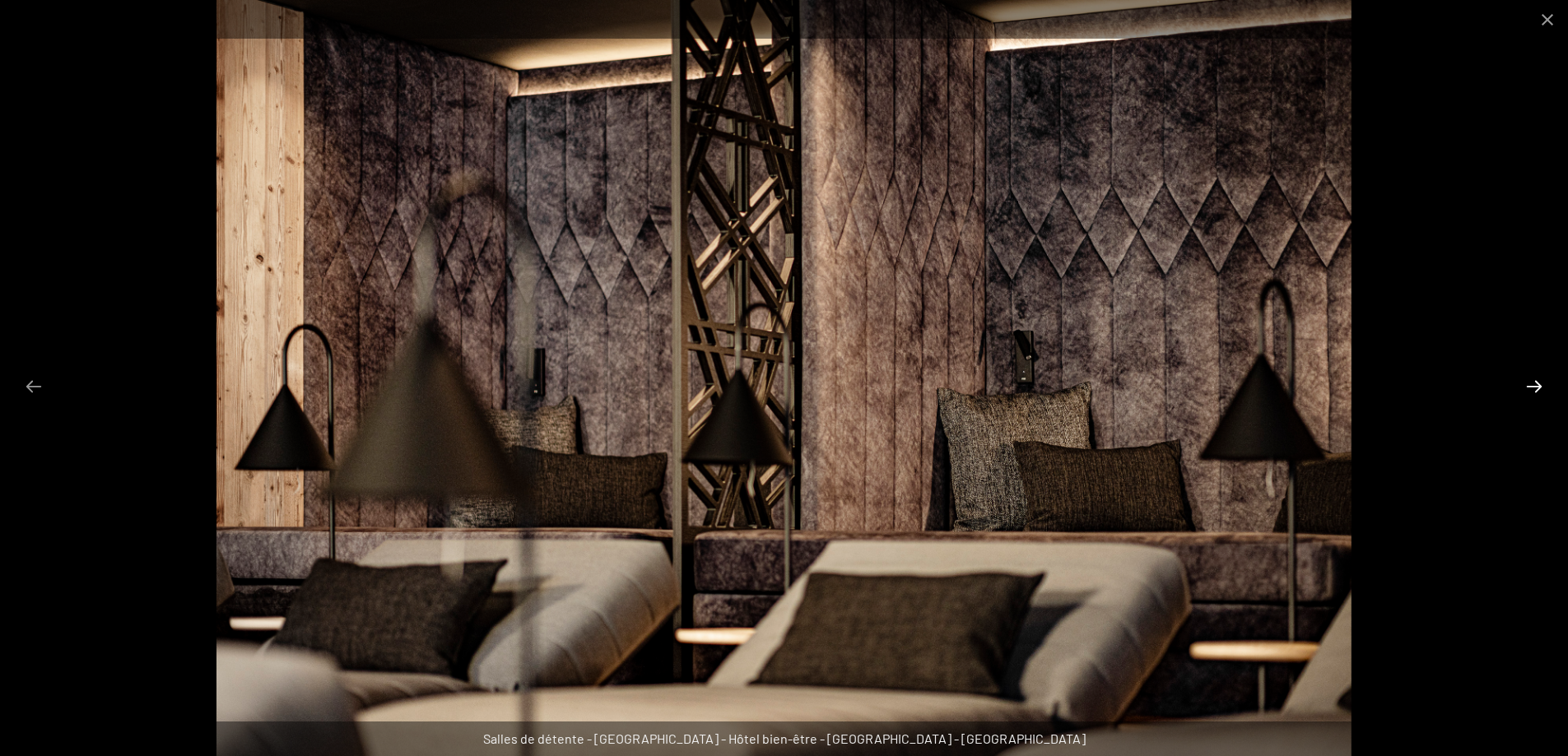
click at [1533, 376] on button "Diapositive suivante" at bounding box center [1534, 385] width 34 height 32
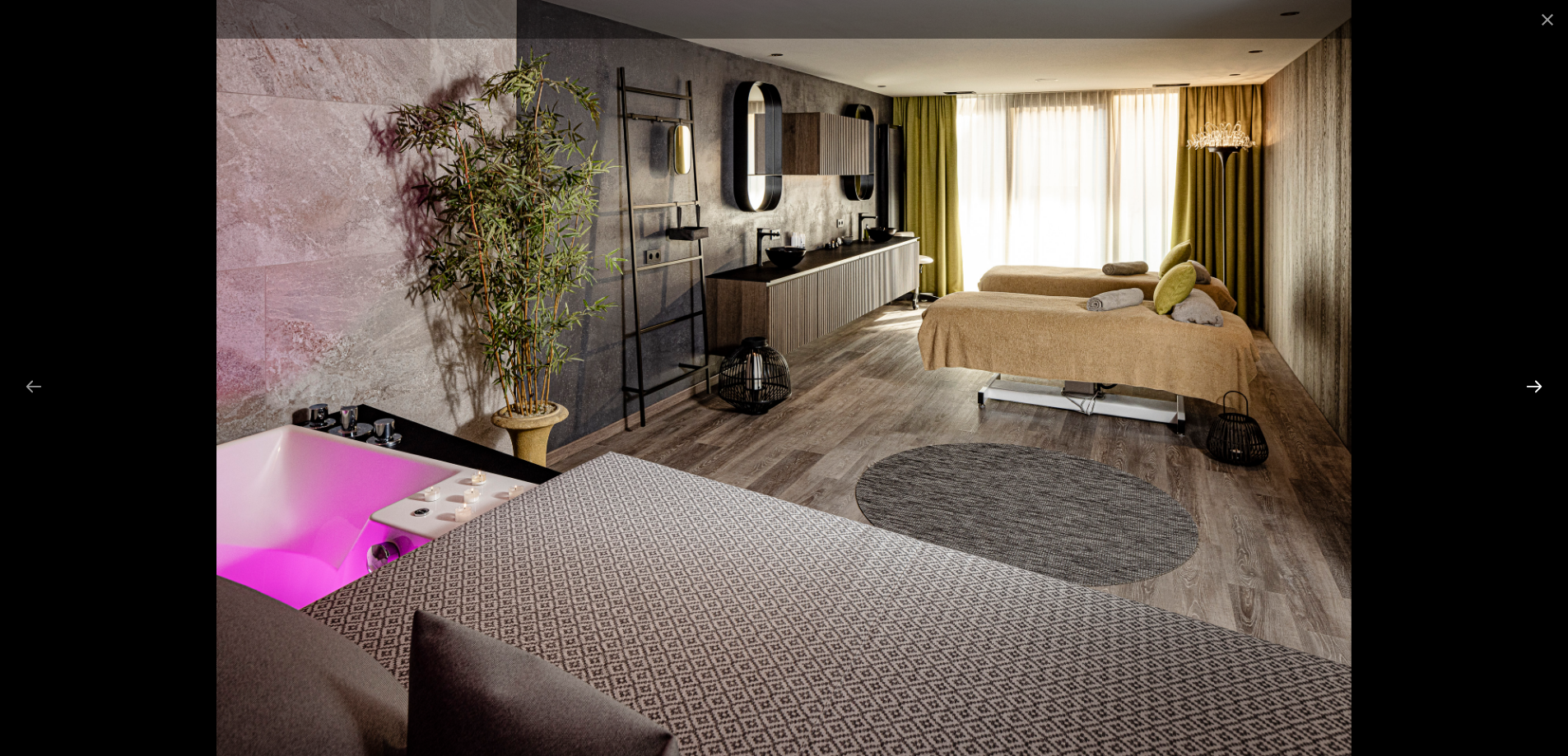
click at [1533, 376] on button "Diapositive suivante" at bounding box center [1534, 385] width 34 height 32
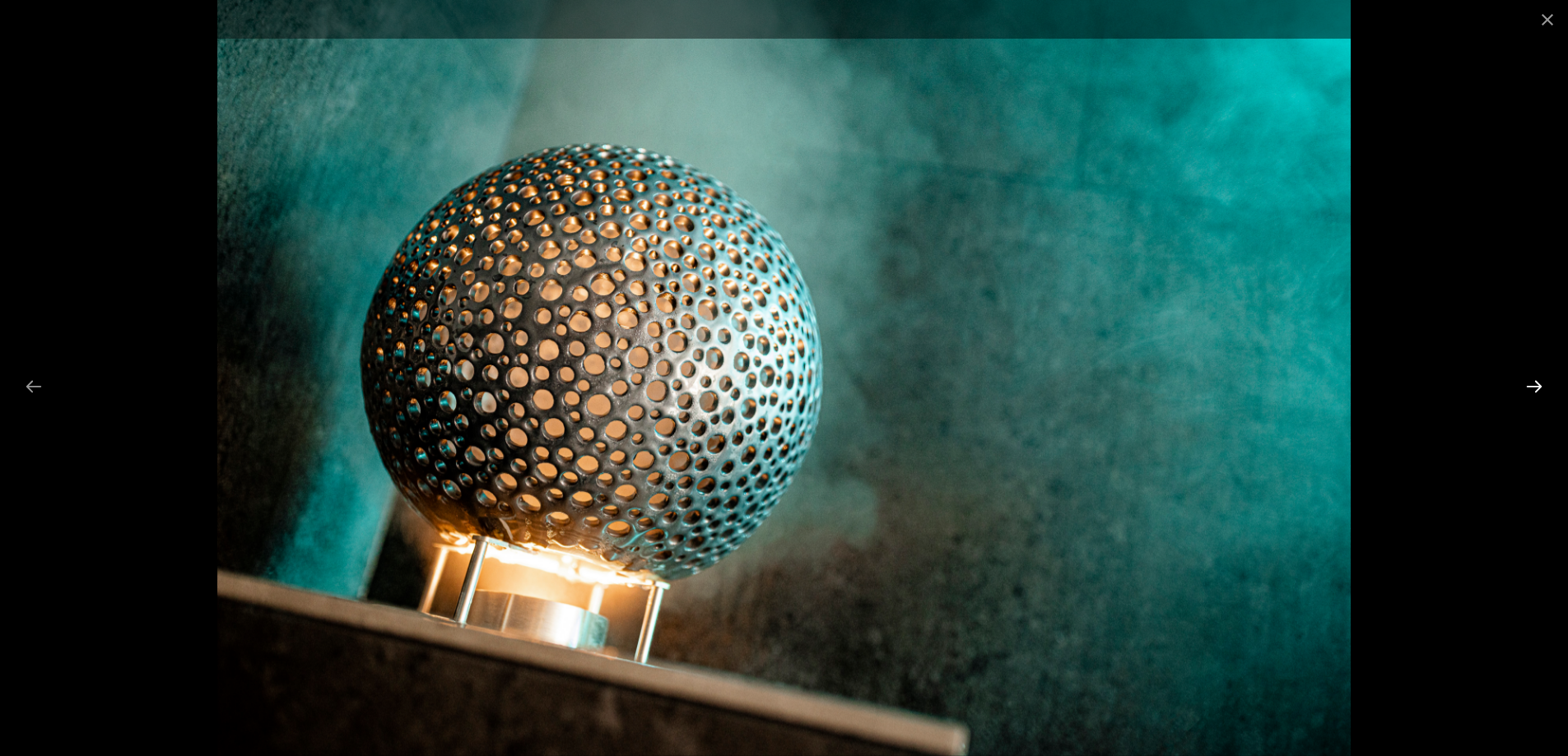
click at [1533, 376] on button "Diapositive suivante" at bounding box center [1534, 385] width 34 height 32
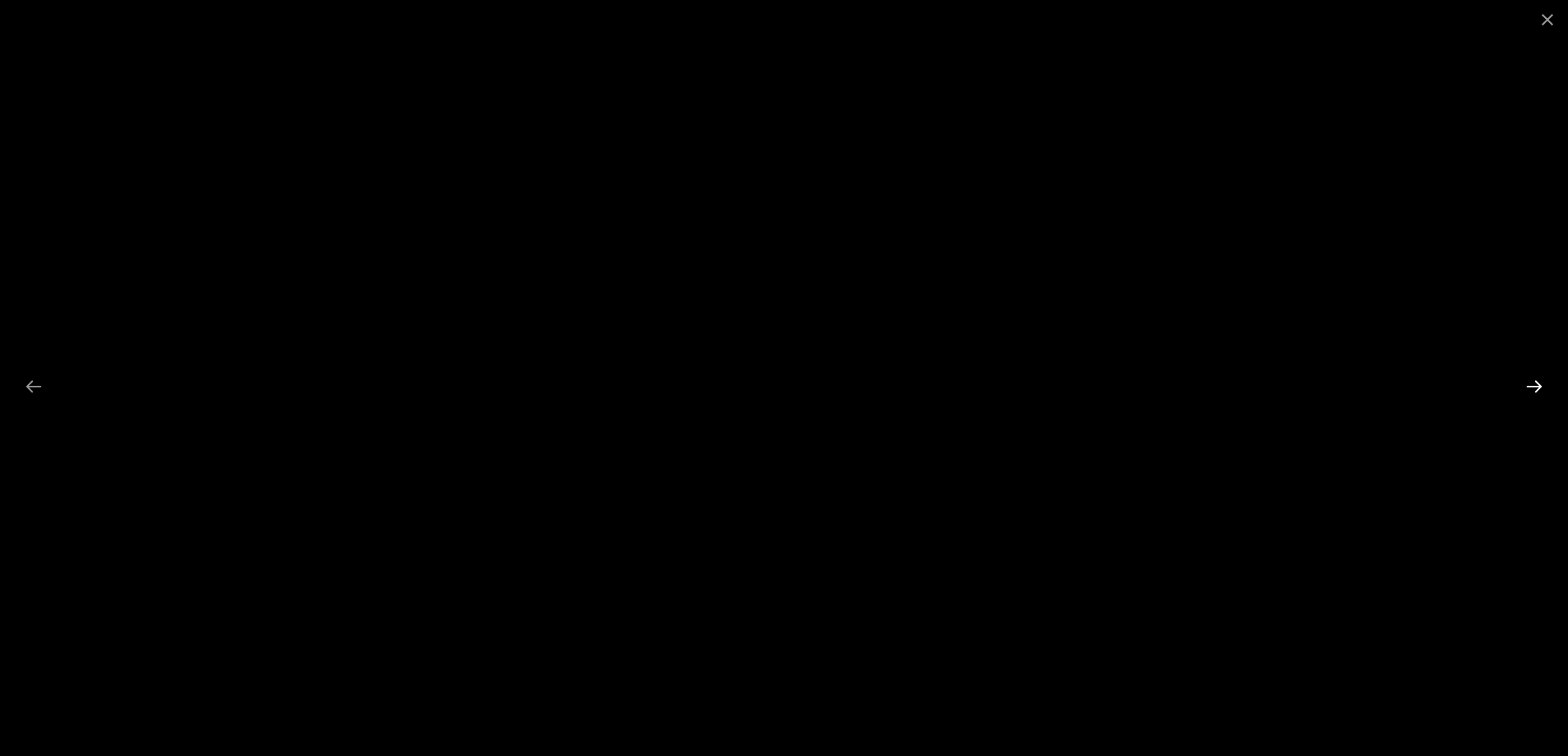
click at [1533, 376] on button "Diapositive suivante" at bounding box center [1534, 385] width 34 height 32
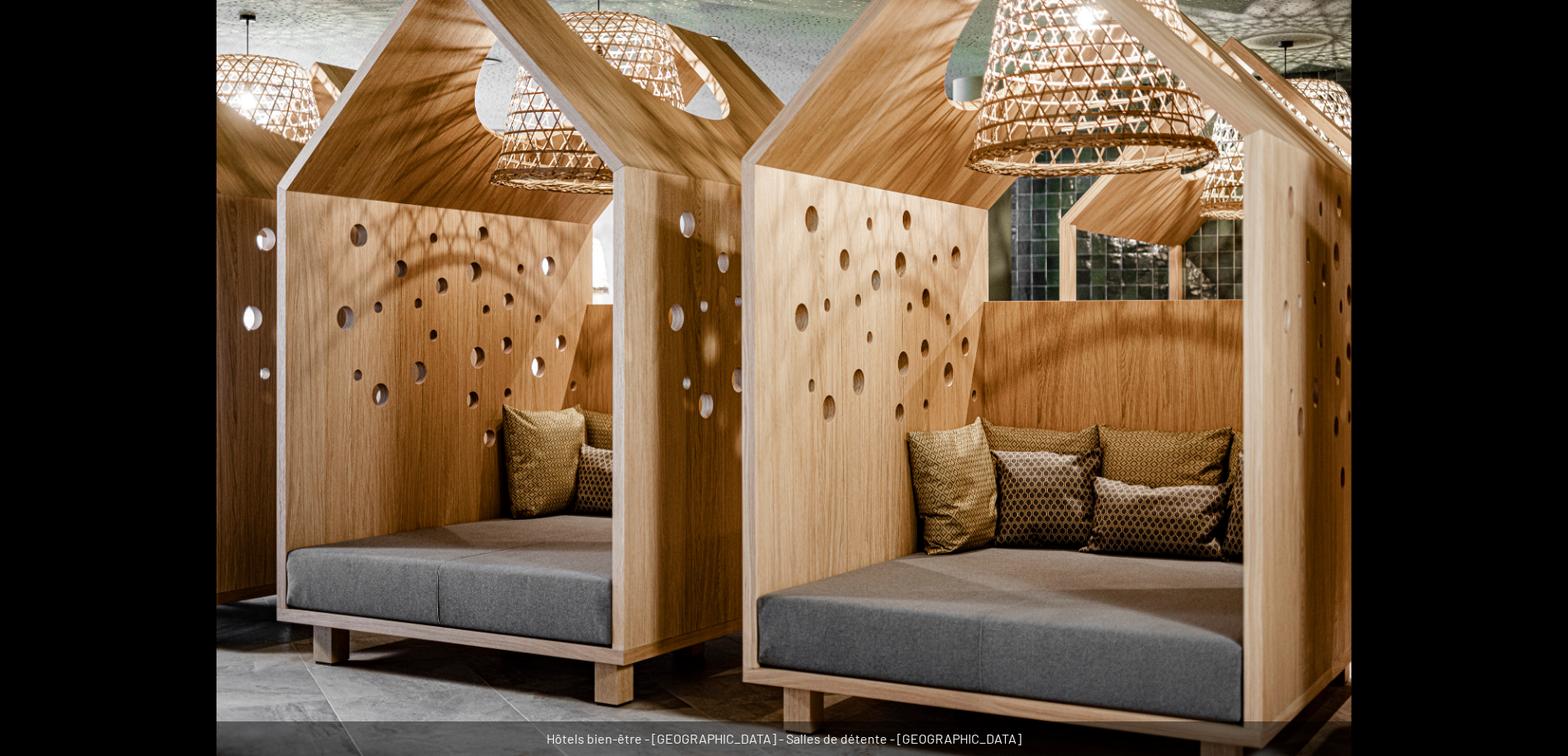
click at [1533, 376] on button "Diapositive suivante" at bounding box center [1542, 385] width 34 height 32
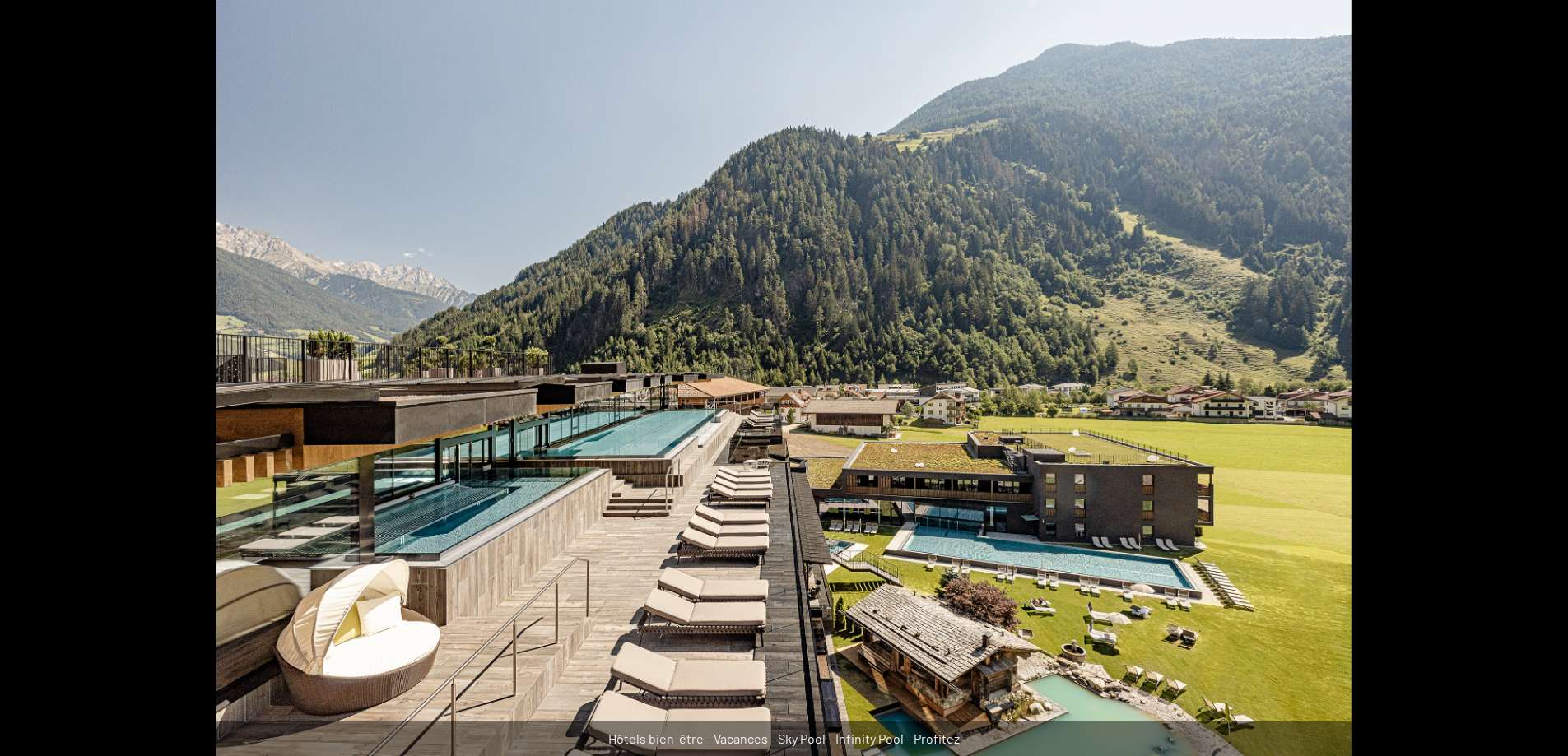
click at [1531, 378] on button "Diapositive suivante" at bounding box center [1542, 385] width 34 height 32
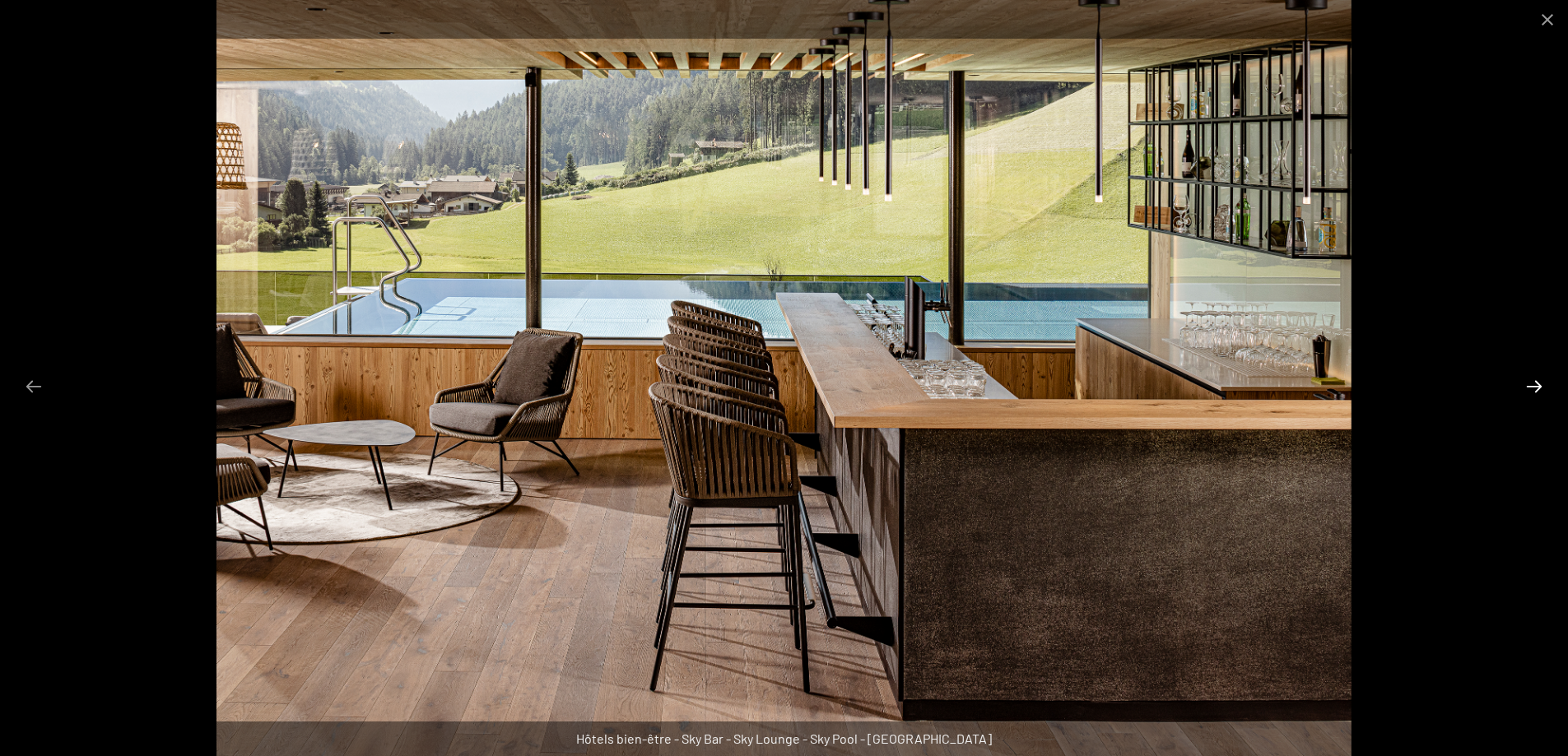
click at [1531, 378] on button "Diapositive suivante" at bounding box center [1534, 385] width 34 height 32
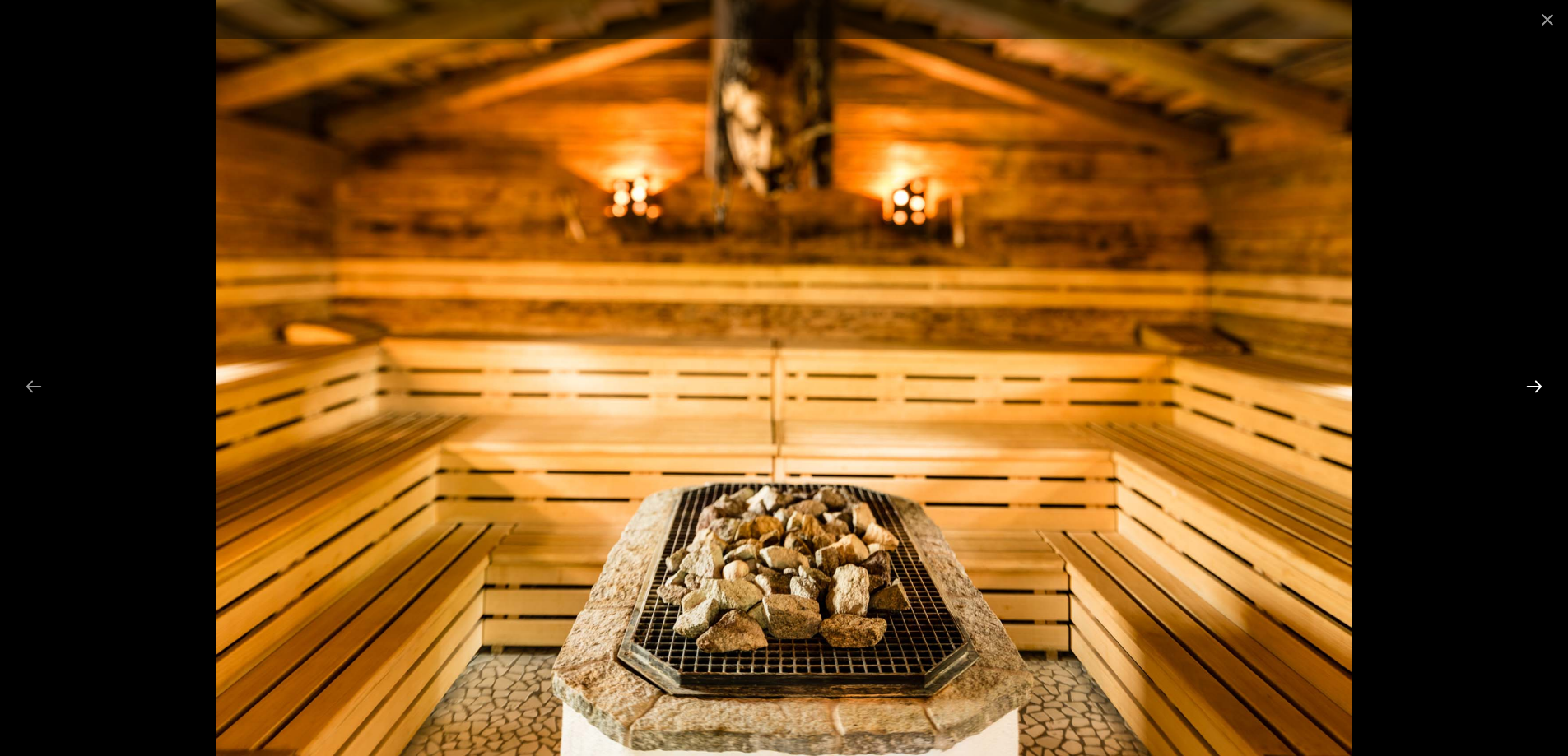
click at [1531, 378] on button "Diapositive suivante" at bounding box center [1534, 385] width 34 height 32
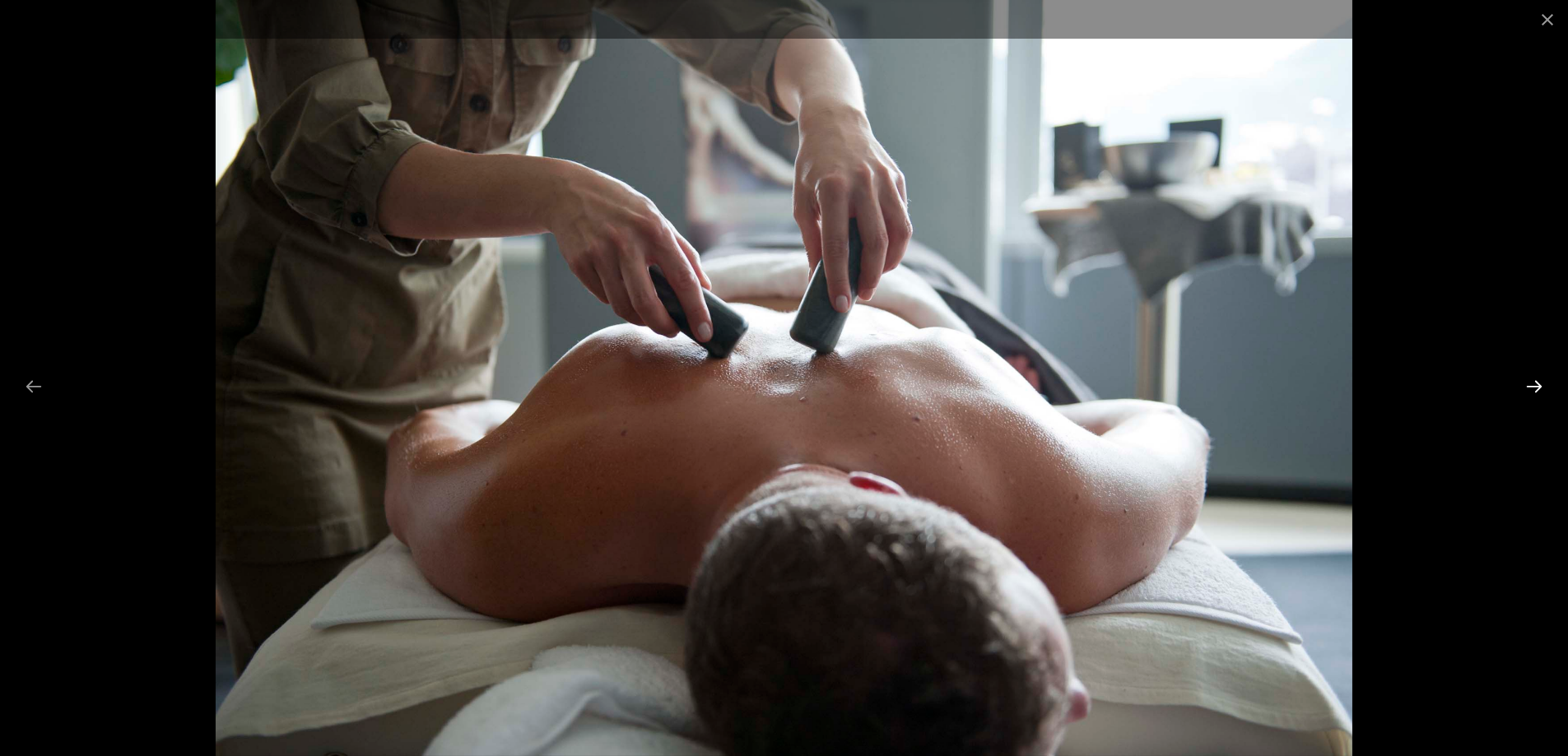
click at [1531, 378] on button "Diapositive suivante" at bounding box center [1534, 385] width 34 height 32
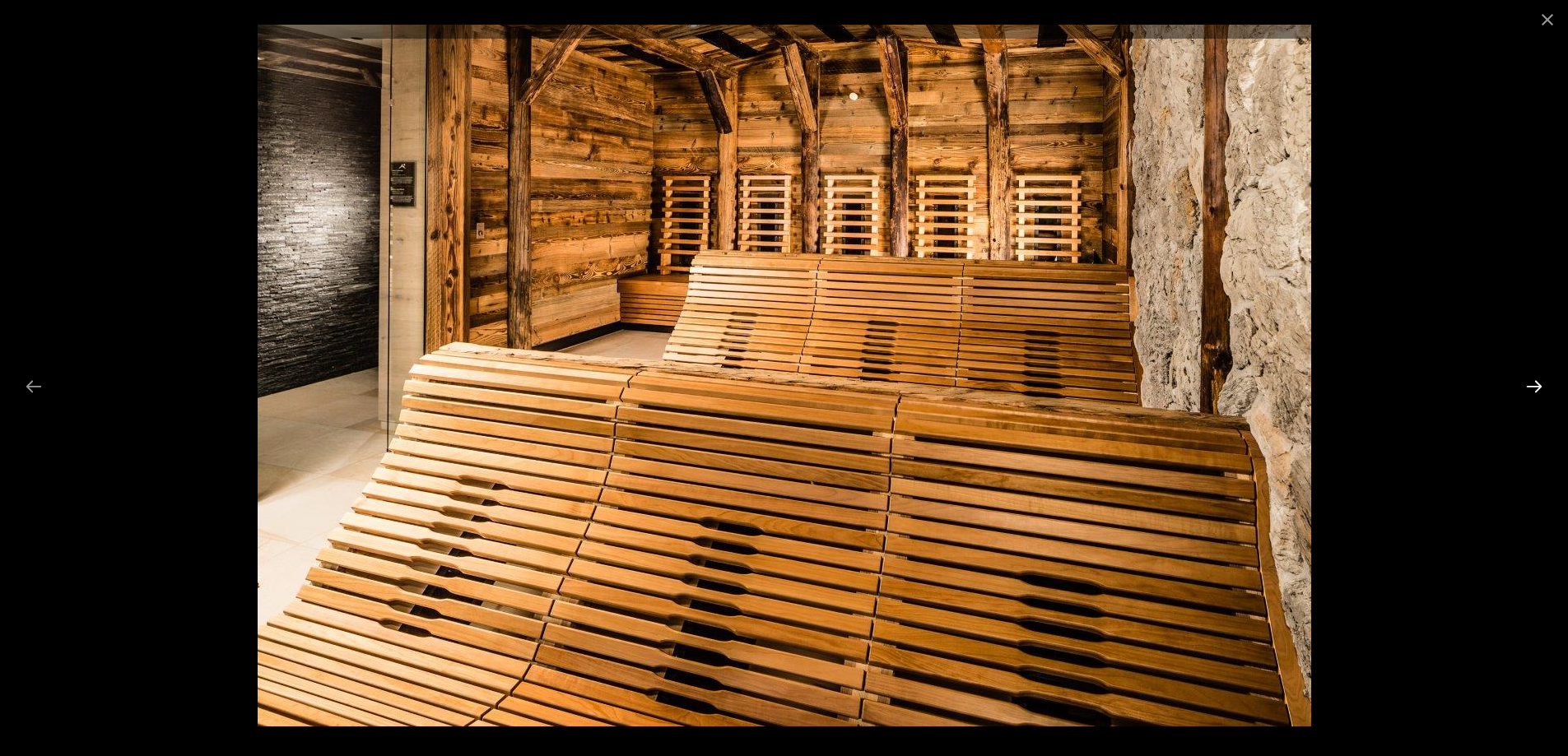
click at [1531, 378] on button "Diapositive suivante" at bounding box center [1534, 385] width 34 height 32
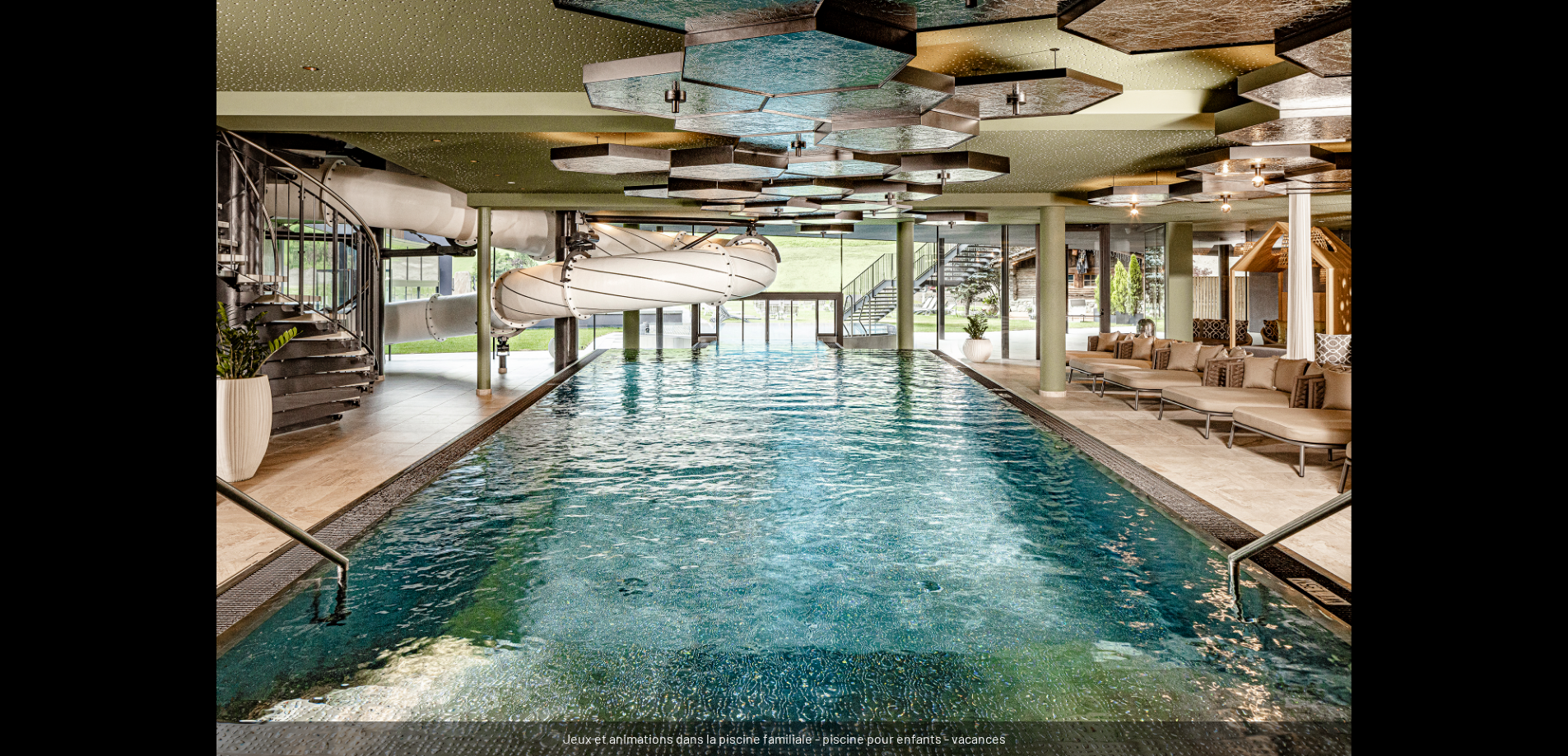
click at [1531, 378] on button "Diapositive suivante" at bounding box center [1542, 385] width 34 height 32
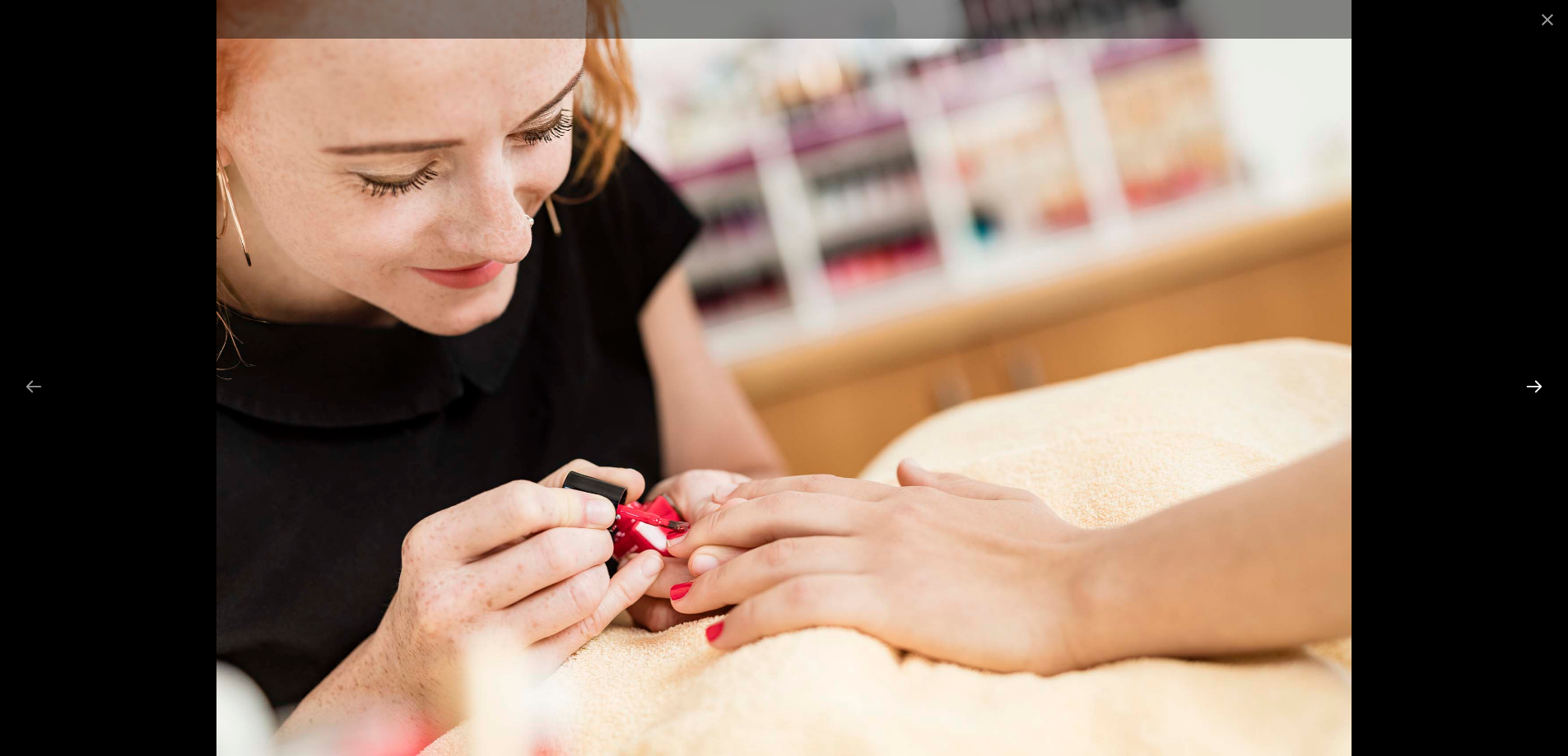
click at [1531, 378] on button "Diapositive suivante" at bounding box center [1534, 385] width 34 height 32
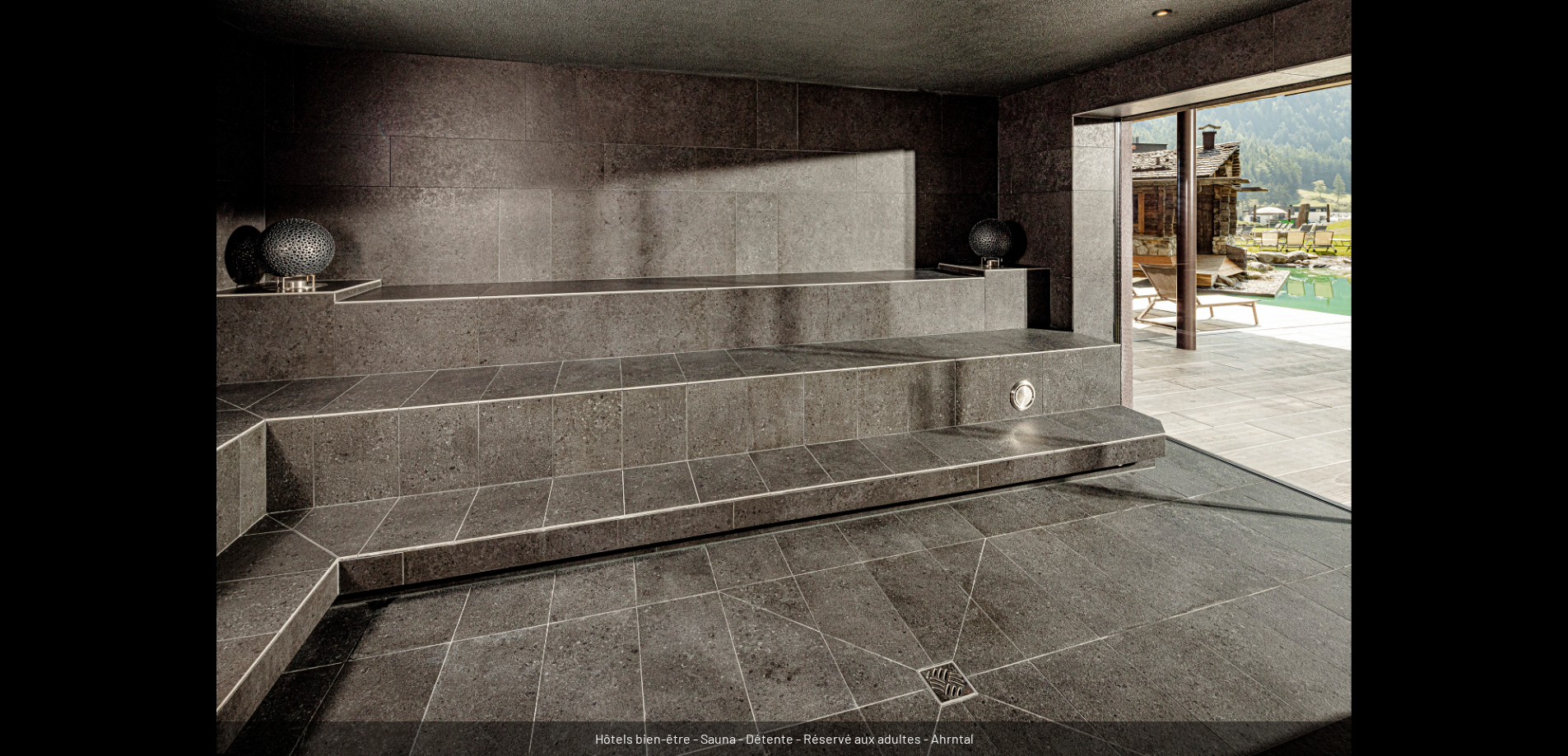
click at [1531, 378] on button "Diapositive suivante" at bounding box center [1542, 385] width 34 height 32
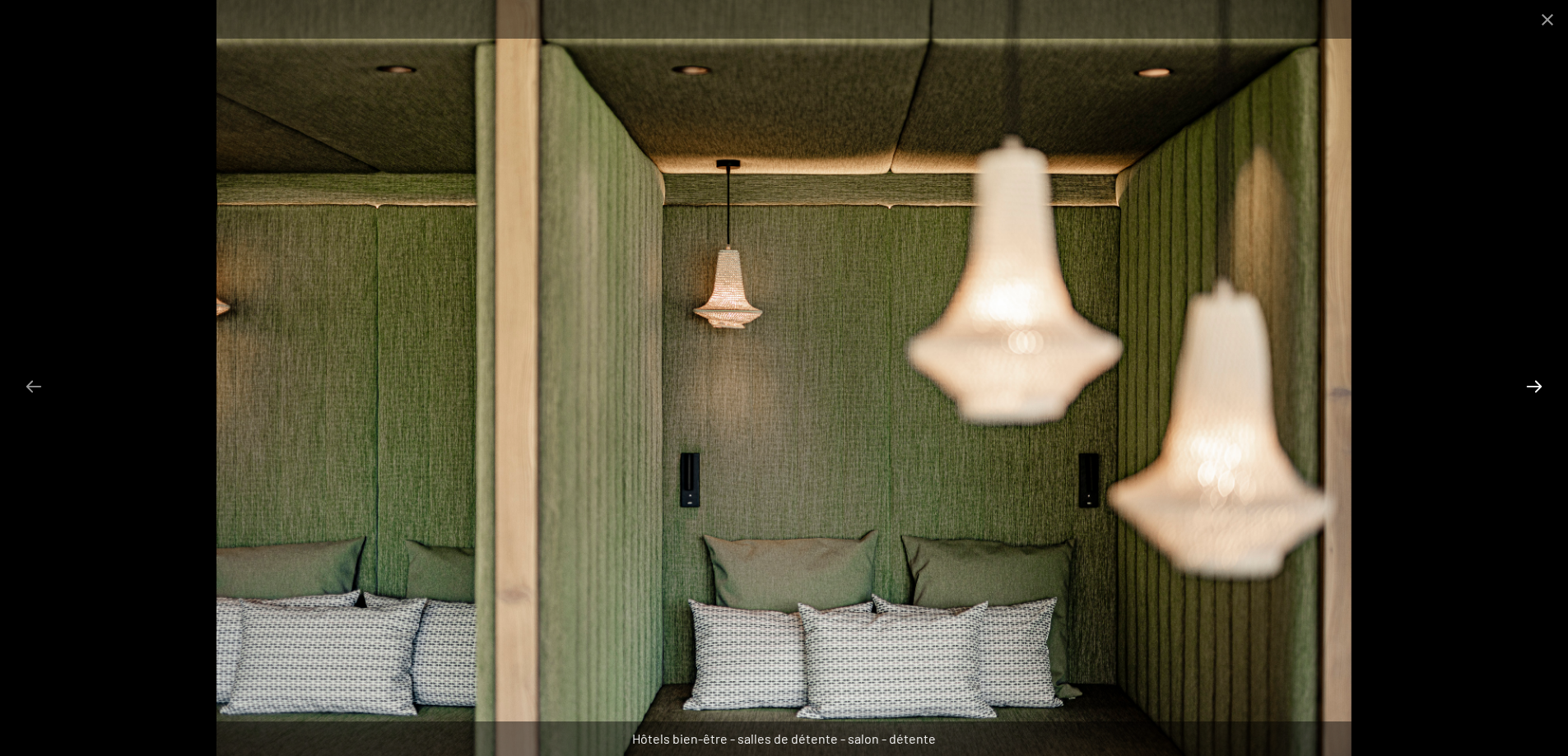
click at [1531, 378] on button "Diapositive suivante" at bounding box center [1534, 385] width 34 height 32
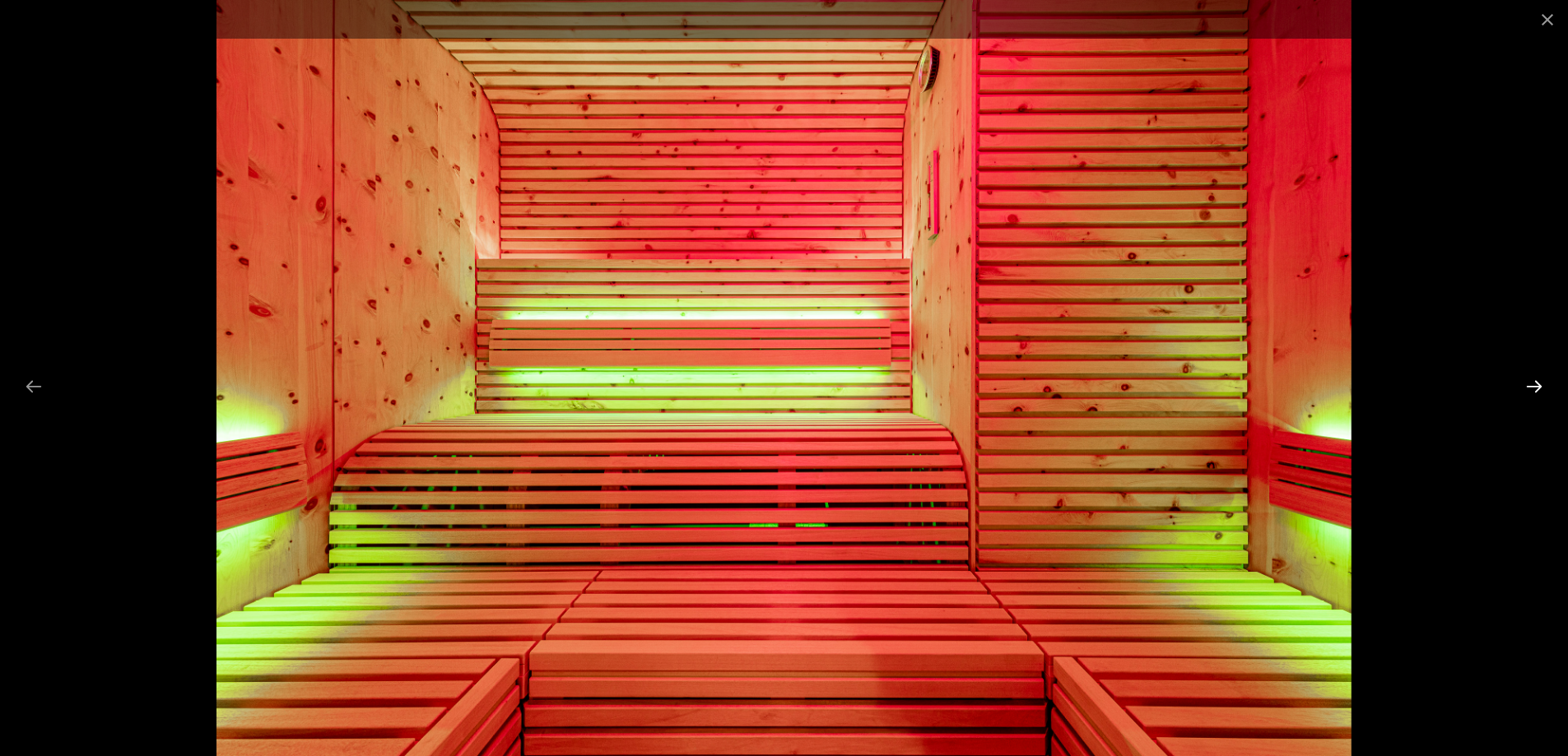
click at [1531, 378] on button "Diapositive suivante" at bounding box center [1534, 385] width 34 height 32
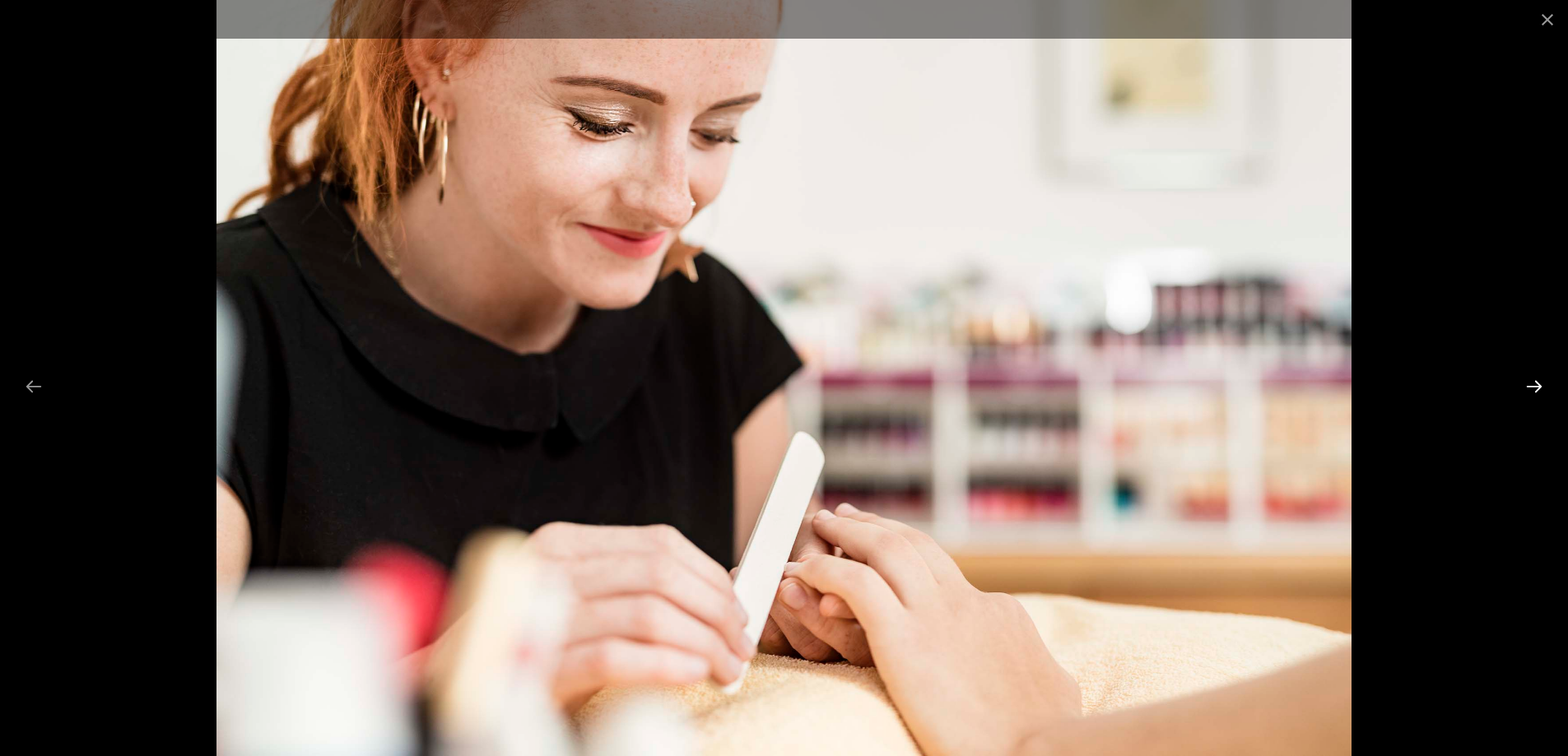
click at [1531, 378] on button "Diapositive suivante" at bounding box center [1534, 385] width 34 height 32
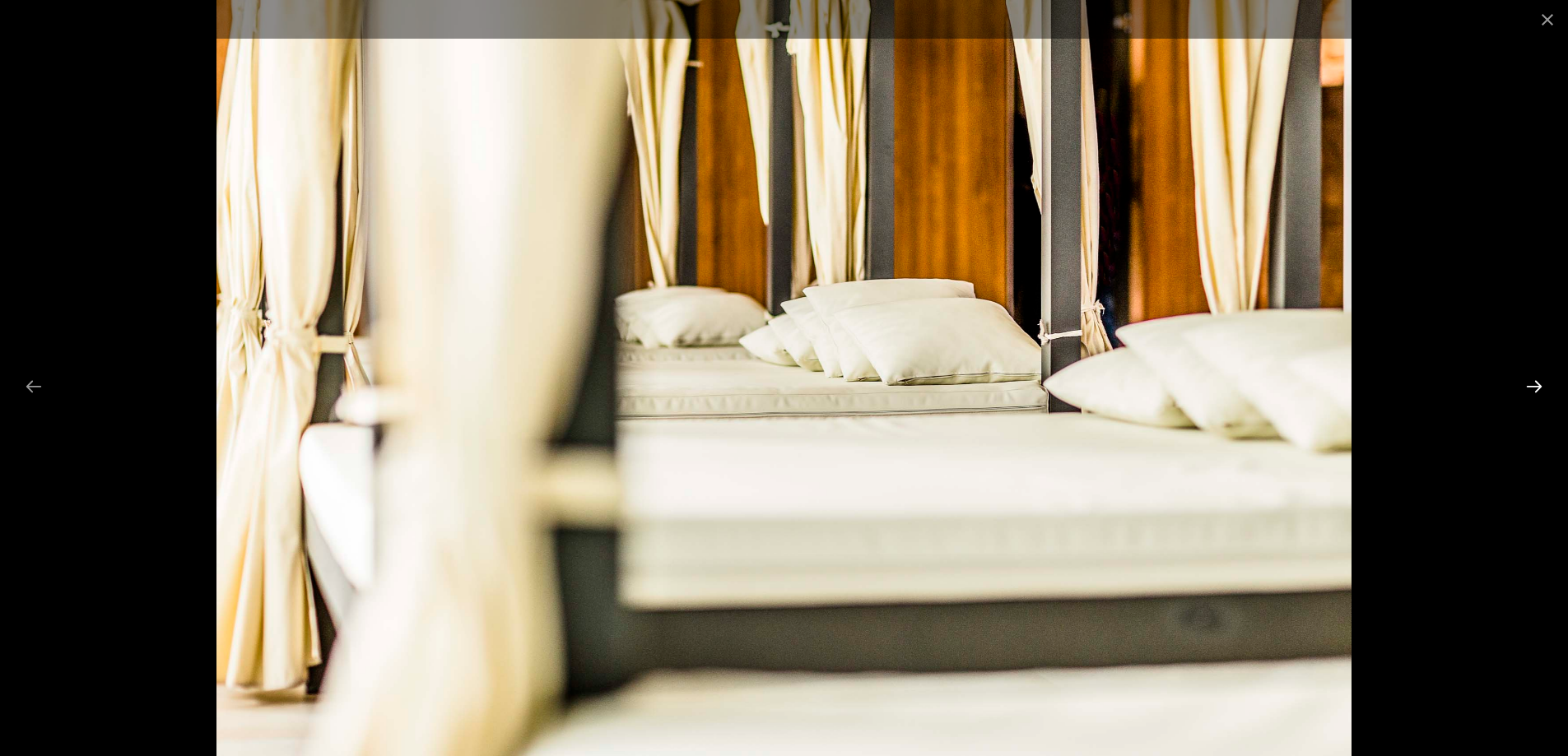
click at [1531, 378] on button "Diapositive suivante" at bounding box center [1534, 385] width 34 height 32
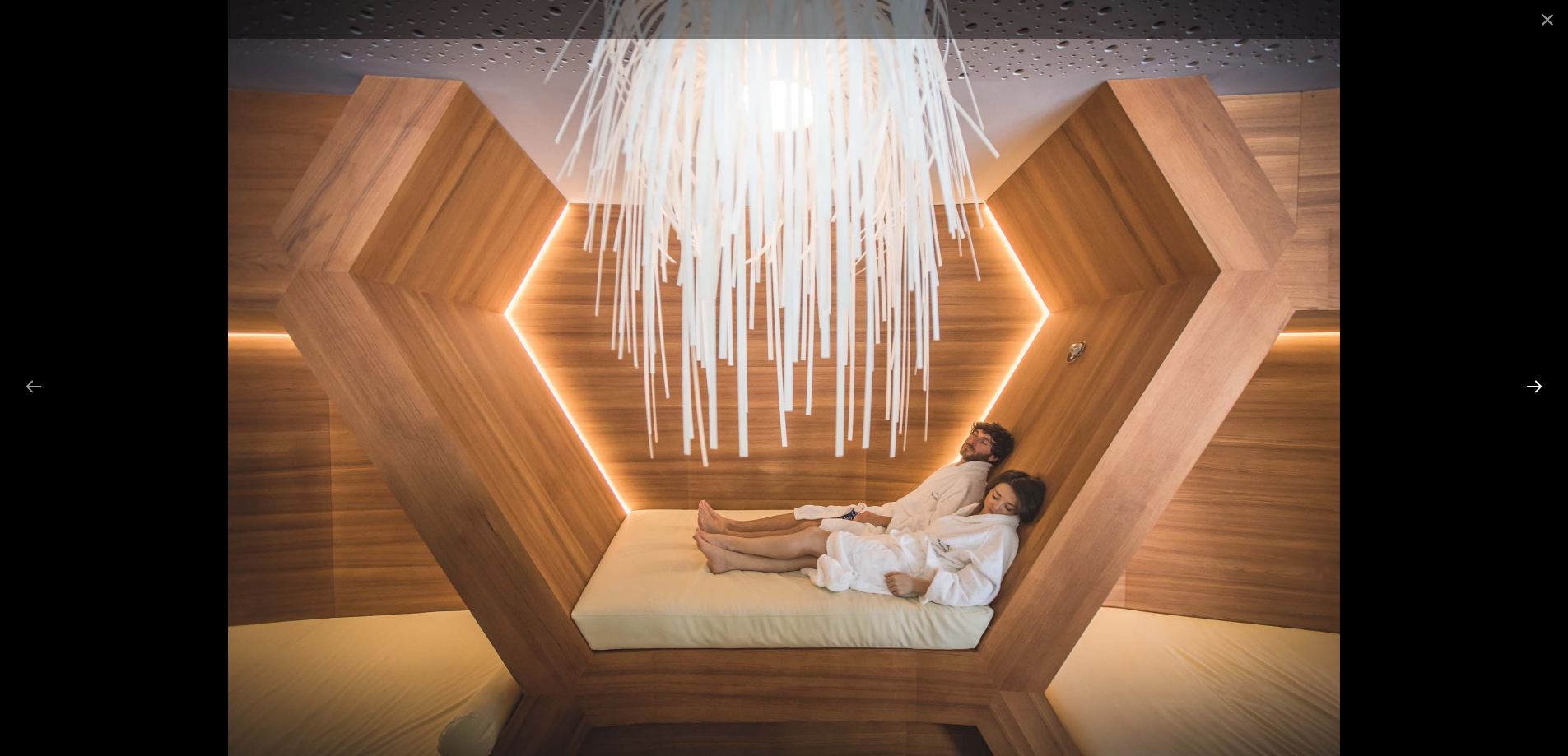
click at [1531, 378] on button "Diapositive suivante" at bounding box center [1534, 385] width 34 height 32
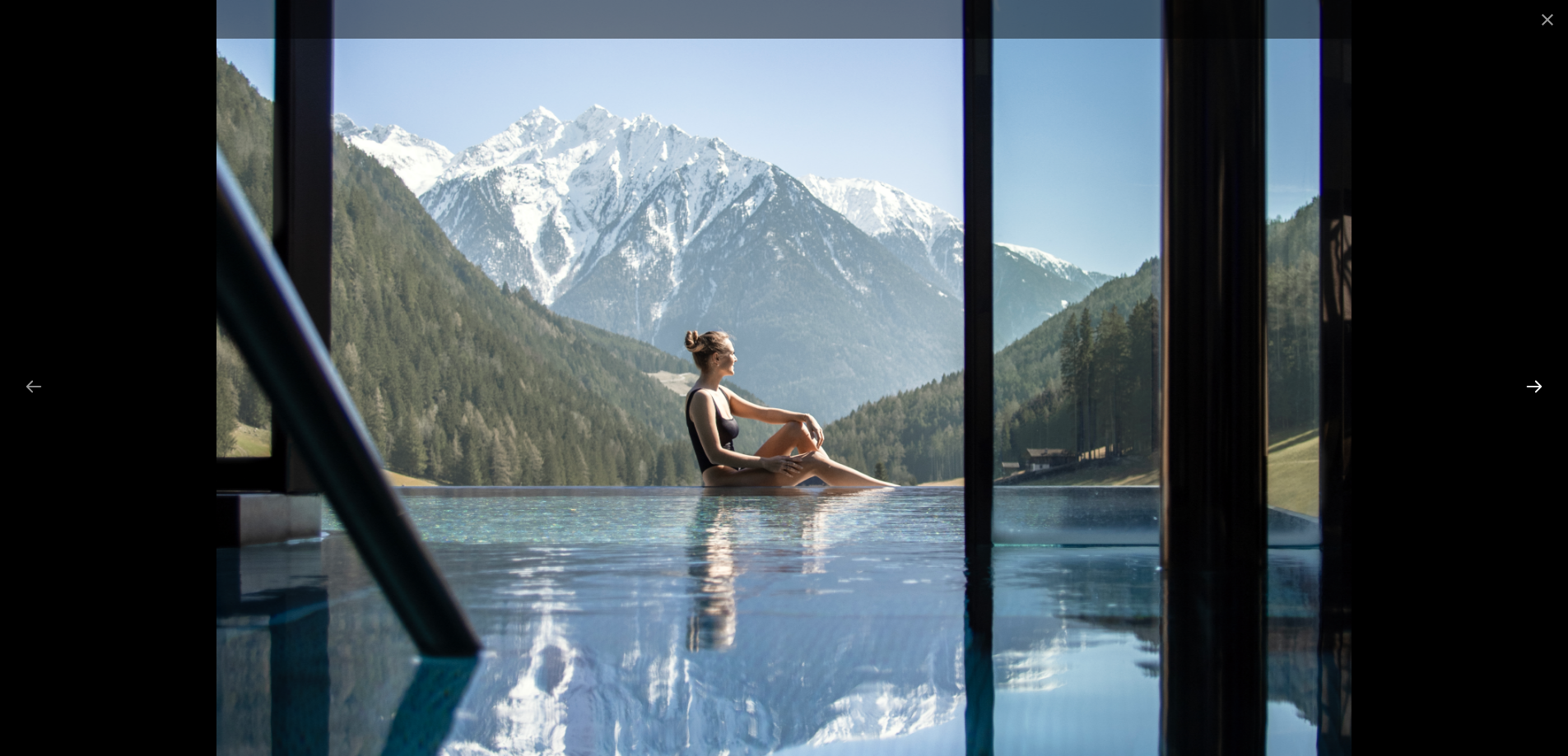
click at [1531, 378] on button "Diapositive suivante" at bounding box center [1534, 385] width 34 height 32
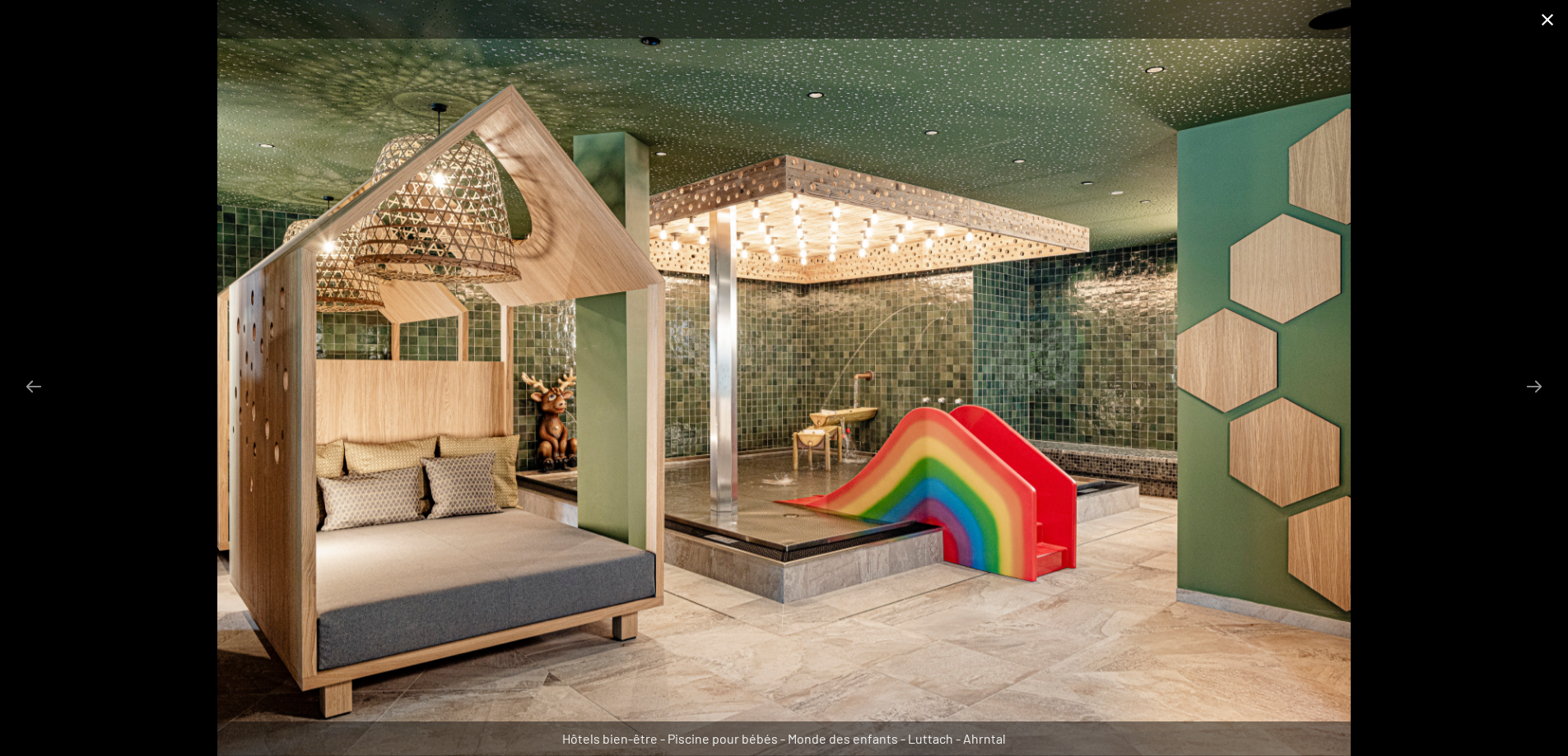
click at [1535, 10] on button "Fermer la galerie" at bounding box center [1547, 19] width 41 height 39
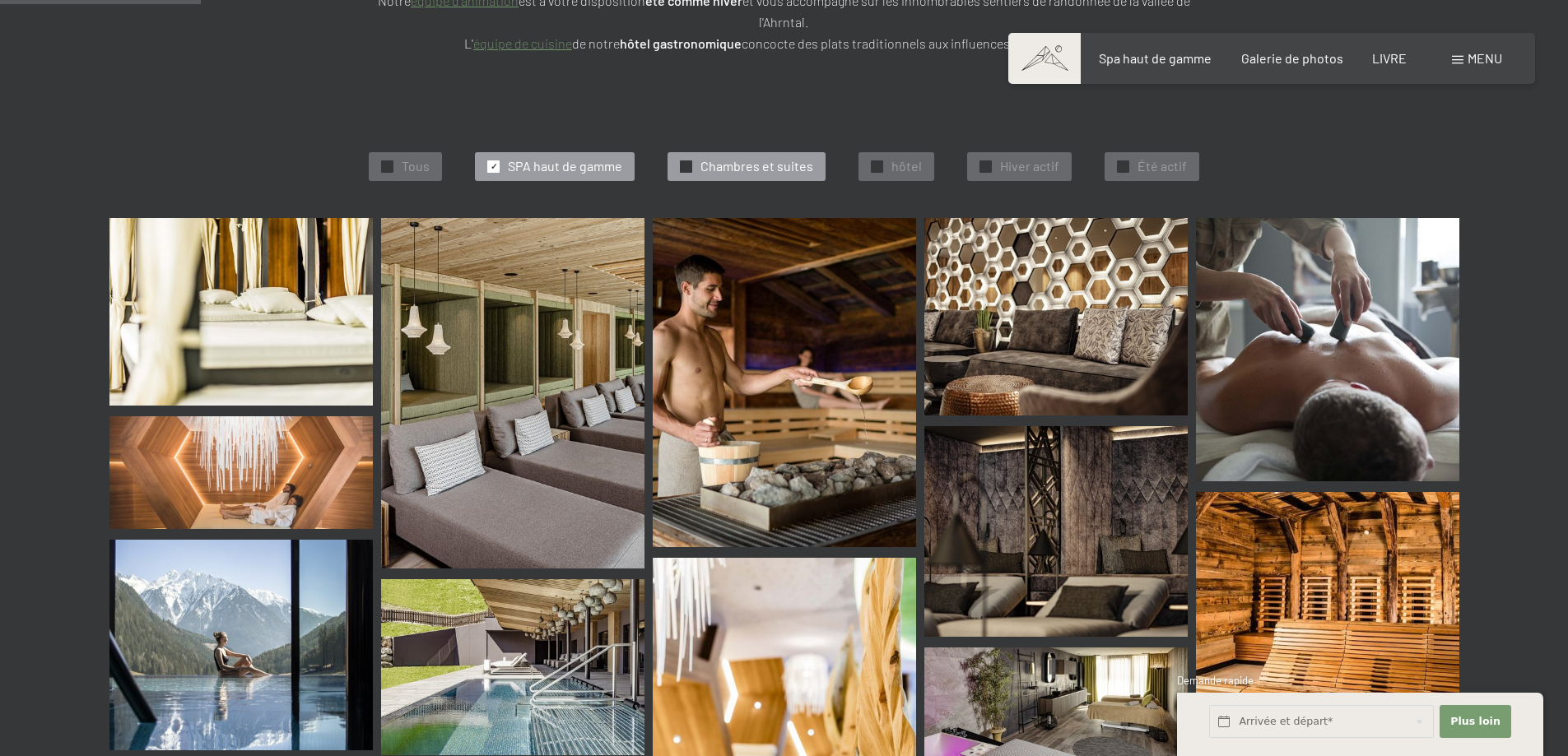
click at [746, 156] on div "✓ Chambres et suites" at bounding box center [746, 166] width 158 height 28
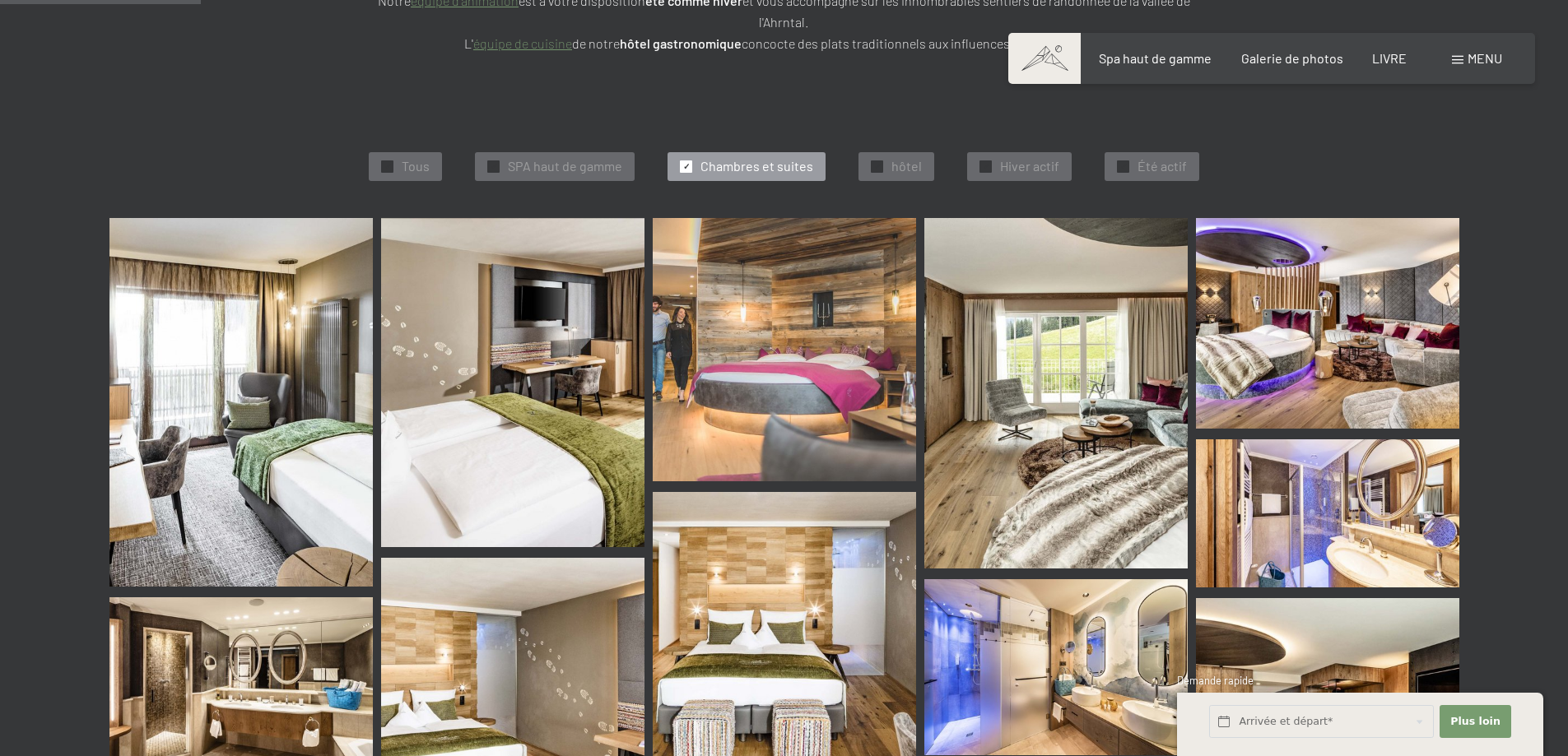
click at [295, 420] on img at bounding box center [241, 402] width 264 height 369
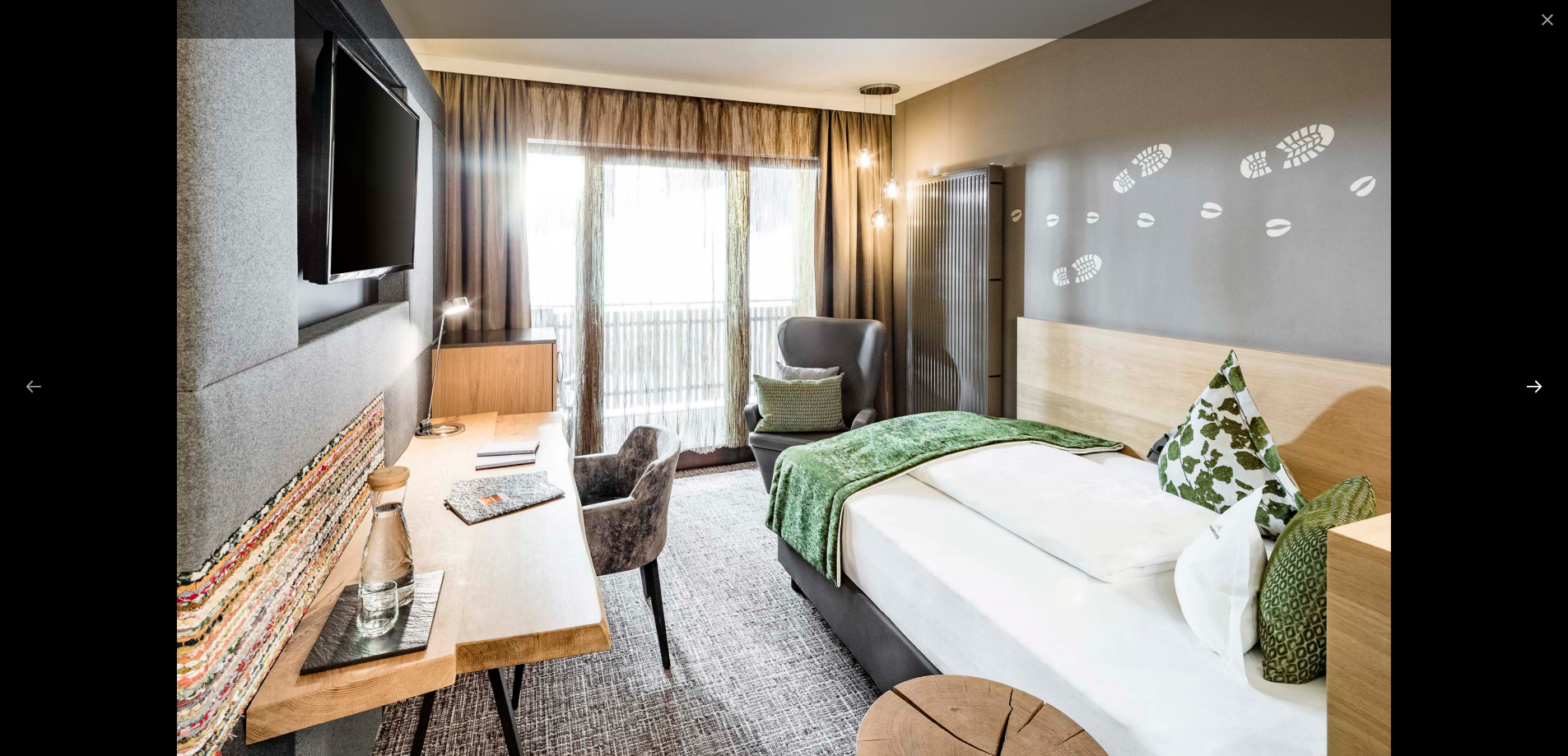
click at [1529, 378] on button "Next slide" at bounding box center [1534, 385] width 34 height 32
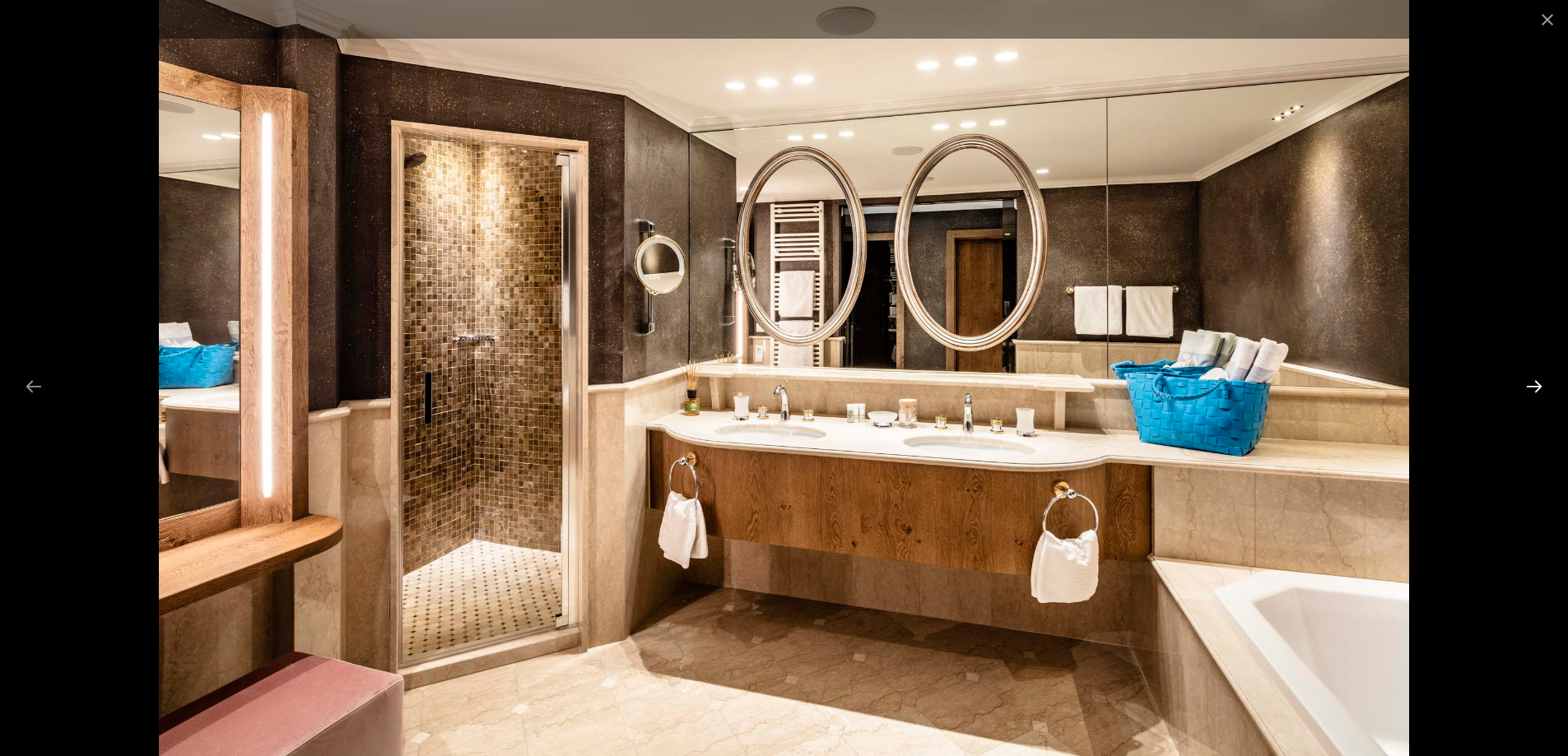
click at [1529, 378] on button "Next slide" at bounding box center [1534, 385] width 34 height 32
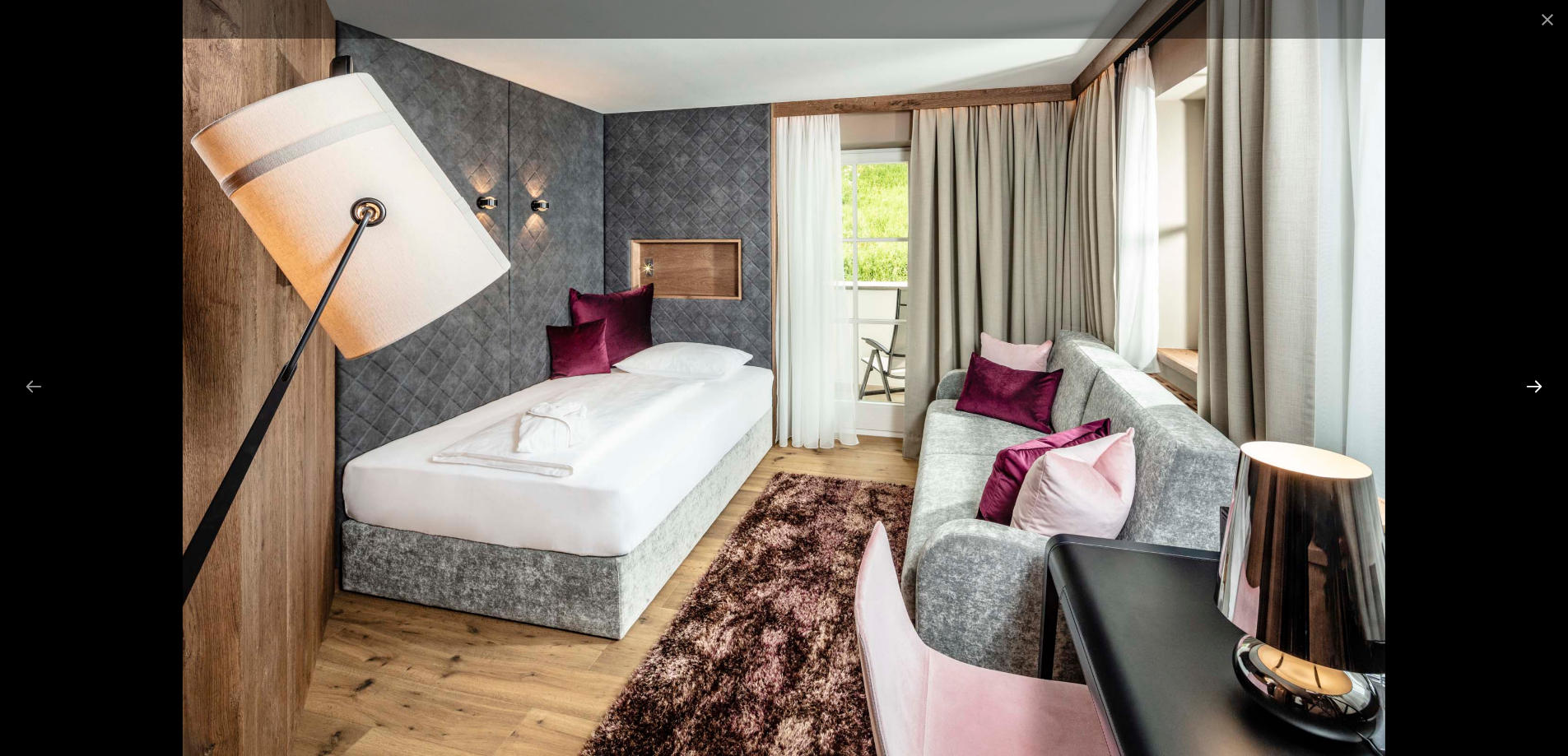
click at [1529, 378] on button "Next slide" at bounding box center [1534, 385] width 34 height 32
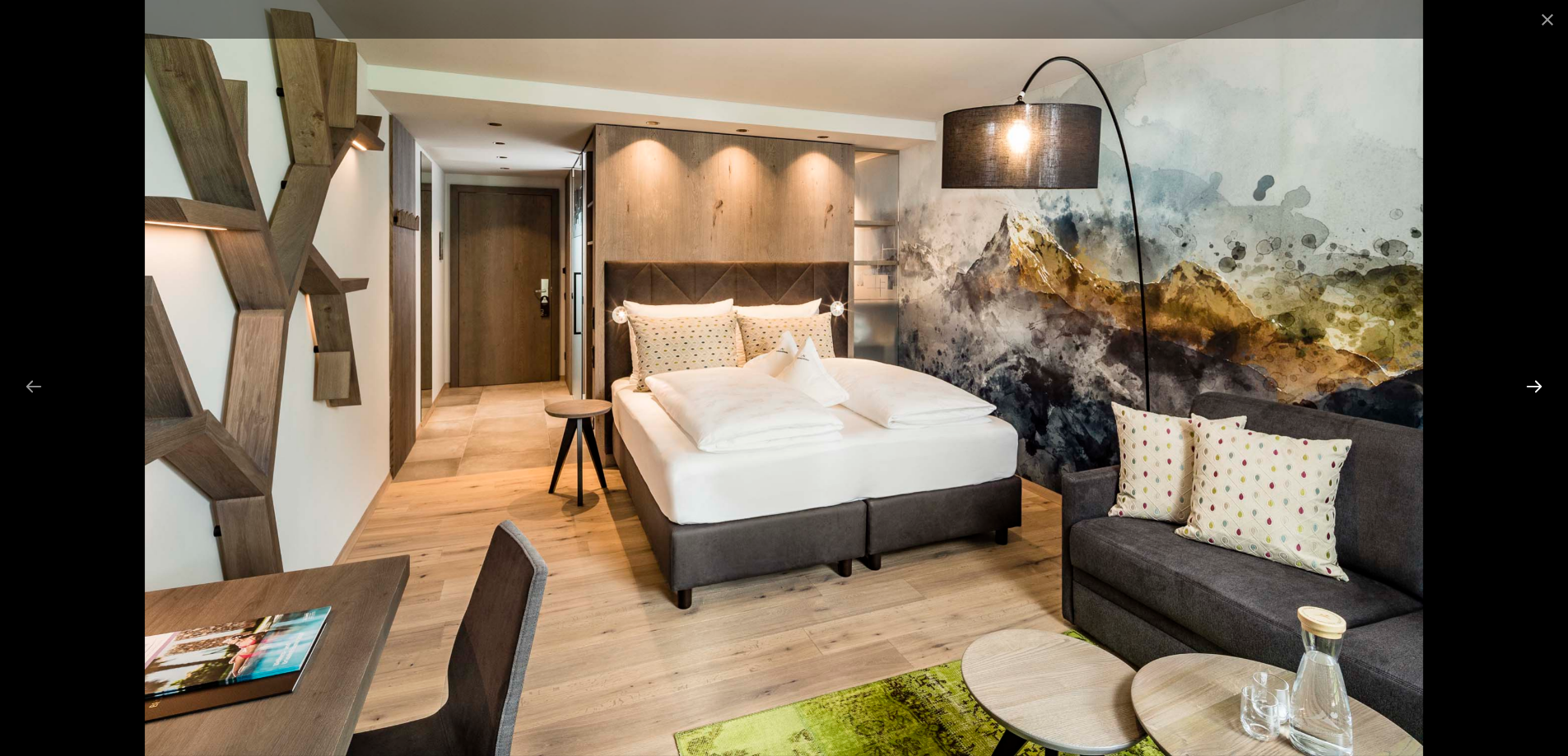
click at [1529, 377] on button "Next slide" at bounding box center [1534, 385] width 34 height 32
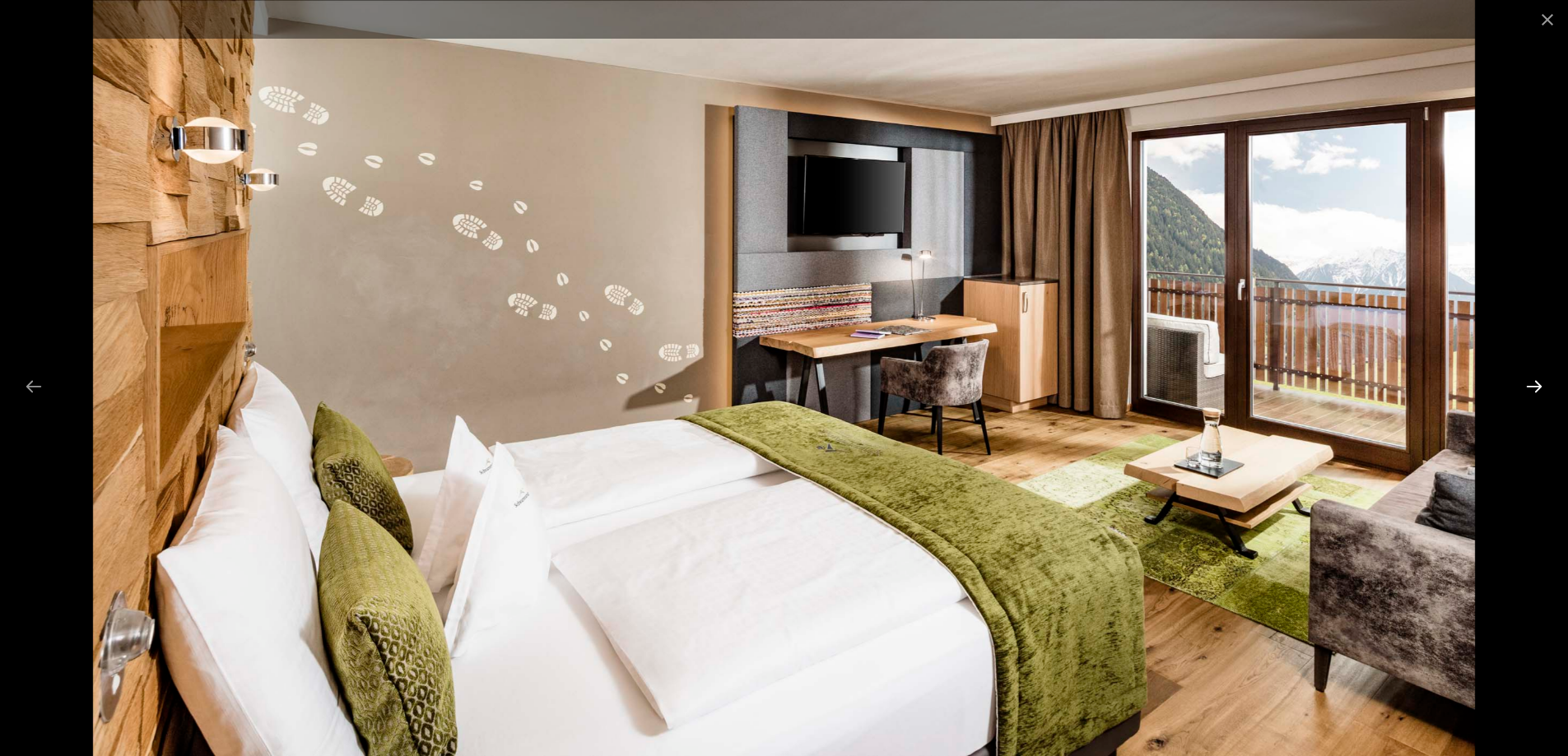
click at [1529, 377] on button "Next slide" at bounding box center [1534, 385] width 34 height 32
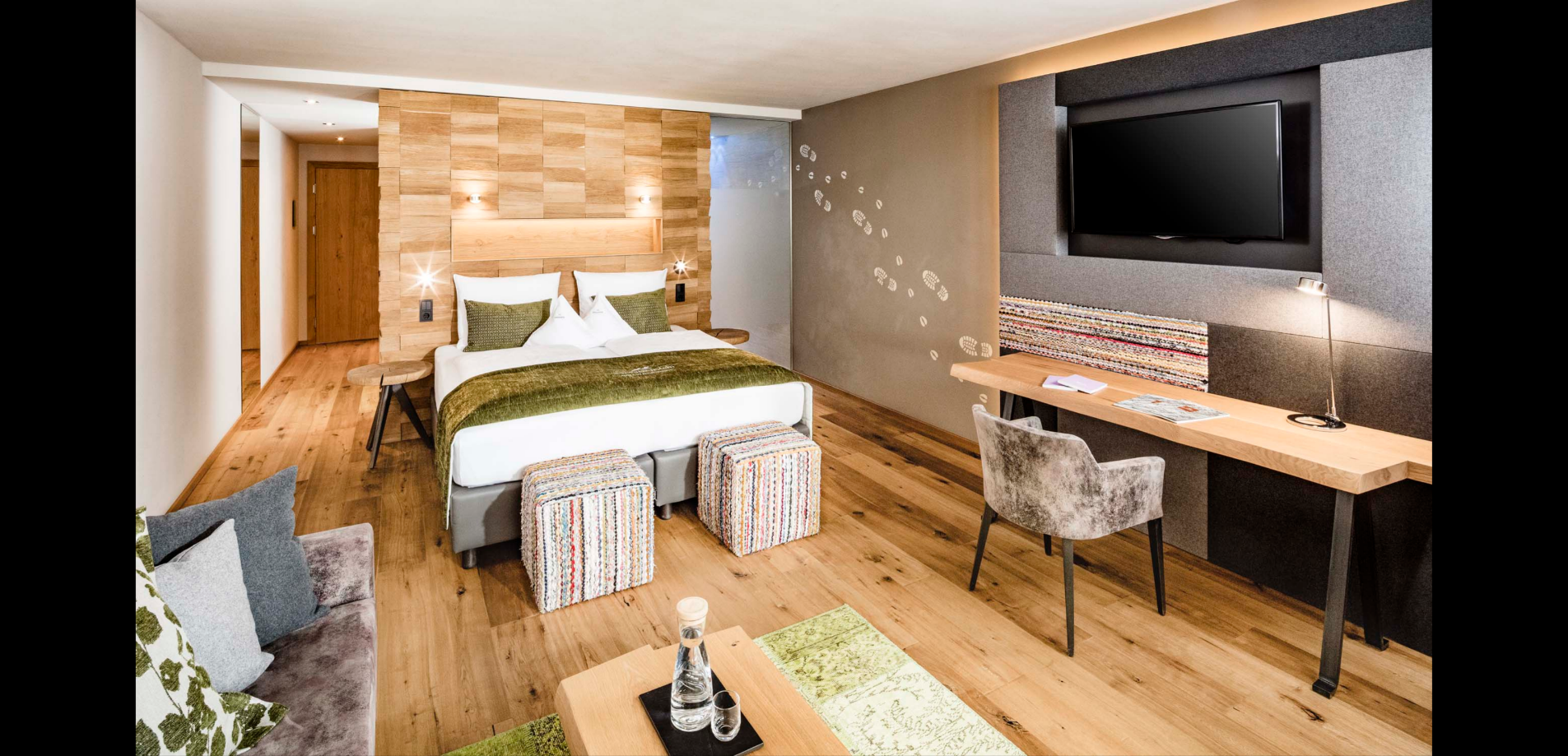
click at [1529, 377] on button "Next slide" at bounding box center [1542, 385] width 34 height 32
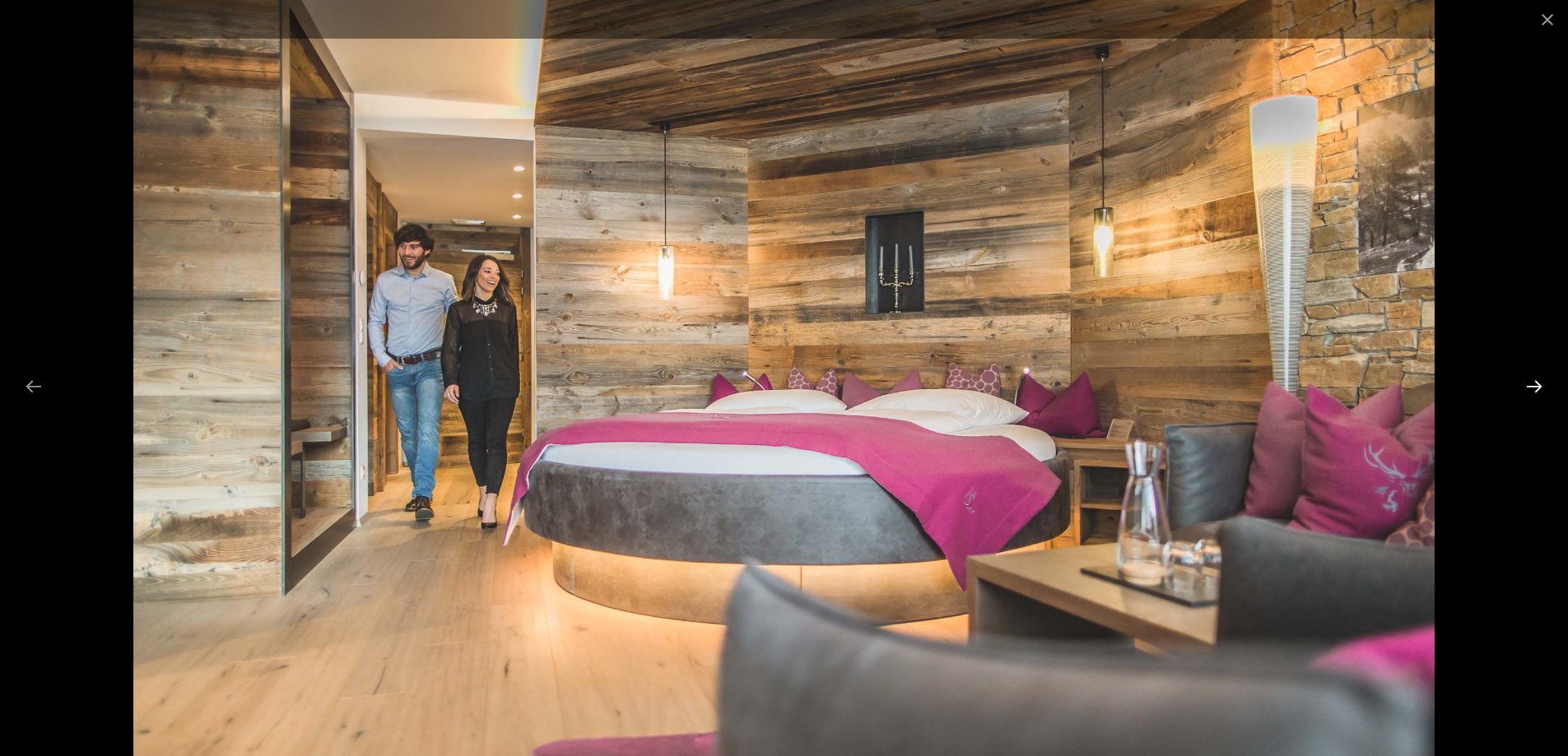
click at [1529, 377] on button "Next slide" at bounding box center [1534, 385] width 34 height 32
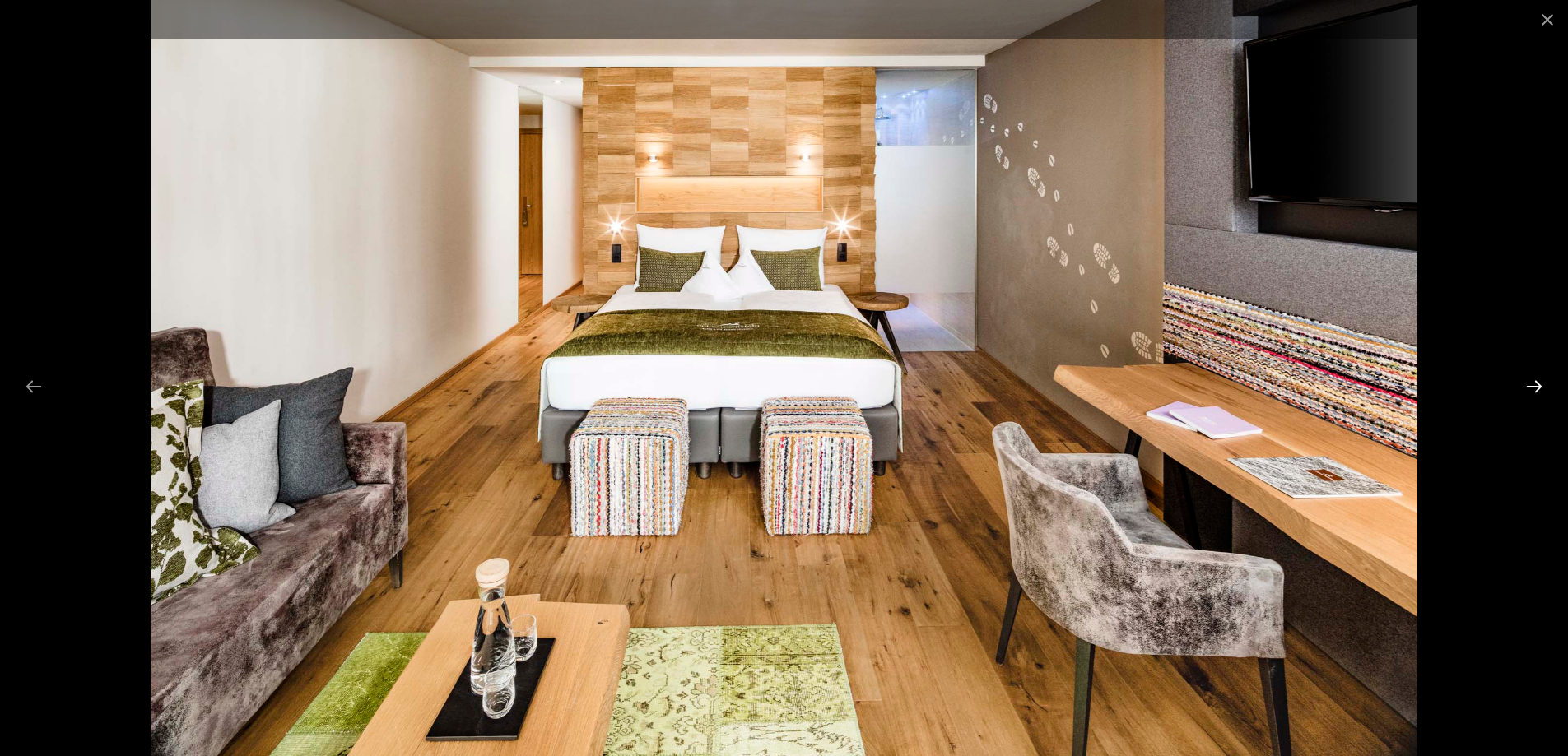
click at [1529, 377] on button "Next slide" at bounding box center [1534, 385] width 34 height 32
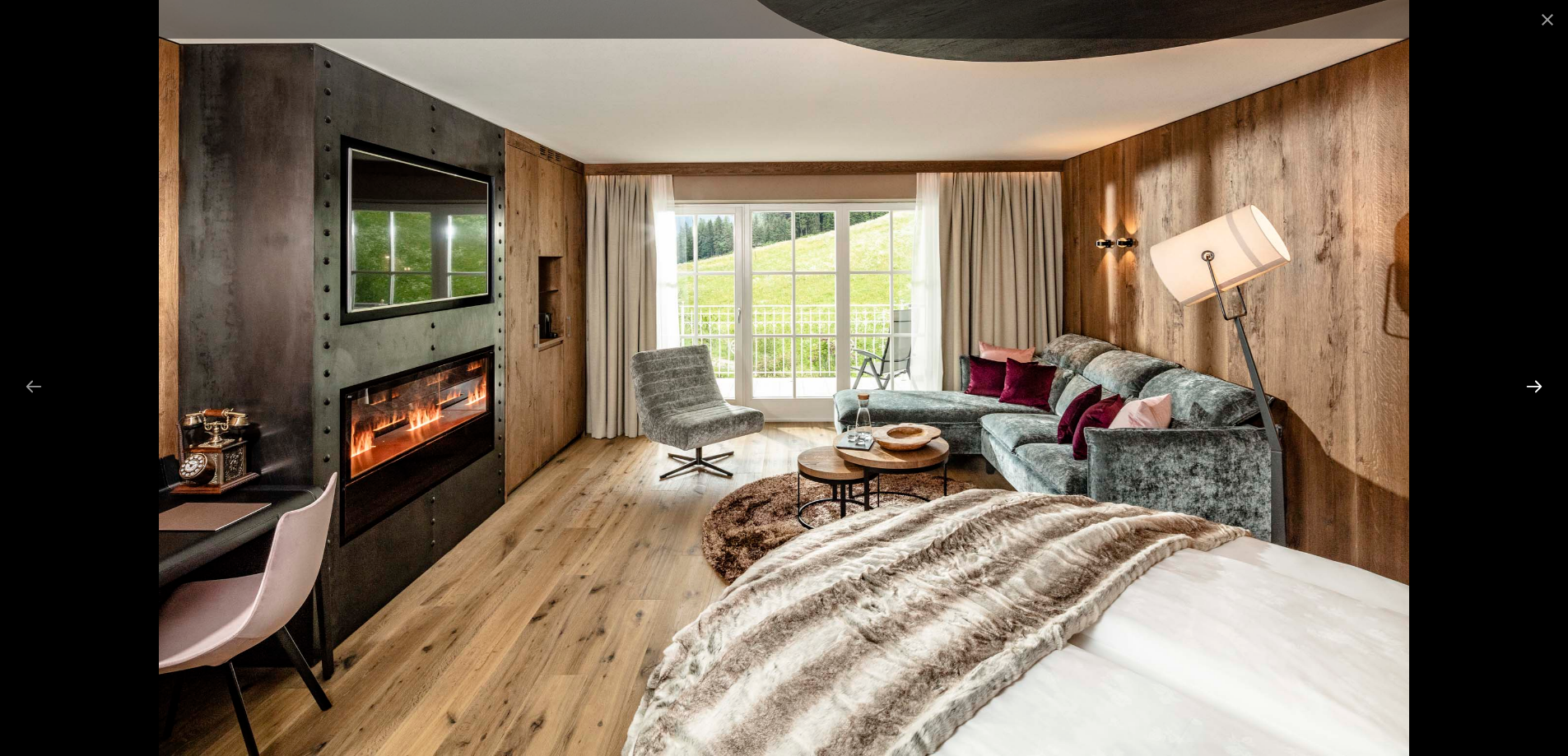
click at [1529, 377] on button "Next slide" at bounding box center [1534, 385] width 34 height 32
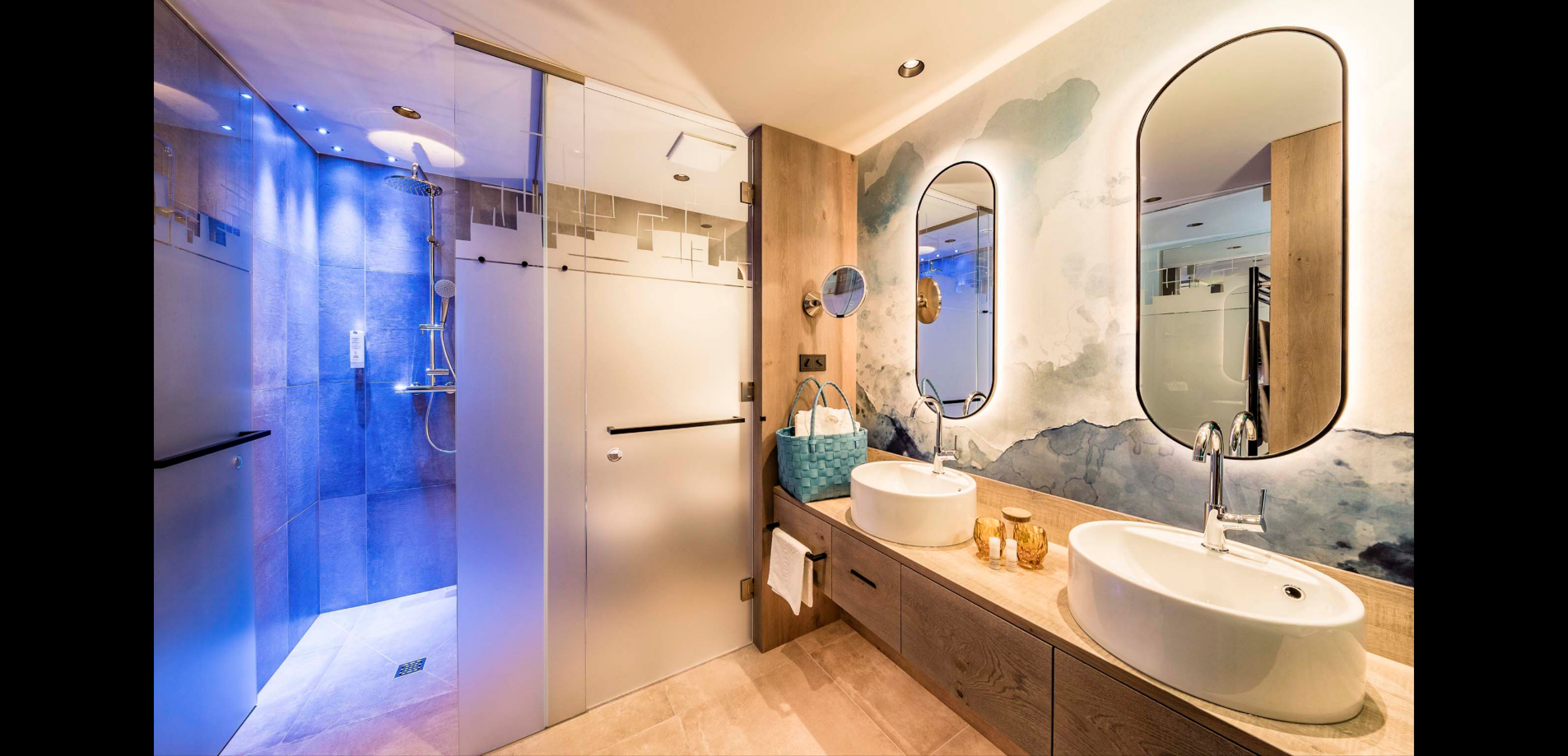
click at [1529, 377] on button "Next slide" at bounding box center [1542, 385] width 34 height 32
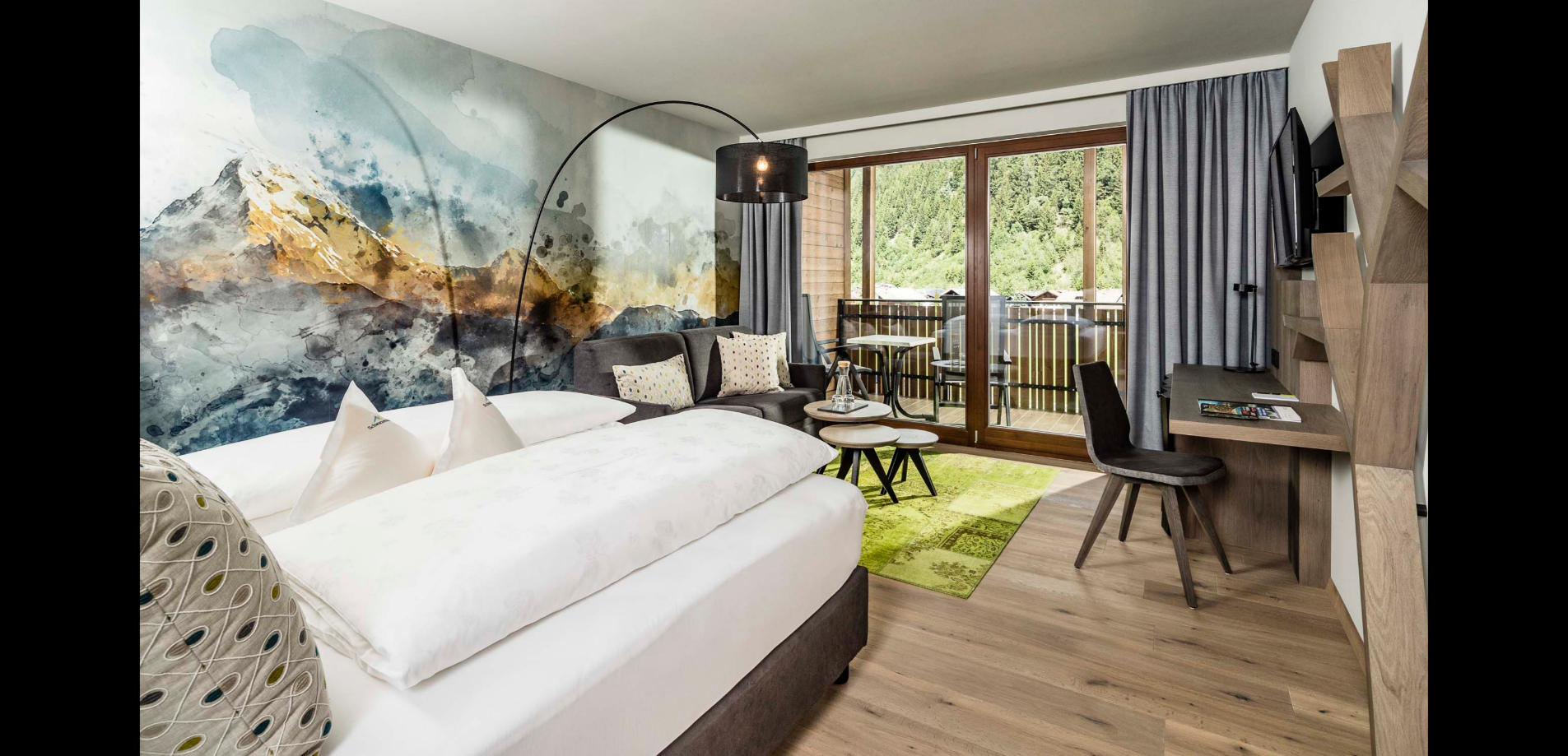
click at [1529, 377] on button "Next slide" at bounding box center [1542, 385] width 34 height 32
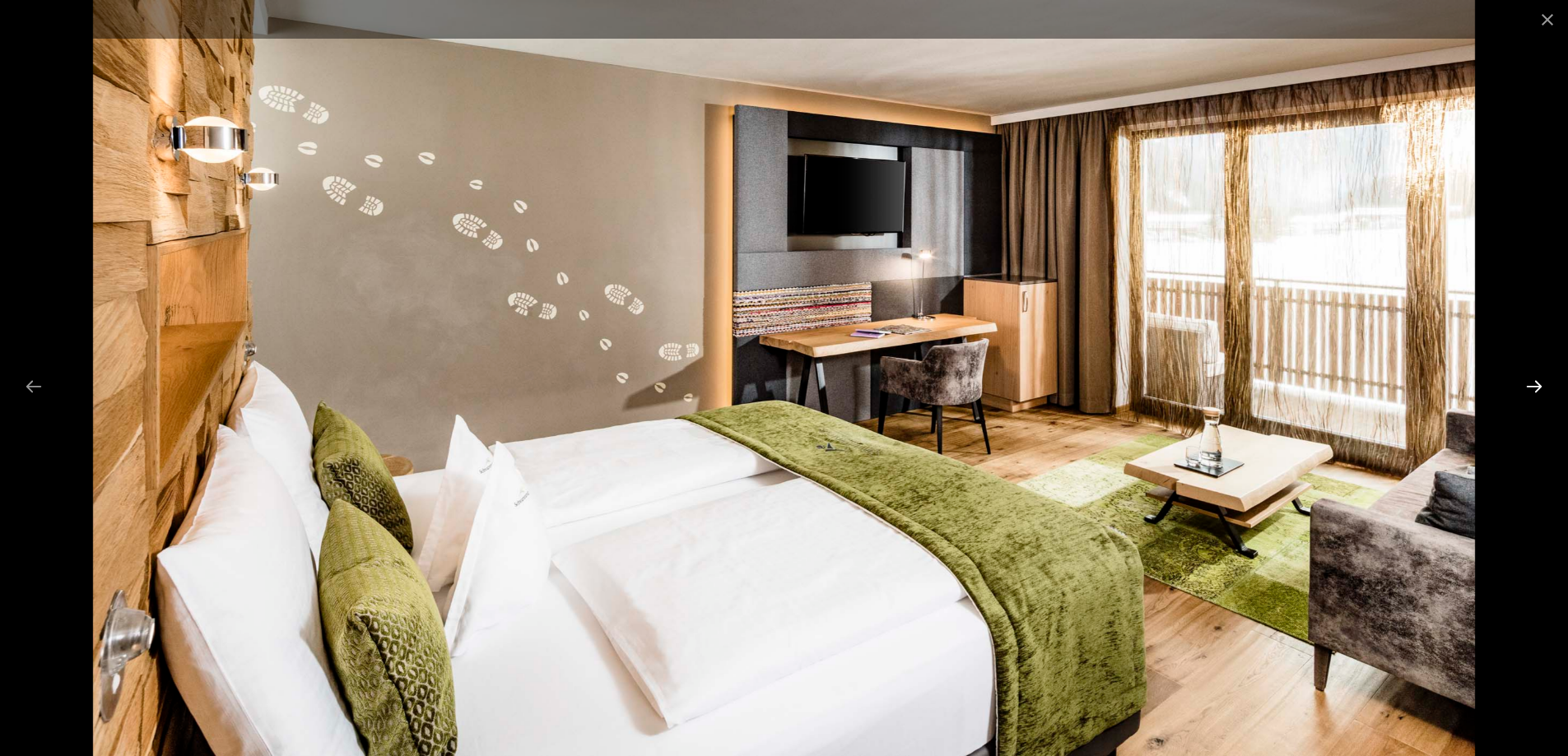
click at [1529, 377] on button "Next slide" at bounding box center [1534, 385] width 34 height 32
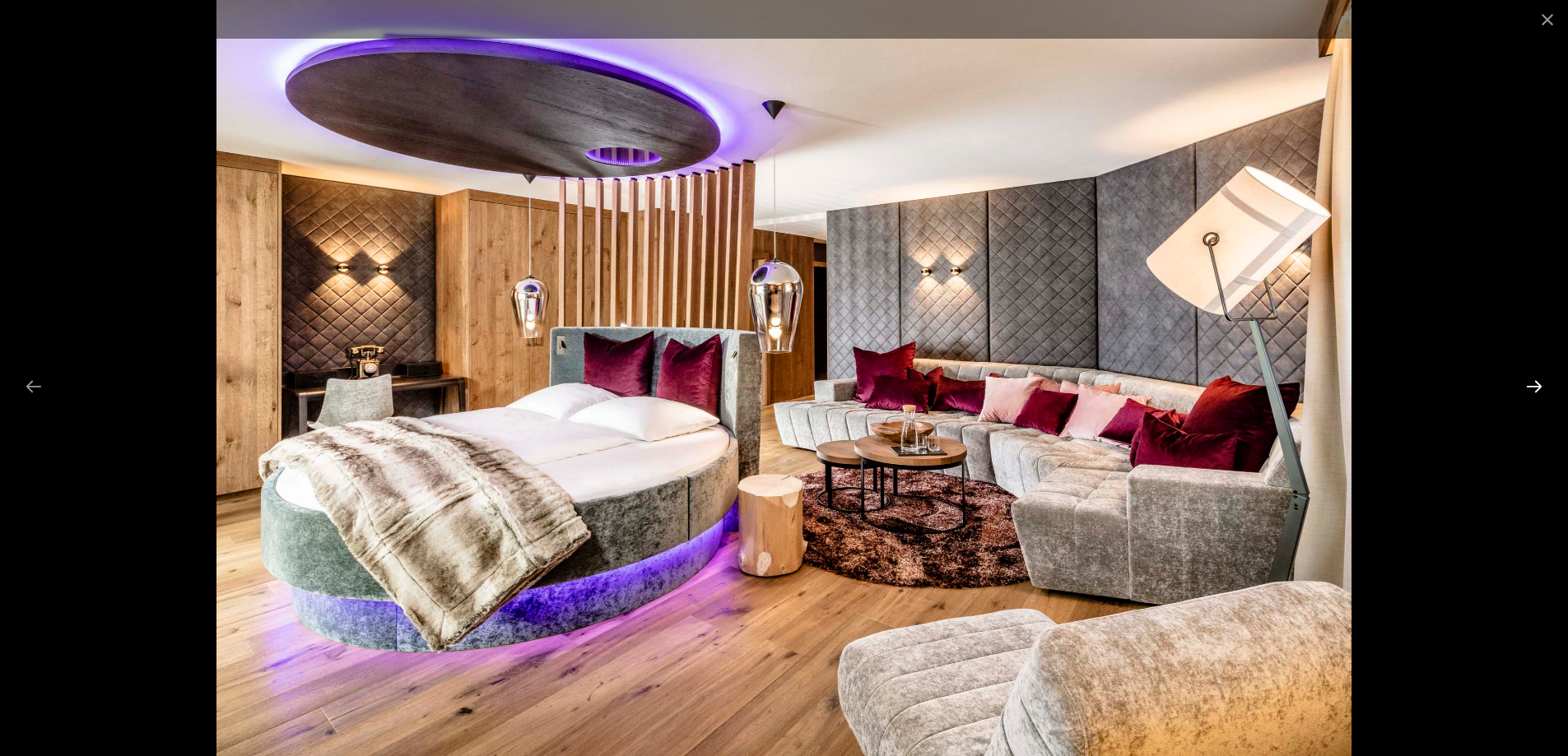
click at [1529, 377] on button "Next slide" at bounding box center [1534, 385] width 34 height 32
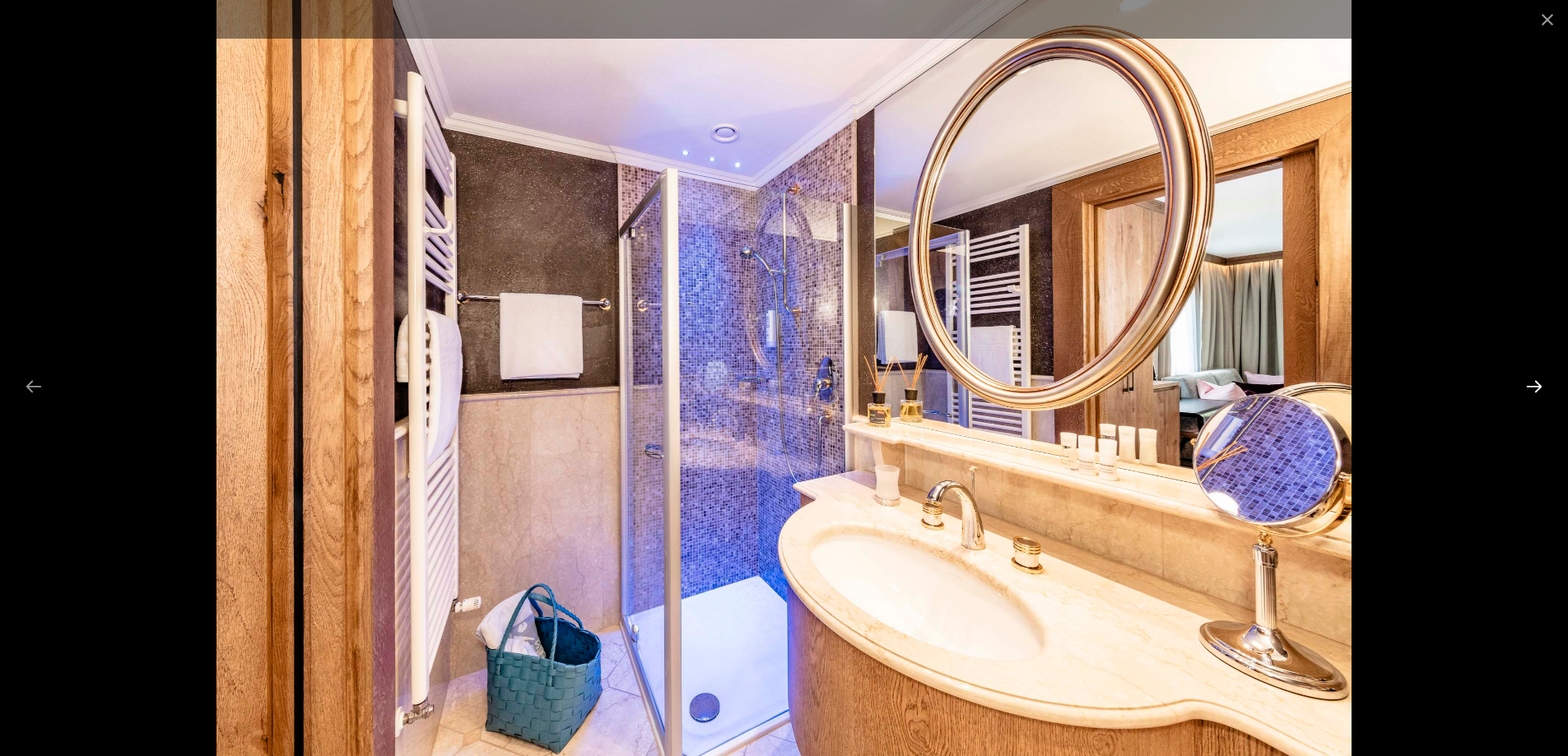
click at [1529, 377] on button "Next slide" at bounding box center [1534, 385] width 34 height 32
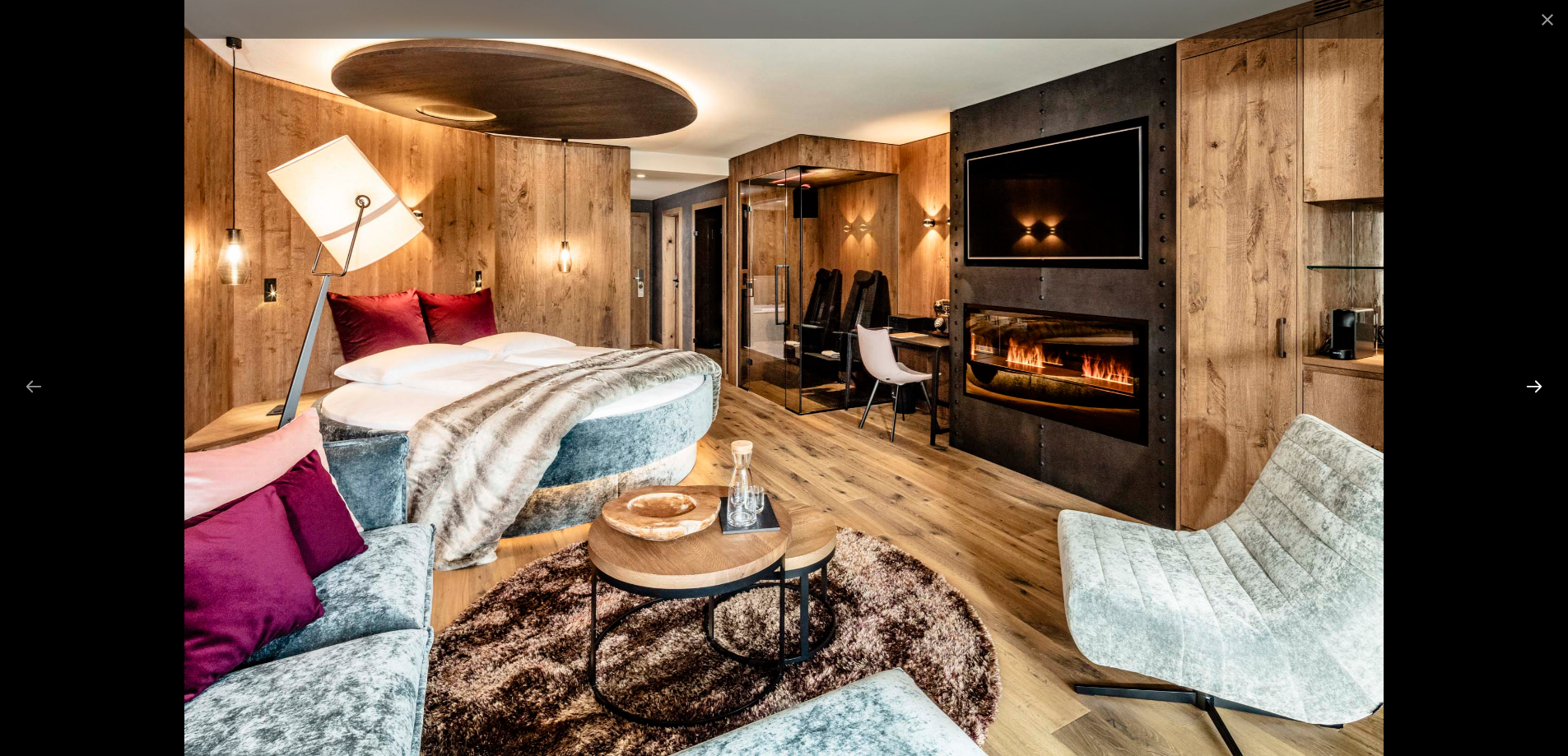
click at [1529, 377] on button "Next slide" at bounding box center [1534, 385] width 34 height 32
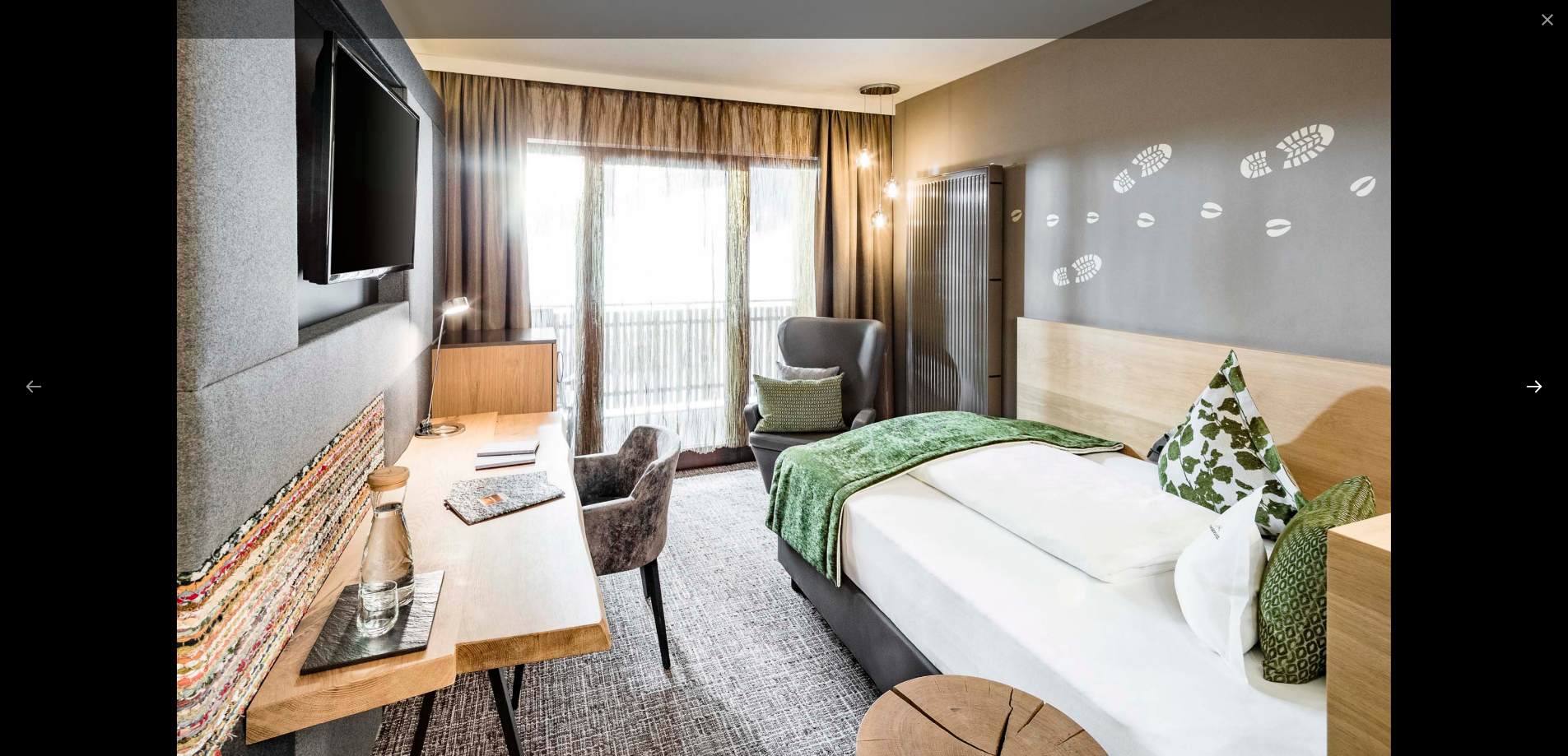
click at [1529, 377] on button "Next slide" at bounding box center [1534, 385] width 34 height 32
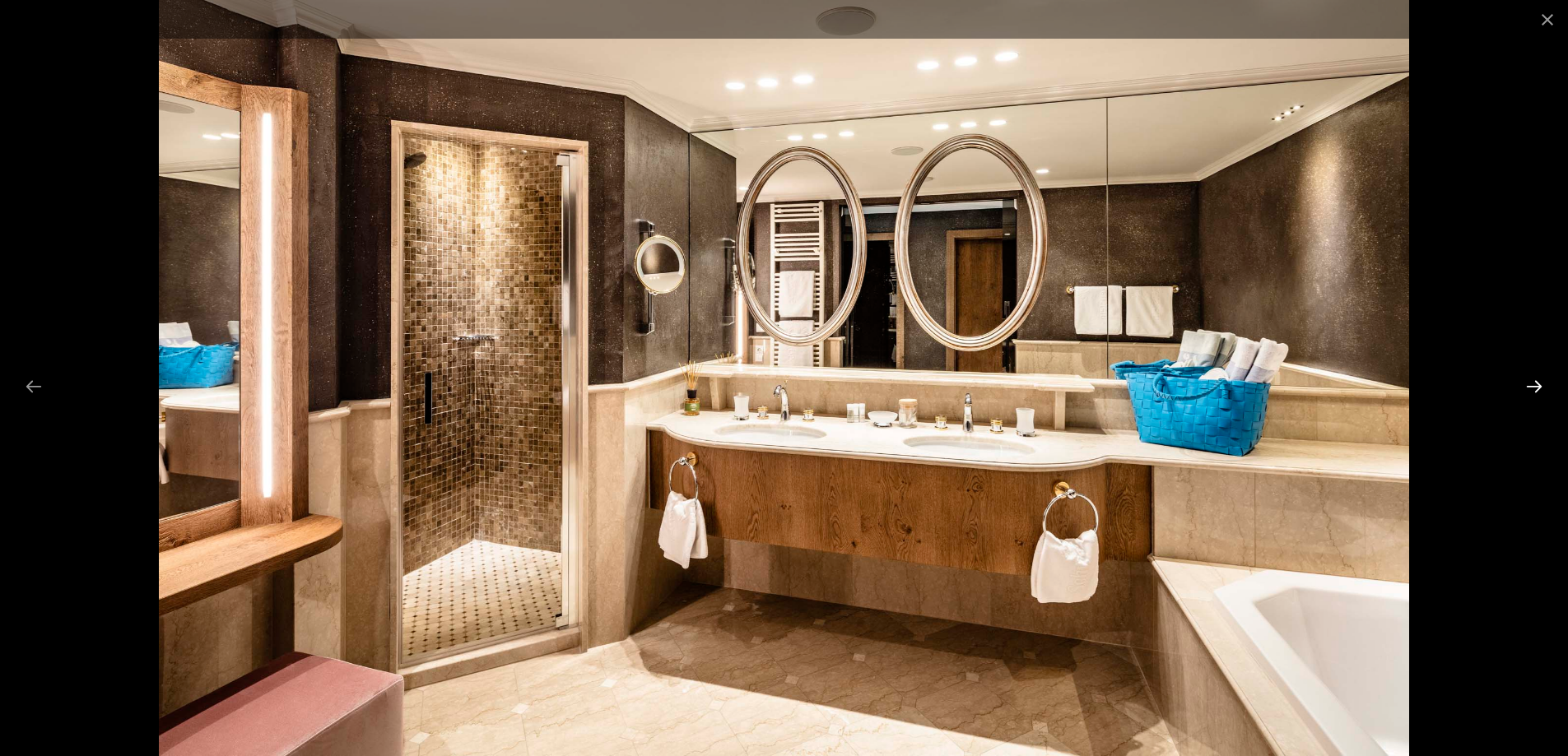
click at [1529, 377] on button "Next slide" at bounding box center [1534, 385] width 34 height 32
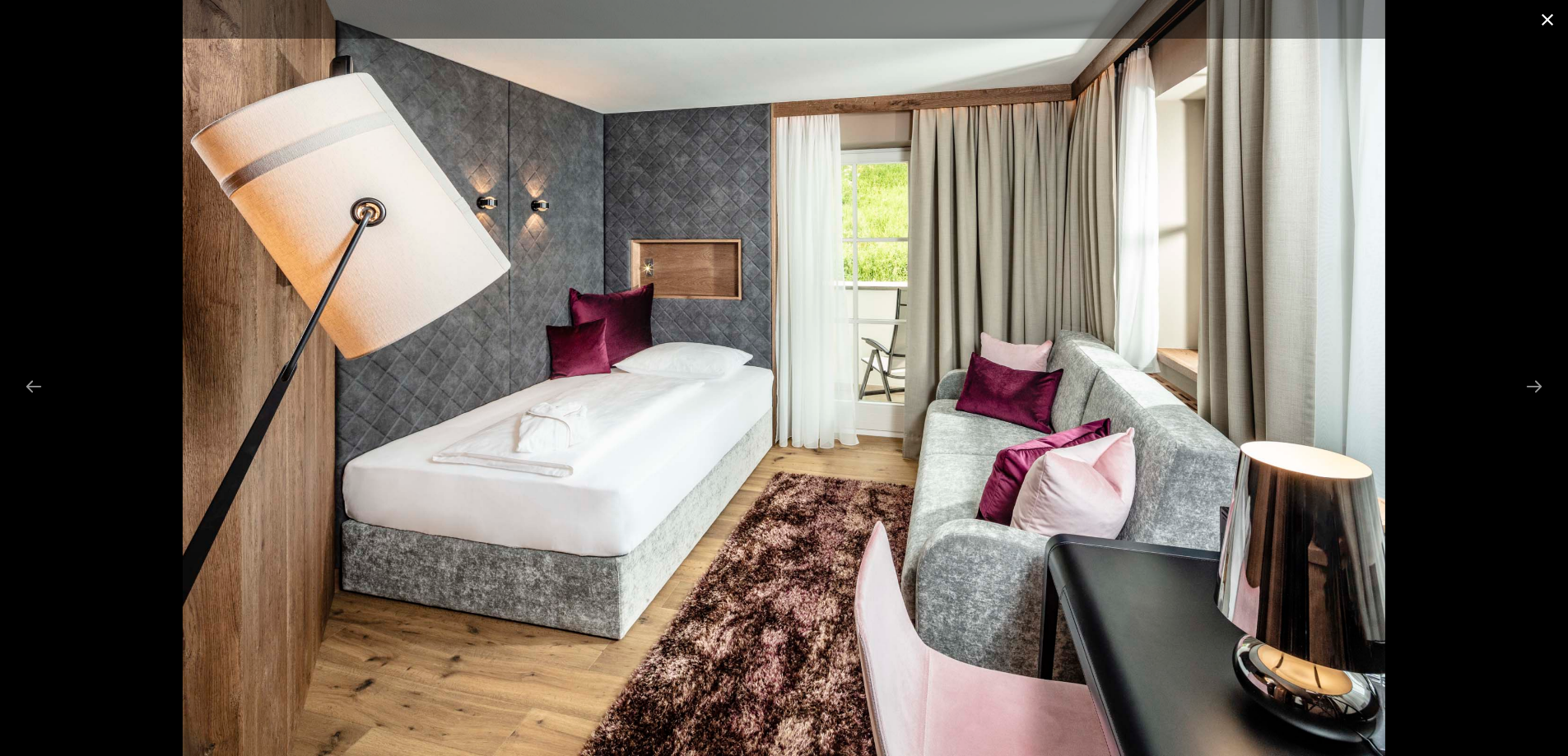
click at [1552, 12] on button "Close gallery" at bounding box center [1547, 19] width 41 height 39
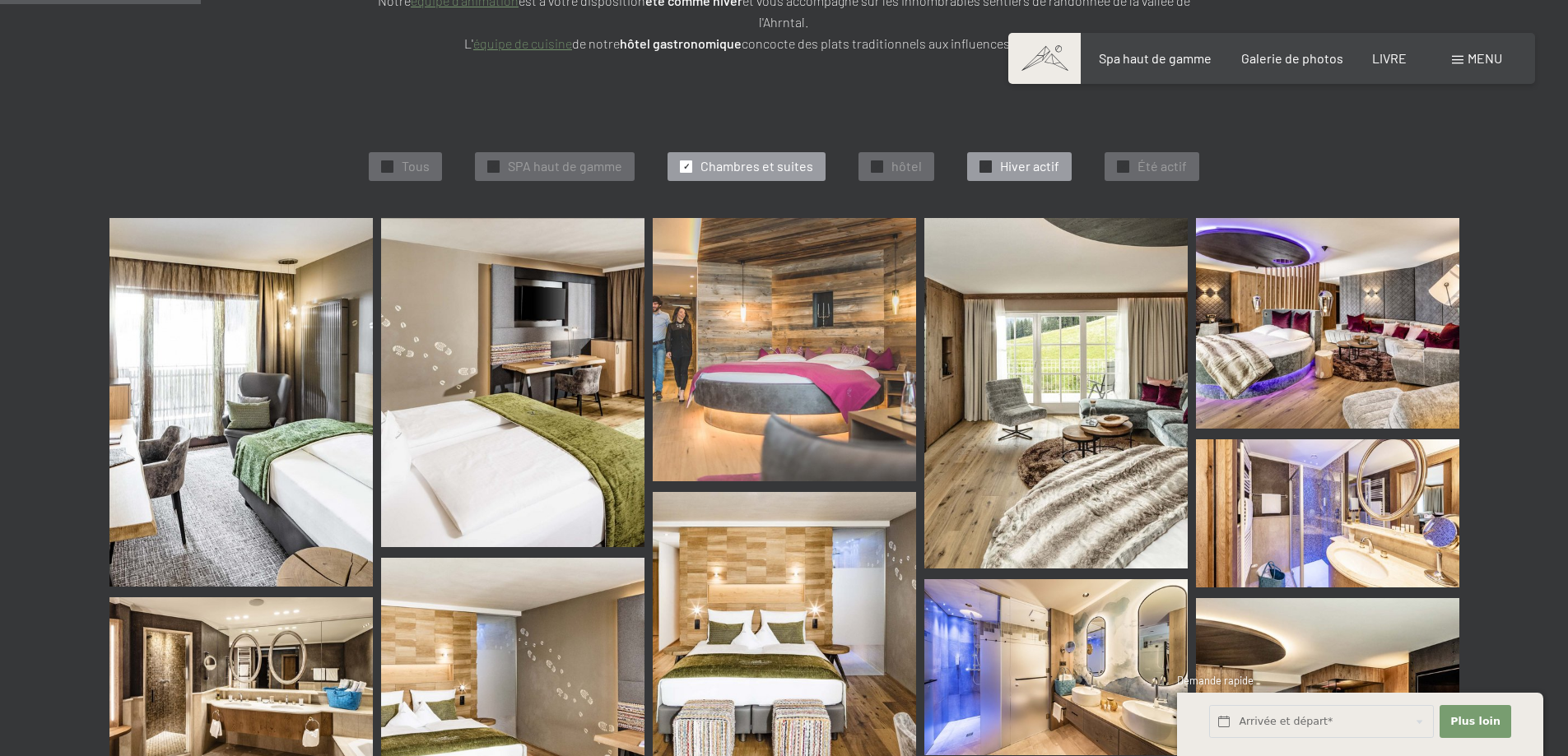
click at [990, 158] on div "✓ Hiver actif" at bounding box center [1019, 166] width 104 height 28
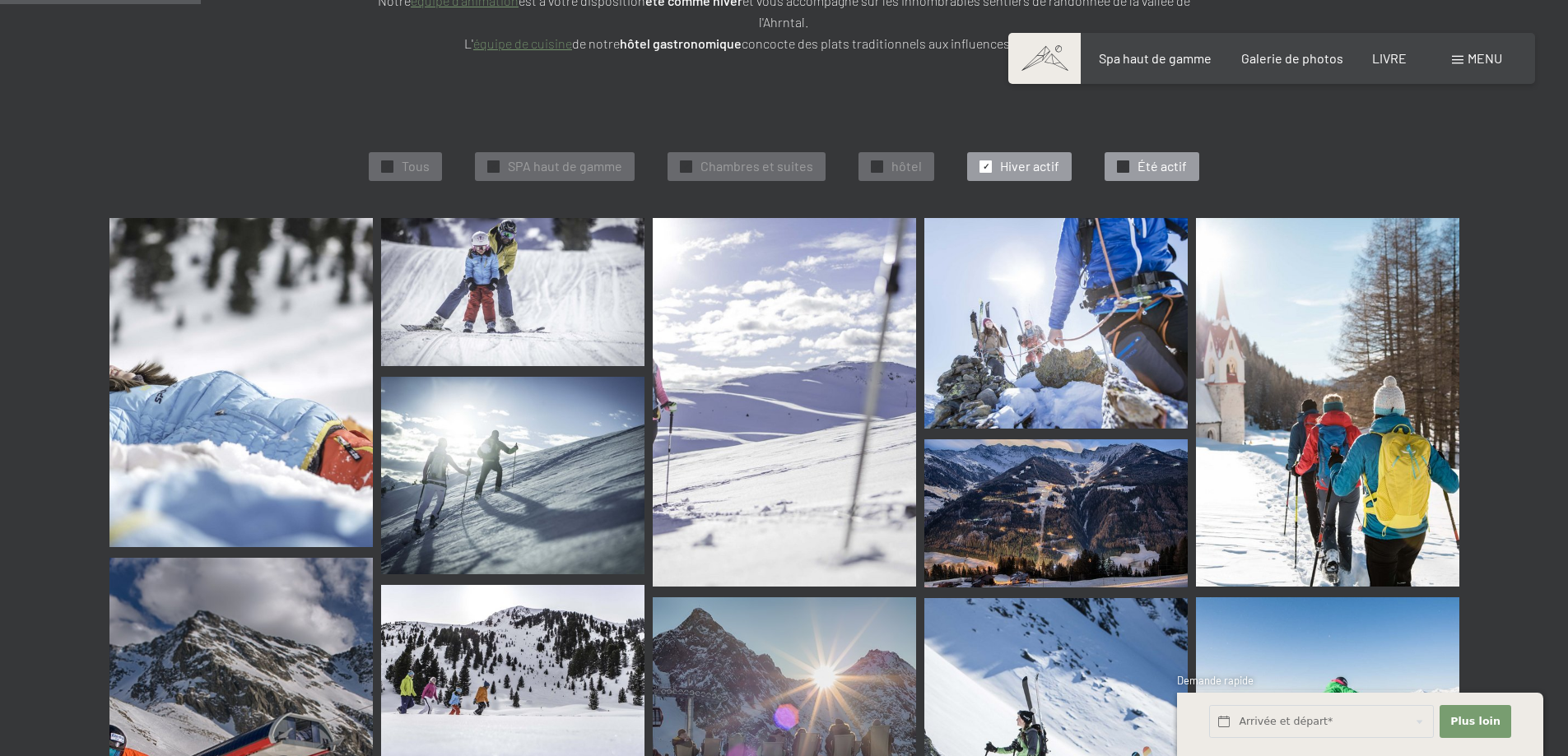
click at [1164, 161] on font "Été actif" at bounding box center [1162, 166] width 50 height 15
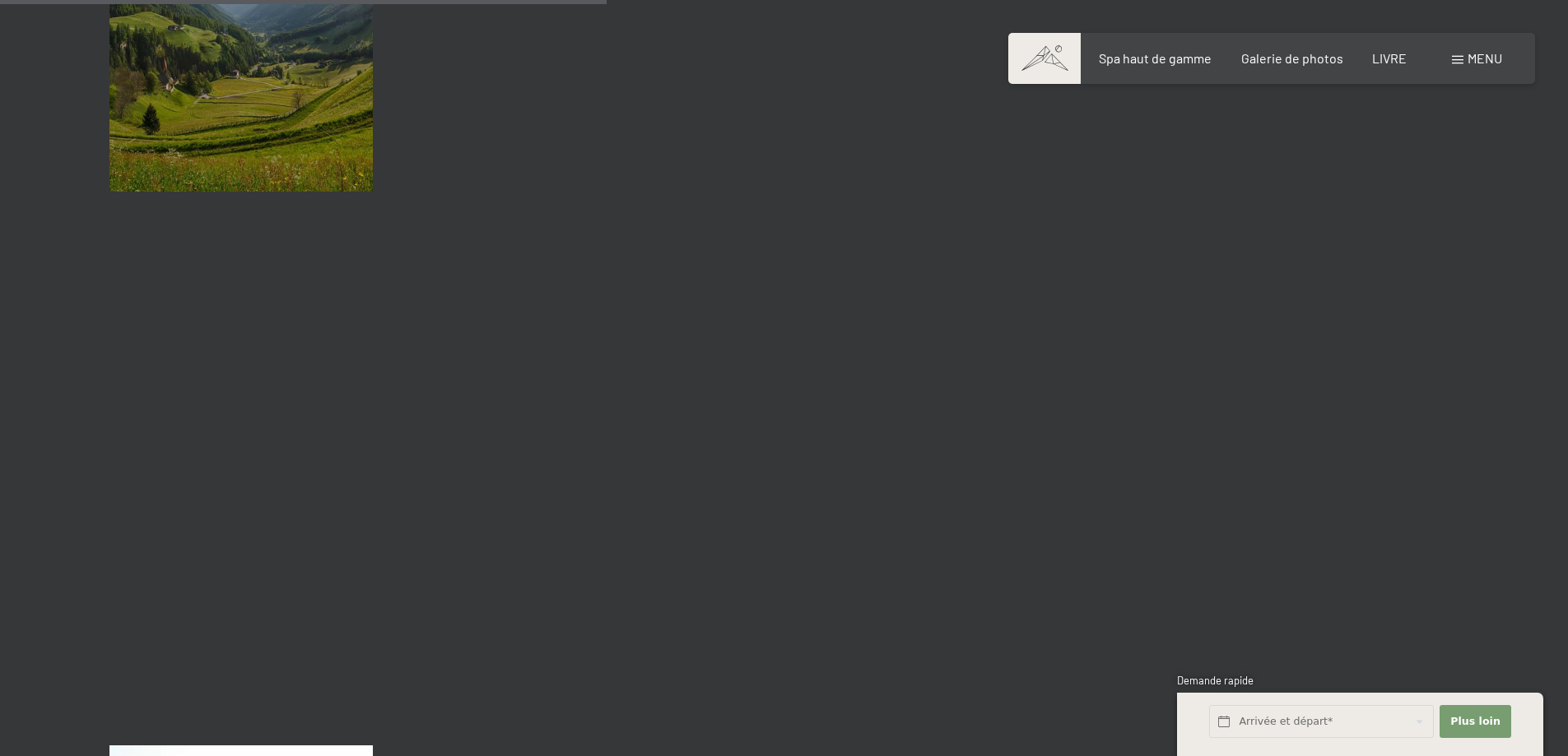
scroll to position [1423, 0]
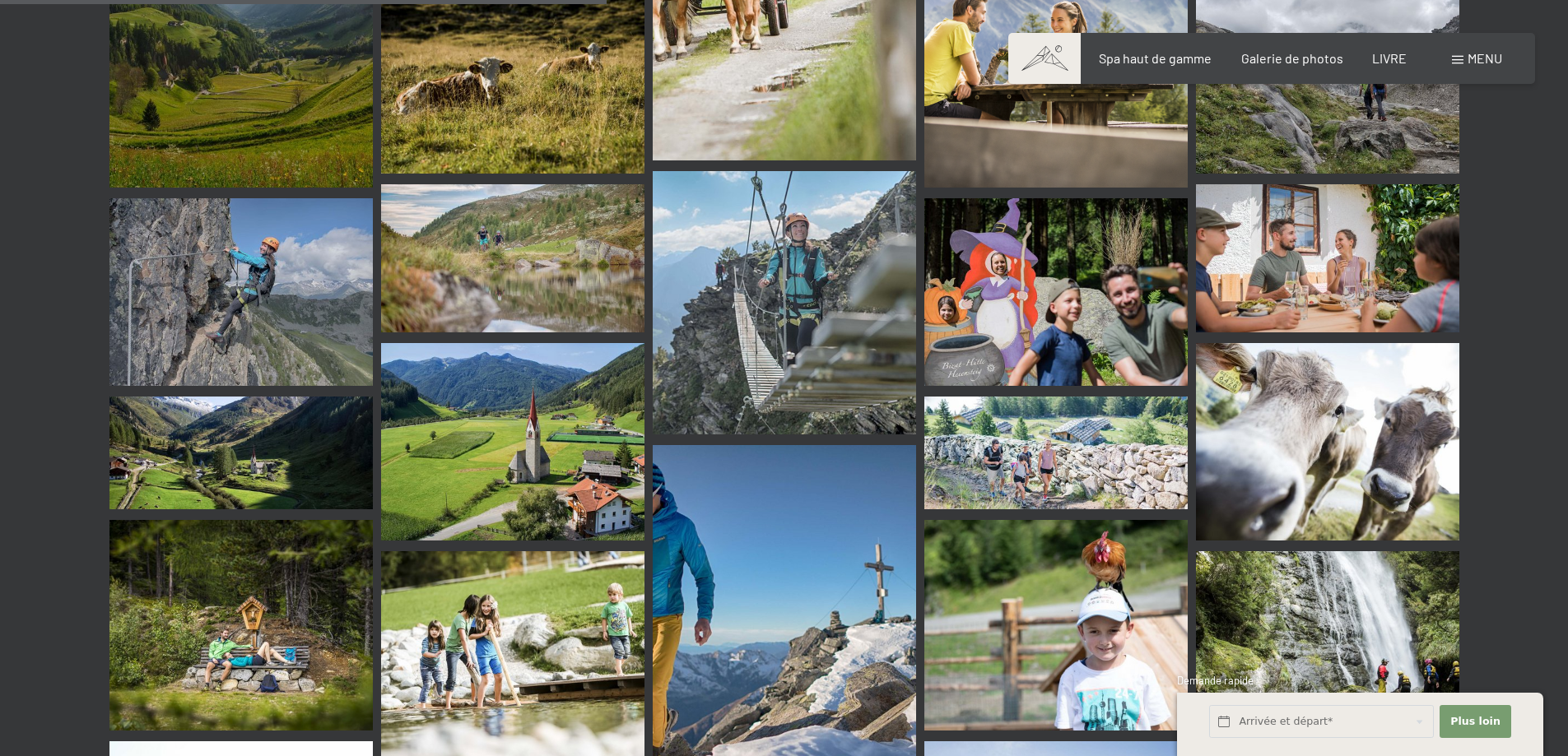
click at [745, 349] on img at bounding box center [784, 303] width 264 height 264
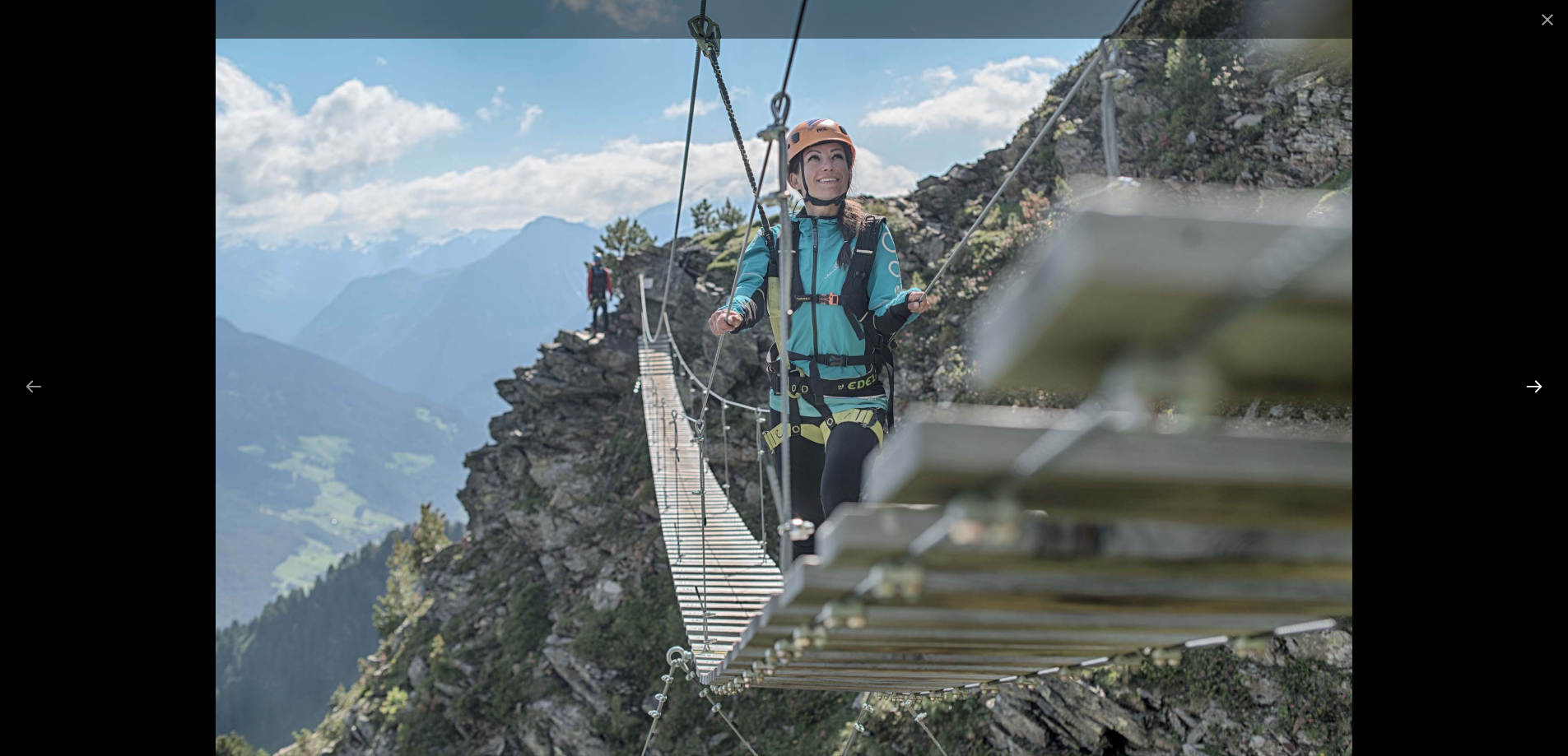
click at [1538, 384] on button "Next slide" at bounding box center [1534, 385] width 34 height 32
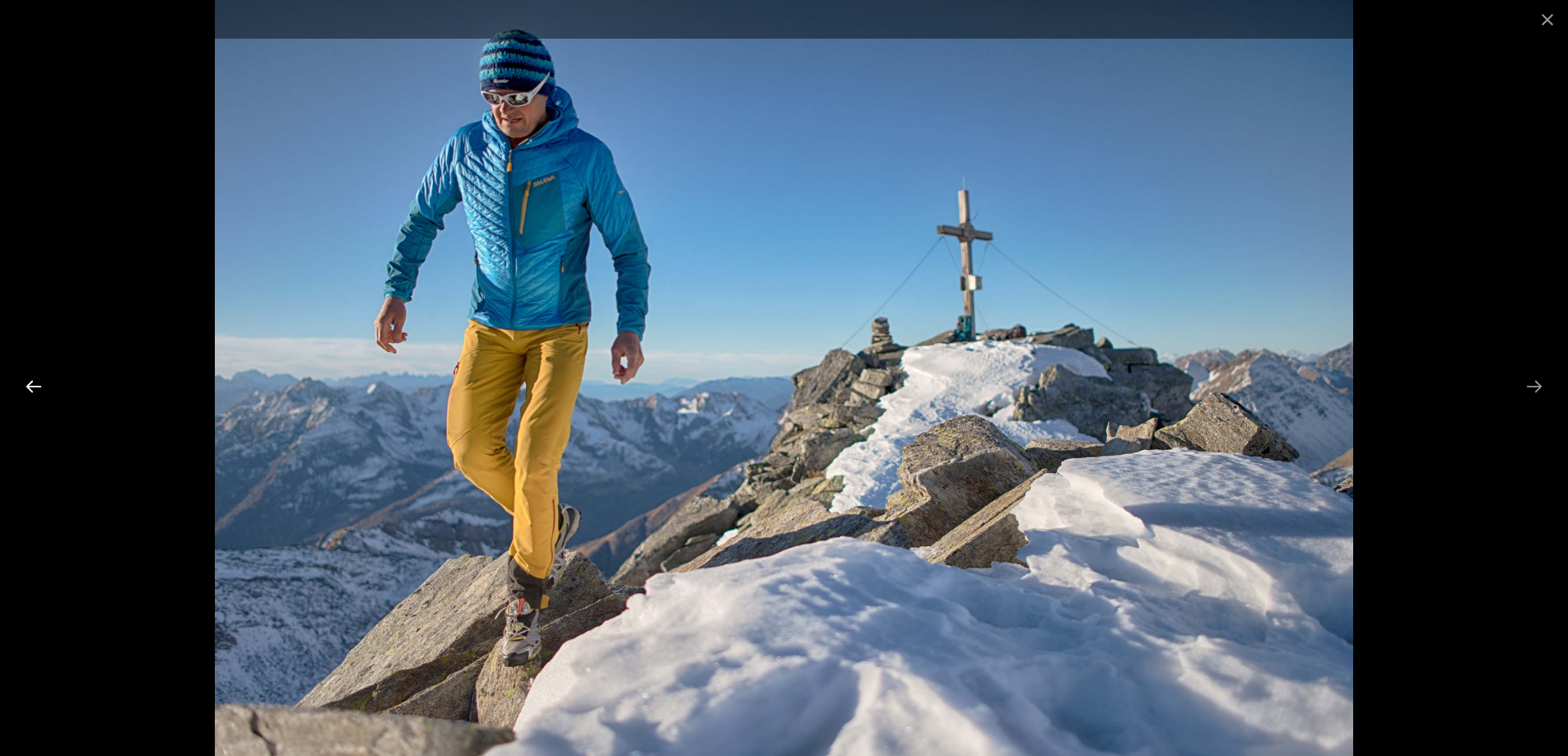
click at [22, 380] on button "Previous slide" at bounding box center [33, 385] width 34 height 32
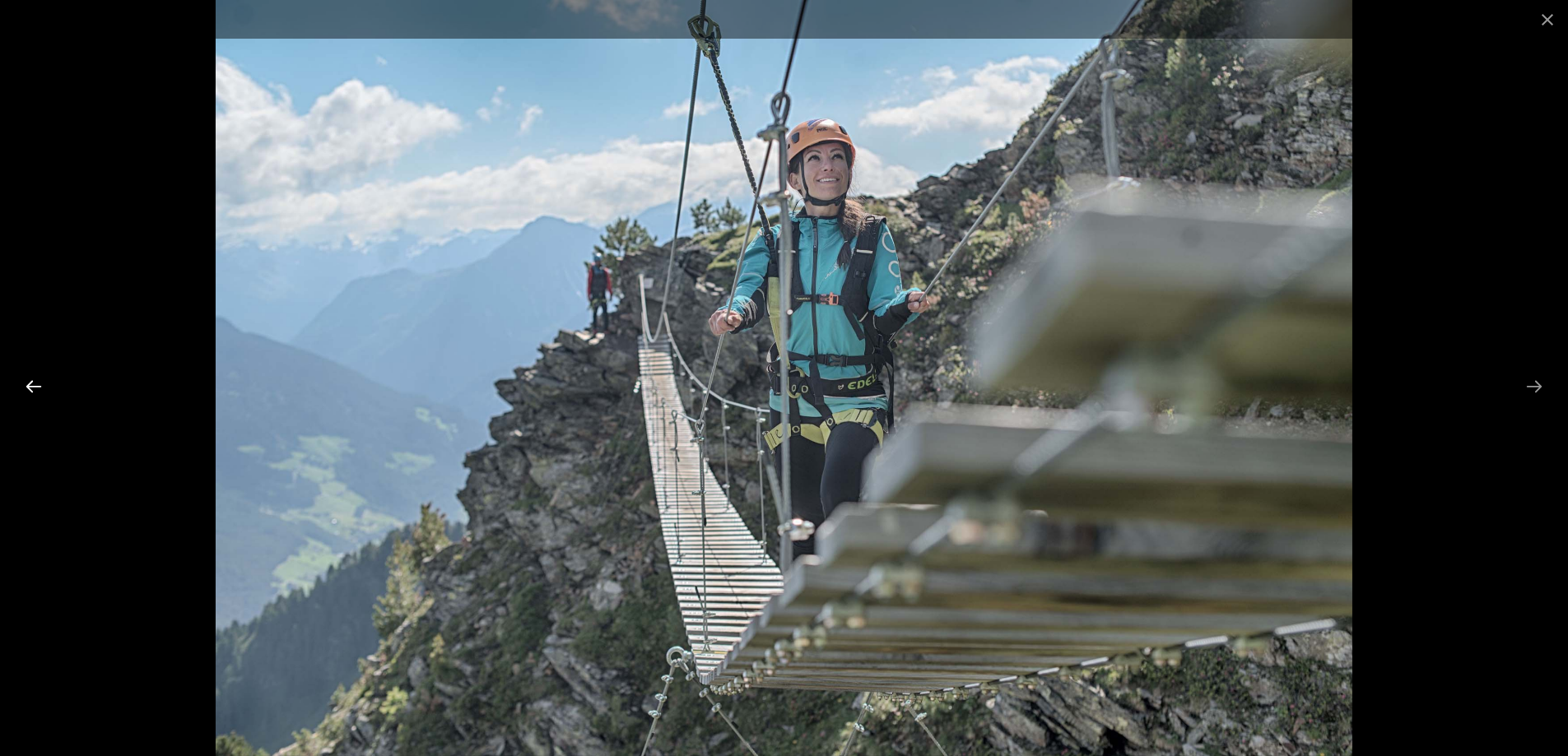
click at [22, 380] on button "Previous slide" at bounding box center [33, 385] width 34 height 32
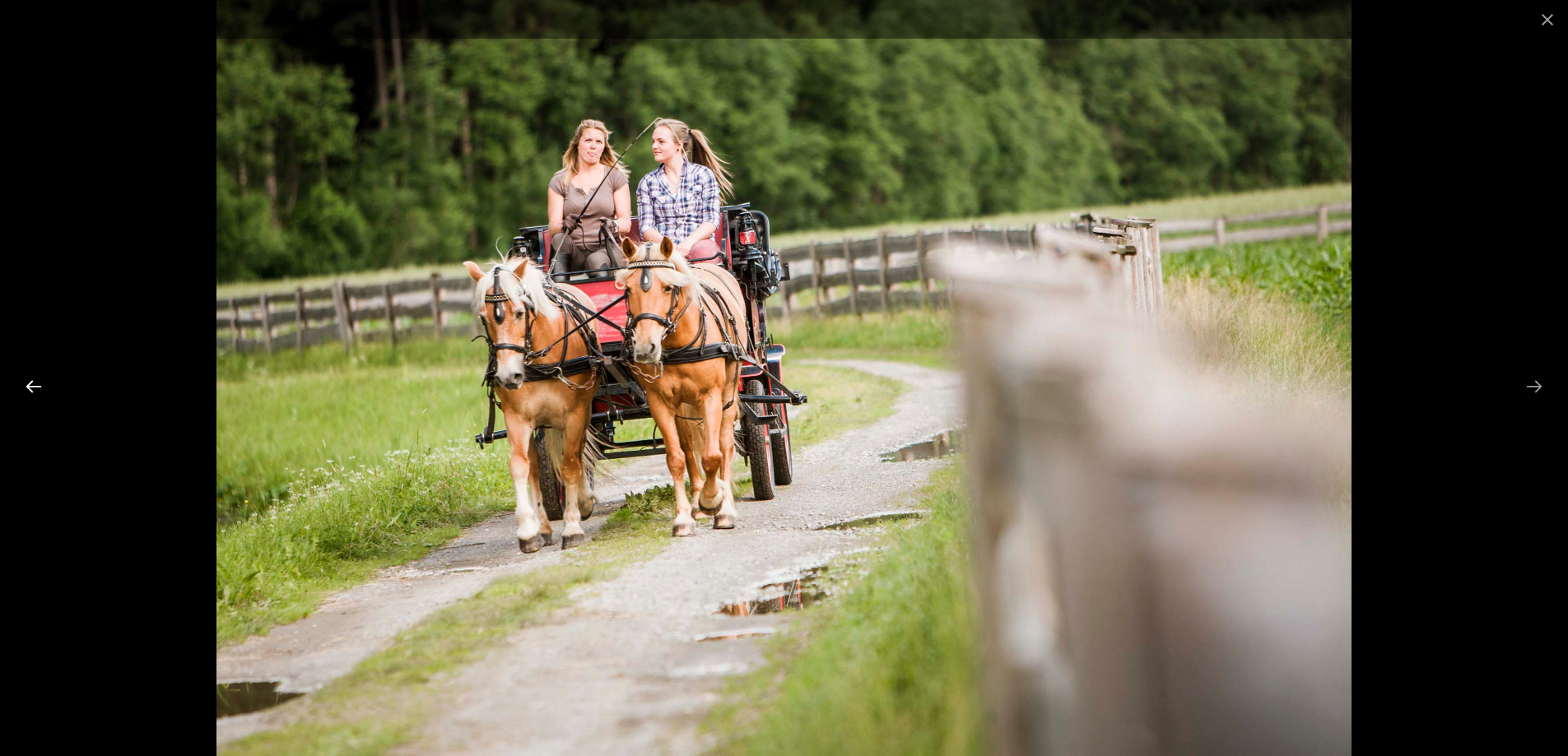
click at [22, 380] on button "Previous slide" at bounding box center [33, 385] width 34 height 32
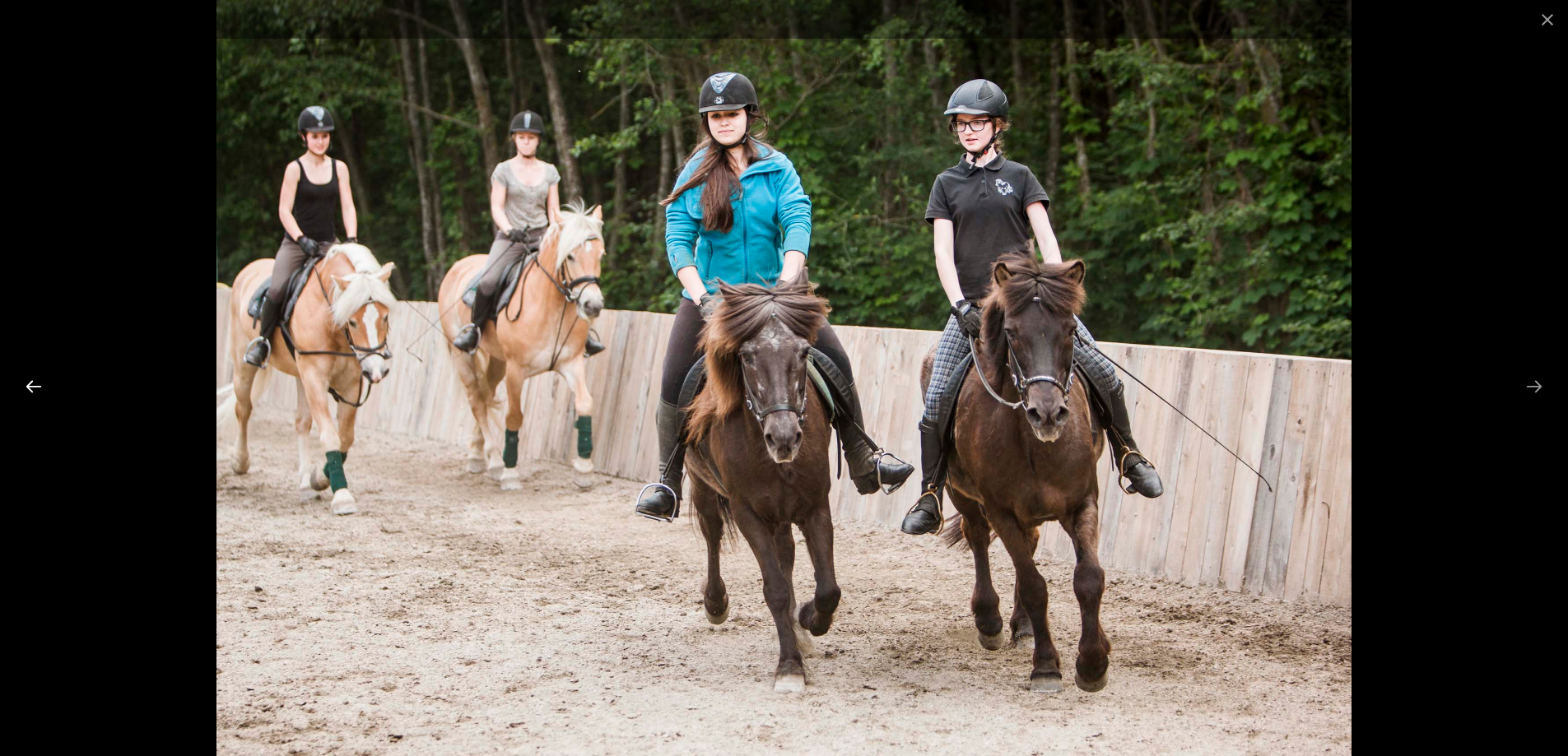
click at [22, 380] on button "Previous slide" at bounding box center [33, 385] width 34 height 32
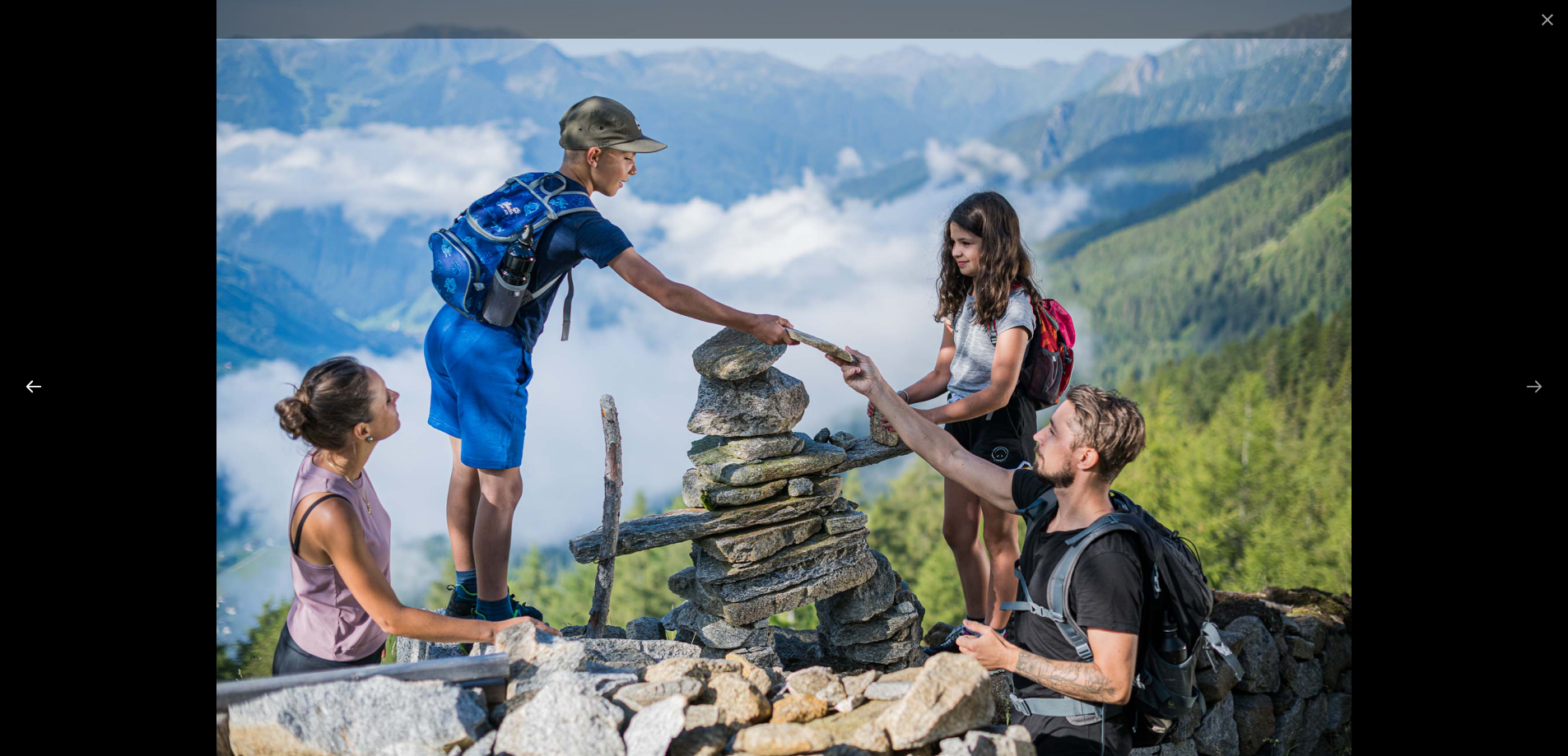
click at [22, 379] on button "Previous slide" at bounding box center [33, 385] width 34 height 32
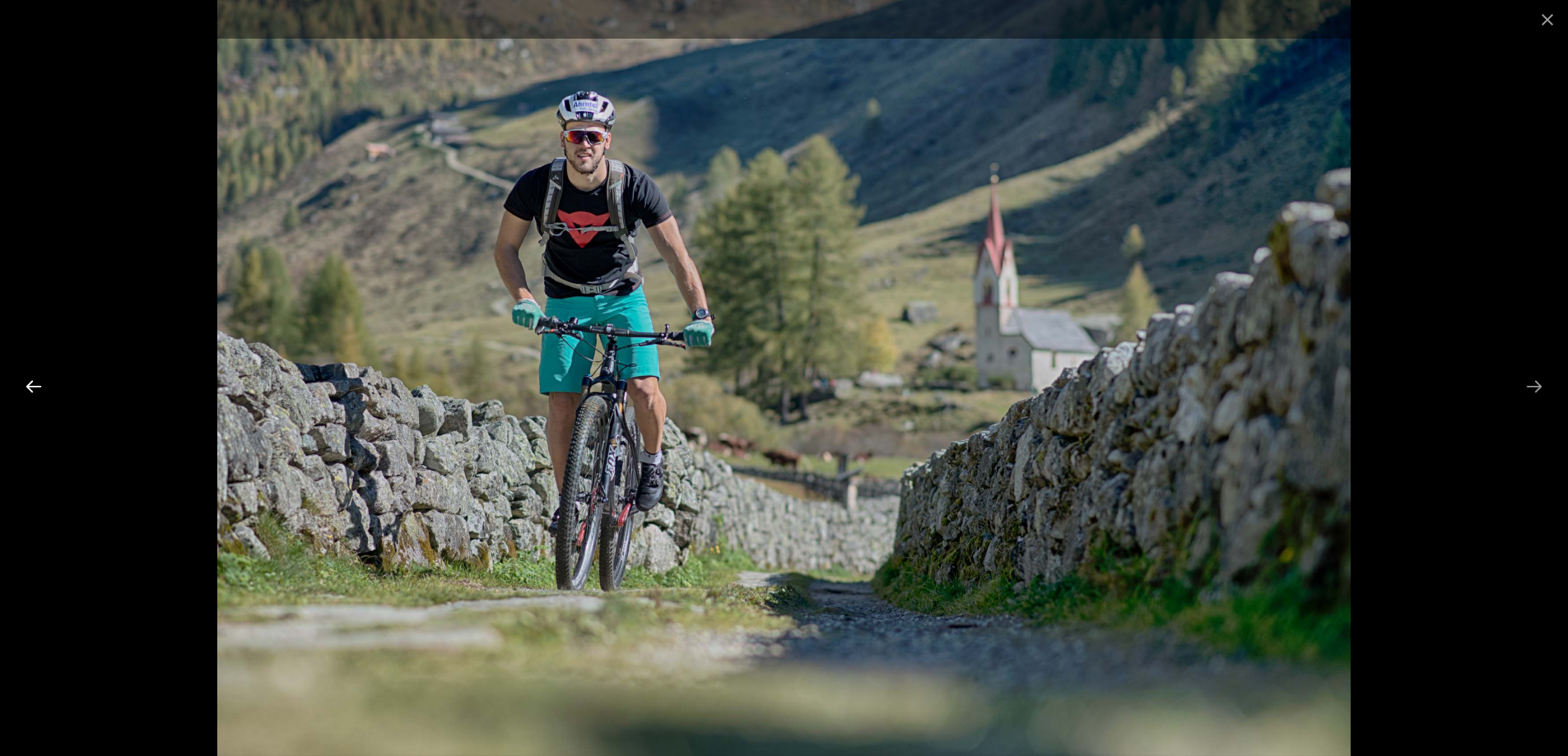
click at [22, 379] on button "Previous slide" at bounding box center [33, 385] width 34 height 32
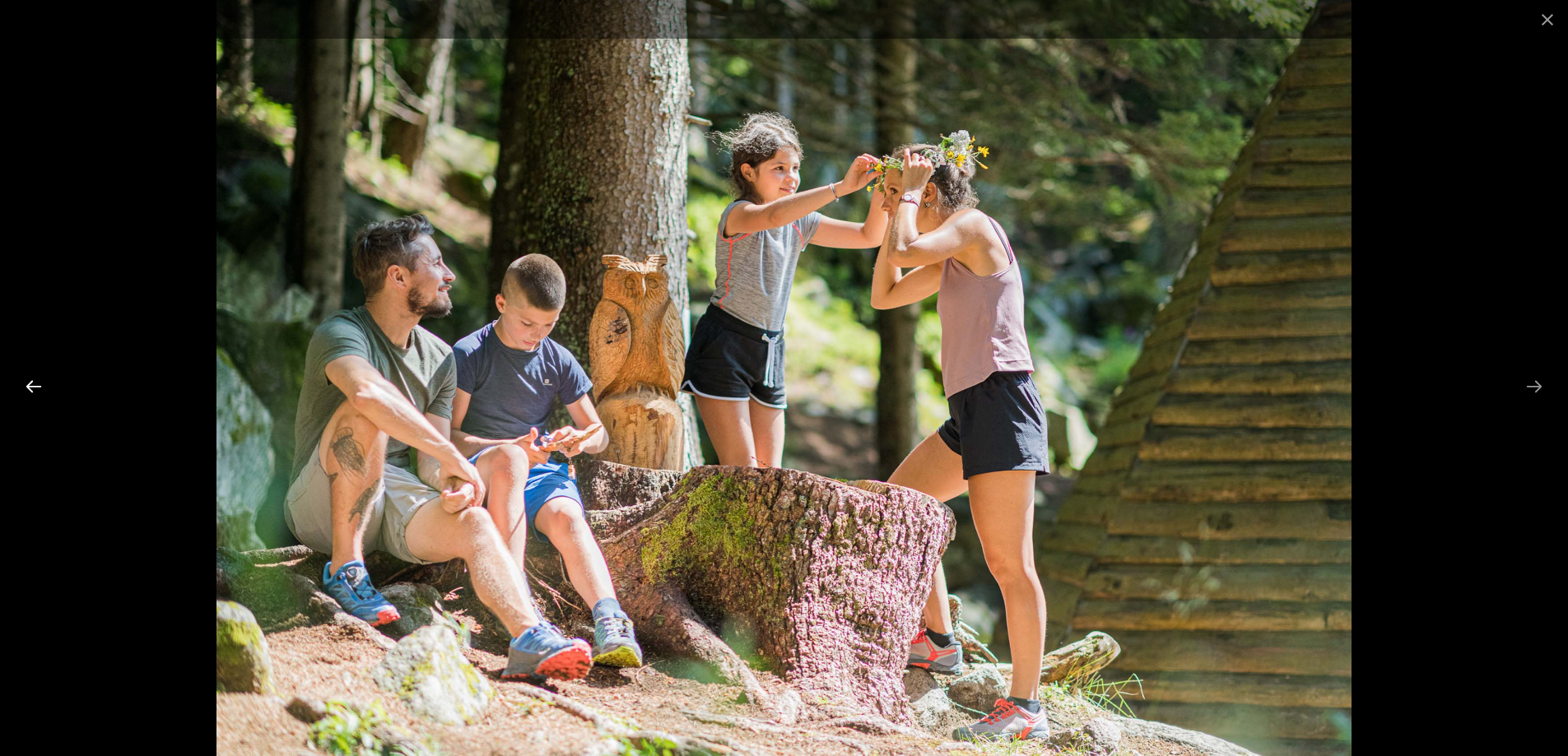
click at [22, 379] on button "Previous slide" at bounding box center [33, 385] width 34 height 32
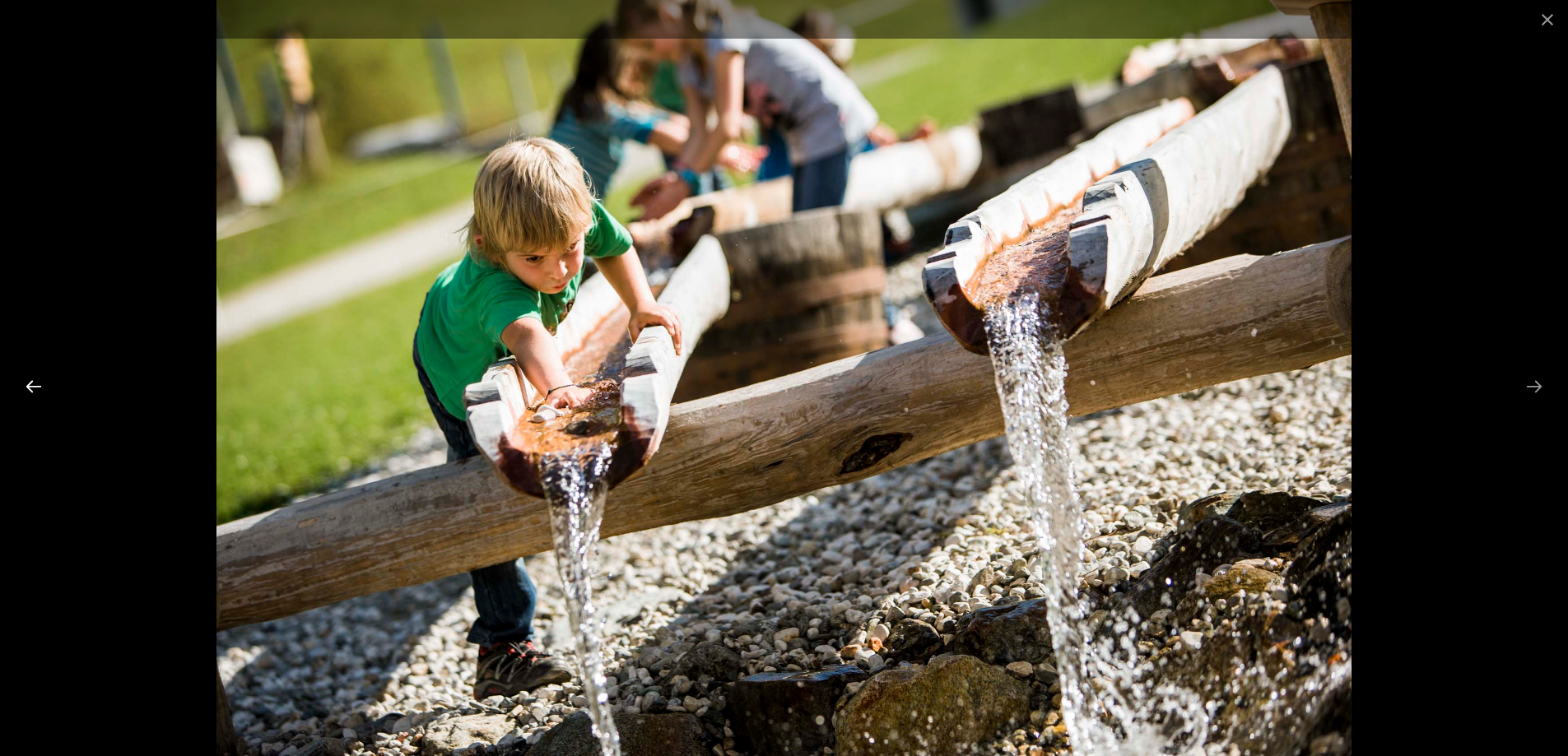
click at [22, 379] on button "Previous slide" at bounding box center [33, 385] width 34 height 32
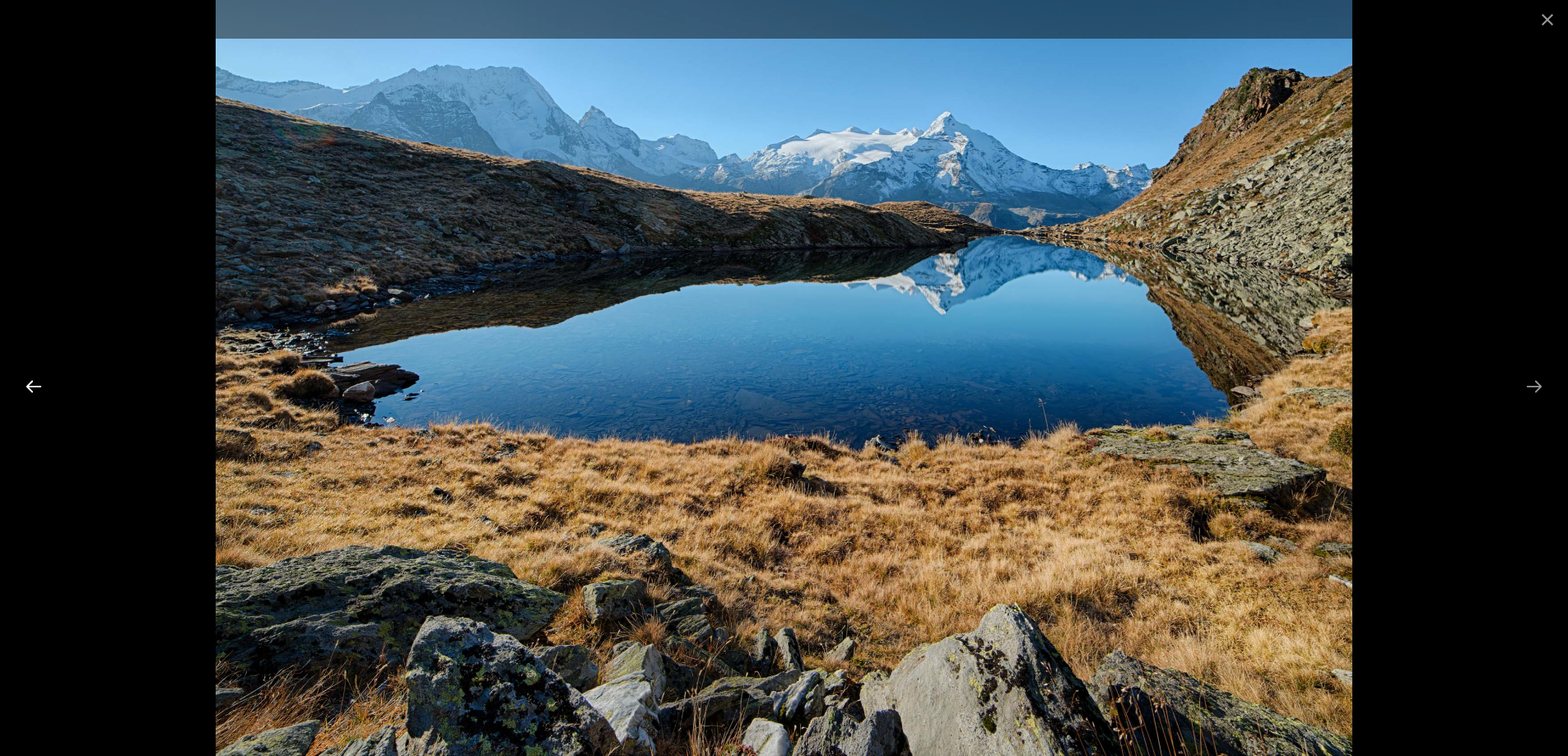
click at [24, 377] on button "Previous slide" at bounding box center [33, 385] width 34 height 32
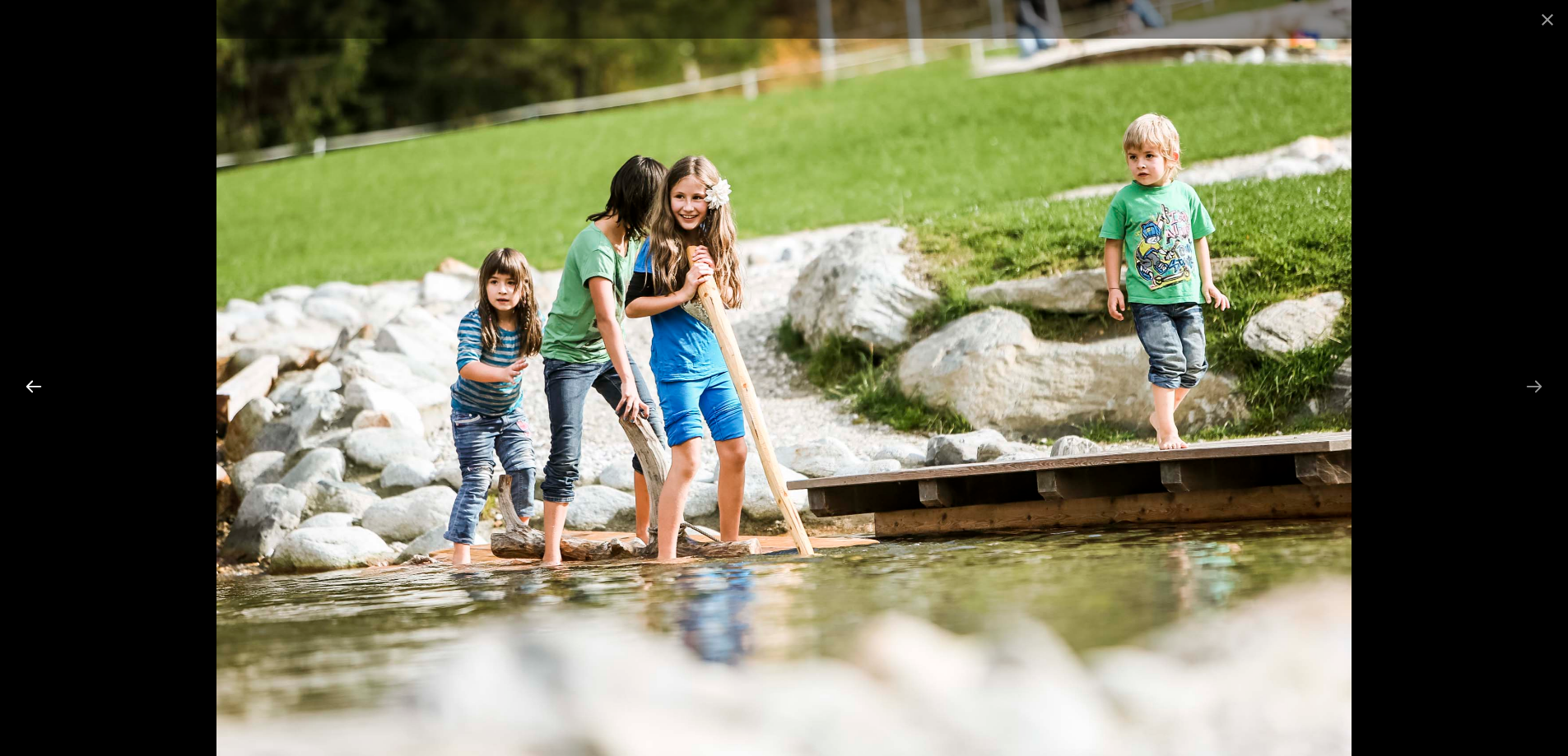
click at [24, 377] on button "Previous slide" at bounding box center [33, 385] width 34 height 32
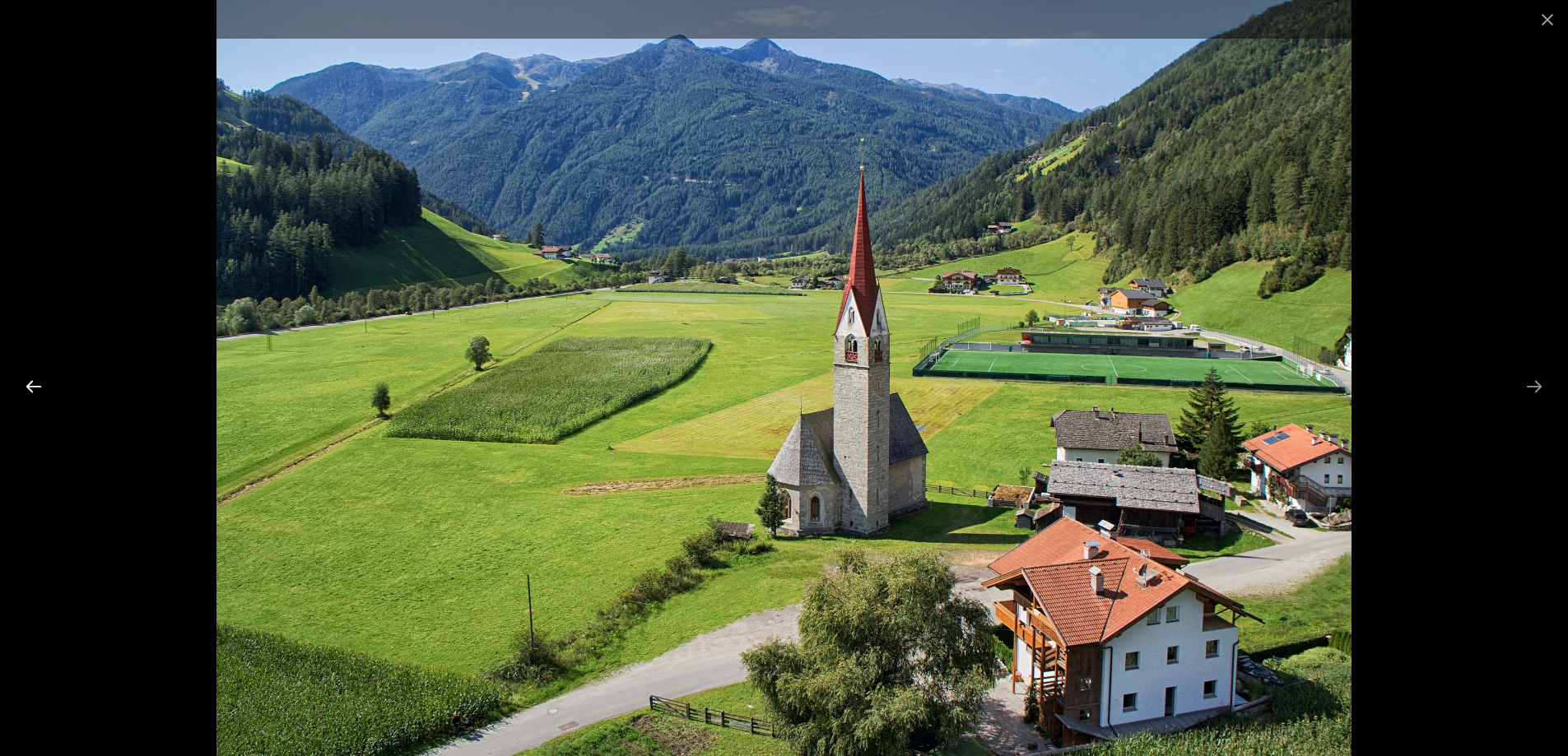
click at [24, 377] on button "Previous slide" at bounding box center [33, 385] width 34 height 32
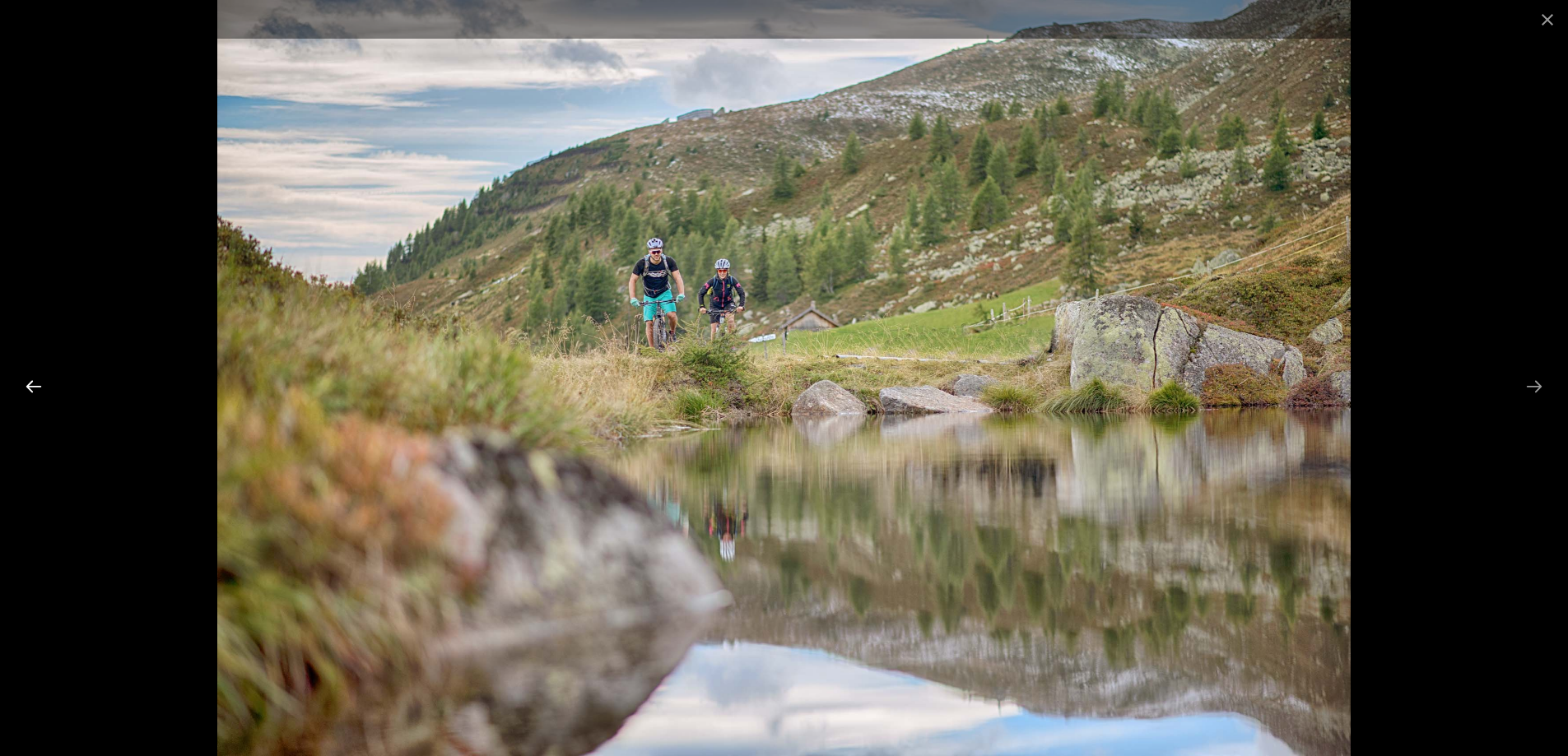
click at [24, 377] on button "Previous slide" at bounding box center [33, 385] width 34 height 32
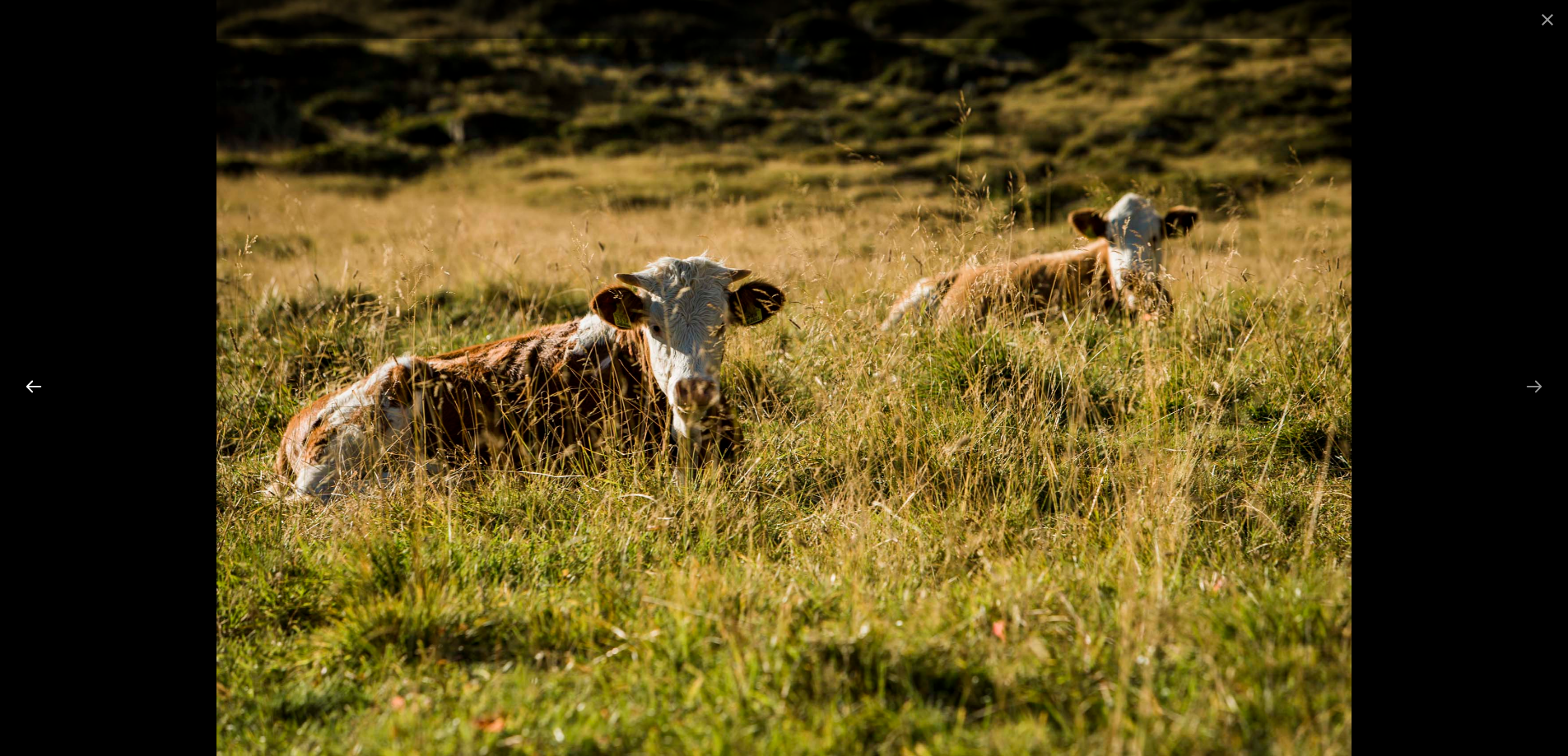
click at [24, 377] on button "Previous slide" at bounding box center [33, 385] width 34 height 32
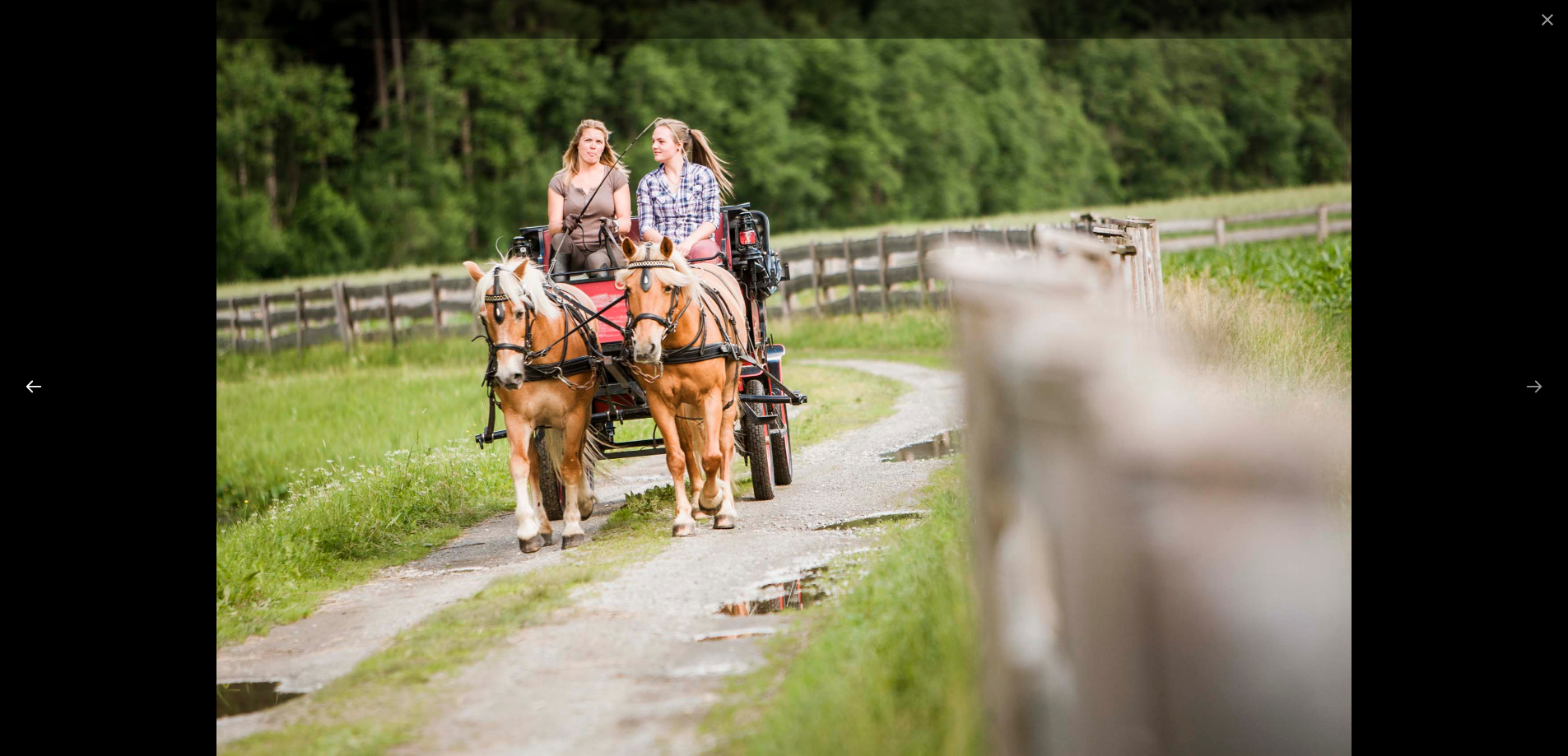
click at [24, 377] on button "Previous slide" at bounding box center [33, 385] width 34 height 32
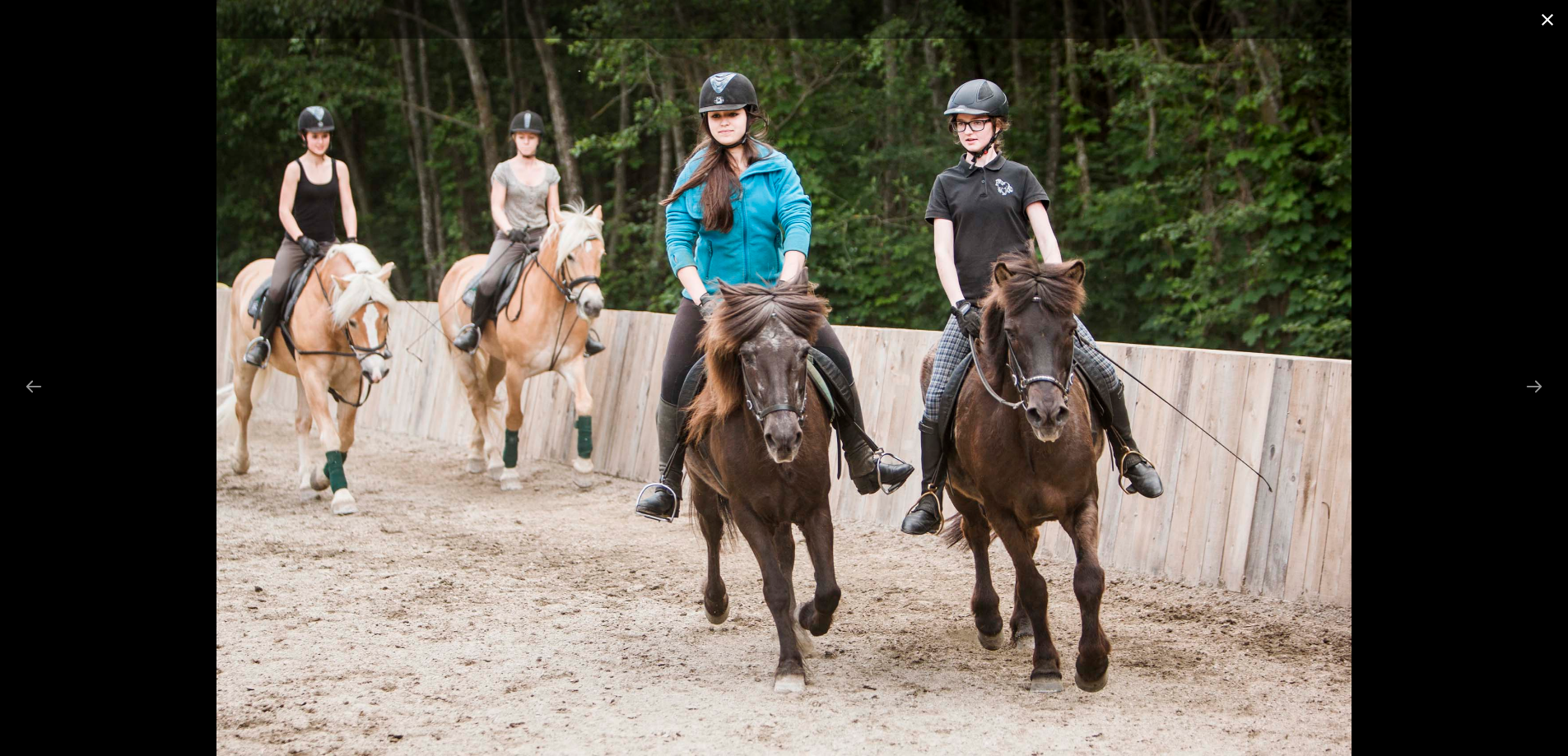
click at [1553, 16] on button "Close gallery" at bounding box center [1547, 19] width 41 height 39
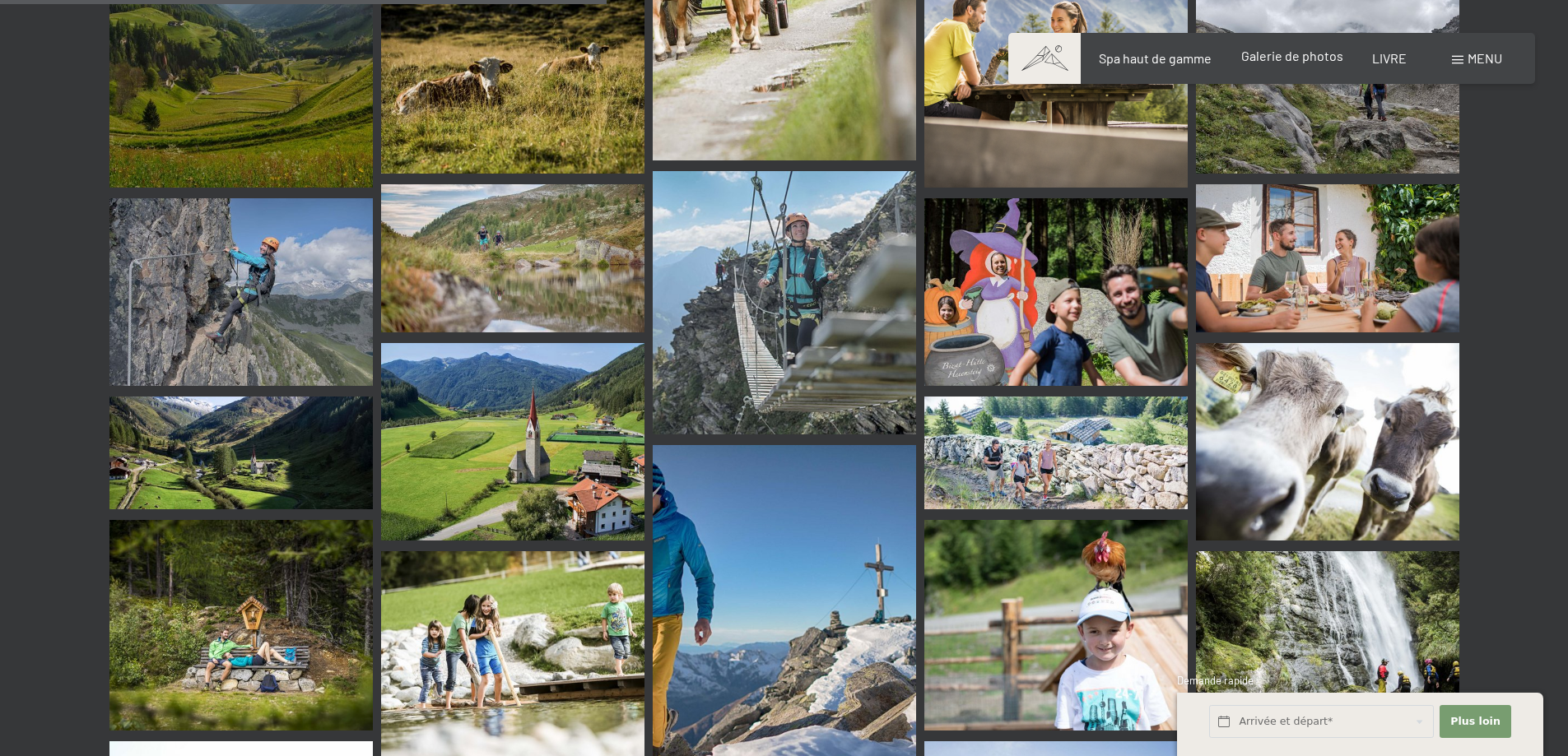
click at [1315, 49] on font "Galerie de photos" at bounding box center [1291, 56] width 102 height 15
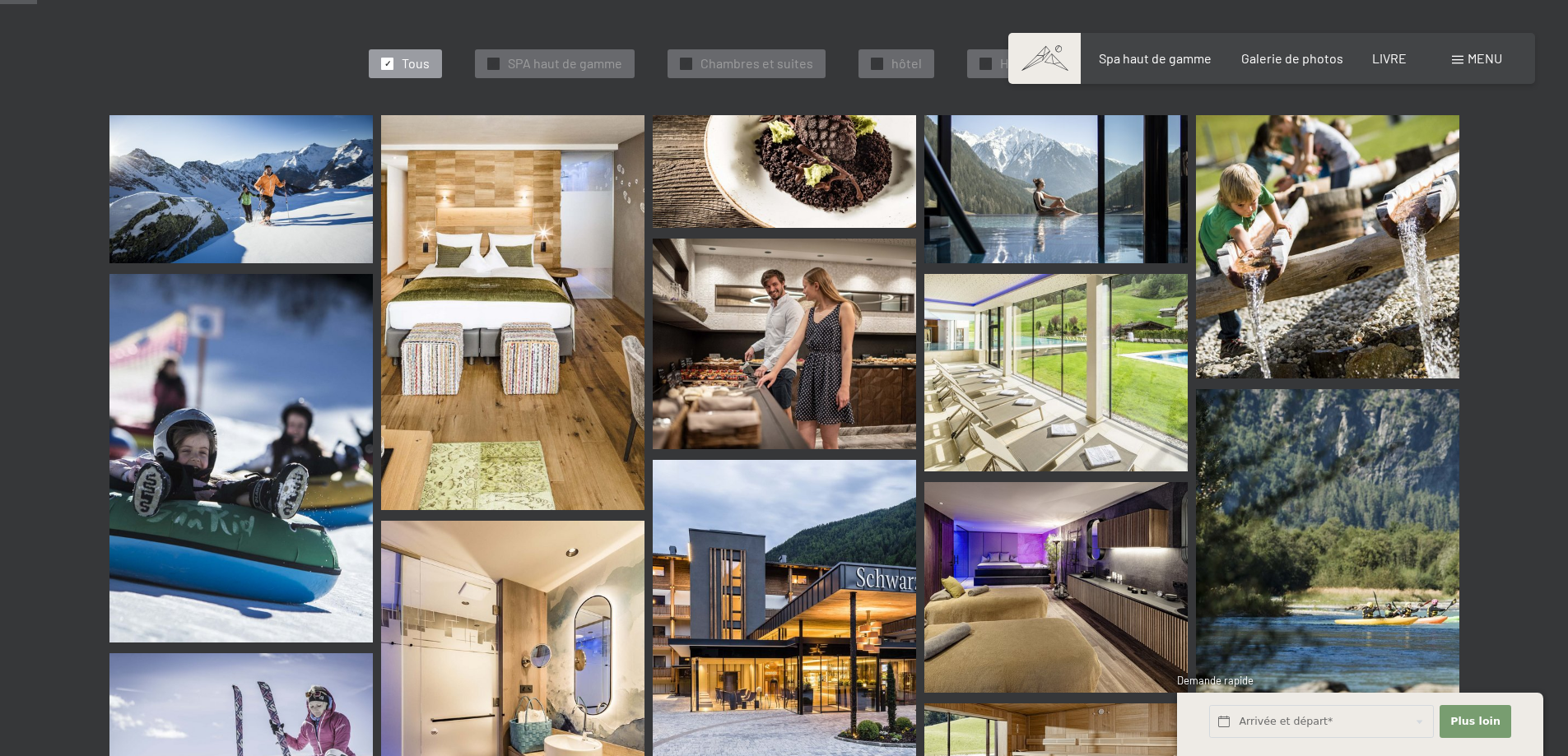
scroll to position [494, 0]
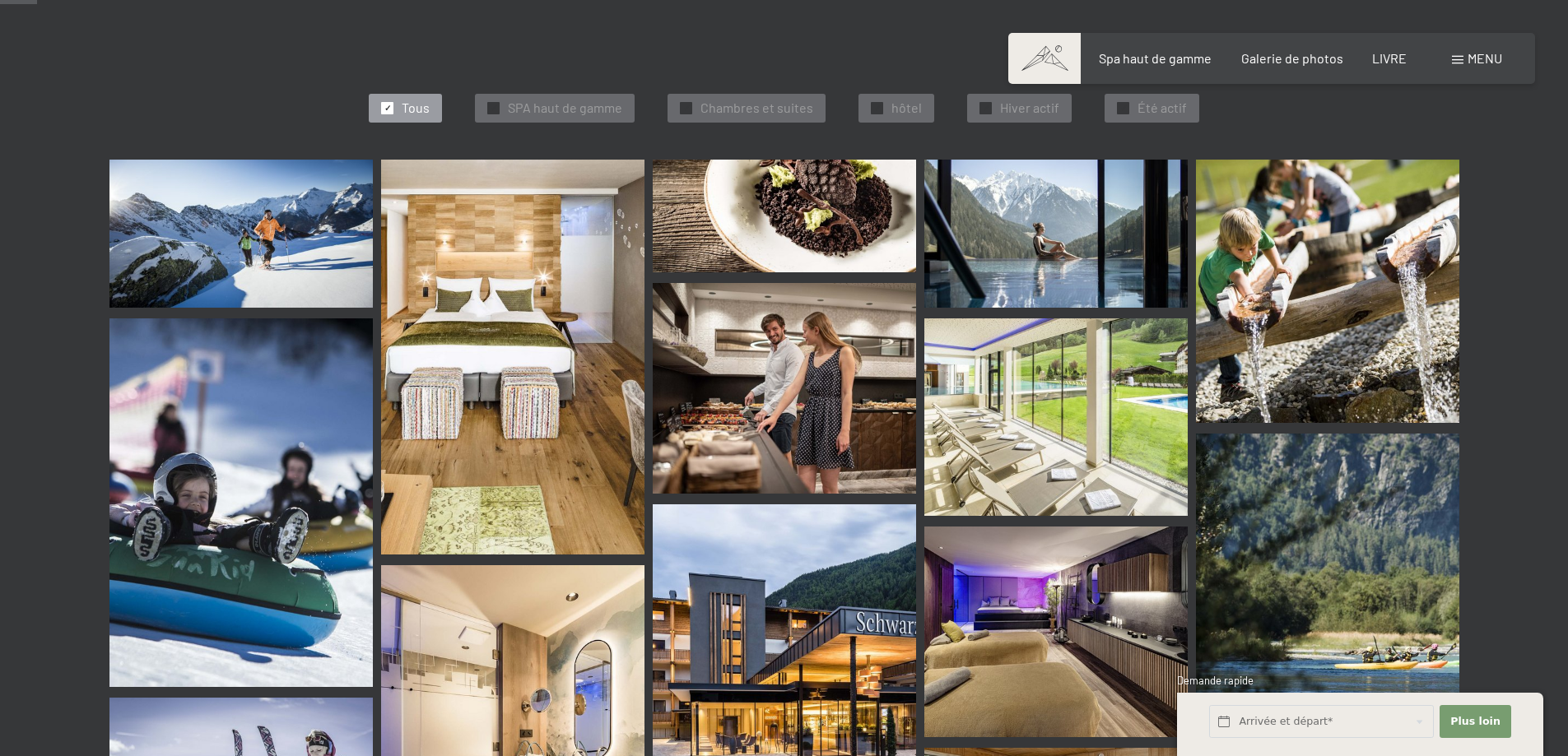
click at [411, 99] on font "Tous" at bounding box center [415, 107] width 28 height 15
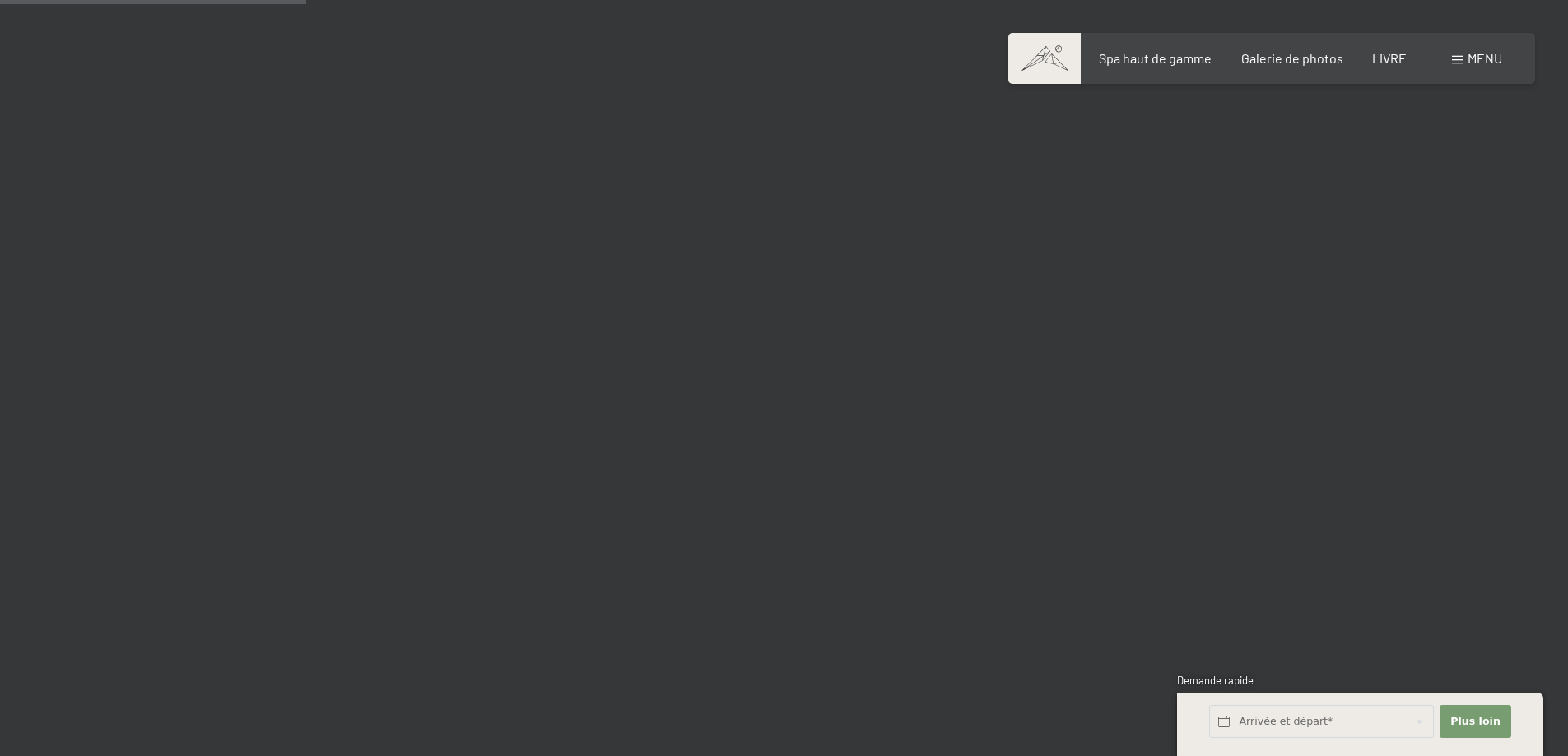
scroll to position [4032, 0]
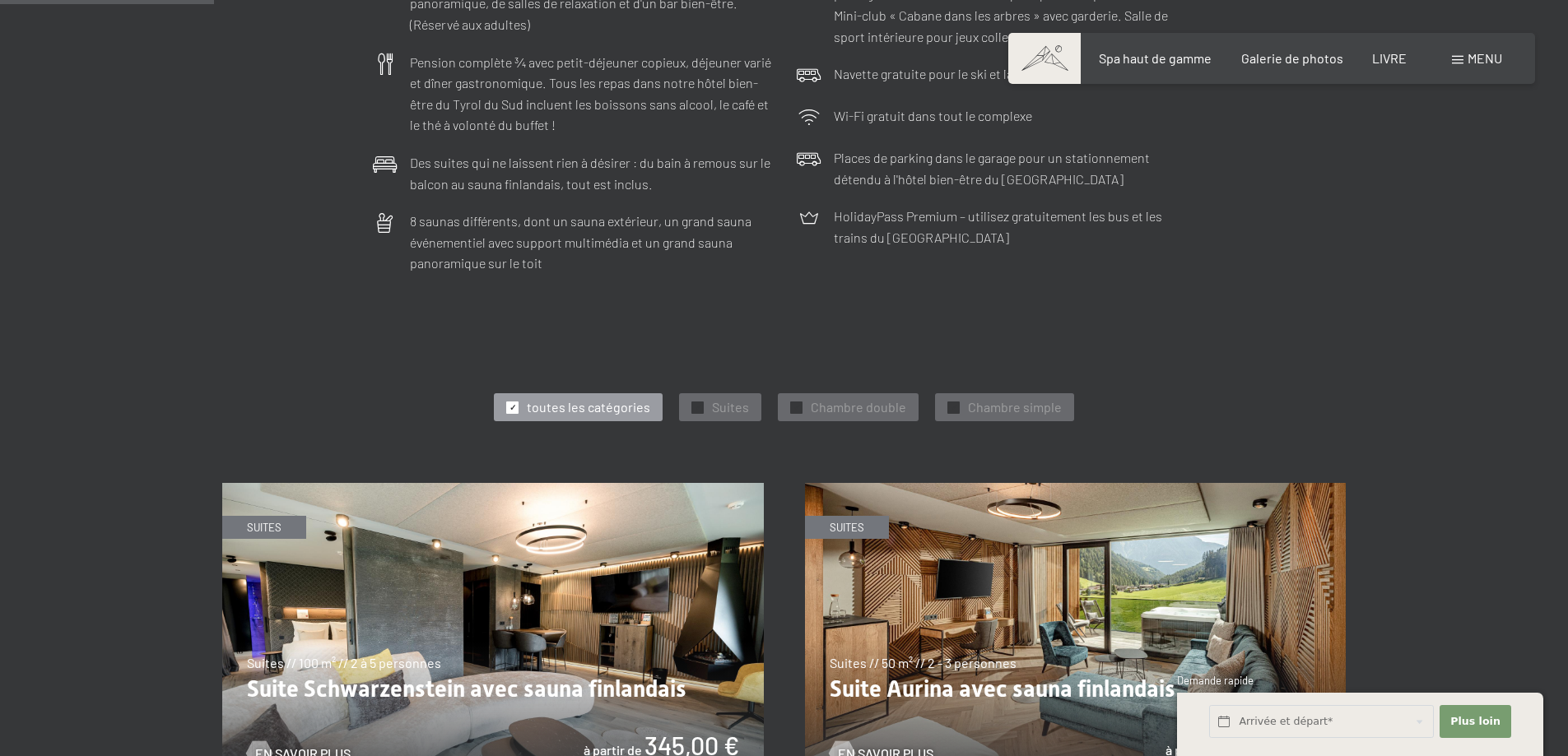
scroll to position [741, 0]
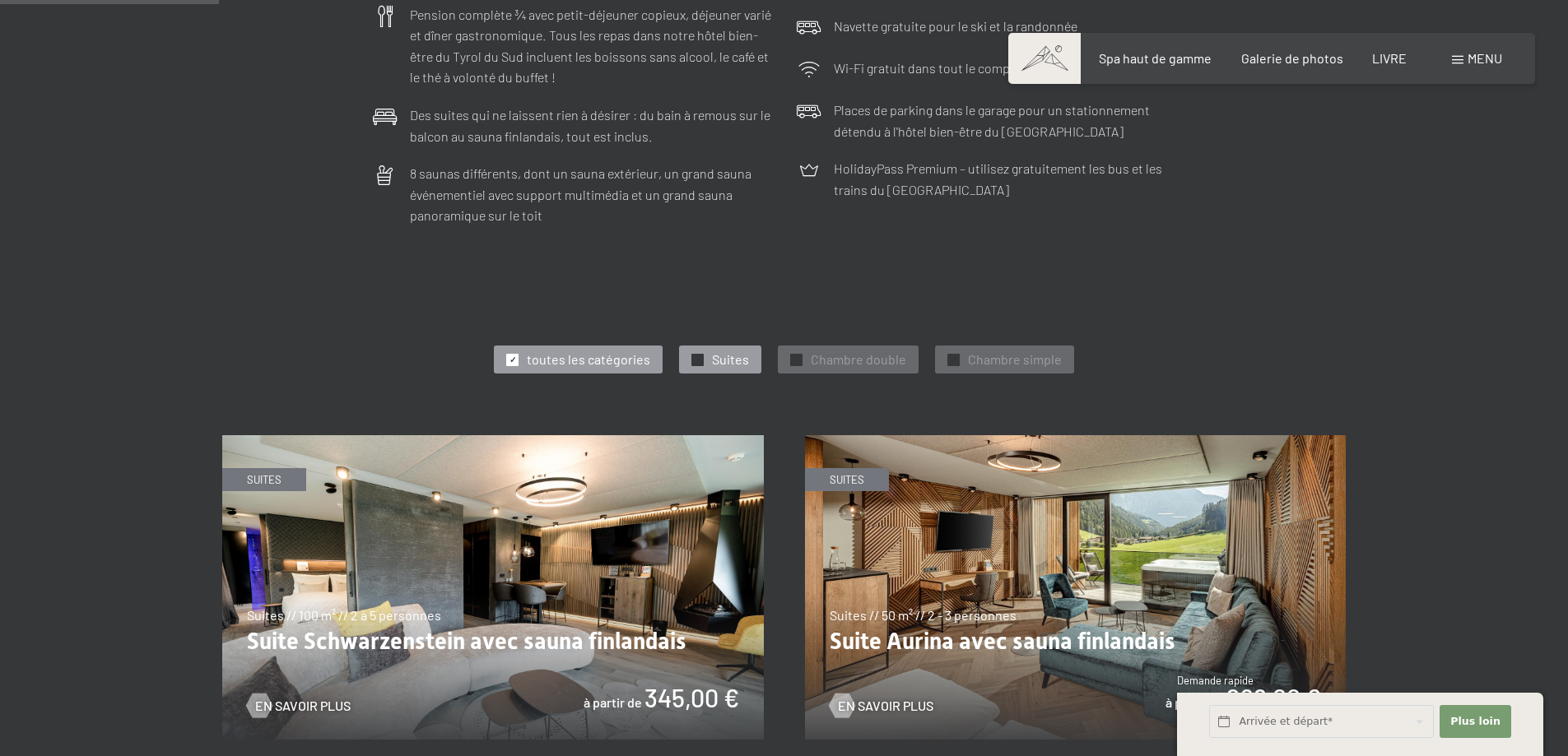
click at [725, 351] on font "Suites" at bounding box center [730, 359] width 37 height 15
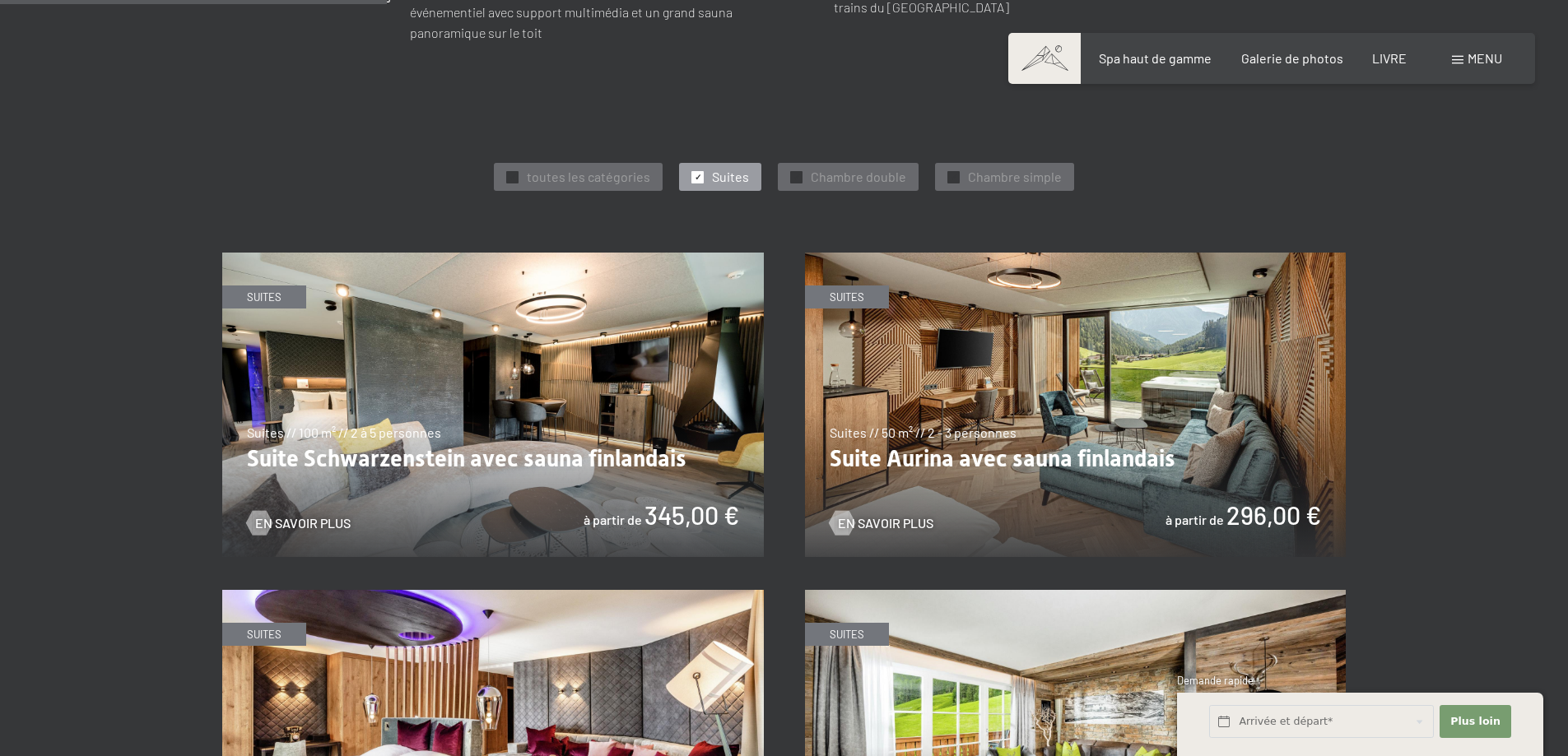
scroll to position [905, 0]
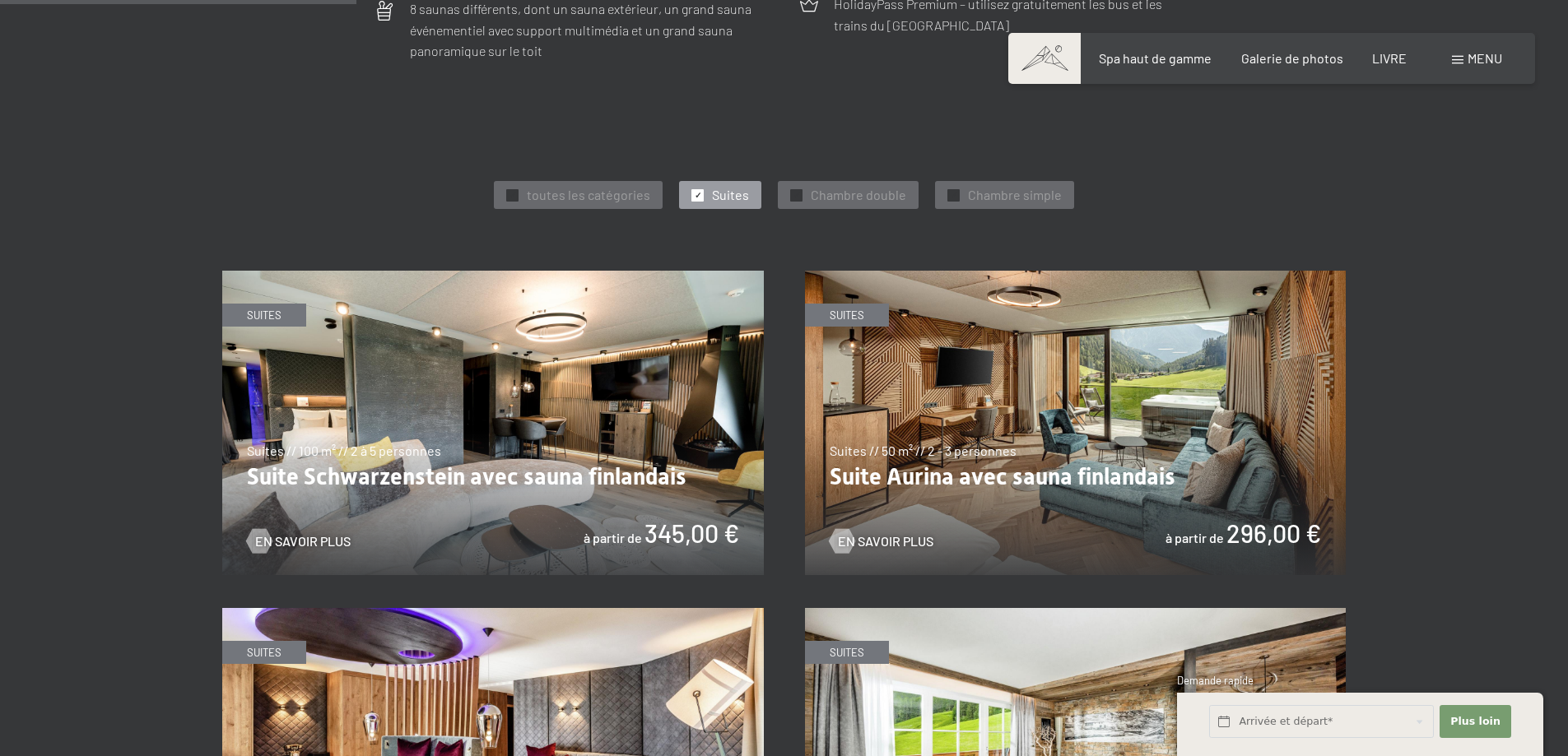
click at [989, 390] on img at bounding box center [1076, 423] width 541 height 305
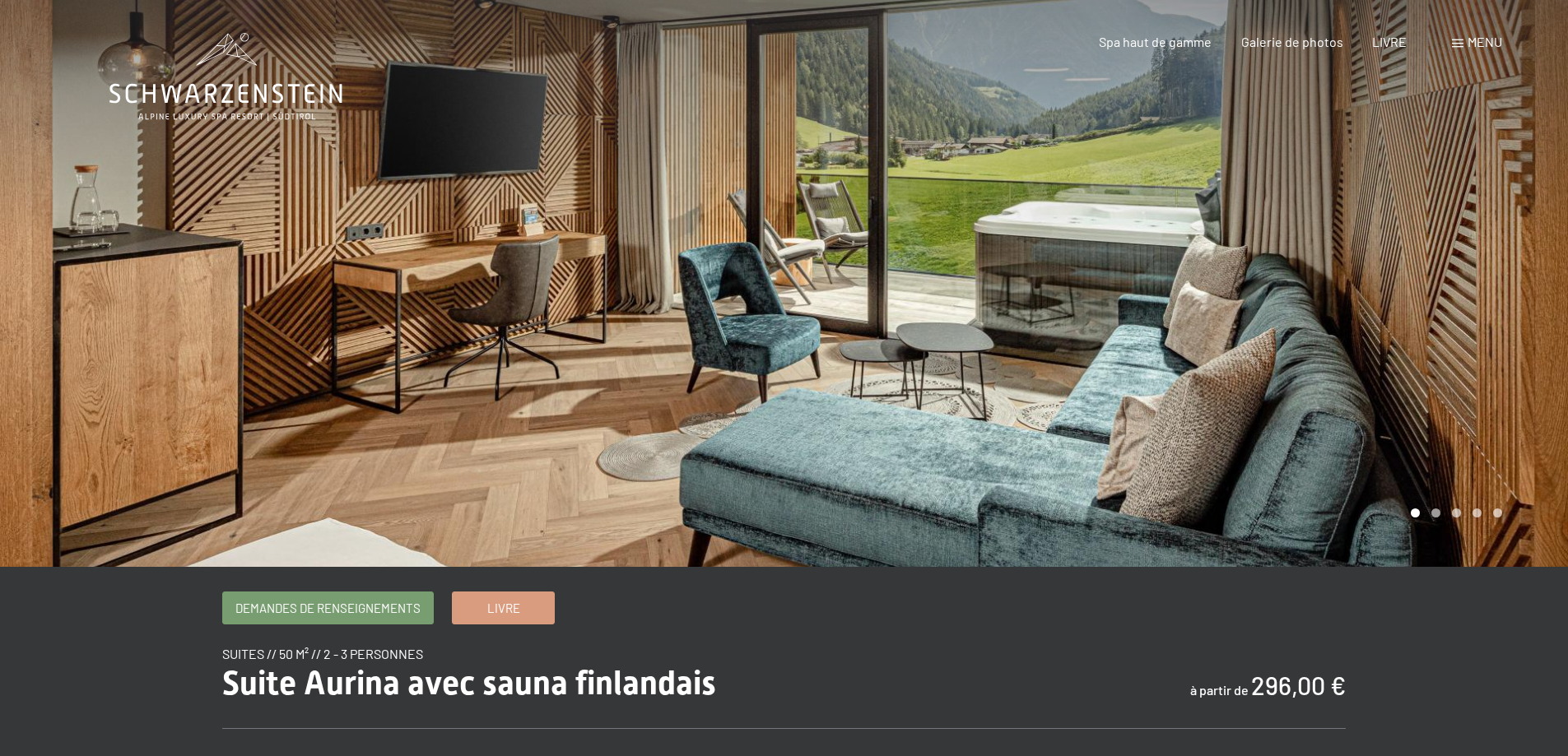
click at [1265, 366] on div at bounding box center [1177, 283] width 784 height 567
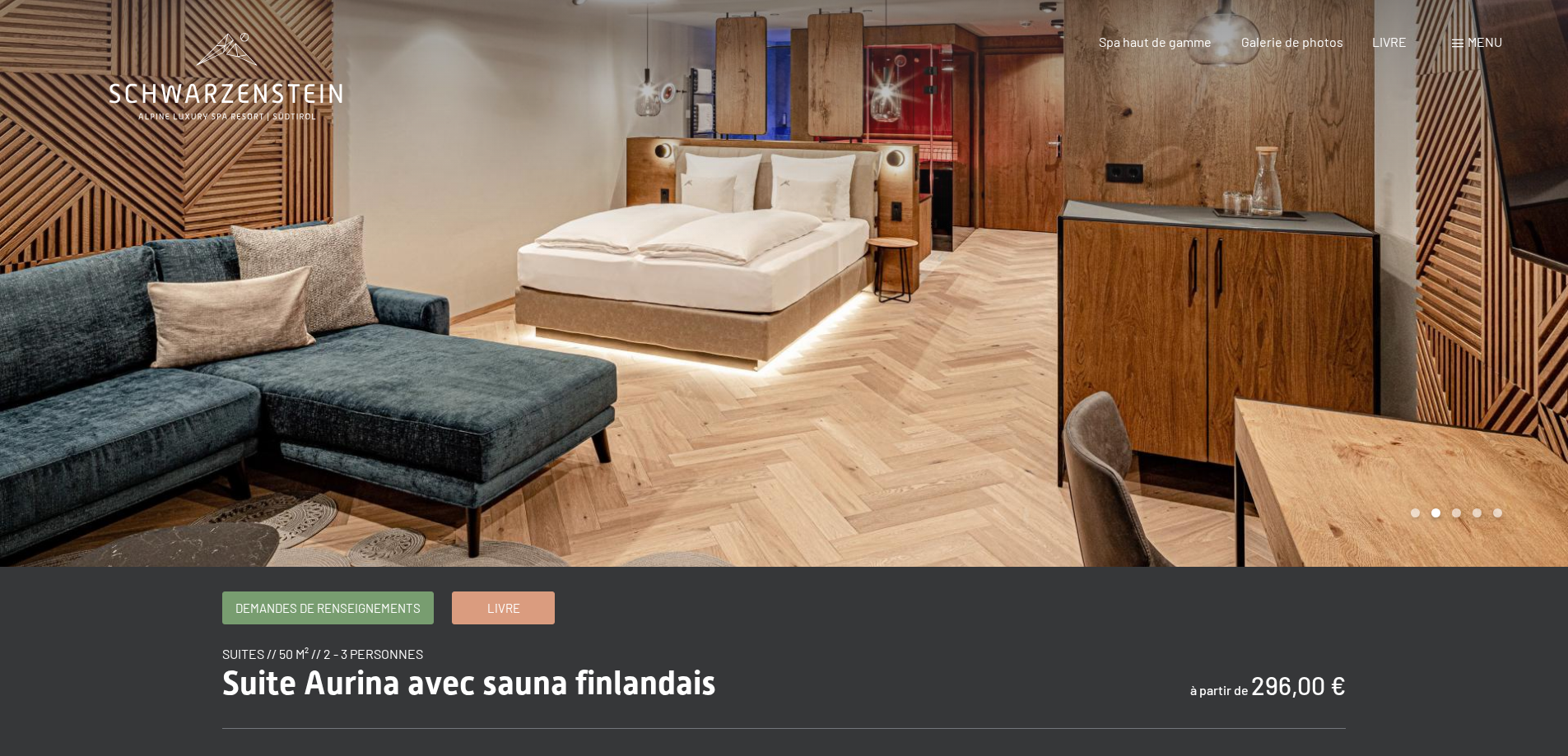
click at [1266, 366] on div at bounding box center [1177, 283] width 784 height 567
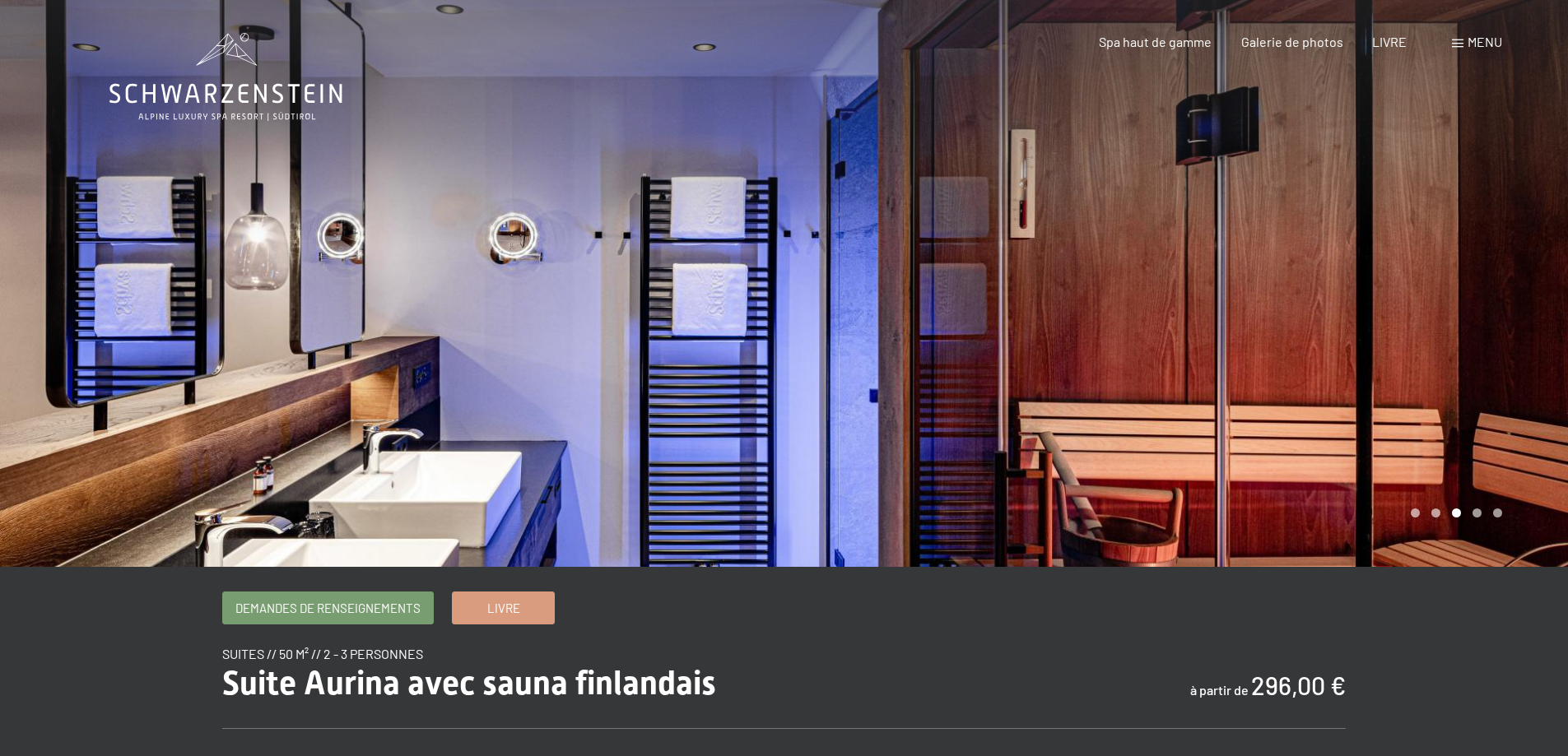
click at [1266, 366] on div at bounding box center [1177, 283] width 784 height 567
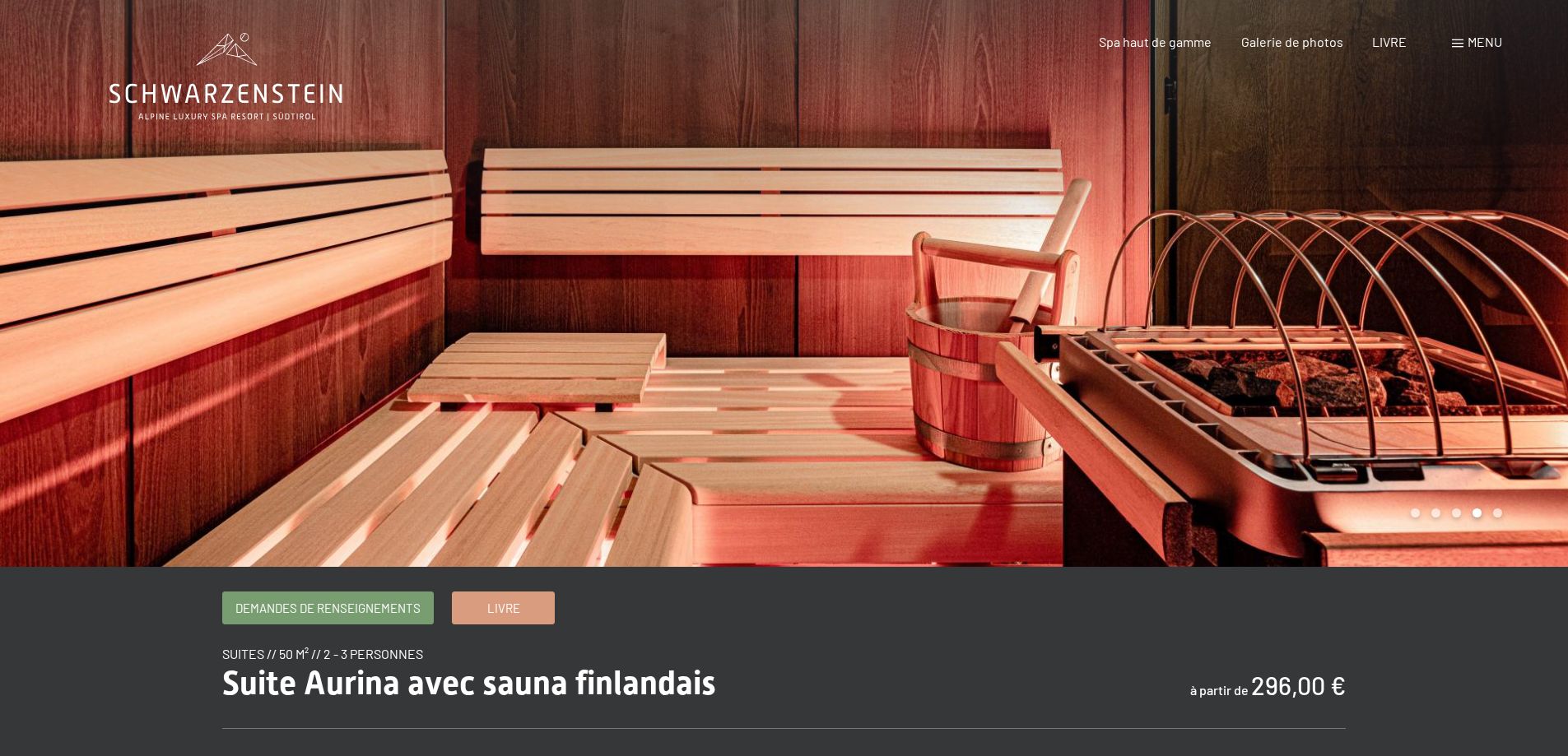
click at [1266, 366] on div at bounding box center [1177, 283] width 784 height 567
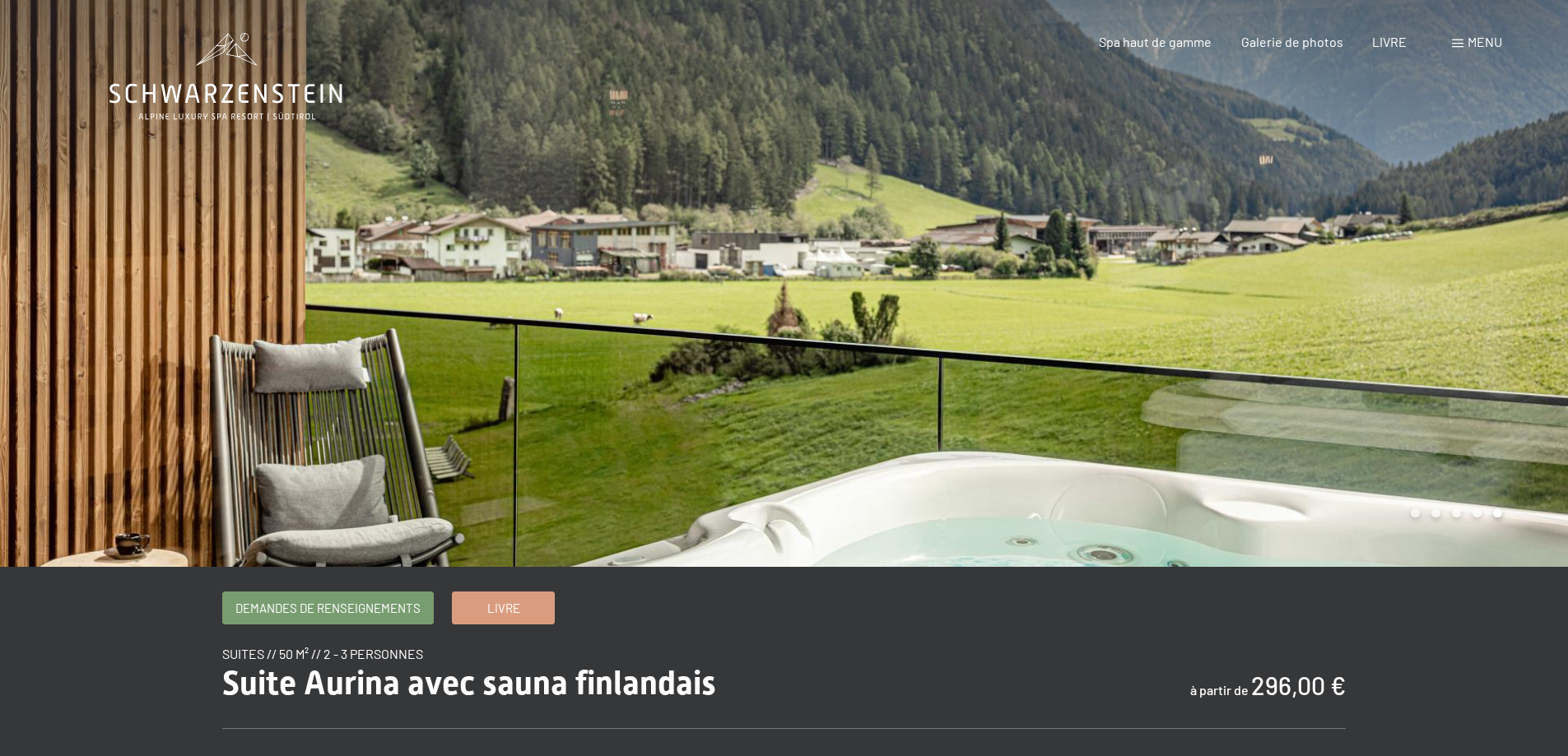
click at [1266, 366] on div at bounding box center [1177, 283] width 784 height 567
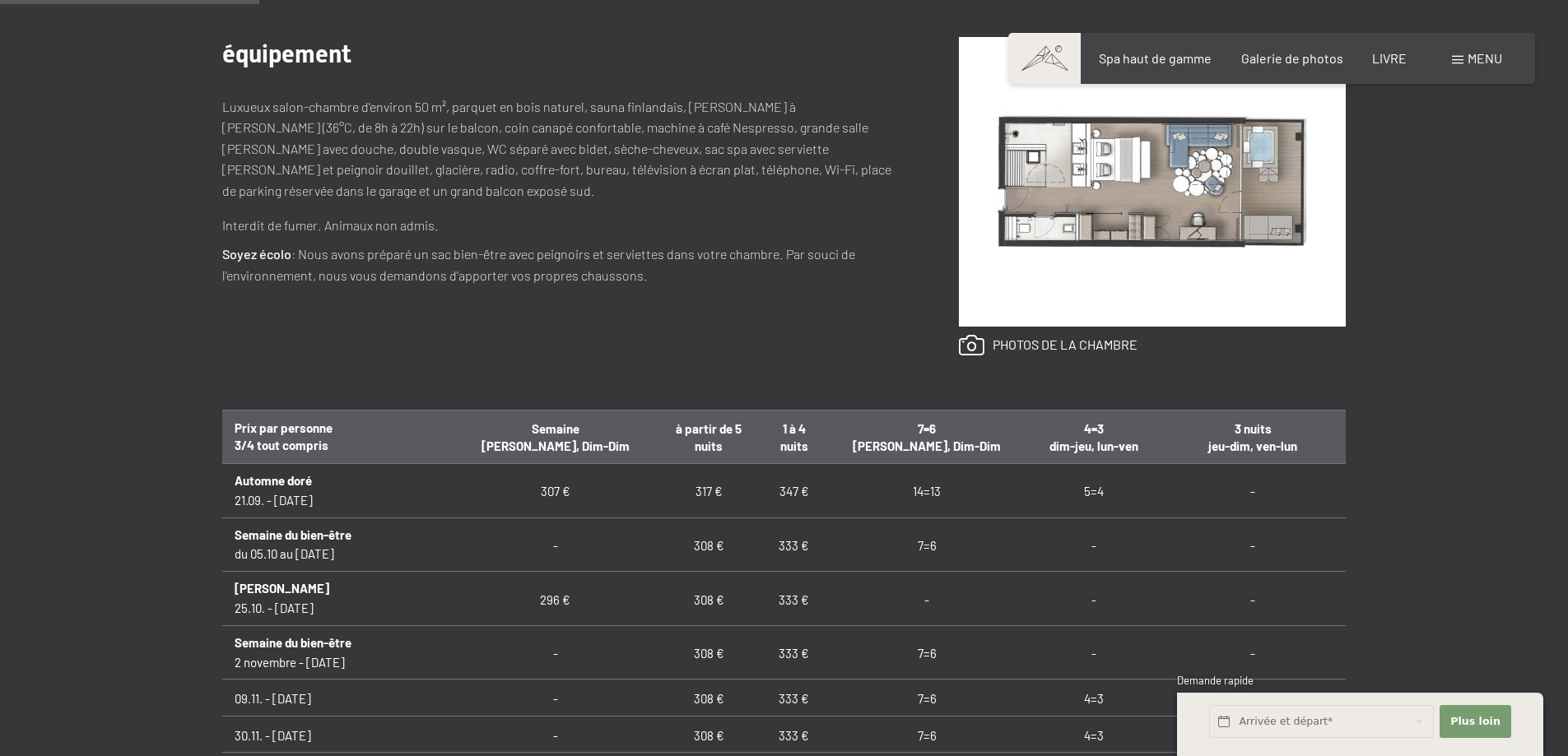
scroll to position [247, 0]
